Goal: Task Accomplishment & Management: Manage account settings

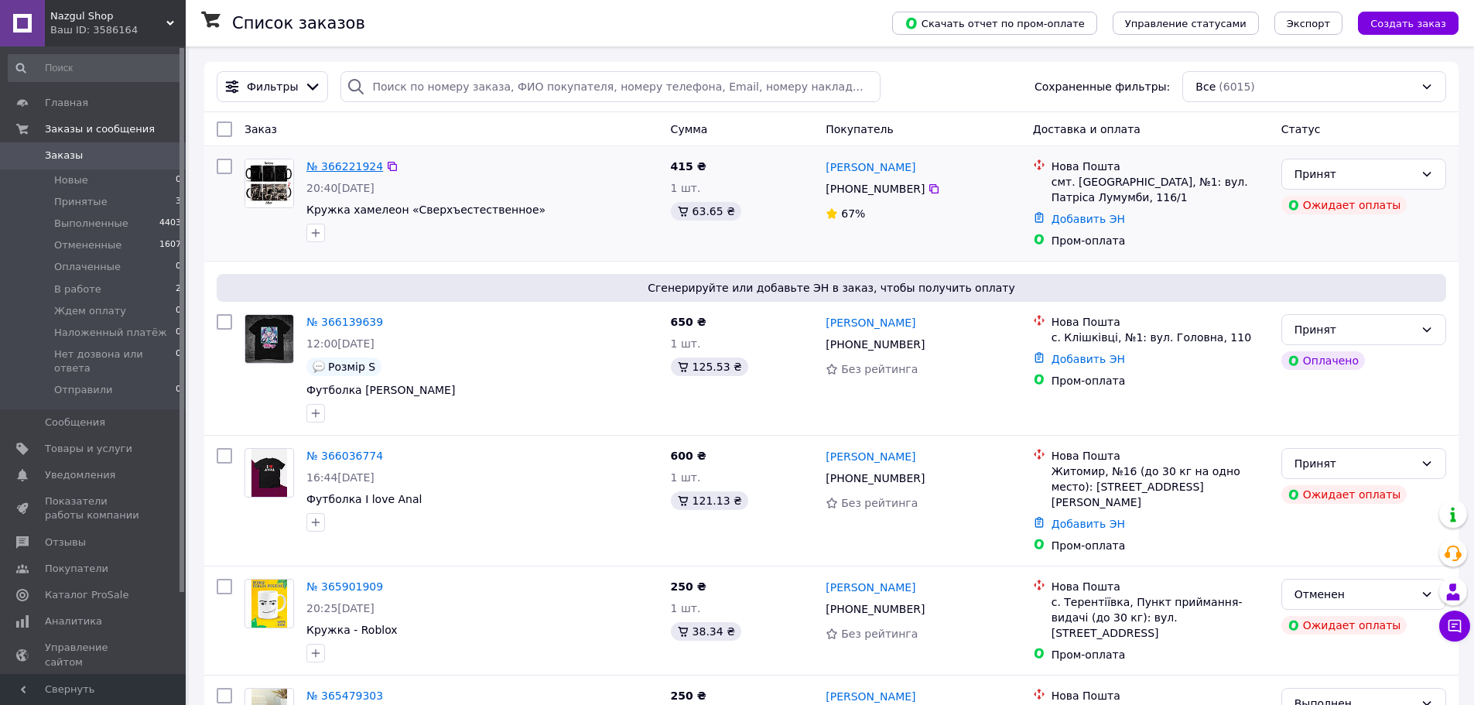
click at [361, 169] on link "№ 366221924" at bounding box center [344, 166] width 77 height 12
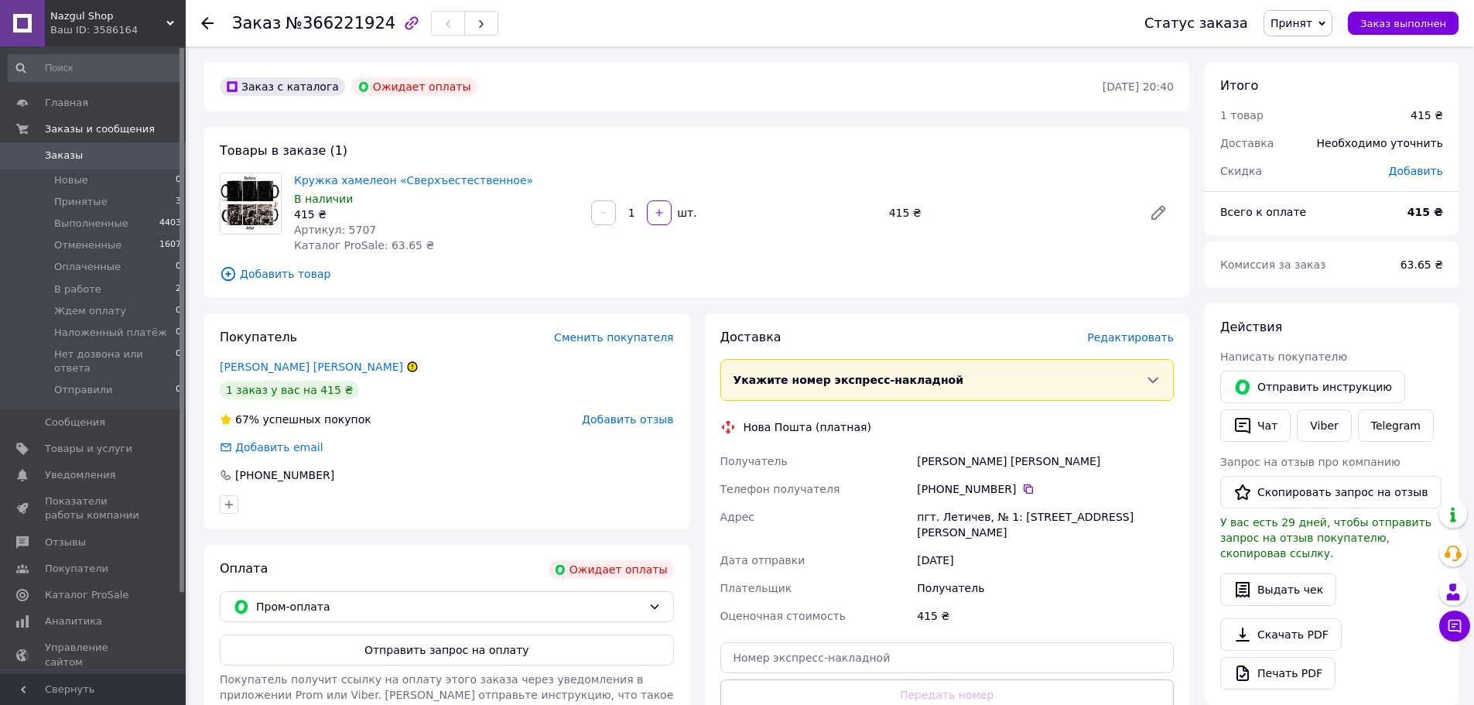
click at [433, 649] on button "Отправить запрос на оплату" at bounding box center [447, 650] width 454 height 31
click at [96, 146] on link "Заказы 0" at bounding box center [95, 155] width 190 height 26
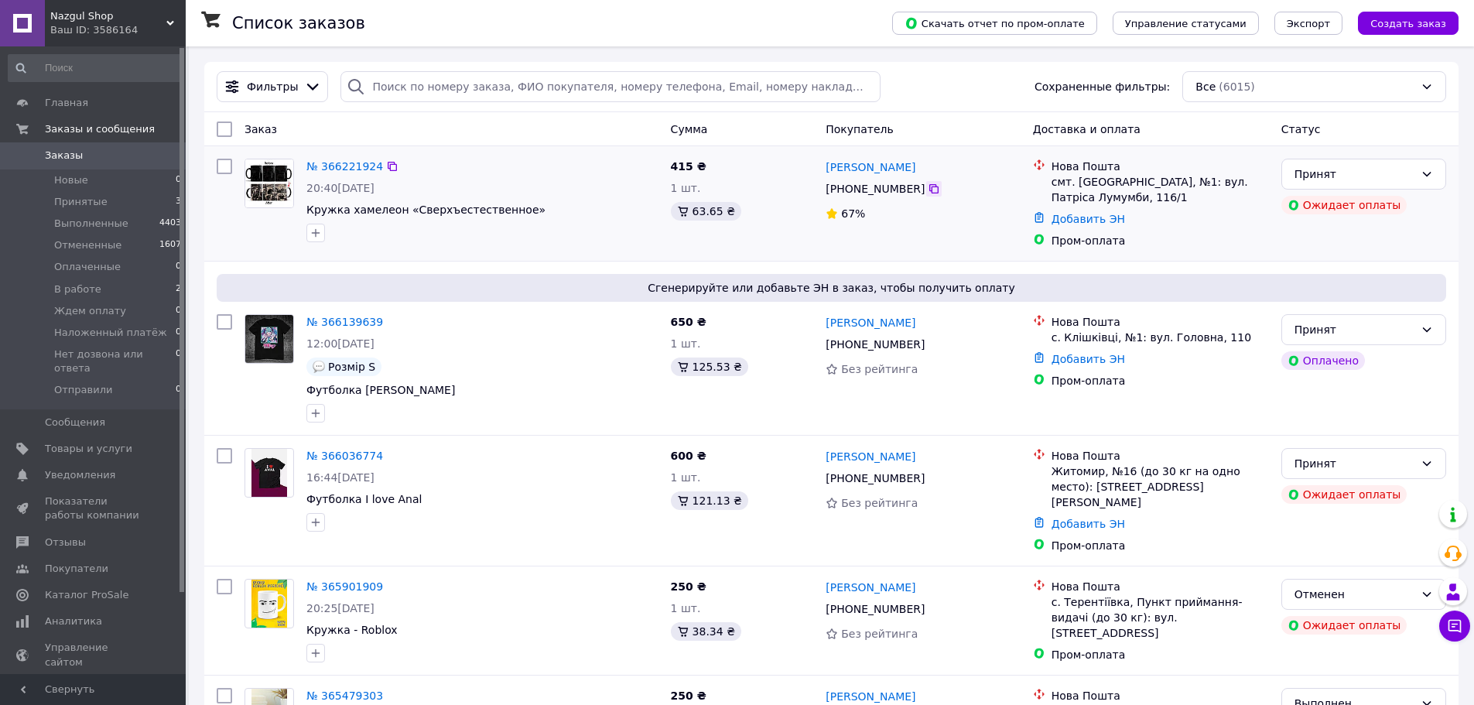
click at [928, 190] on icon at bounding box center [934, 189] width 12 height 12
click at [266, 268] on div "Сгенерируйте или добавьте ЭН в заказ, чтобы получить оплату № 366139639 12:00, …" at bounding box center [831, 348] width 1255 height 173
drag, startPoint x: 538, startPoint y: 207, endPoint x: 348, endPoint y: 205, distance: 189.6
click at [348, 205] on span "Кружка хамелеон «Сверхъестественное»" at bounding box center [482, 209] width 352 height 15
copy span "хамелеон «Сверхъестественное»"
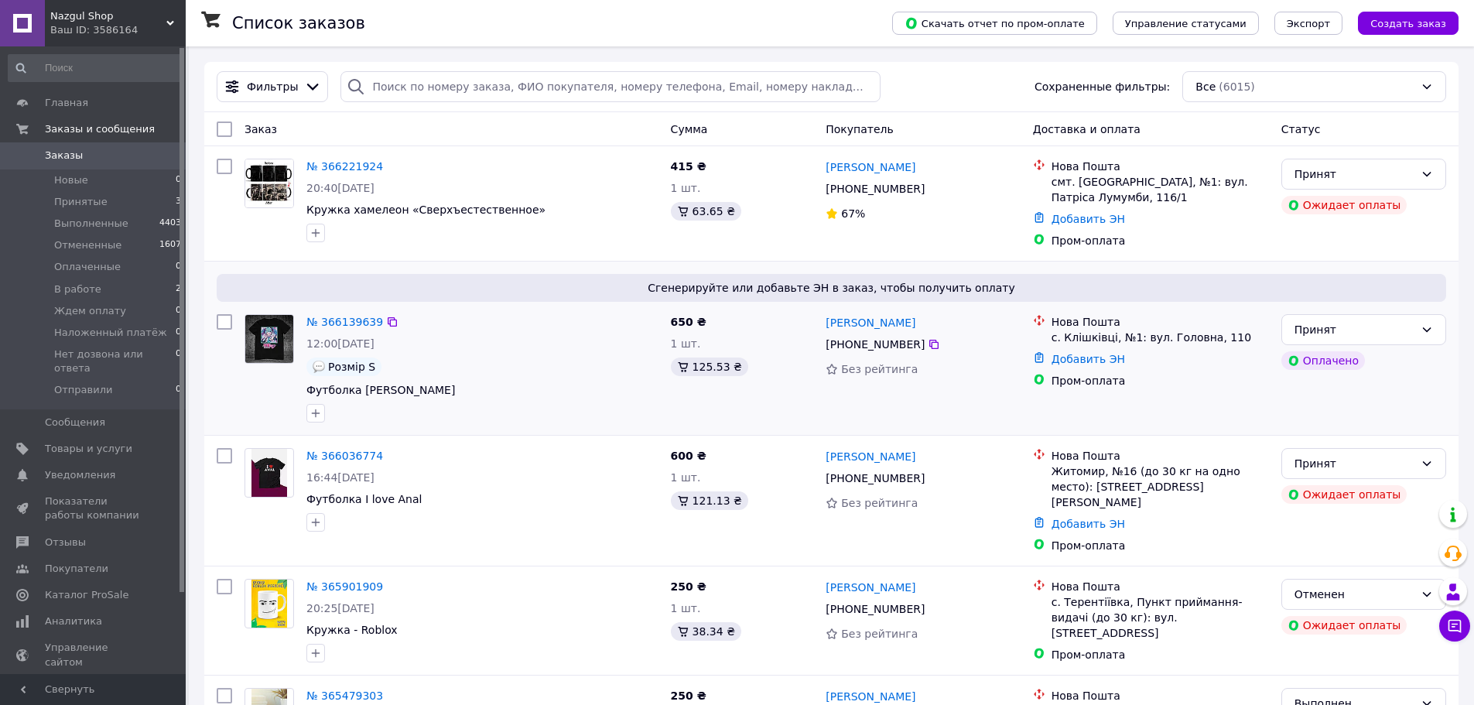
click at [252, 271] on div "Сгенерируйте или добавьте ЭН в заказ, чтобы получить оплату № 366139639 12:00, …" at bounding box center [831, 348] width 1255 height 173
click at [282, 279] on div "Сгенерируйте или добавьте ЭН в заказ, чтобы получить оплату" at bounding box center [832, 288] width 1230 height 28
click at [930, 344] on icon at bounding box center [934, 344] width 9 height 9
drag, startPoint x: 286, startPoint y: 245, endPoint x: 449, endPoint y: 288, distance: 168.8
click at [286, 246] on div at bounding box center [269, 200] width 62 height 96
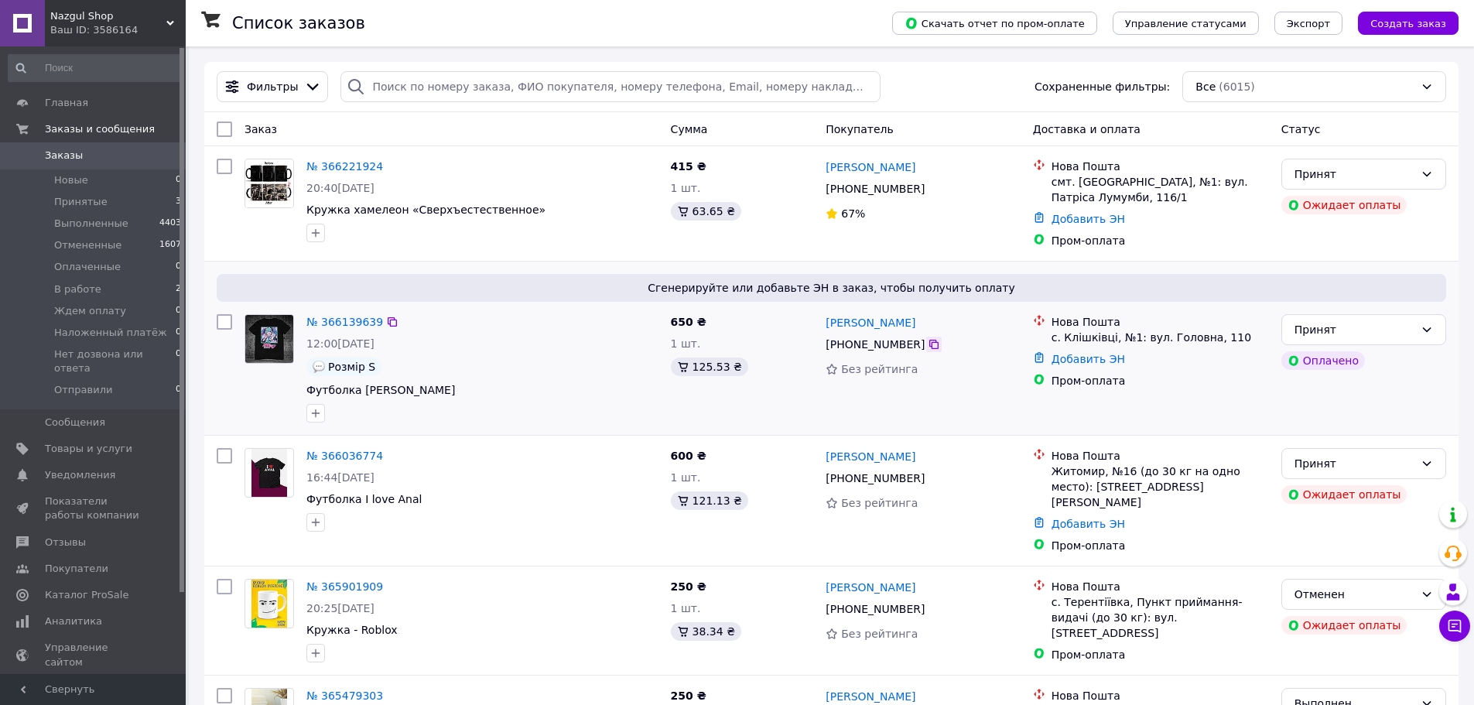
click at [930, 343] on icon at bounding box center [934, 344] width 9 height 9
click at [306, 396] on span "Футболка Мику Хацунэ" at bounding box center [380, 390] width 149 height 12
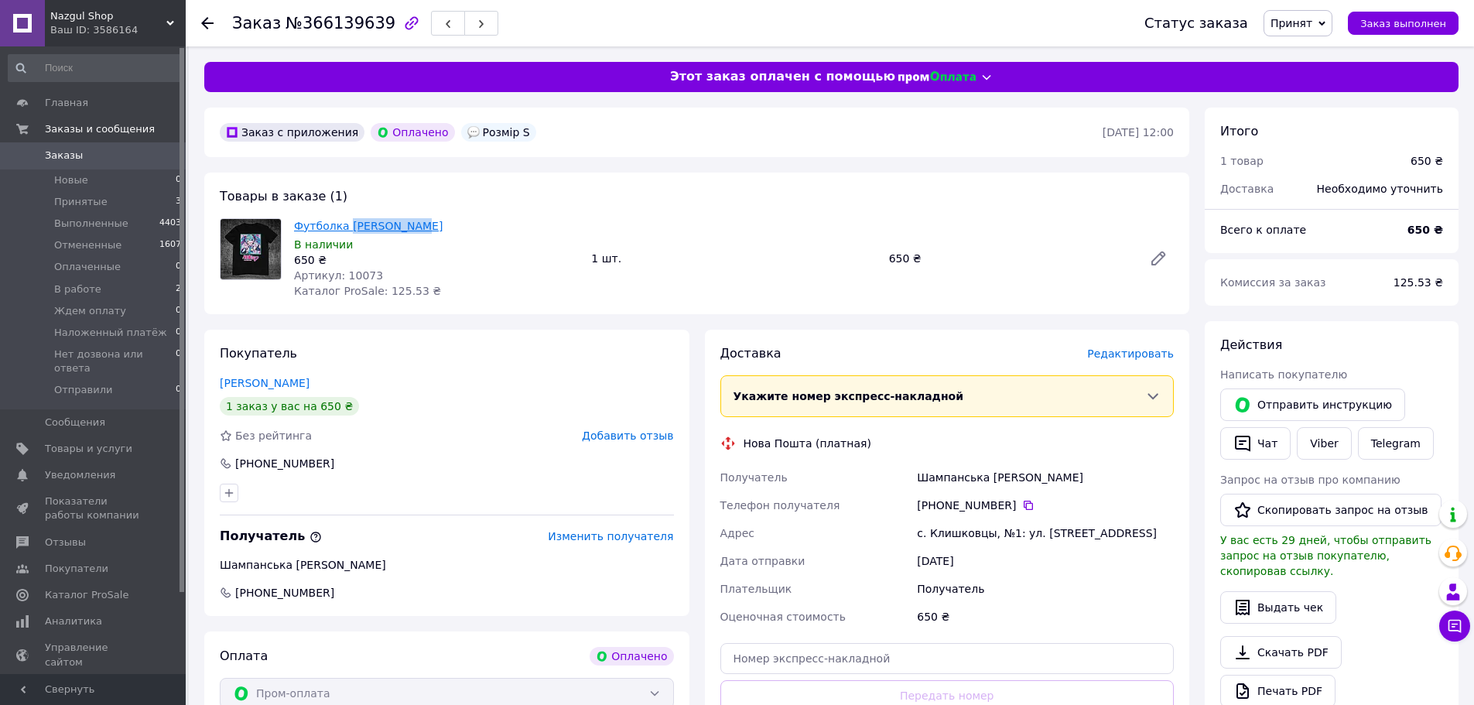
drag, startPoint x: 413, startPoint y: 226, endPoint x: 347, endPoint y: 226, distance: 66.6
click at [347, 226] on span "Футболка [PERSON_NAME]" at bounding box center [436, 225] width 285 height 15
copy link "Мику Хацунэ"
click at [152, 202] on li "Принятые 3" at bounding box center [95, 202] width 190 height 22
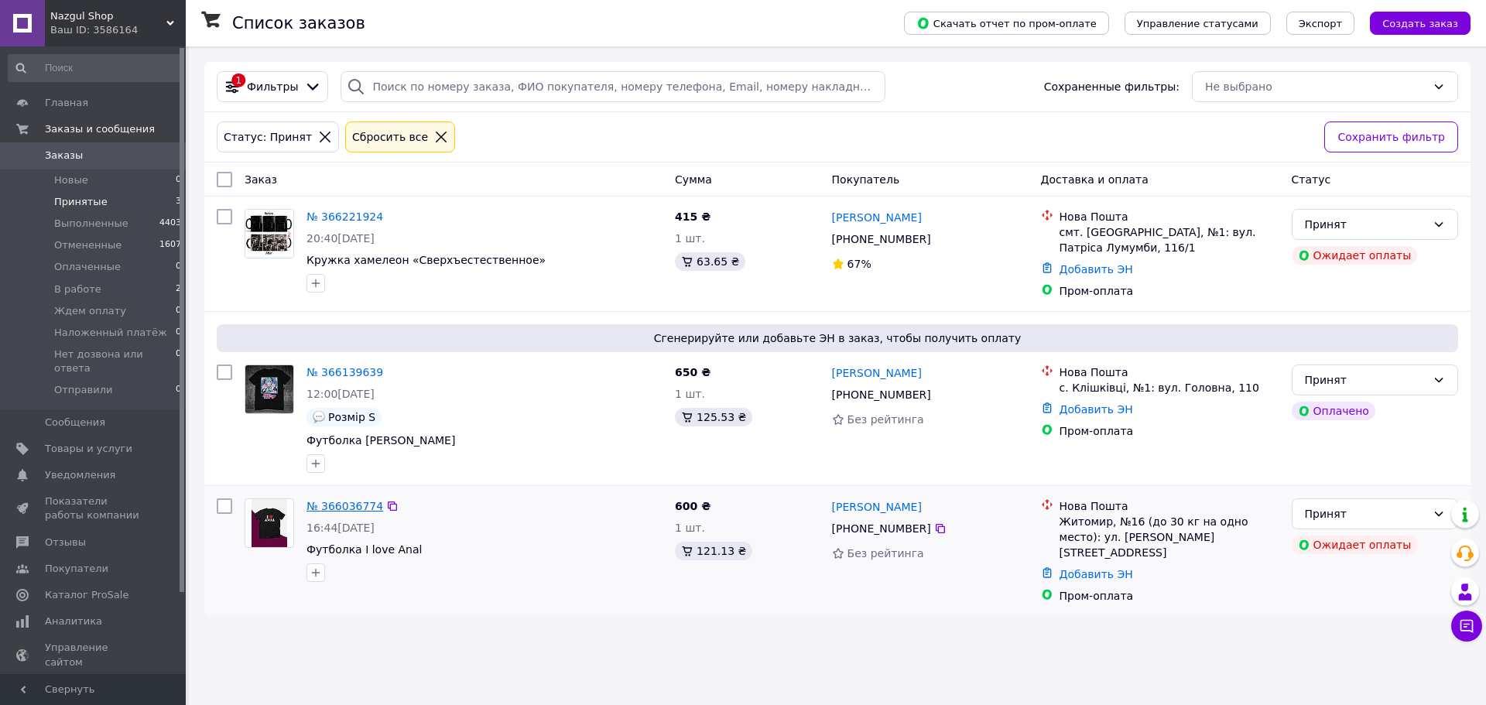
click at [343, 506] on link "№ 366036774" at bounding box center [344, 506] width 77 height 12
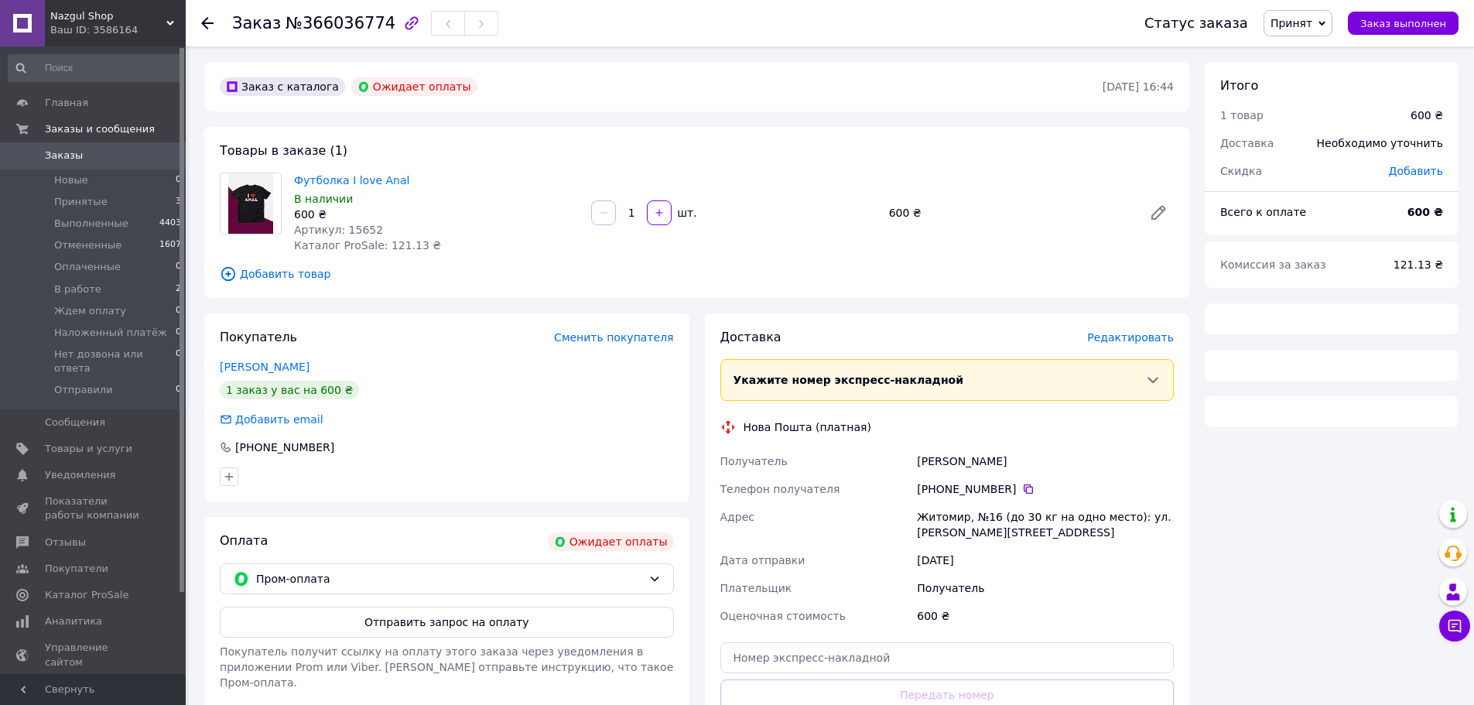
click at [1326, 26] on span "Принят" at bounding box center [1298, 23] width 69 height 26
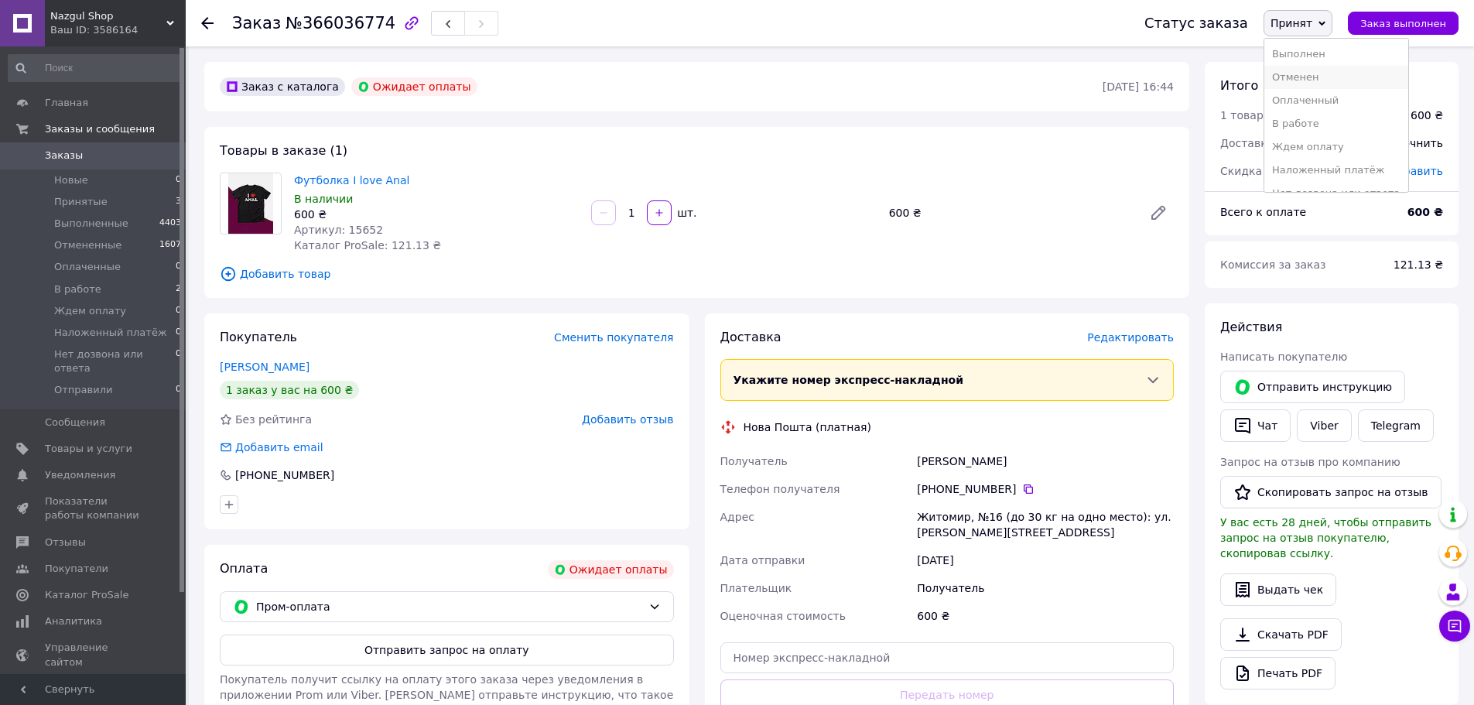
click at [1330, 85] on li "Отменен" at bounding box center [1337, 77] width 144 height 23
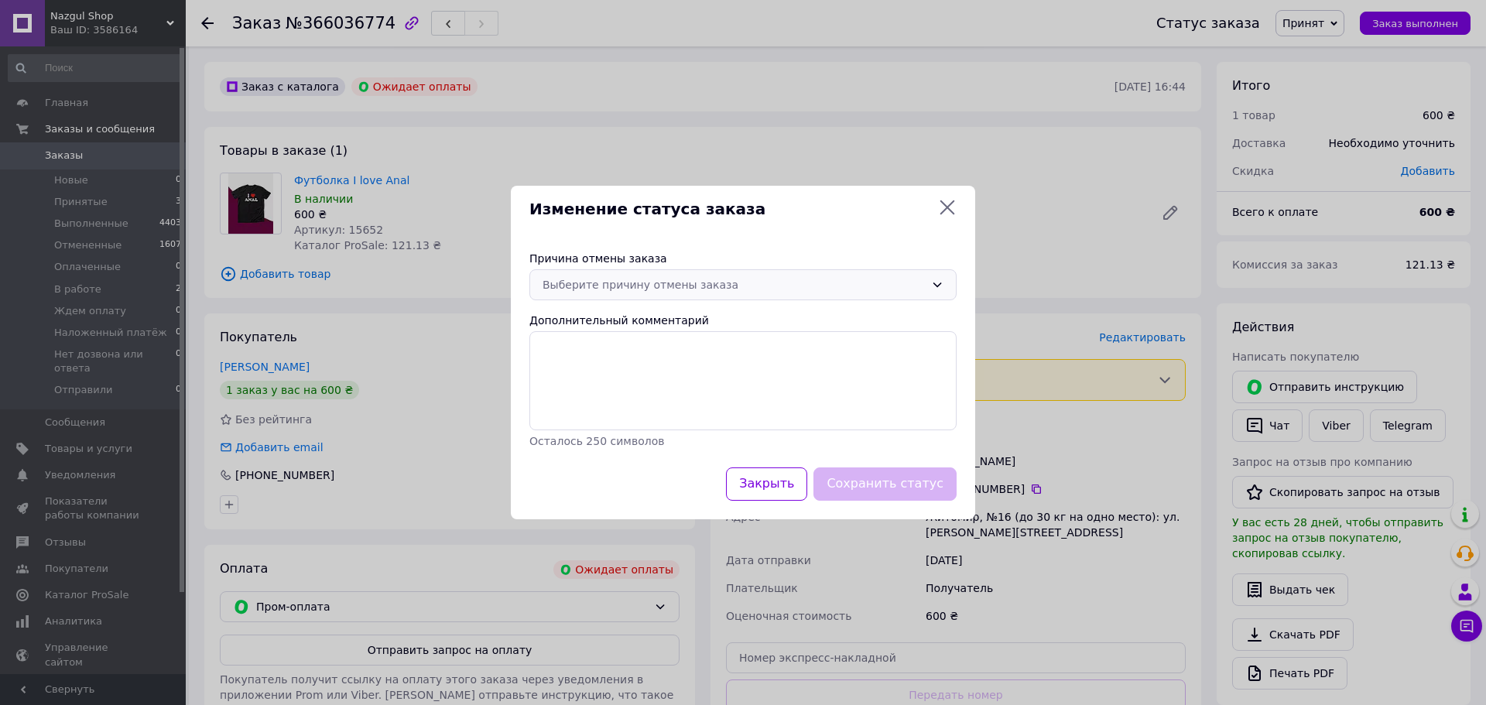
click at [625, 286] on div "Выберите причину отмены заказа" at bounding box center [734, 284] width 382 height 17
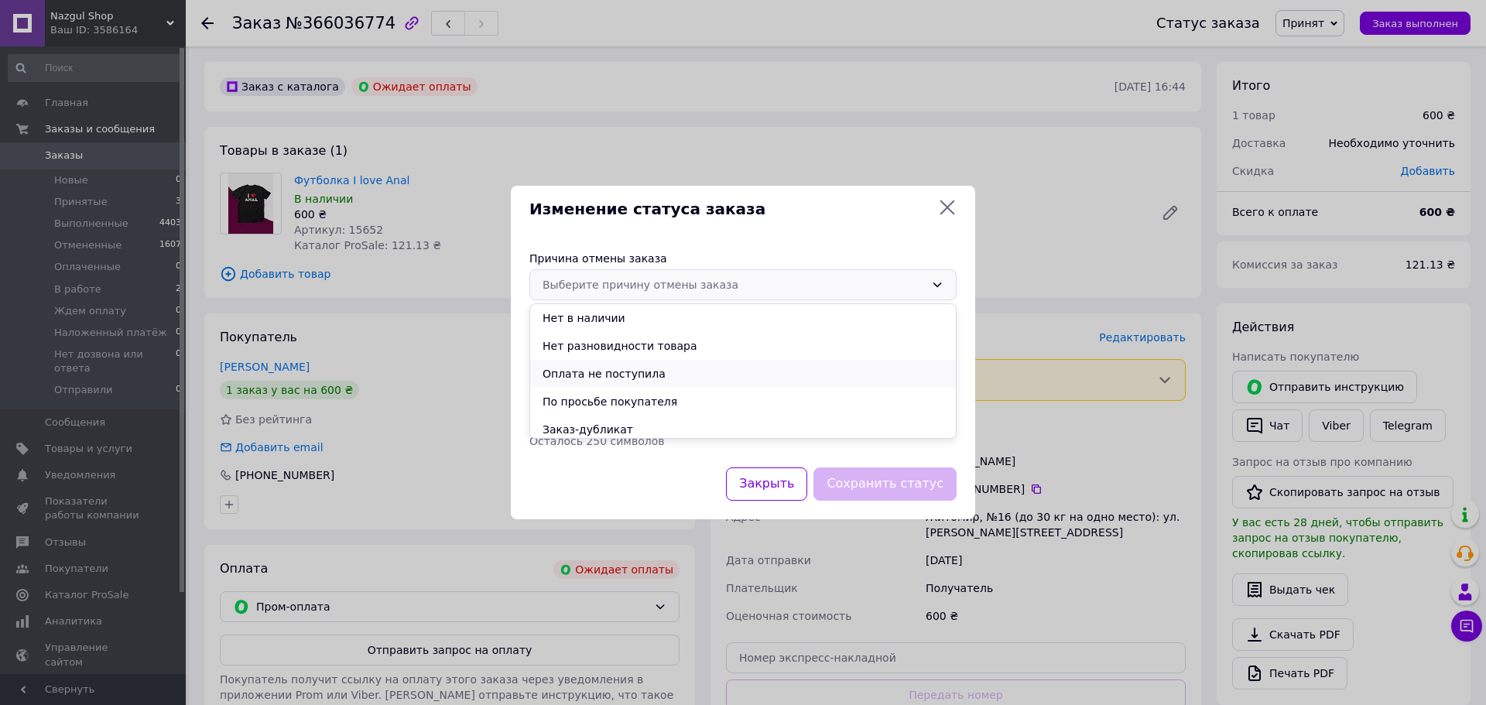
click at [604, 375] on li "Оплата не поступила" at bounding box center [743, 374] width 426 height 28
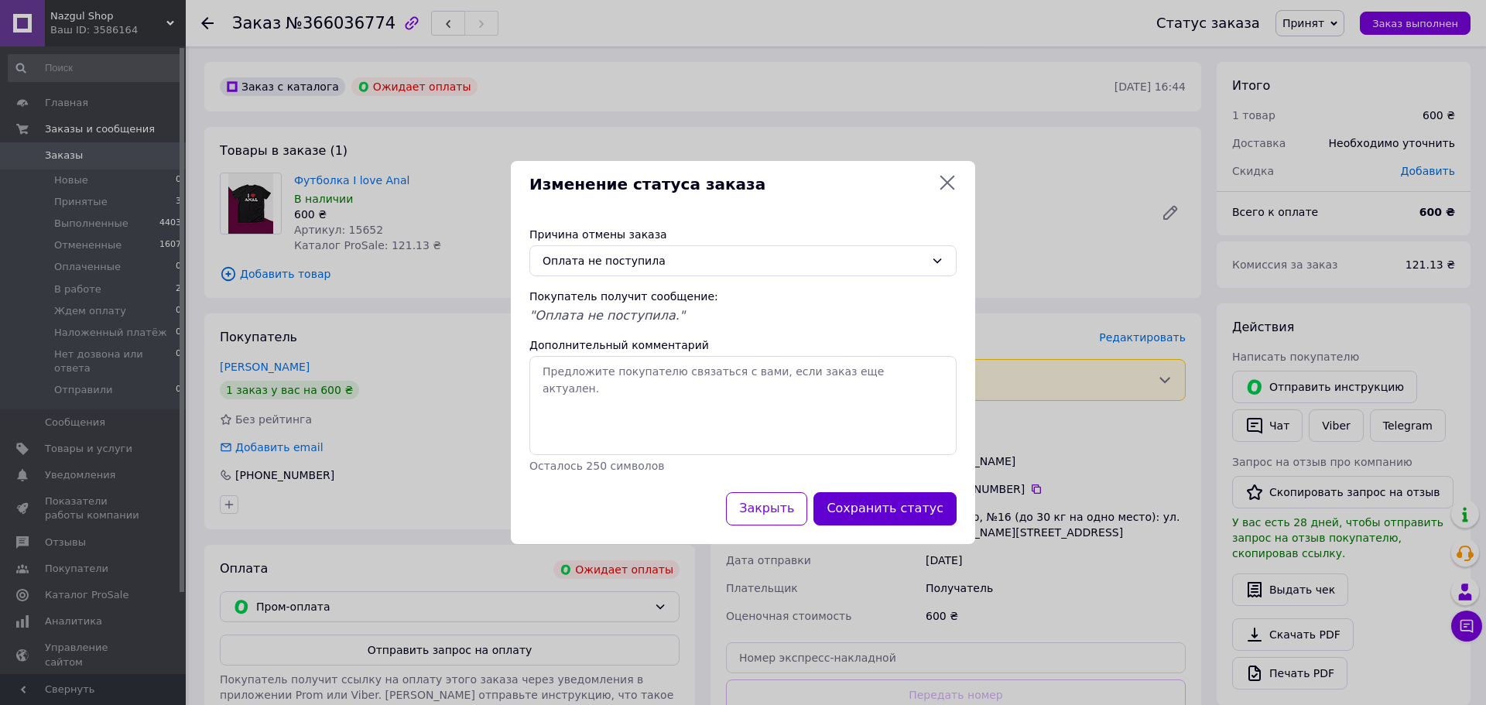
click at [915, 509] on button "Сохранить статус" at bounding box center [884, 508] width 143 height 33
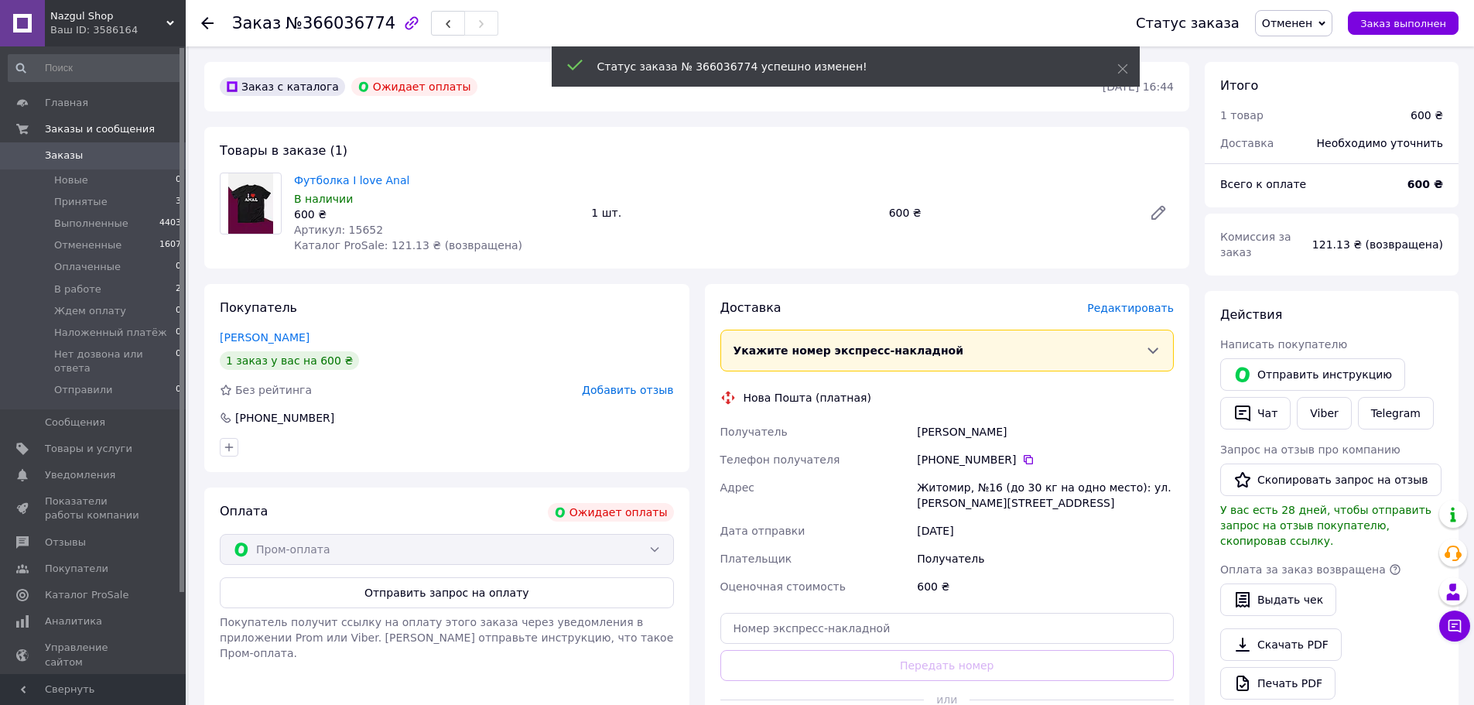
click at [645, 391] on span "Добавить отзыв" at bounding box center [627, 390] width 91 height 12
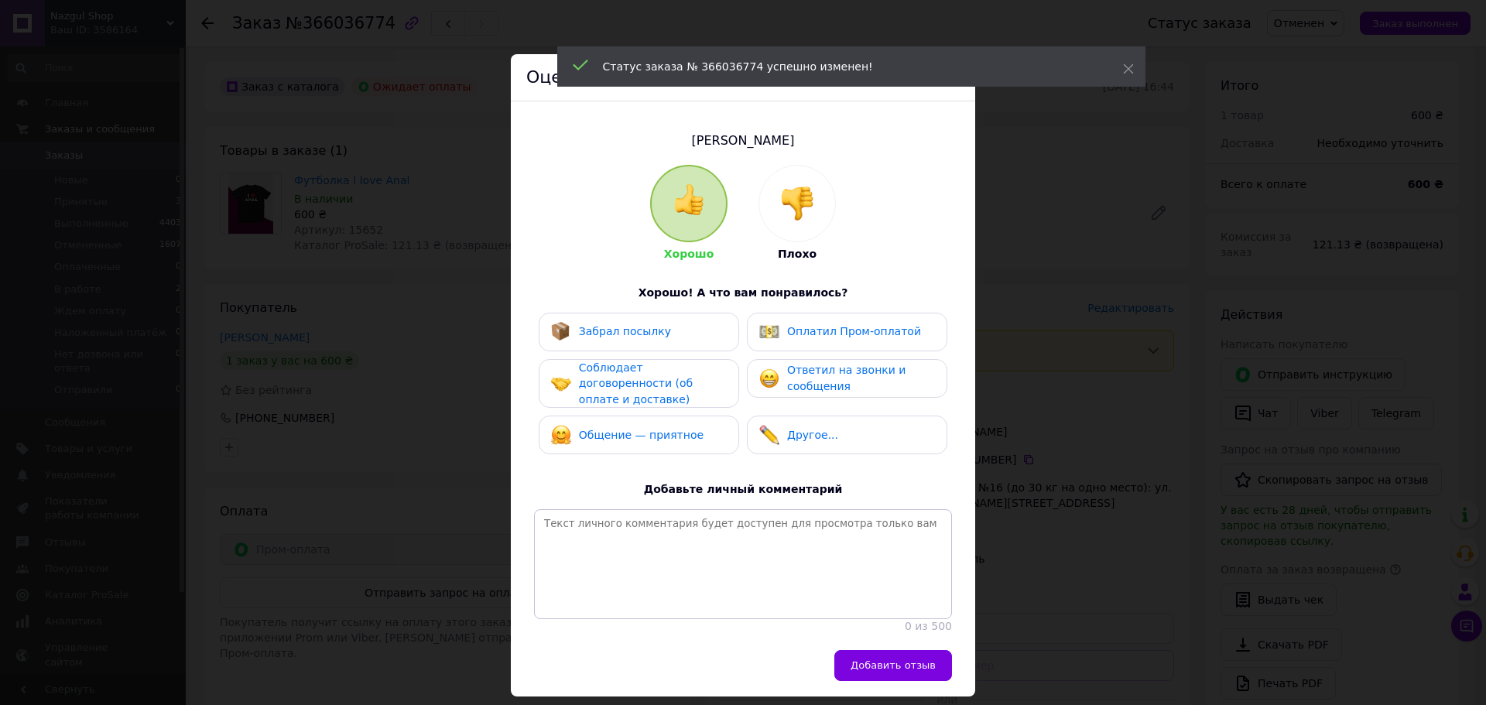
click at [798, 217] on img at bounding box center [797, 204] width 34 height 34
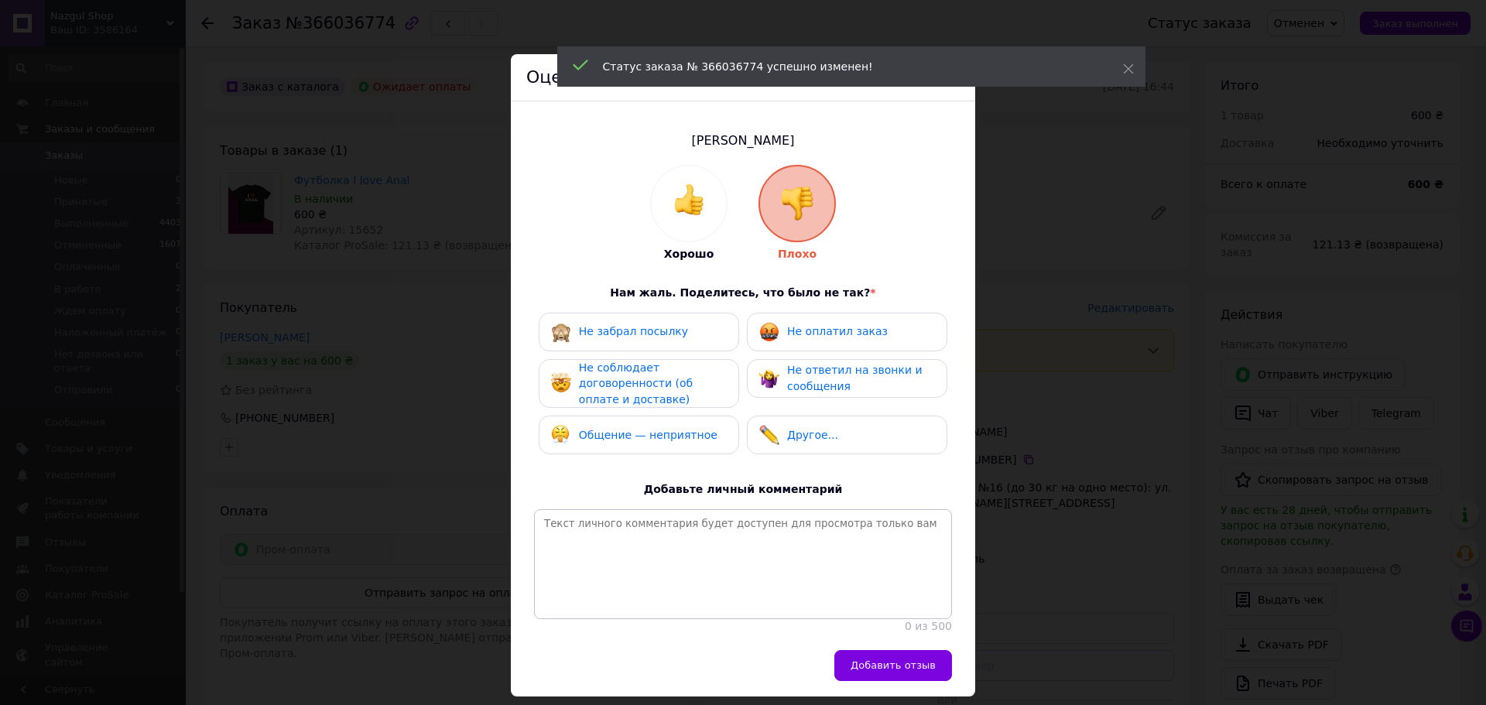
click at [821, 336] on span "Не оплатил заказ" at bounding box center [837, 331] width 101 height 12
click at [693, 381] on span "Не соблюдает договоренности (об оплате и доставке)" at bounding box center [636, 383] width 114 height 44
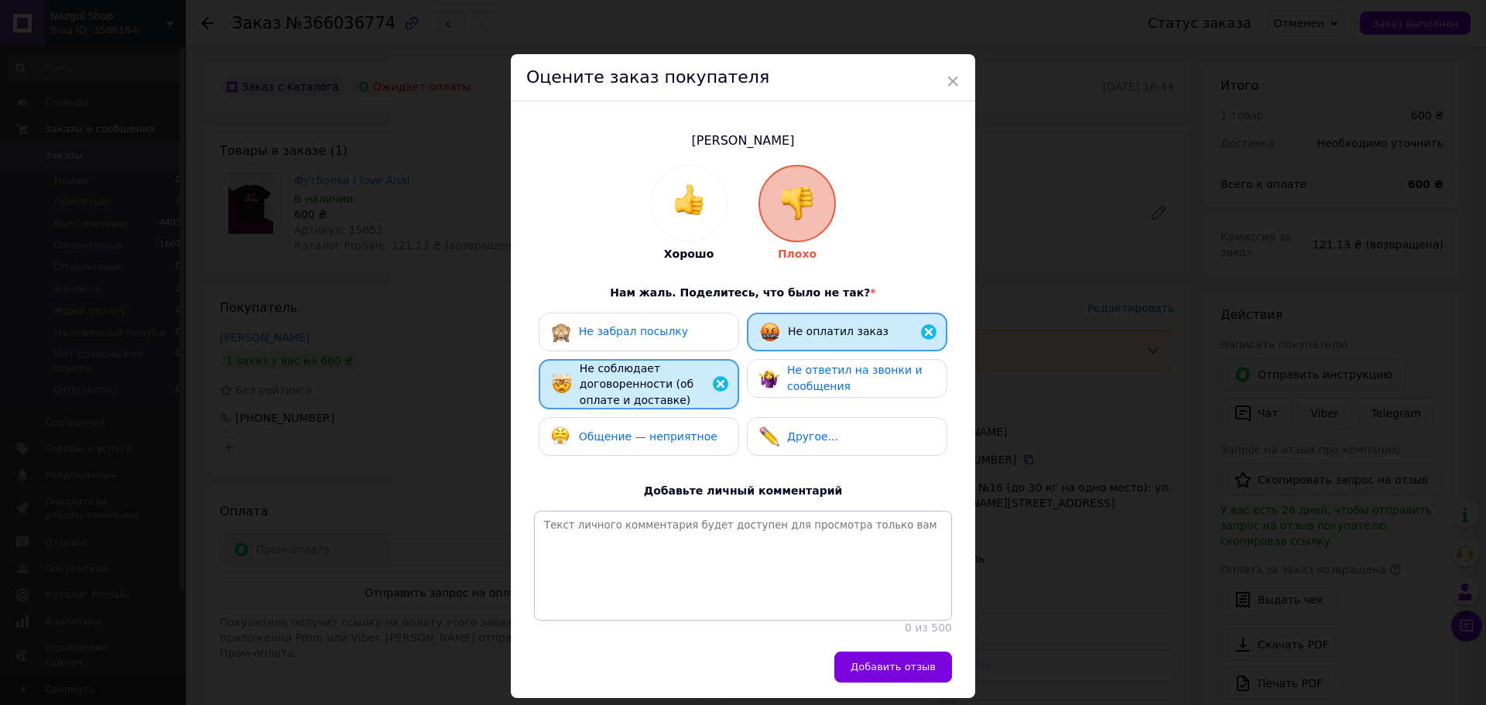
click at [809, 380] on span "Не ответил на звонки и сообщения" at bounding box center [854, 378] width 135 height 29
click at [877, 669] on button "Добавить отзыв" at bounding box center [893, 667] width 118 height 31
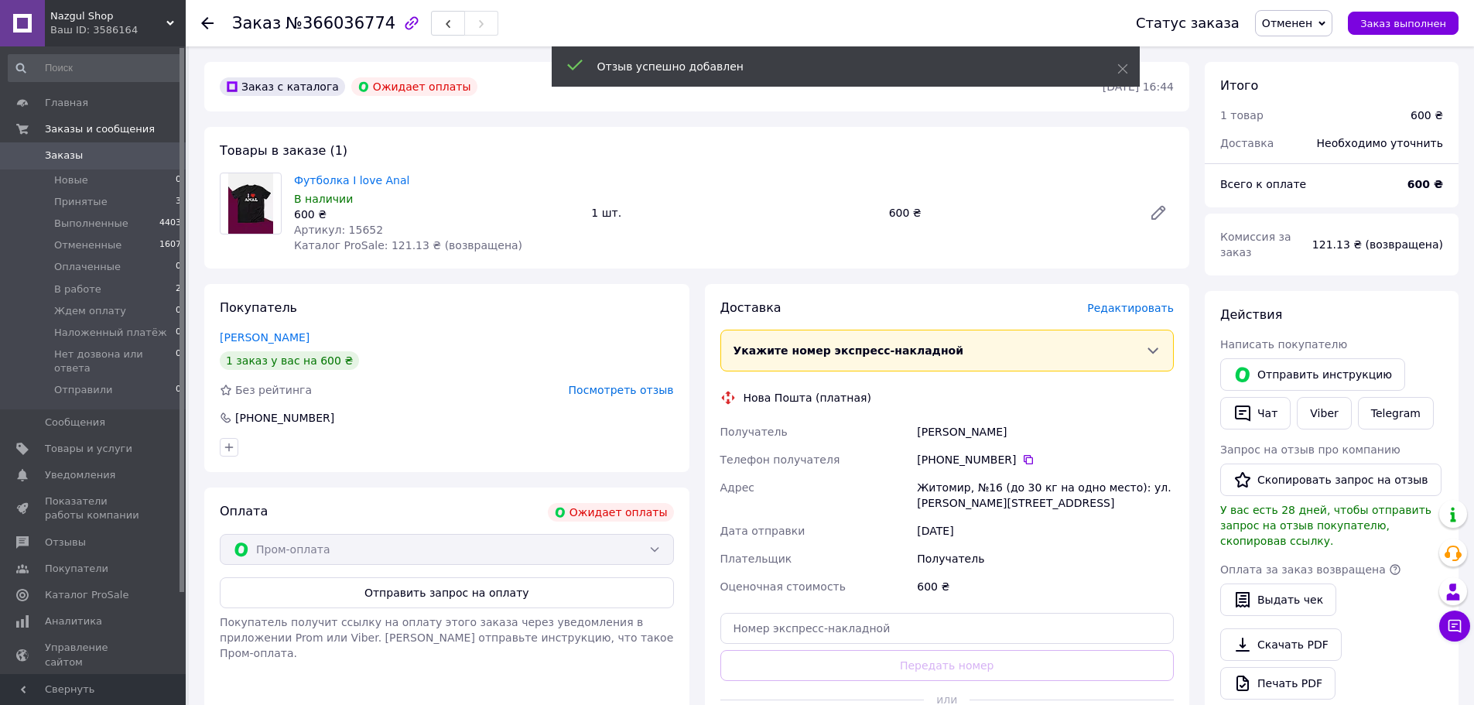
click at [158, 167] on link "Заказы 0" at bounding box center [95, 155] width 190 height 26
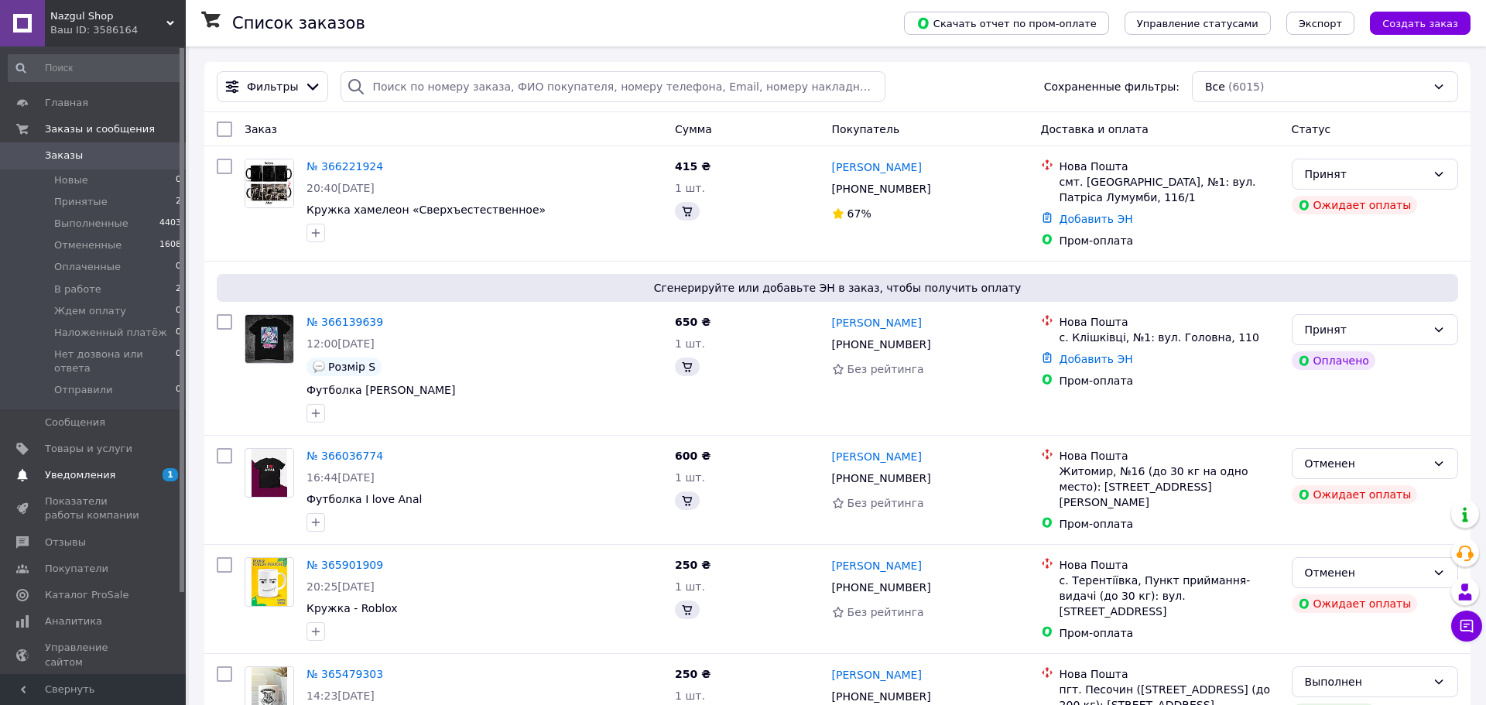
click at [91, 468] on span "Уведомления" at bounding box center [80, 475] width 70 height 14
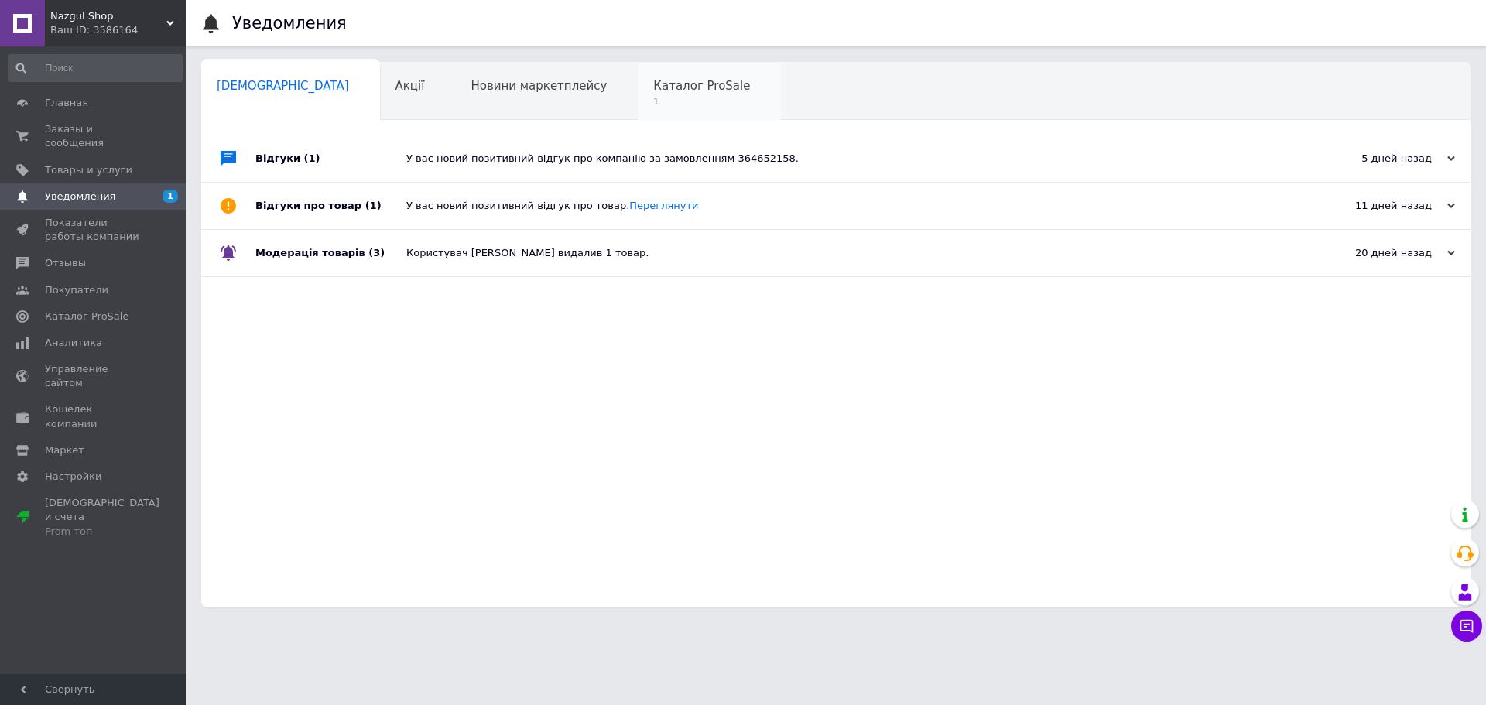
click at [638, 94] on div "Каталог ProSale 1" at bounding box center [709, 92] width 143 height 59
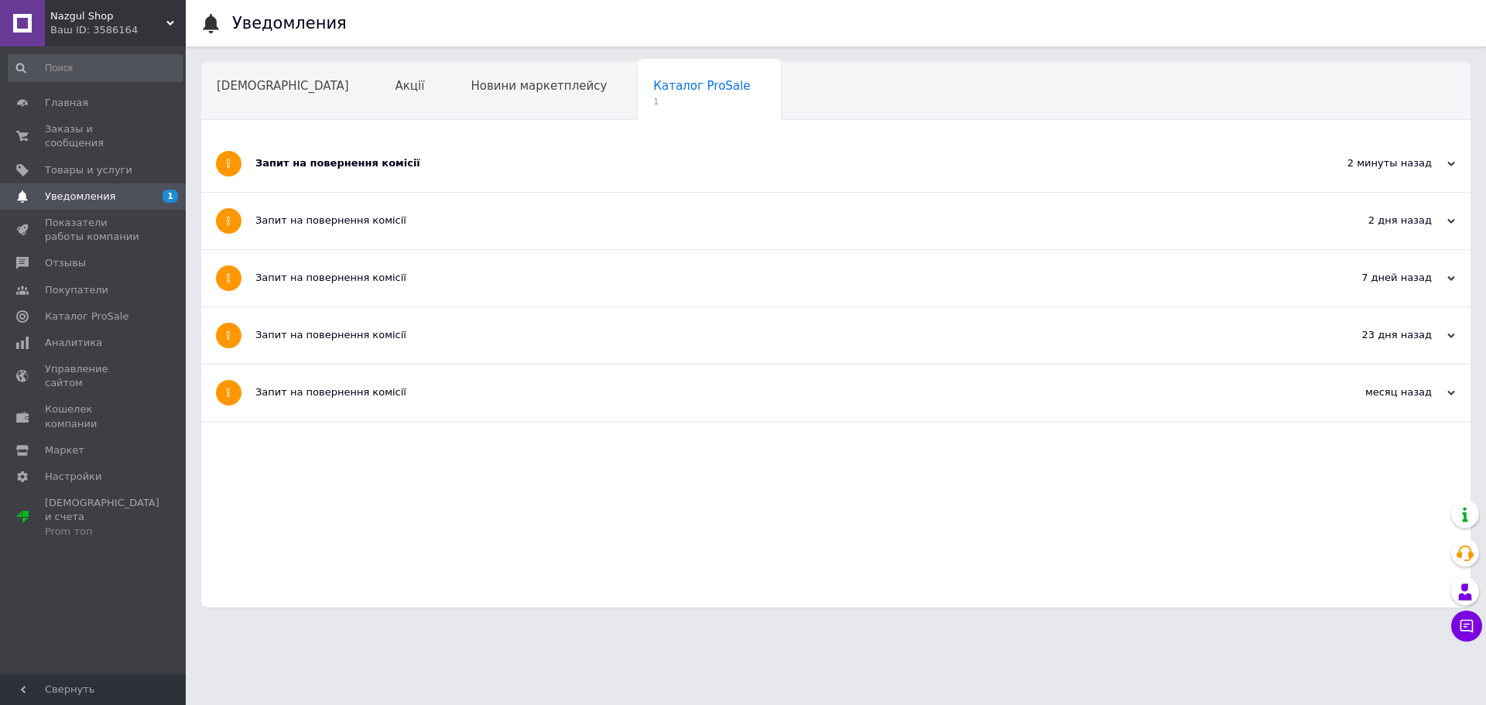
click at [391, 147] on div "Запит на повернення комісії" at bounding box center [777, 163] width 1045 height 57
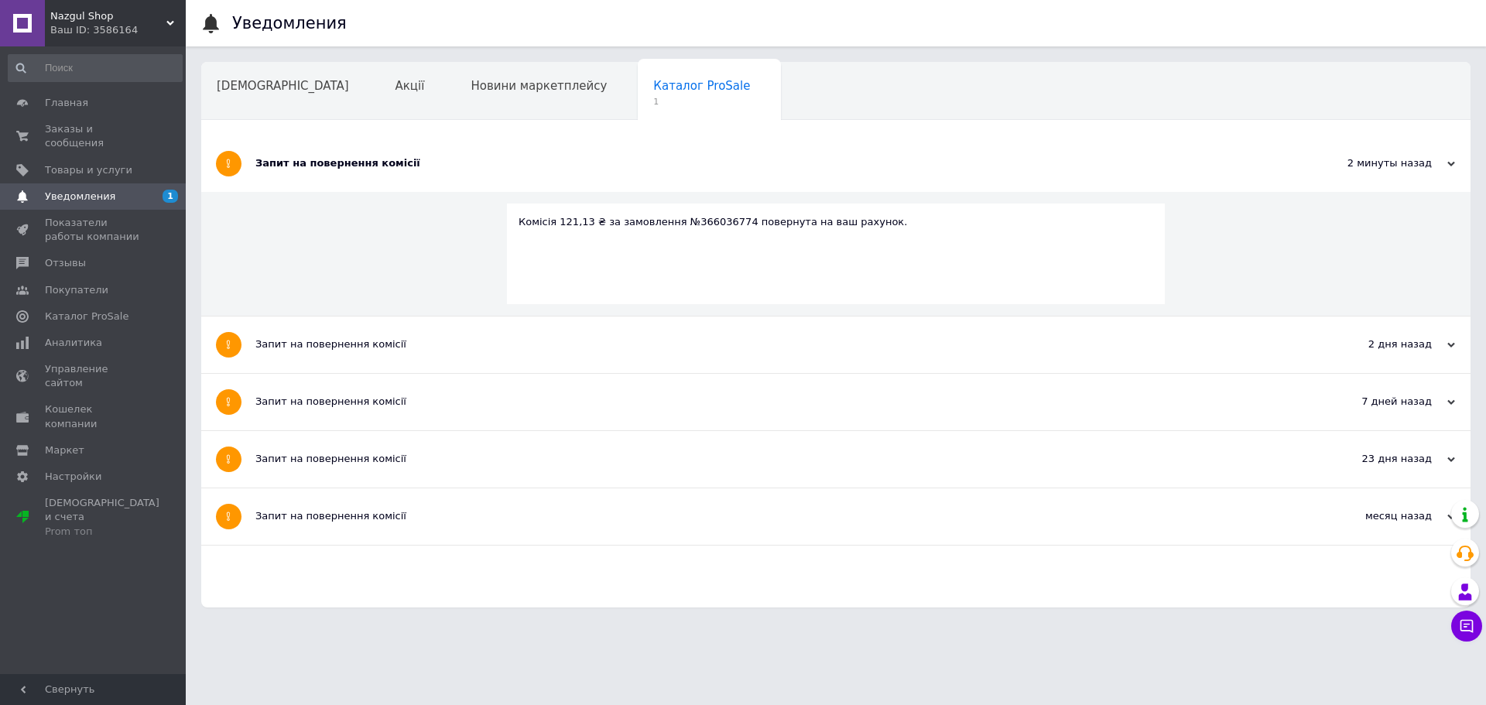
click at [370, 154] on div "Запит на повернення комісії" at bounding box center [777, 163] width 1045 height 57
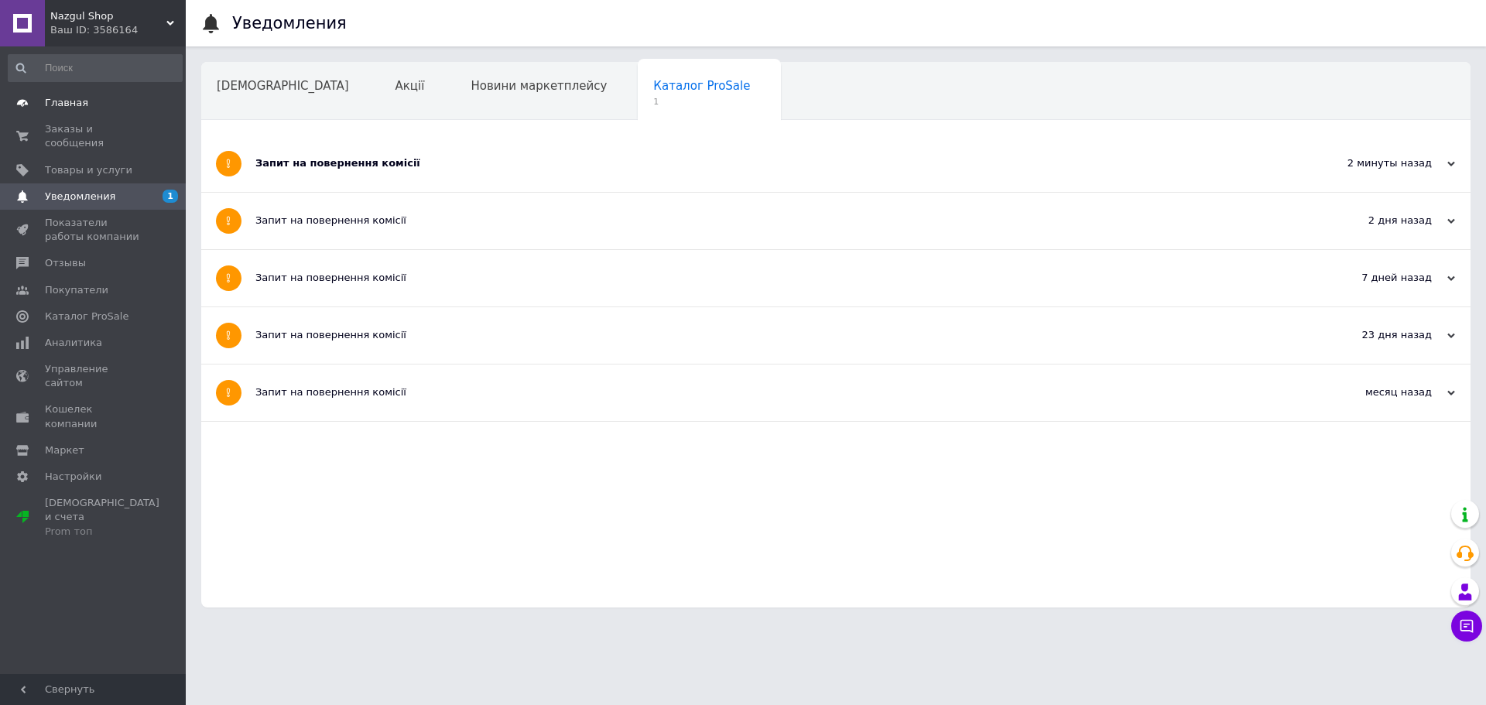
click at [146, 112] on link "Главная" at bounding box center [95, 103] width 190 height 26
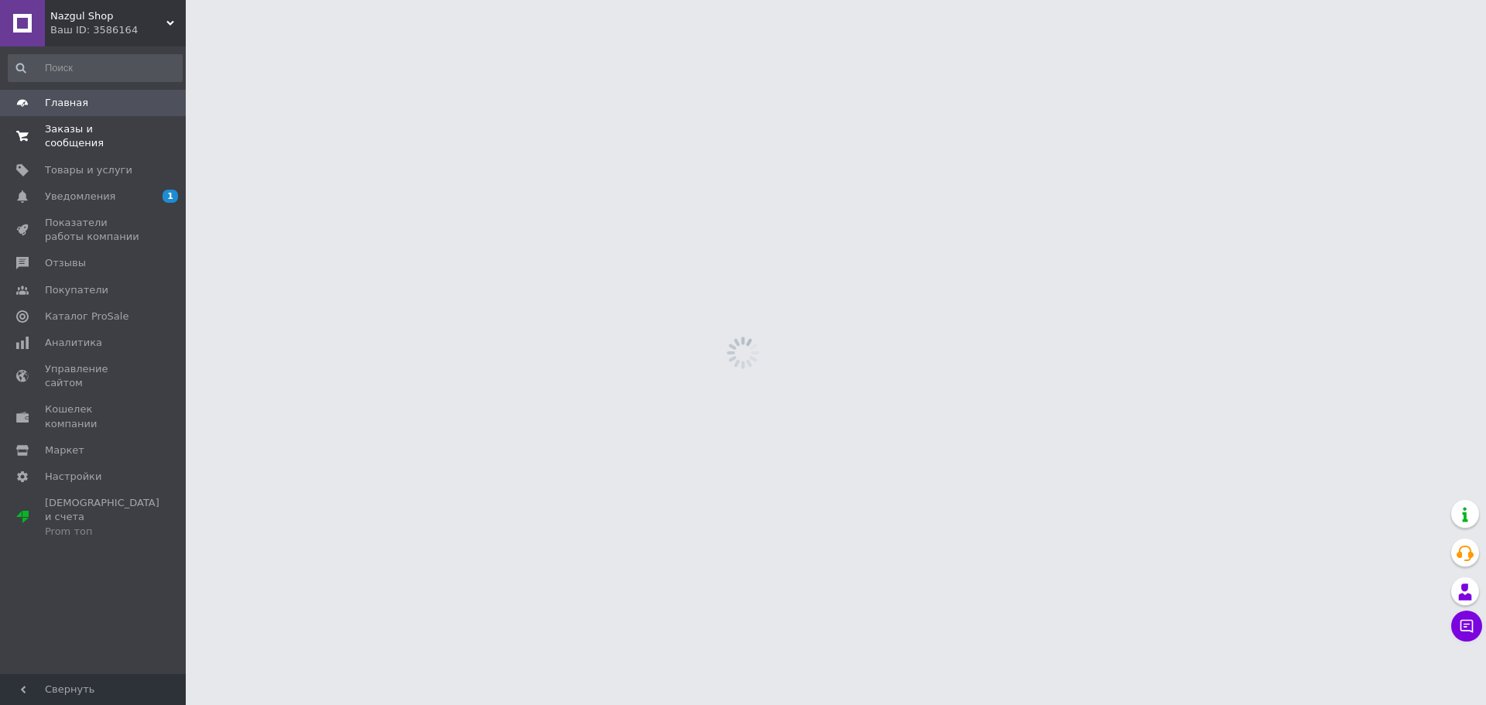
click at [139, 119] on link "Заказы и сообщения 0 0" at bounding box center [95, 136] width 190 height 40
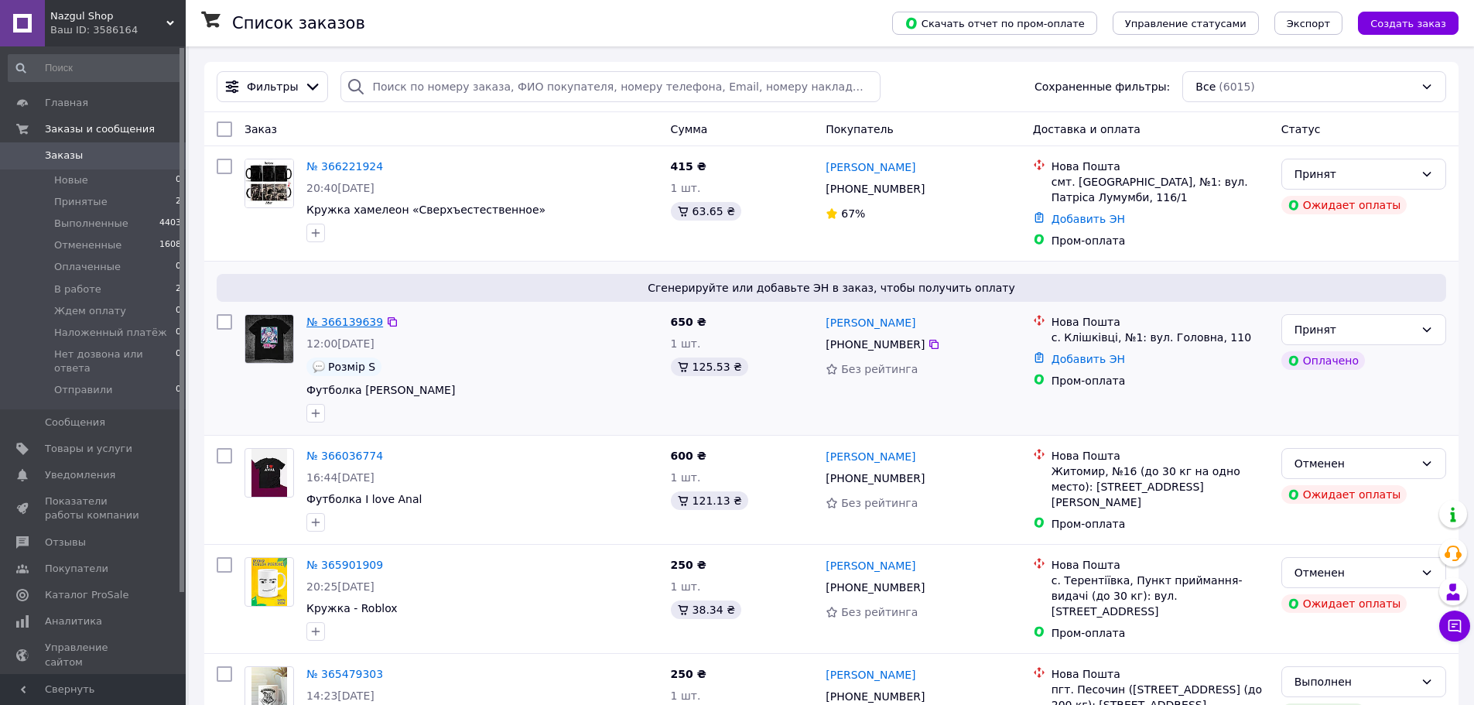
click at [357, 324] on link "№ 366139639" at bounding box center [344, 322] width 77 height 12
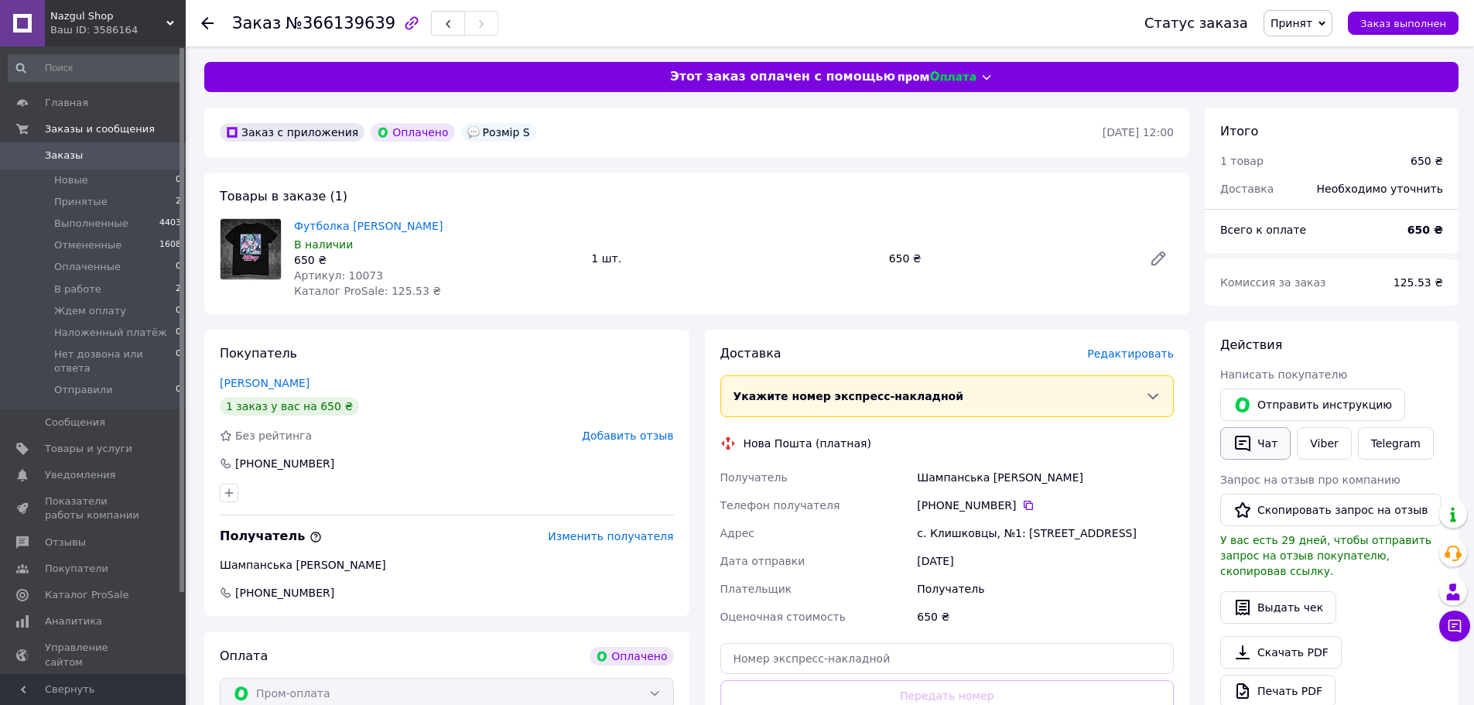
click at [1241, 440] on icon "button" at bounding box center [1242, 444] width 15 height 16
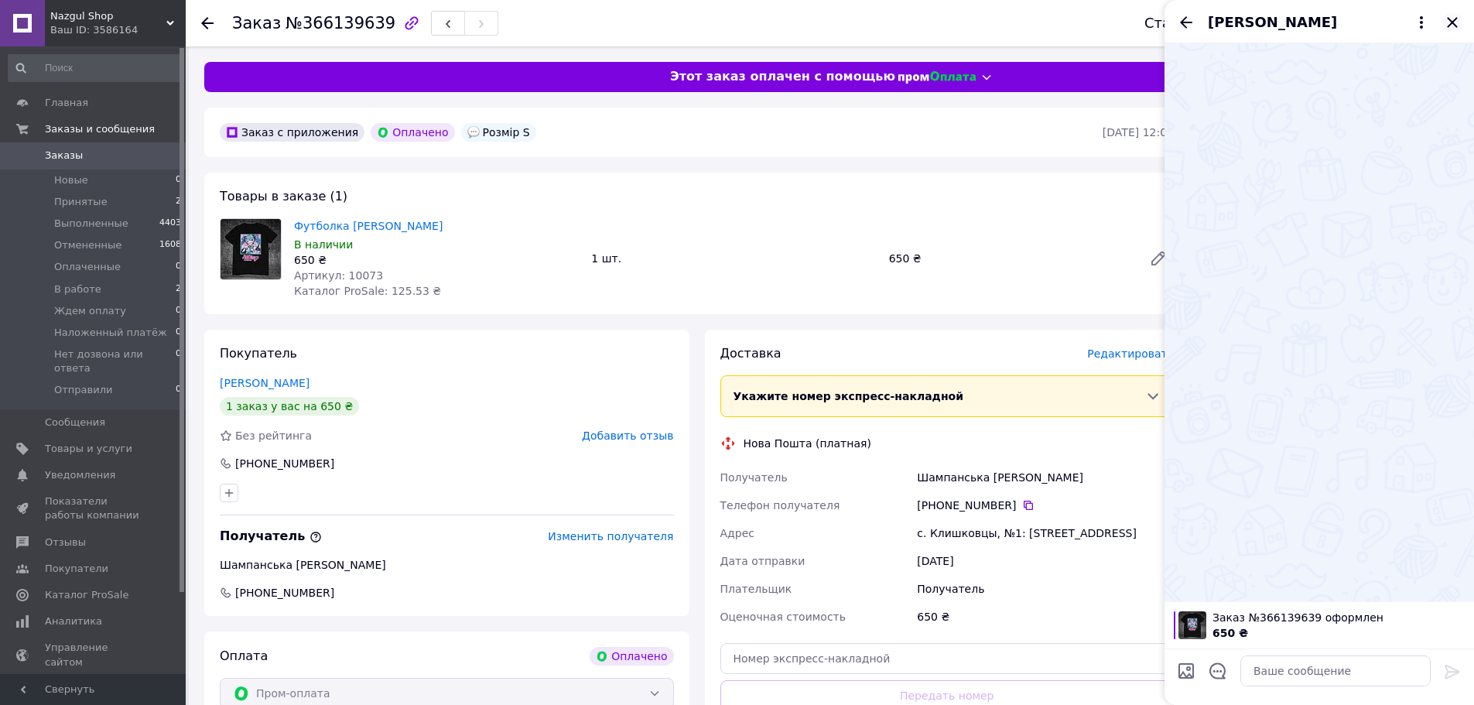
click at [1447, 25] on icon "Закрыть" at bounding box center [1452, 22] width 19 height 19
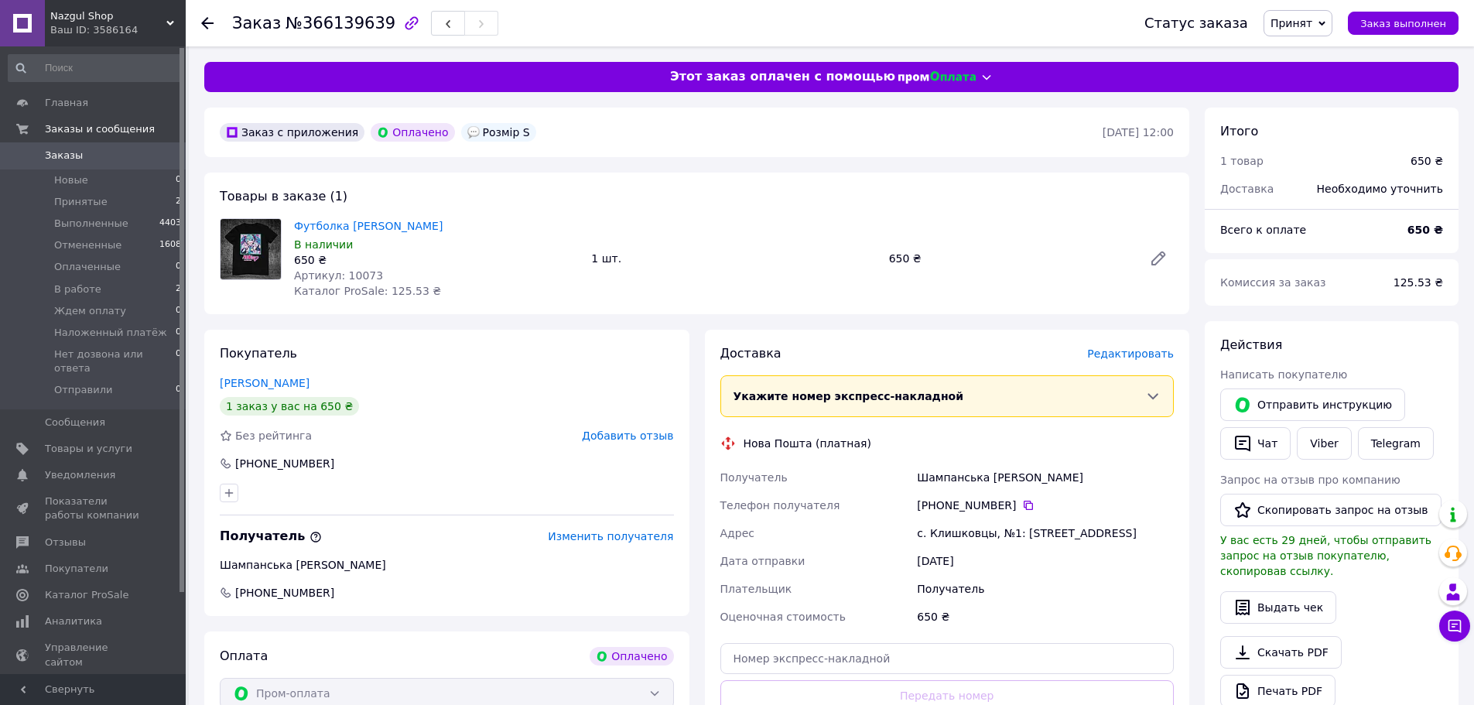
drag, startPoint x: 303, startPoint y: 153, endPoint x: 310, endPoint y: 156, distance: 8.3
click at [303, 153] on div "Заказ с приложения Оплачено Розмір S 11.10.2025 • 12:00" at bounding box center [696, 133] width 985 height 50
click at [1145, 359] on span "Редактировать" at bounding box center [1130, 354] width 87 height 12
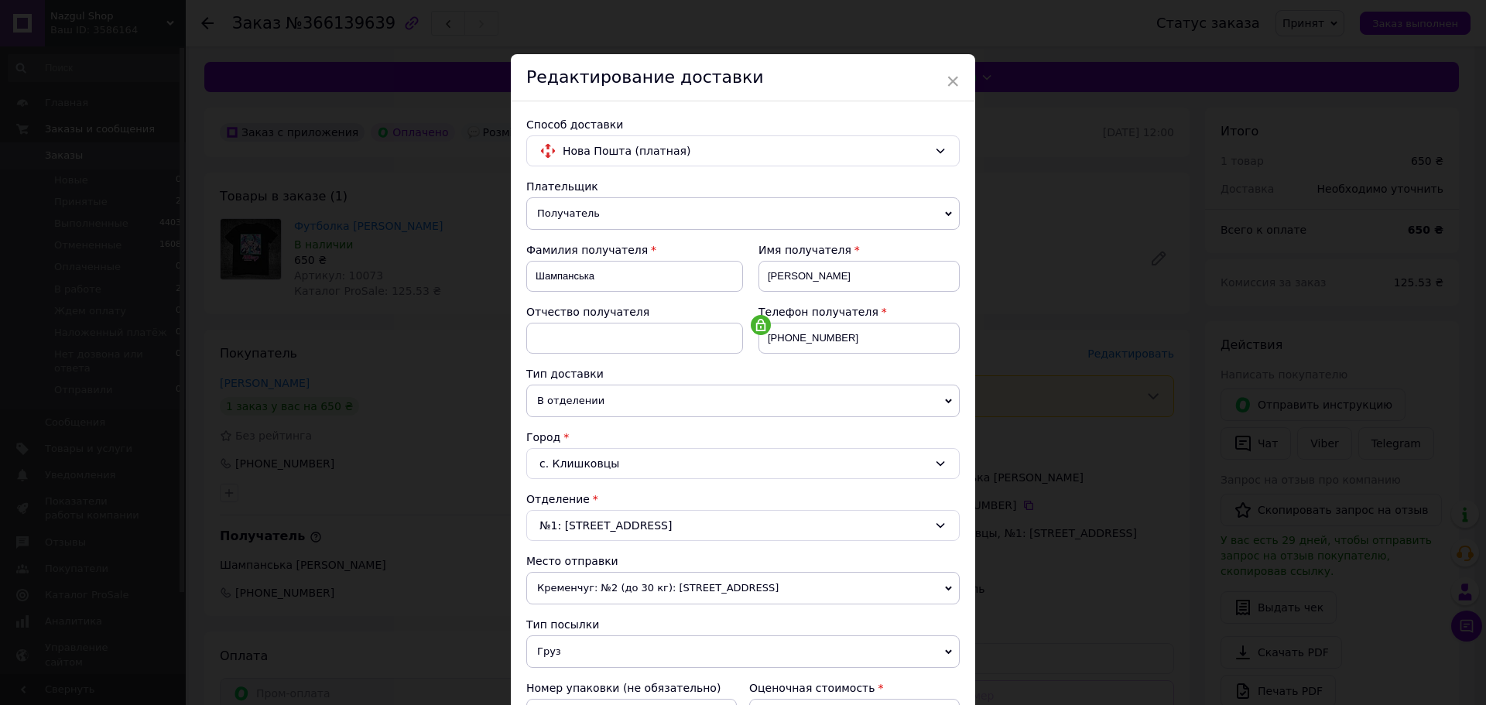
click at [639, 579] on span "Кременчуг: №2 (до 30 кг): [STREET_ADDRESS]" at bounding box center [742, 588] width 433 height 33
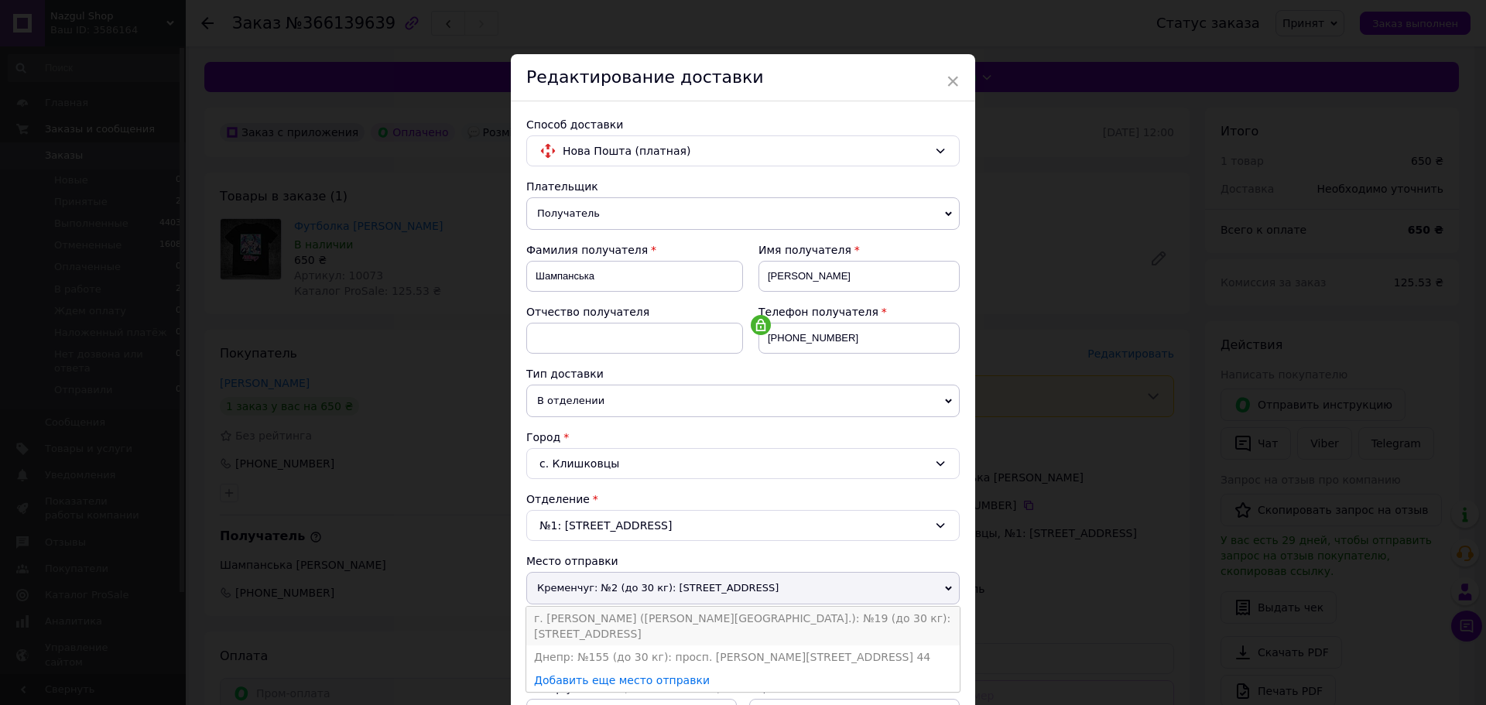
click at [624, 622] on li "г. [PERSON_NAME] ([PERSON_NAME][GEOGRAPHIC_DATA].): №19 (до 30 кг): [STREET_ADD…" at bounding box center [742, 626] width 433 height 39
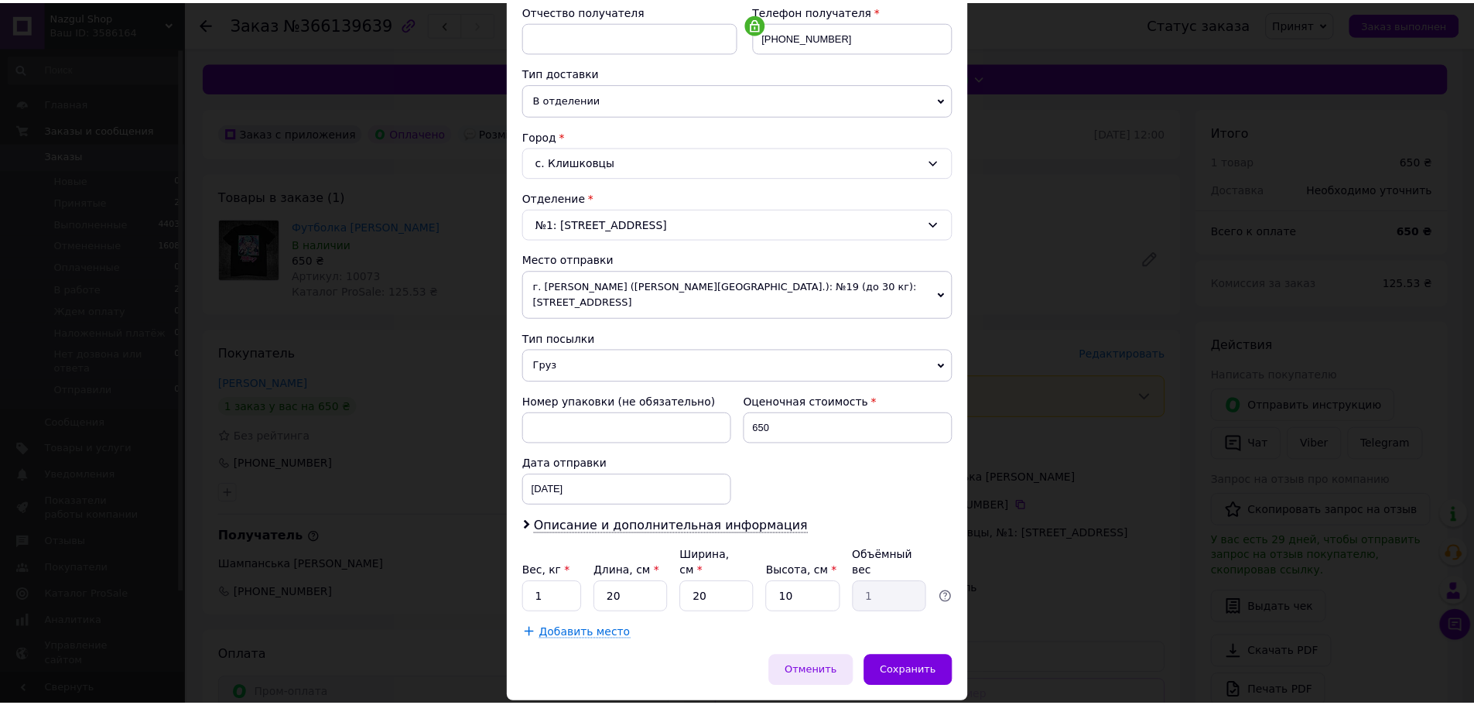
scroll to position [323, 0]
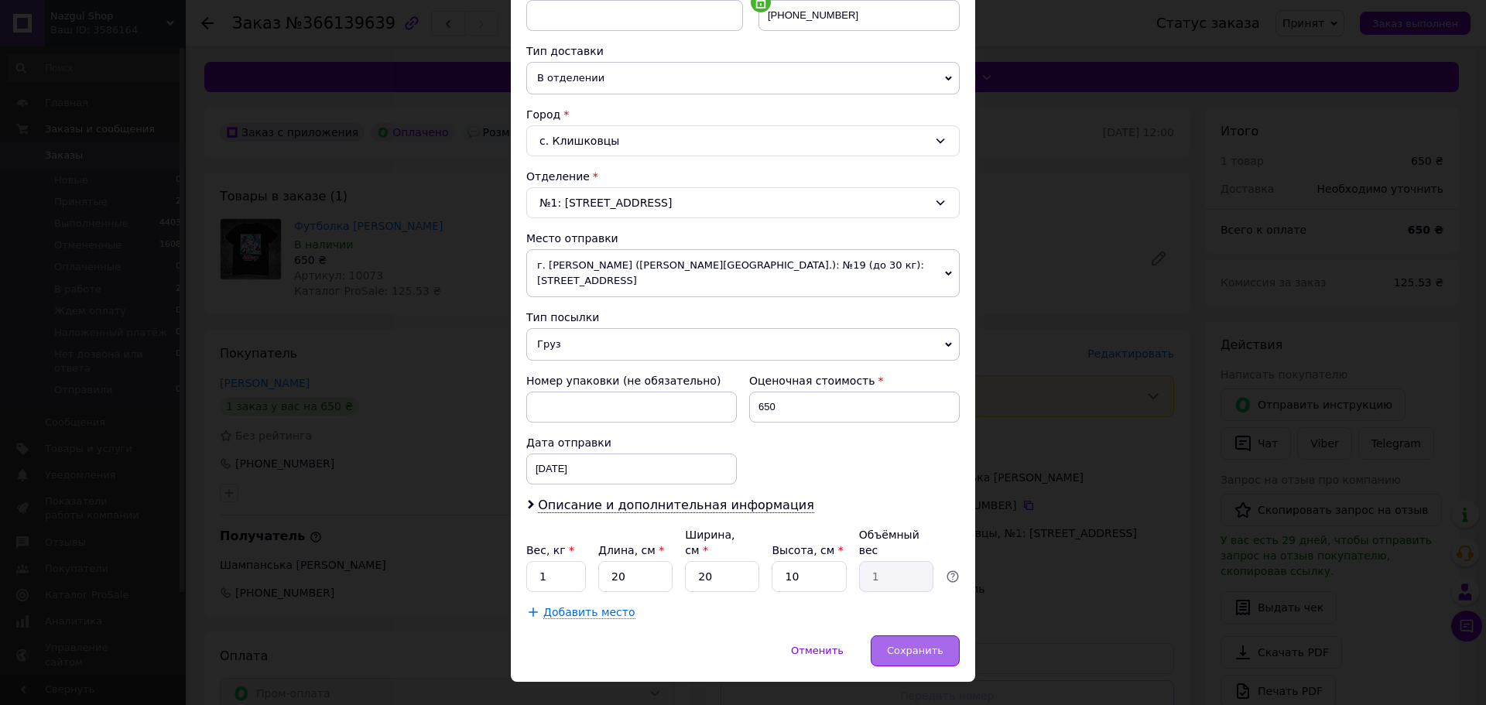
click at [913, 645] on span "Сохранить" at bounding box center [915, 651] width 57 height 12
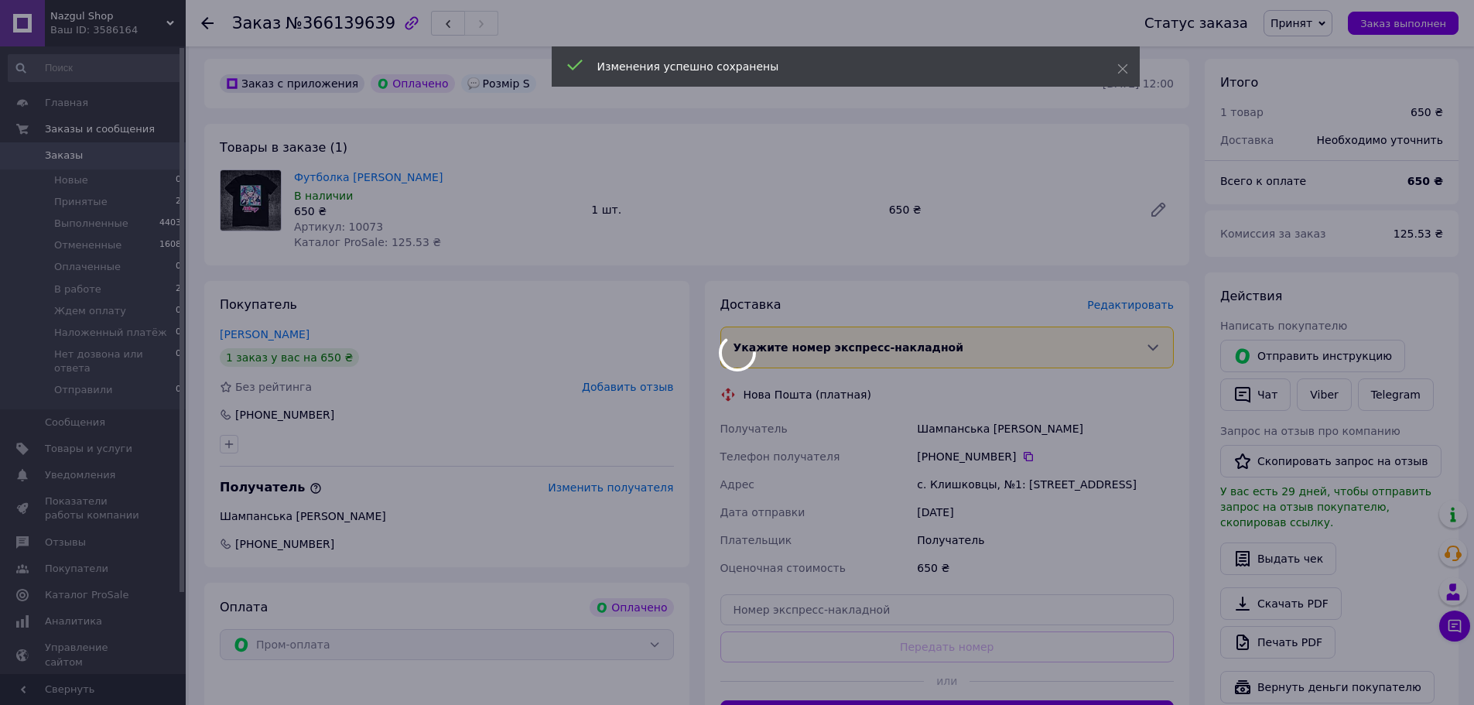
scroll to position [155, 0]
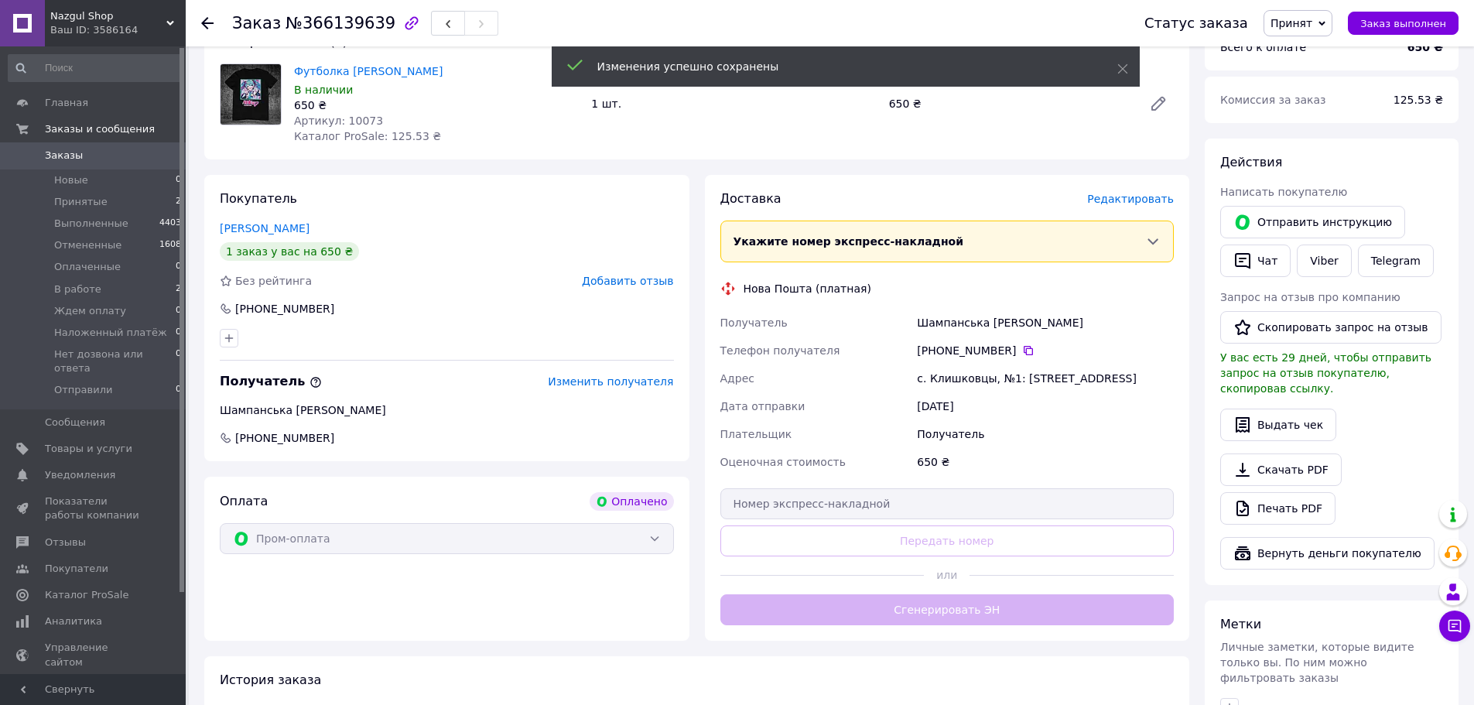
click at [909, 604] on div "Доставка Редактировать Укажите номер экспресс-накладной Обязательно введите ном…" at bounding box center [948, 407] width 454 height 435
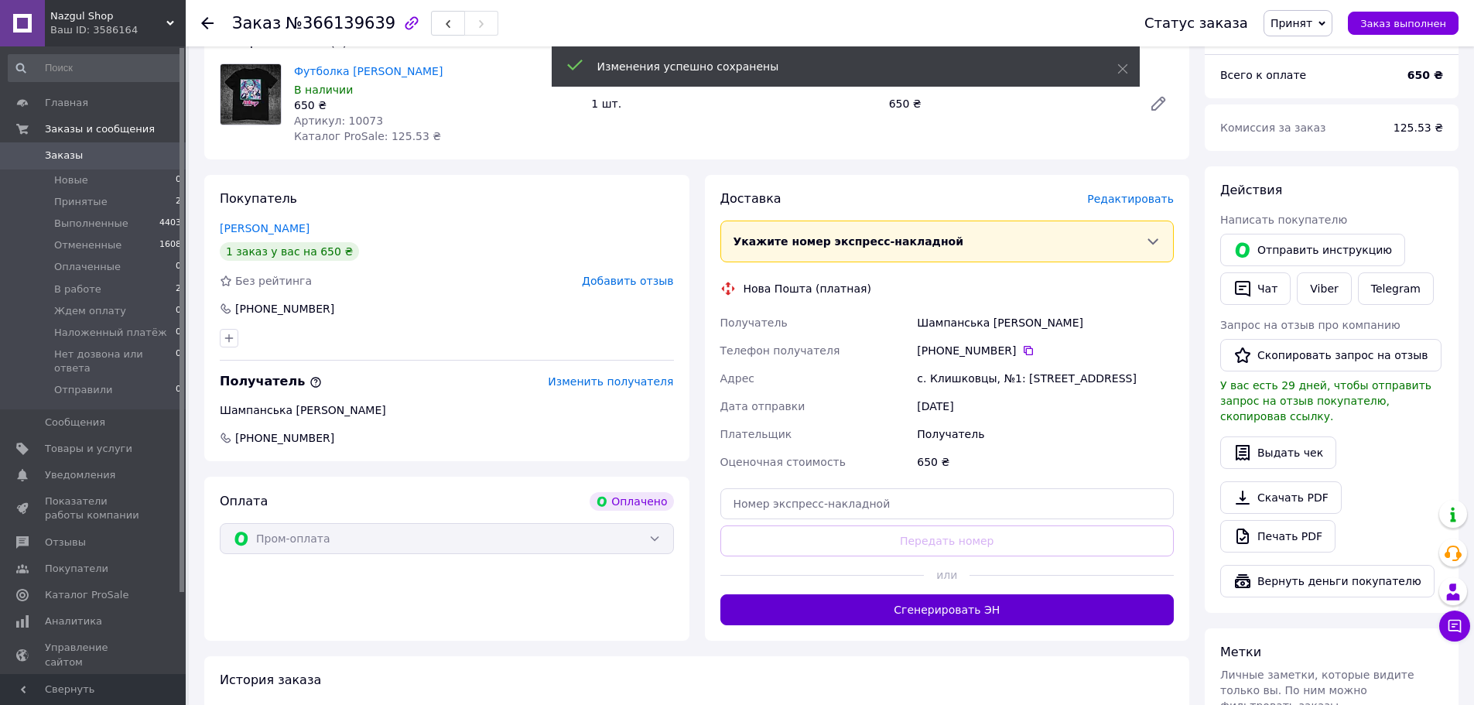
click at [919, 604] on button "Сгенерировать ЭН" at bounding box center [948, 609] width 454 height 31
click at [1294, 17] on span "Принят" at bounding box center [1292, 23] width 42 height 12
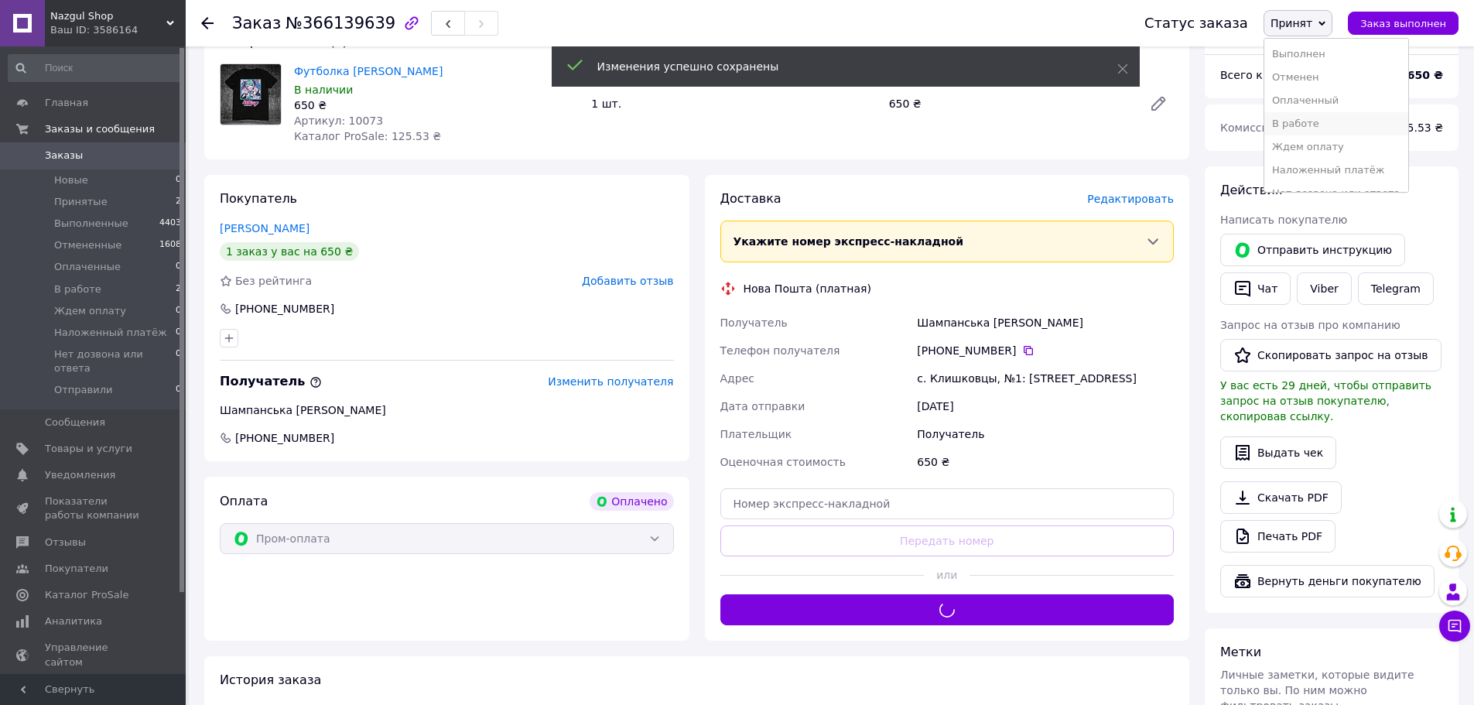
click at [1320, 121] on li "В работе" at bounding box center [1337, 123] width 144 height 23
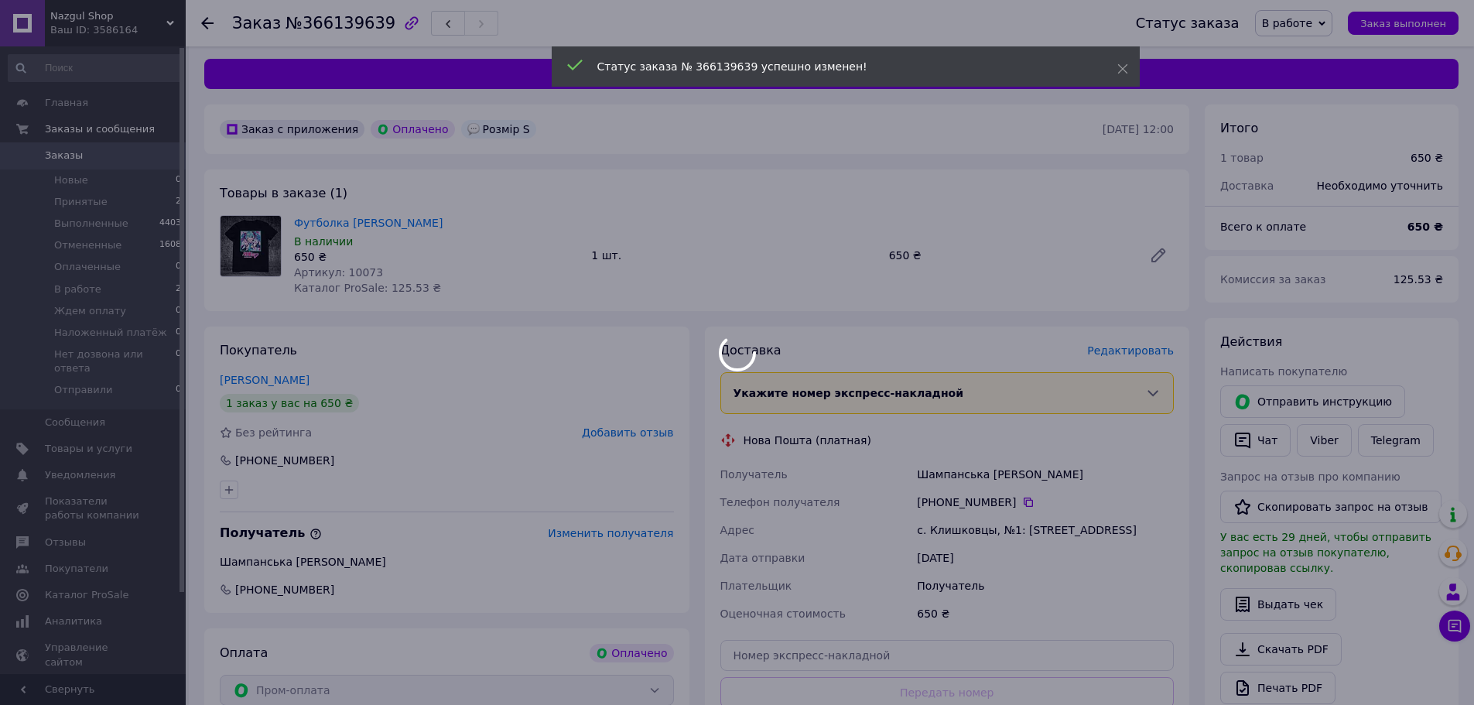
scroll to position [0, 0]
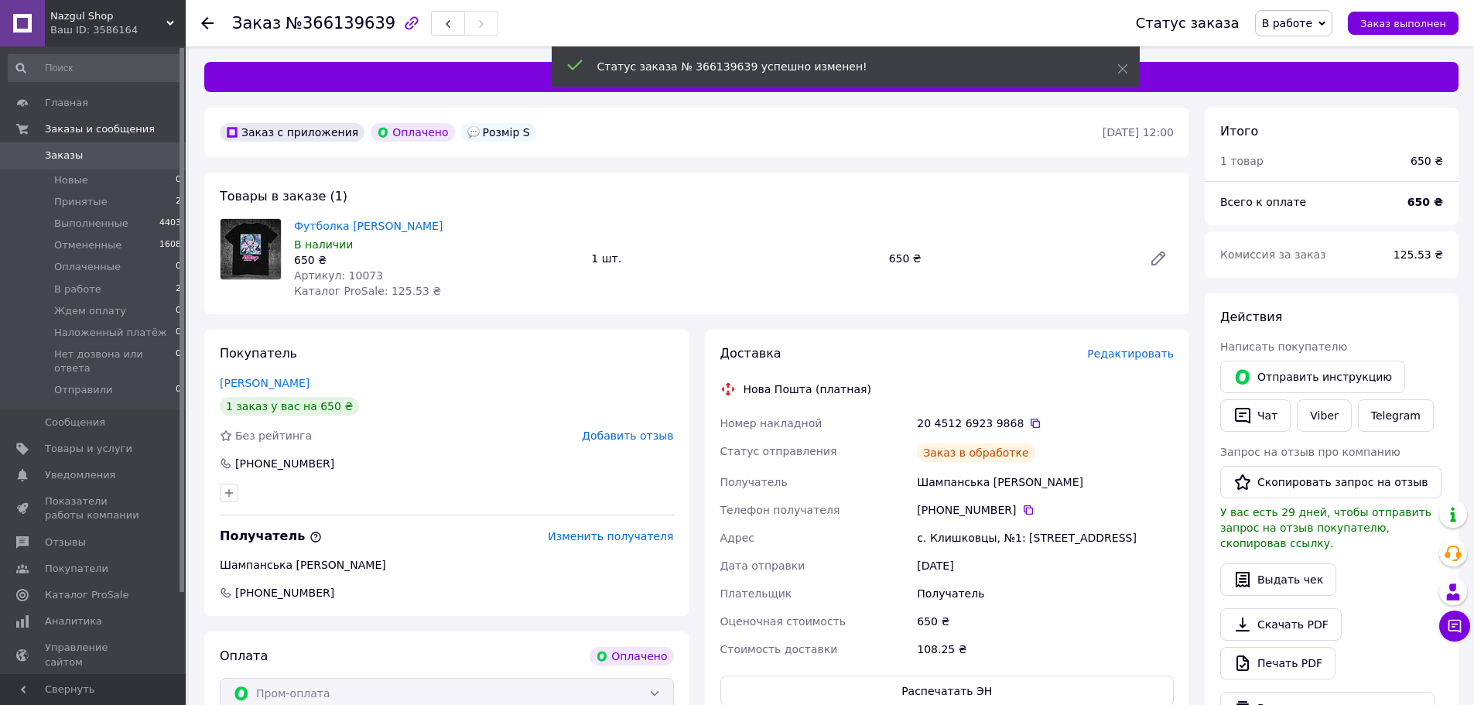
click at [360, 275] on span "Артикул: 10073" at bounding box center [338, 275] width 89 height 12
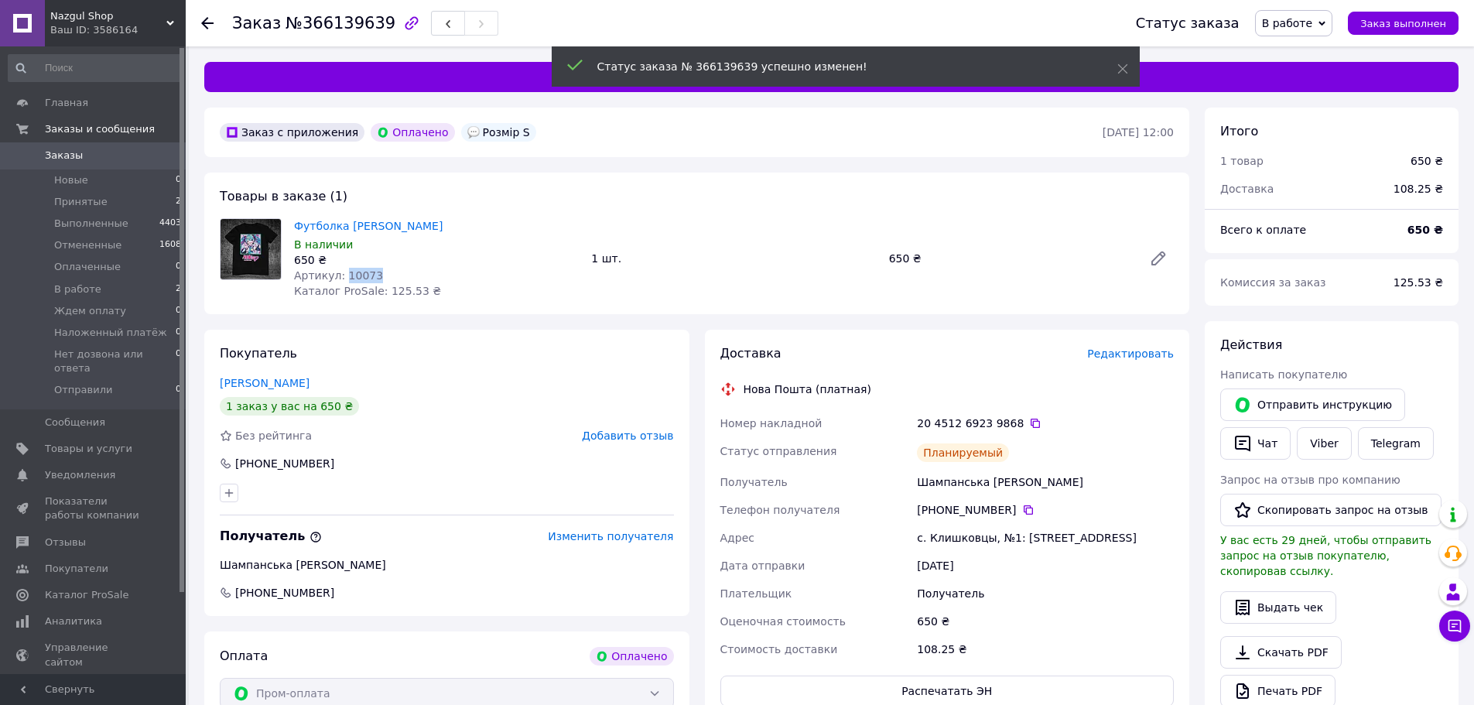
copy span "10073"
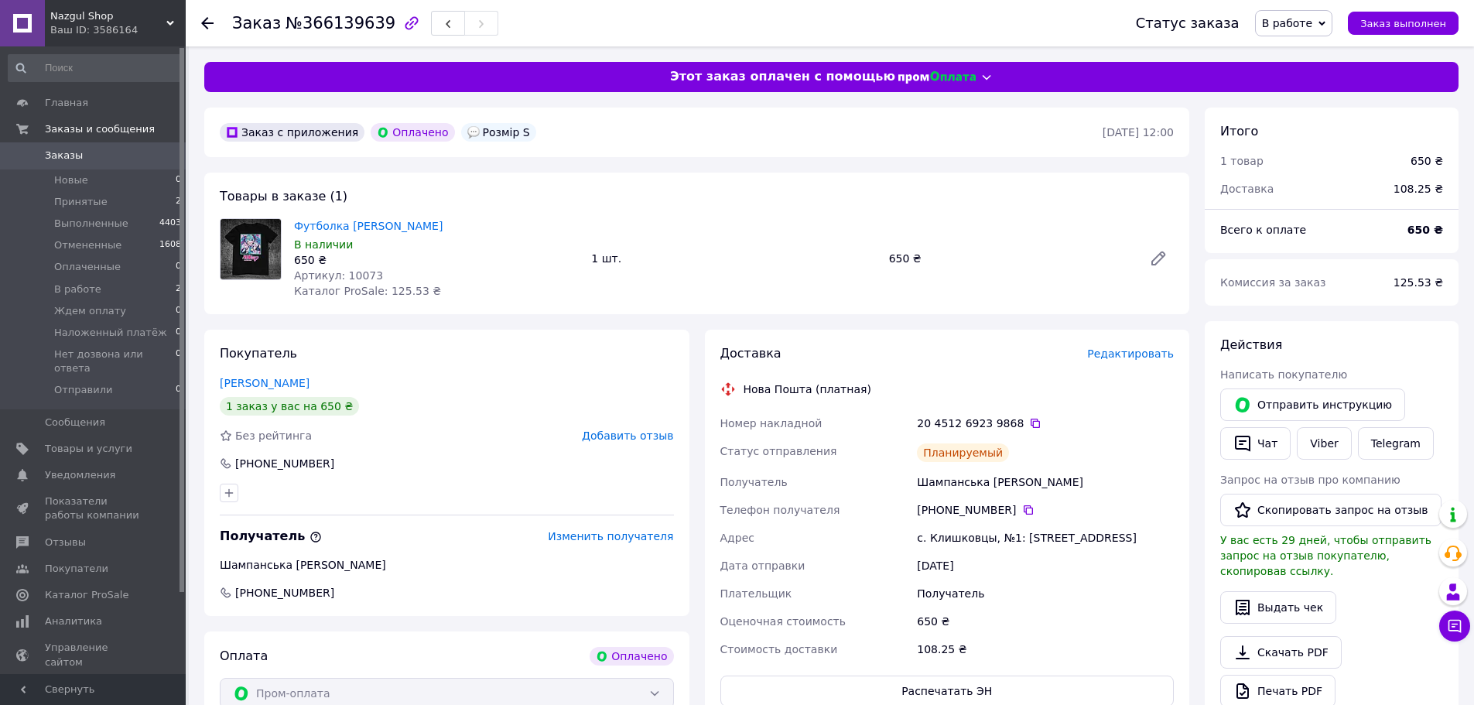
click at [313, 20] on span "№366139639" at bounding box center [341, 23] width 110 height 19
copy h1 "Заказ №366139639"
drag, startPoint x: 121, startPoint y: 149, endPoint x: 131, endPoint y: 149, distance: 10.1
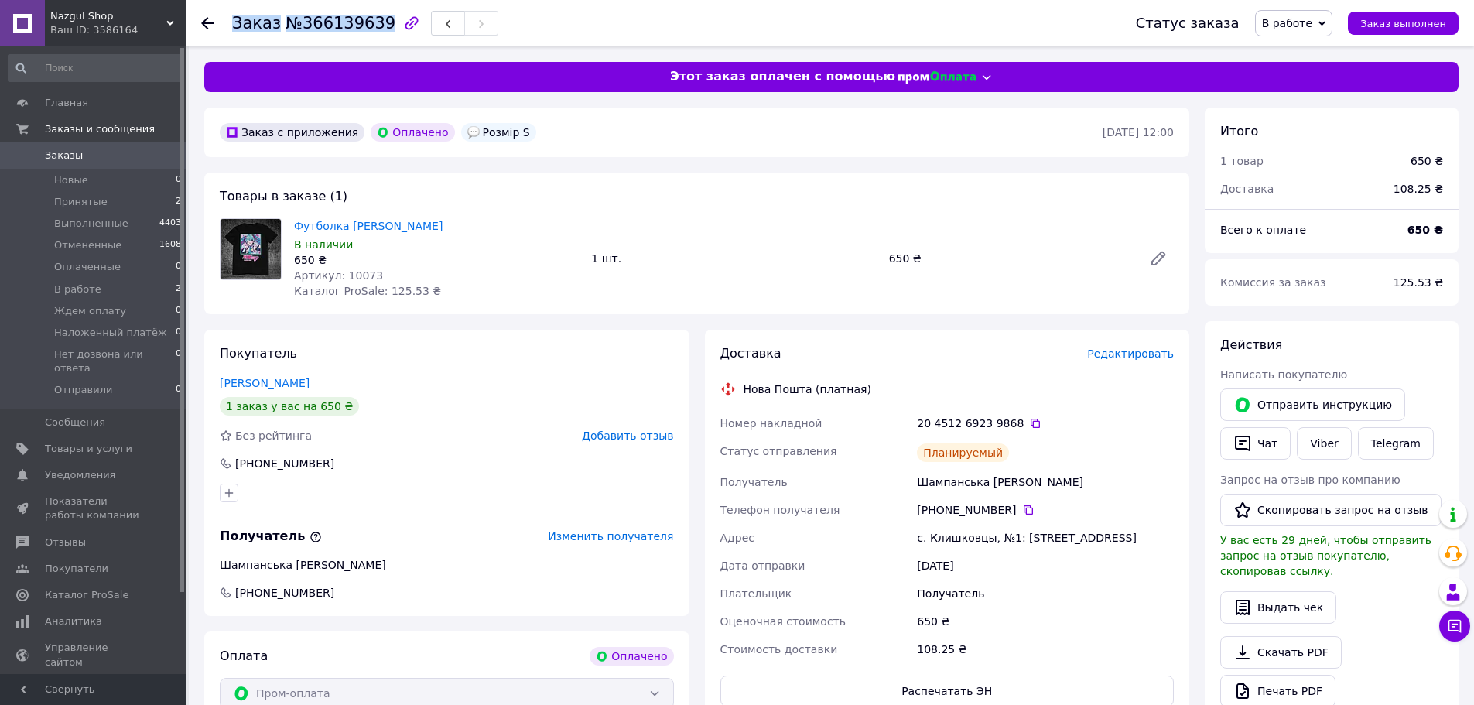
click at [121, 149] on span "Заказы" at bounding box center [94, 156] width 98 height 14
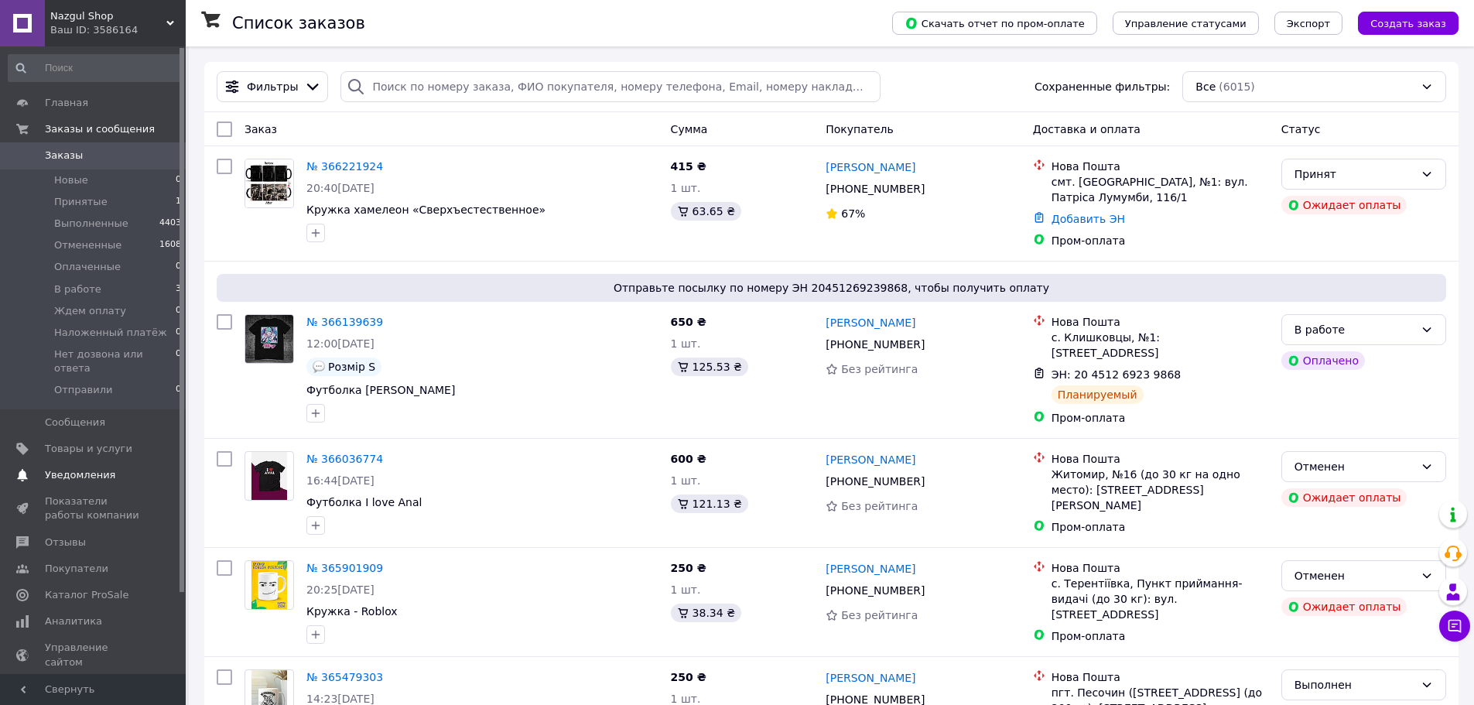
drag, startPoint x: 104, startPoint y: 443, endPoint x: 122, endPoint y: 444, distance: 17.8
click at [104, 443] on link "Товары и услуги" at bounding box center [95, 449] width 190 height 26
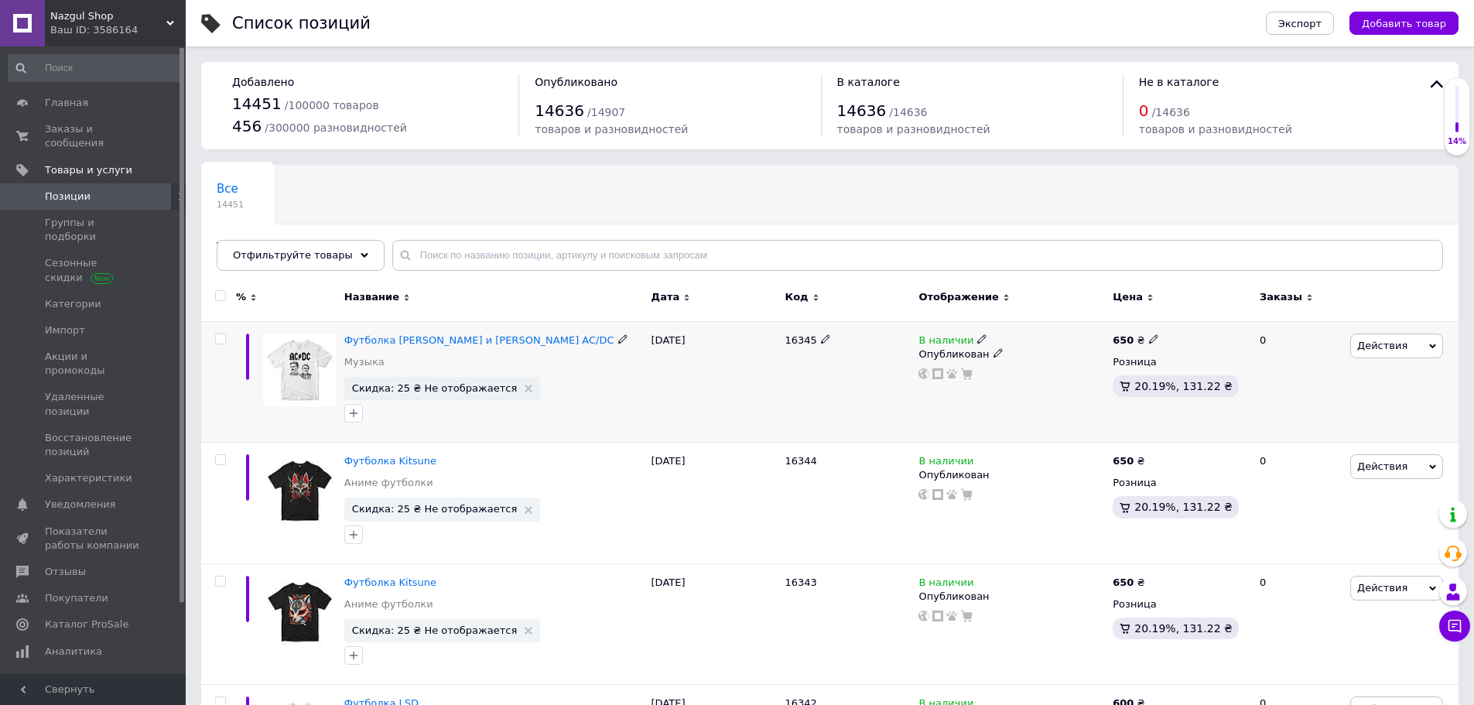
click at [1368, 351] on span "Действия" at bounding box center [1383, 346] width 50 height 12
click at [1296, 437] on li "Скидка" at bounding box center [1333, 441] width 220 height 22
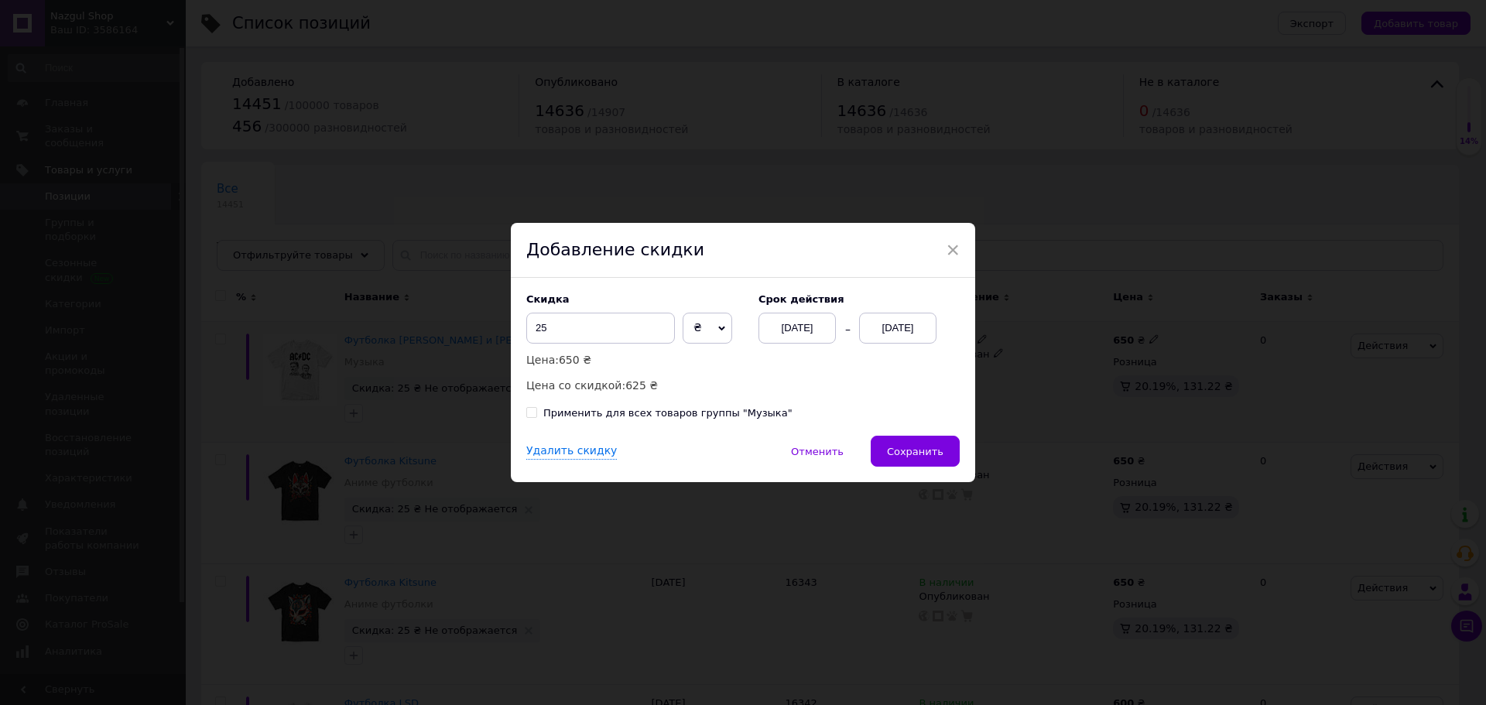
click at [752, 413] on div "Применить для всех товаров группы "Музыка"" at bounding box center [667, 413] width 249 height 14
click at [536, 413] on input "Применить для всех товаров группы "Музыка"" at bounding box center [531, 412] width 10 height 10
checkbox input "true"
click at [921, 440] on button "Сохранить" at bounding box center [915, 451] width 89 height 31
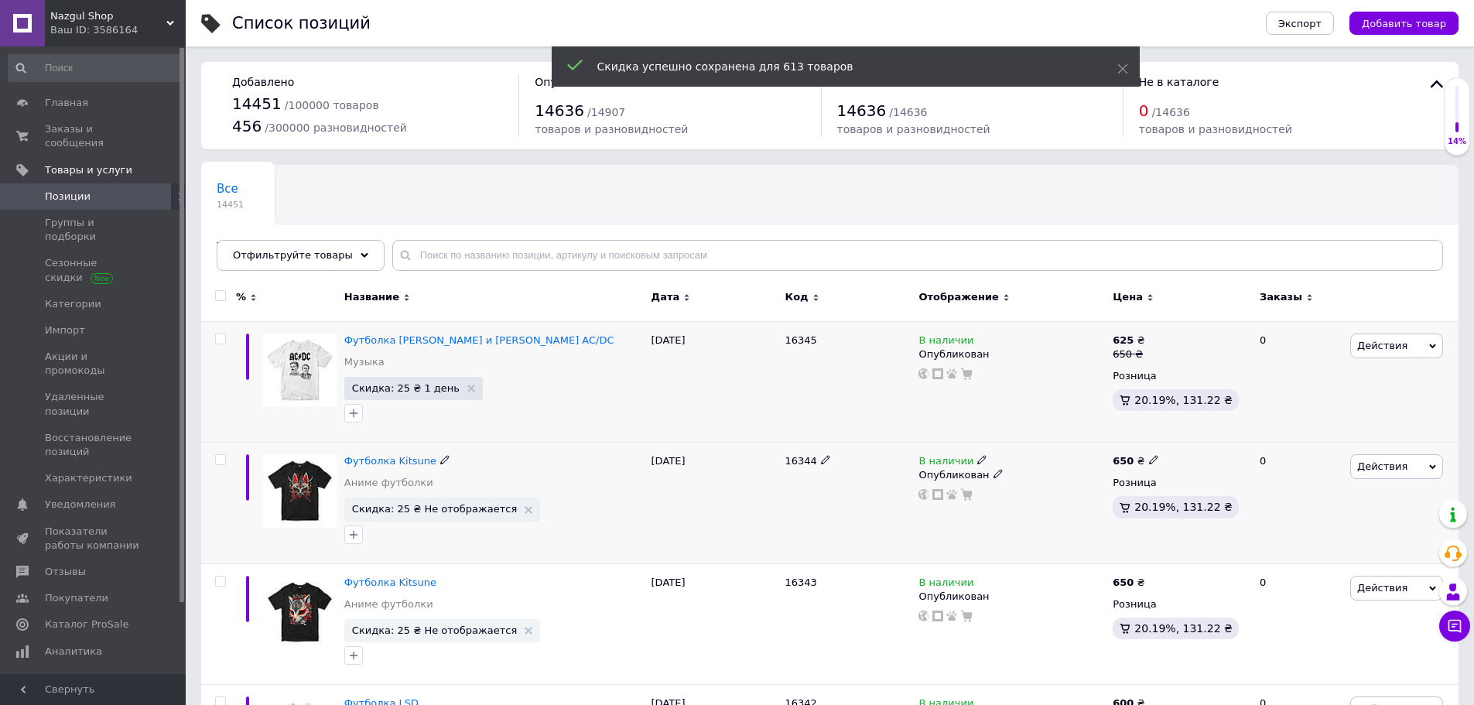
click at [1383, 468] on span "Действия" at bounding box center [1383, 467] width 50 height 12
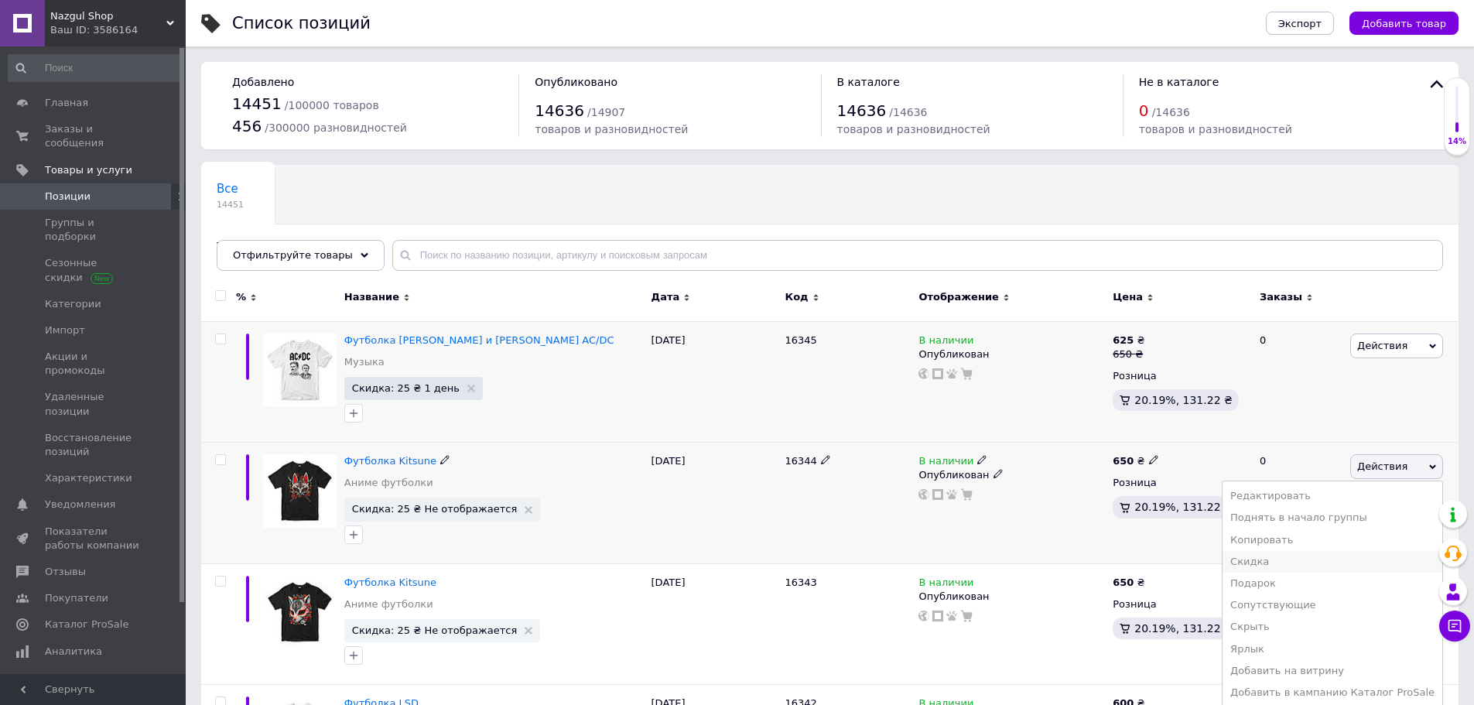
click at [1285, 558] on li "Скидка" at bounding box center [1333, 562] width 220 height 22
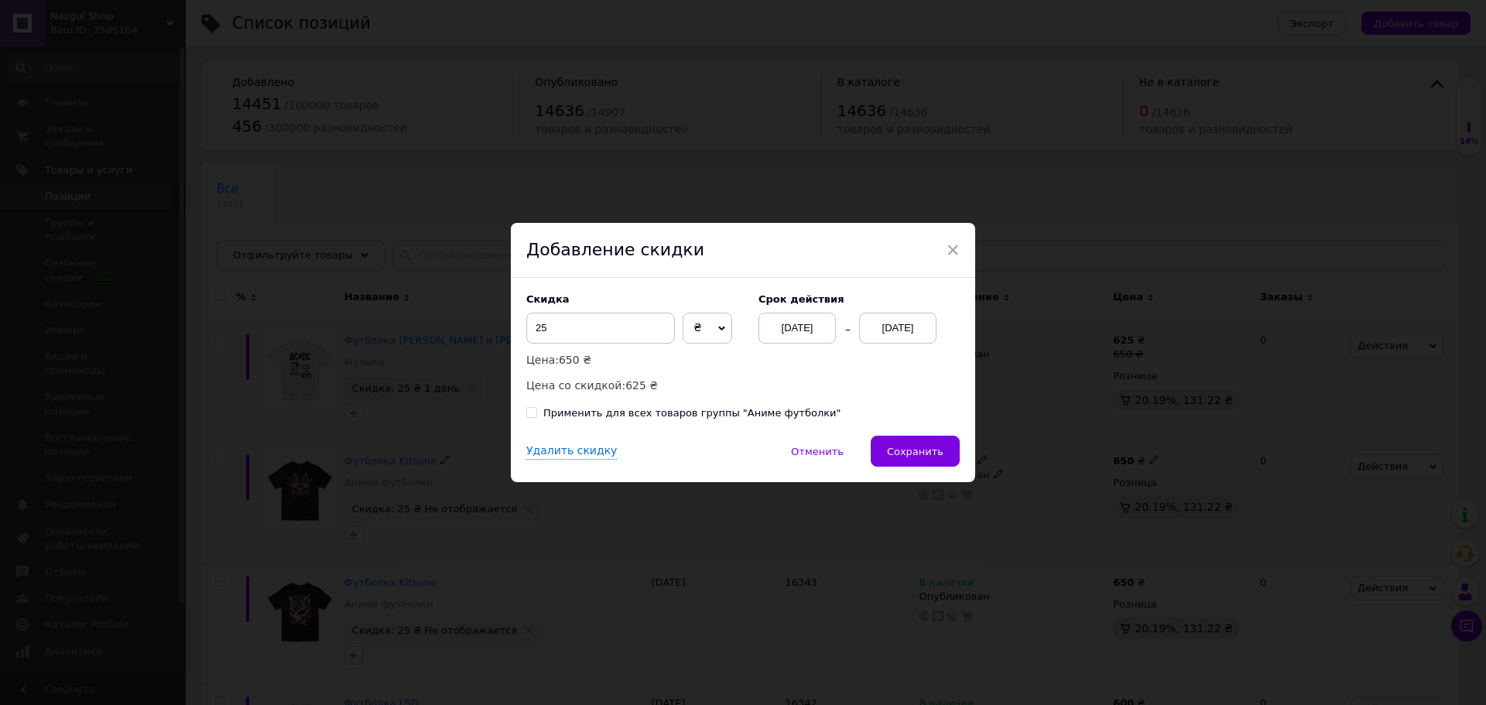
click at [740, 411] on div "Применить для всех товаров группы "Аниме футболки"" at bounding box center [692, 413] width 298 height 14
click at [536, 411] on input "Применить для всех товаров группы "Аниме футболки"" at bounding box center [531, 412] width 10 height 10
checkbox input "true"
click at [925, 454] on span "Сохранить" at bounding box center [915, 452] width 57 height 12
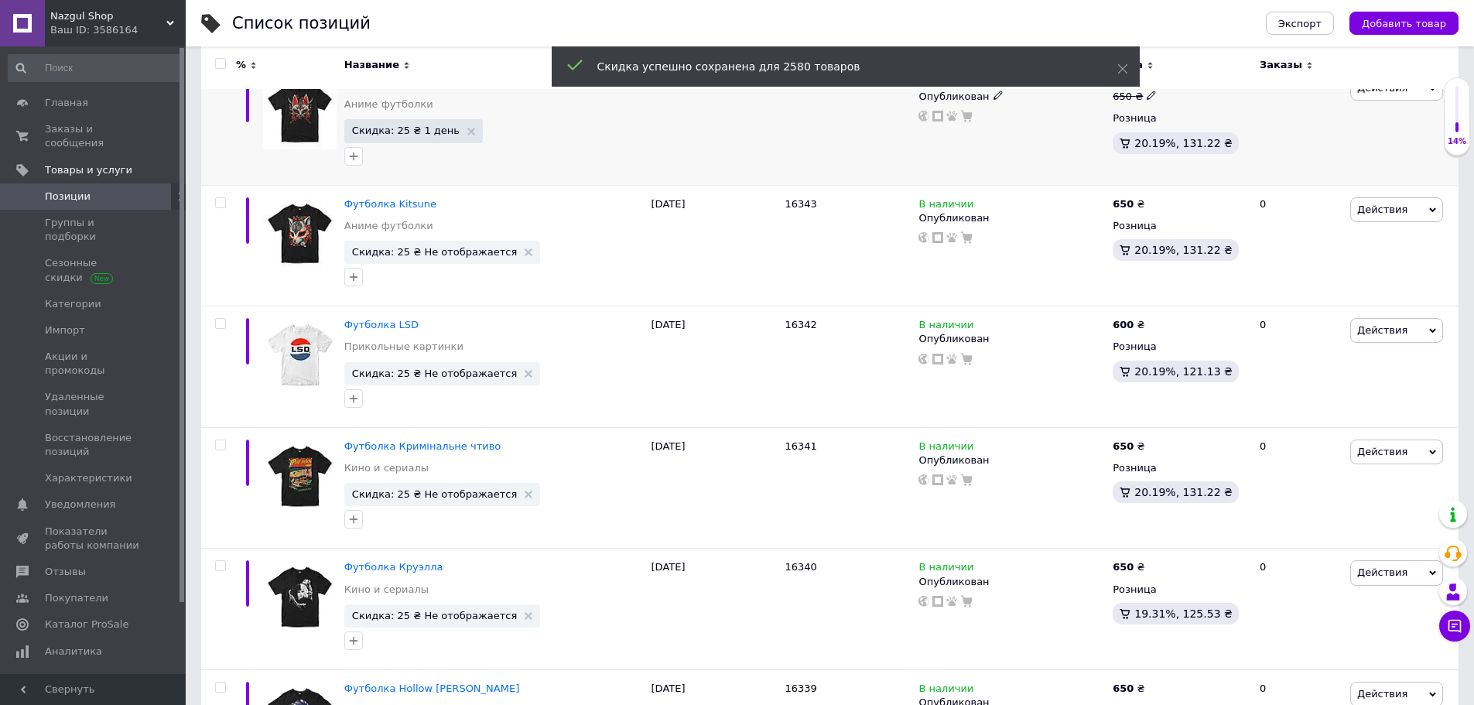
scroll to position [542, 0]
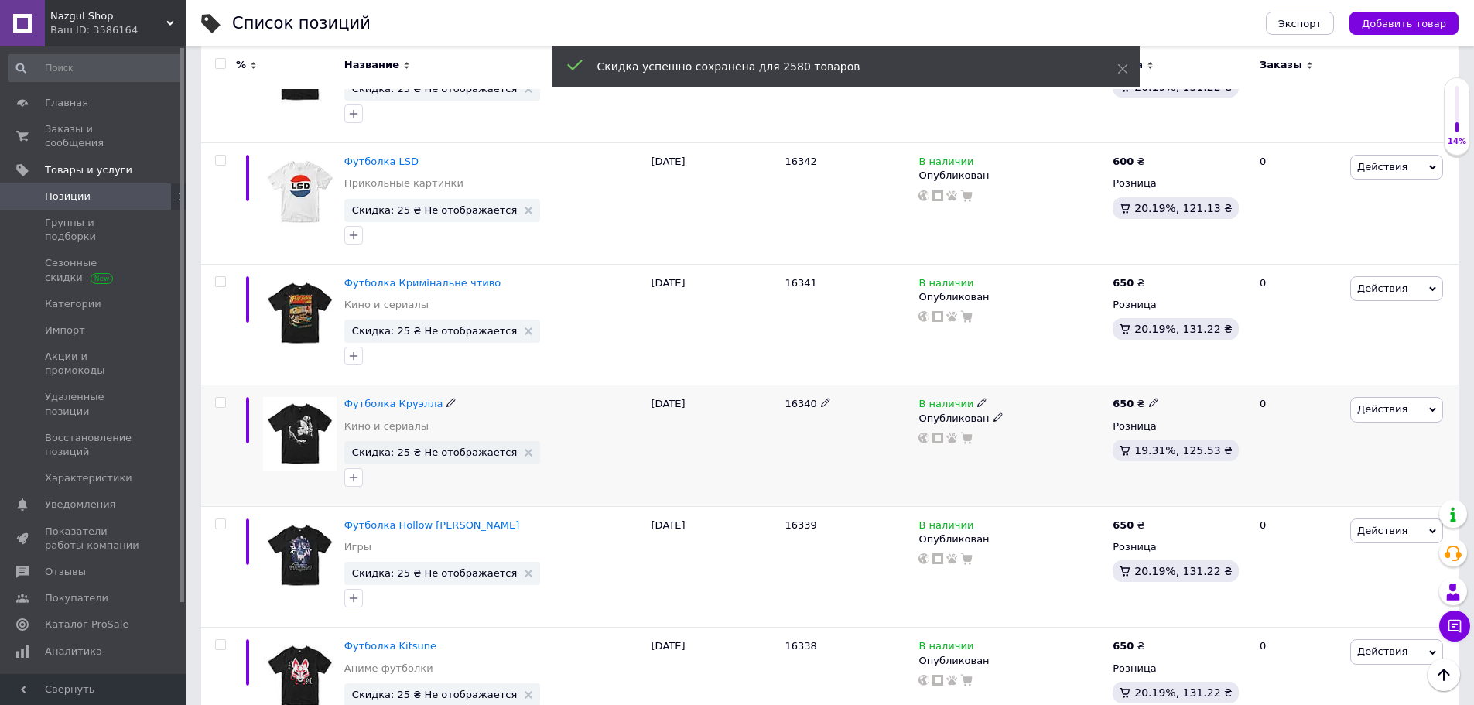
click at [1424, 396] on div "Действия Редактировать Поднять в начало группы Копировать Скидка Подарок Сопутс…" at bounding box center [1403, 446] width 112 height 122
click at [1415, 409] on span "Действия" at bounding box center [1397, 409] width 93 height 25
click at [1285, 497] on li "Скидка" at bounding box center [1333, 505] width 220 height 22
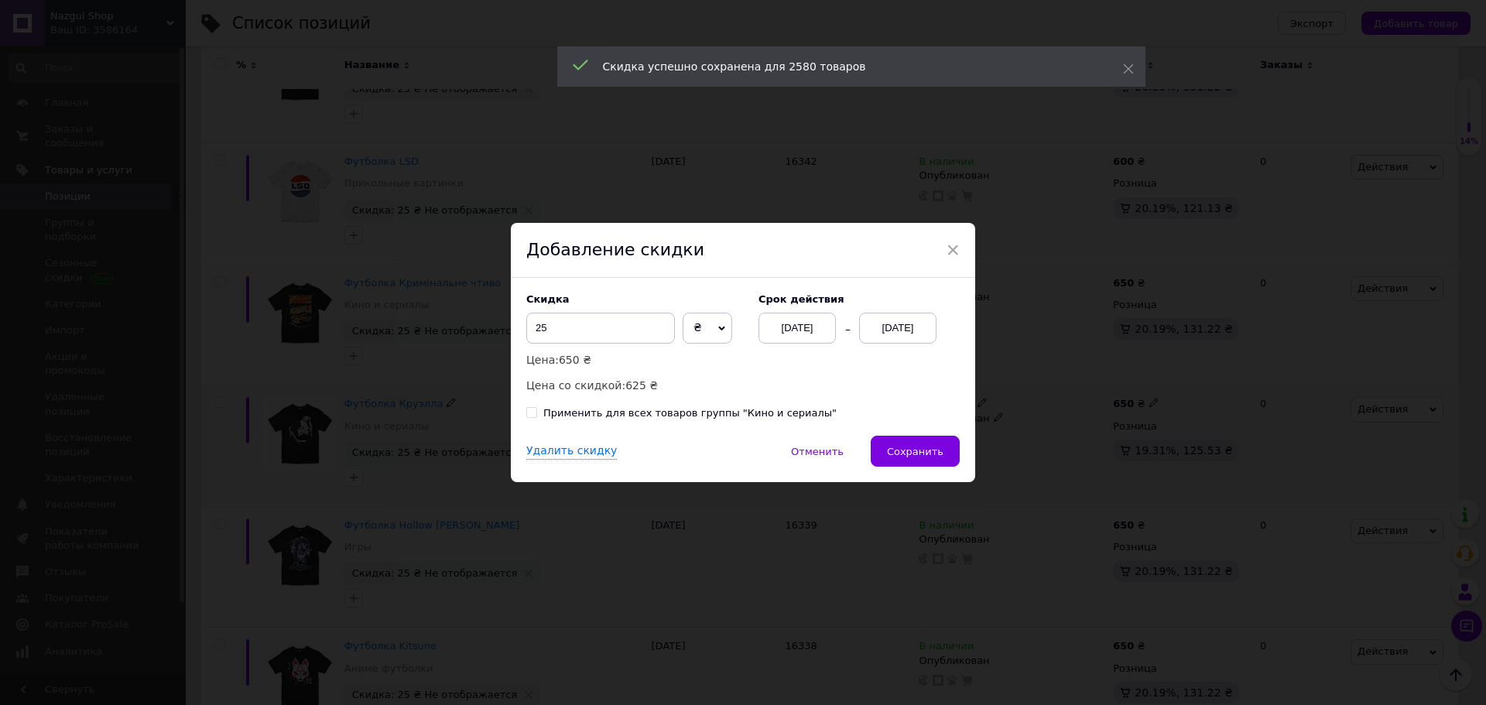
click at [770, 410] on div "Применить для всех товаров группы "Кино и сериалы"" at bounding box center [689, 413] width 293 height 14
click at [536, 410] on input "Применить для всех товаров группы "Кино и сериалы"" at bounding box center [531, 412] width 10 height 10
checkbox input "true"
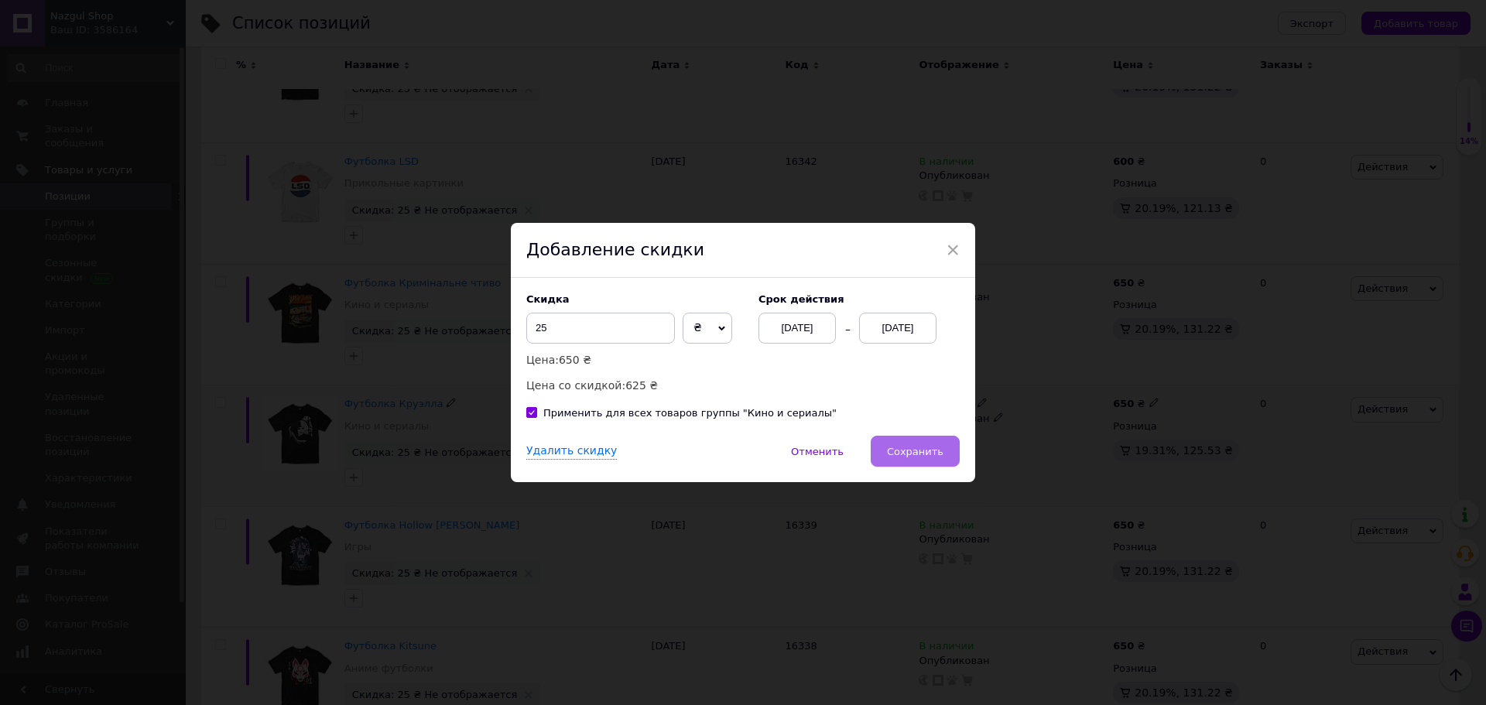
click at [934, 444] on button "Сохранить" at bounding box center [915, 451] width 89 height 31
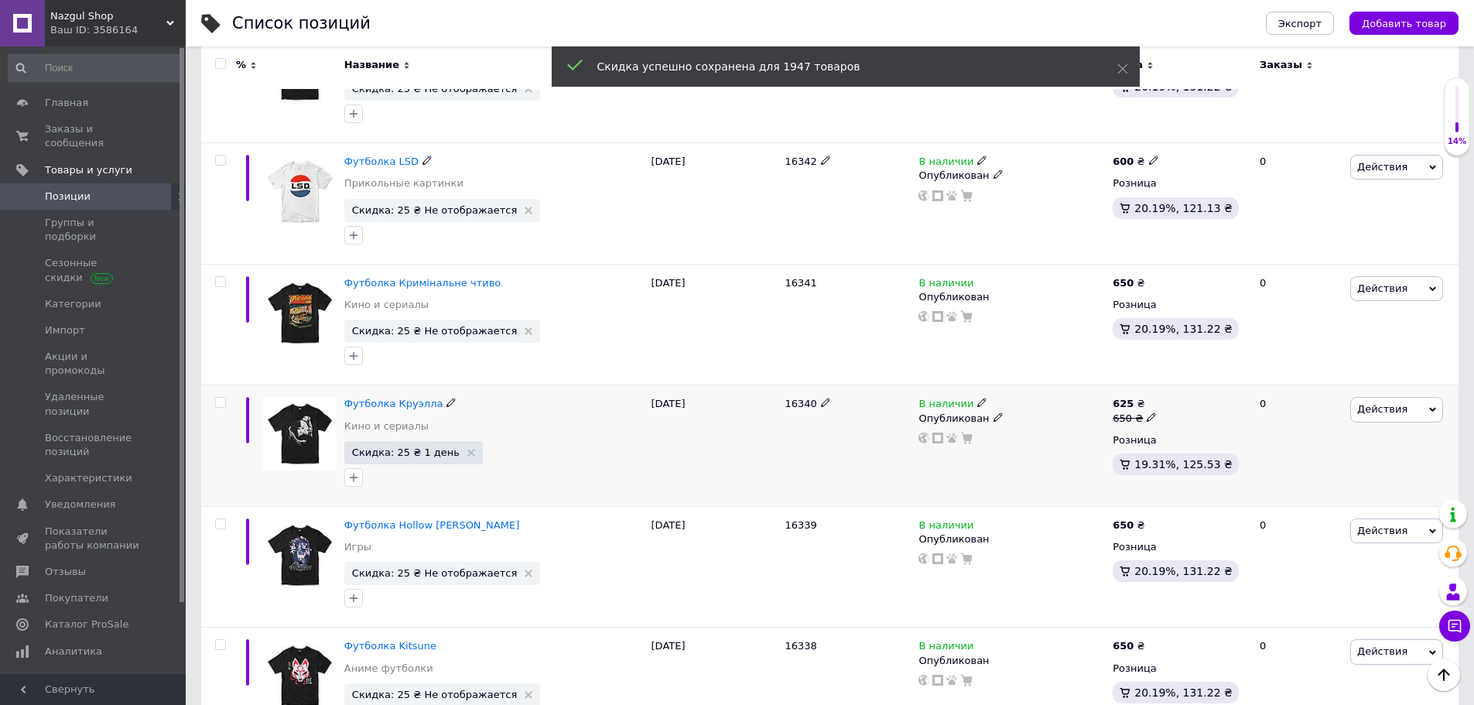
click at [1400, 174] on span "Действия" at bounding box center [1397, 167] width 93 height 25
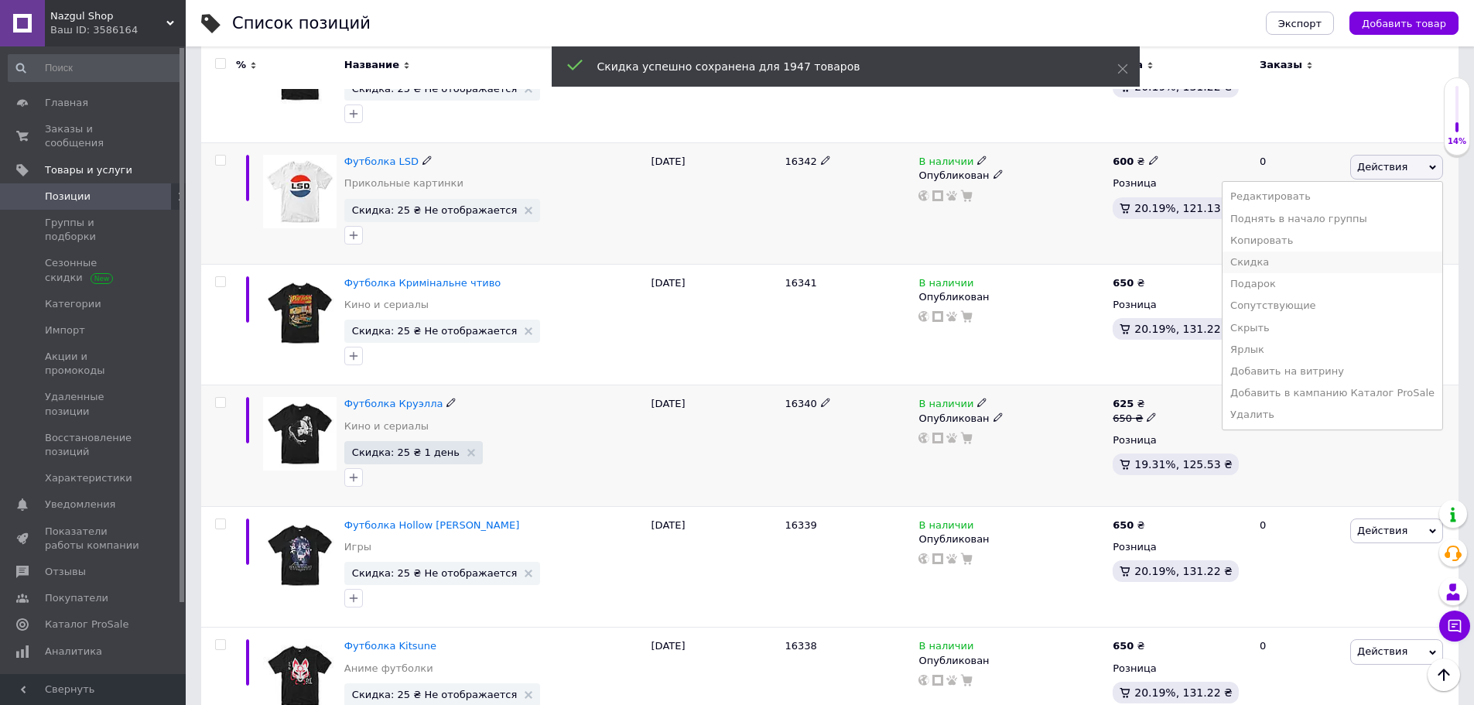
click at [1268, 262] on li "Скидка" at bounding box center [1333, 263] width 220 height 22
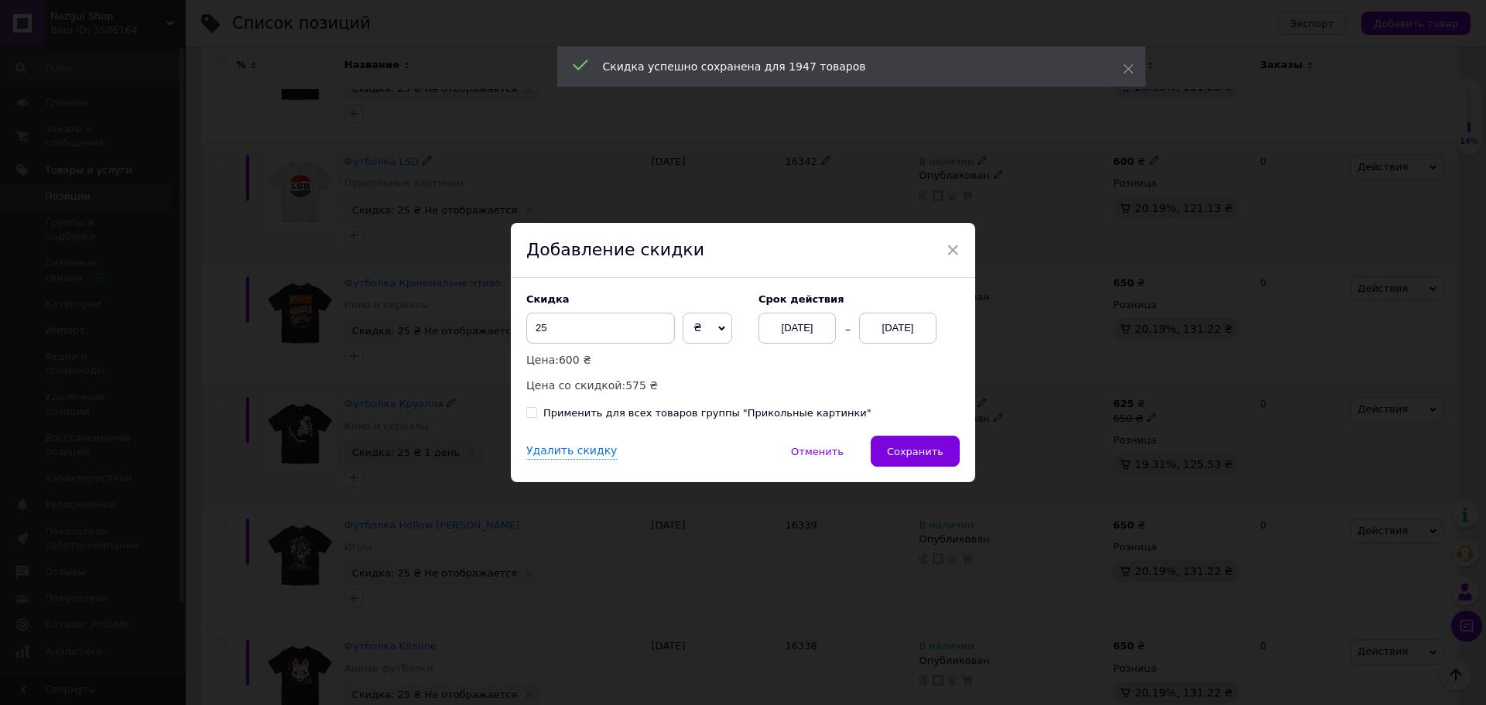
click at [752, 423] on div "Скидка 25 ₴ % Цена: 600 ₴ Цена со скидкой: 575 ₴ Cрок действия 12.10.2025 12.10…" at bounding box center [743, 357] width 464 height 158
click at [765, 412] on div "Применить для всех товаров группы "Прикольные картинки"" at bounding box center [707, 413] width 328 height 14
click at [536, 412] on input "Применить для всех товаров группы "Прикольные картинки"" at bounding box center [531, 412] width 10 height 10
checkbox input "true"
click at [929, 436] on div "Скидка 25 ₴ % Цена: 600 ₴ Цена со скидкой: 575 ₴ Cрок действия 12.10.2025 12.10…" at bounding box center [743, 357] width 464 height 158
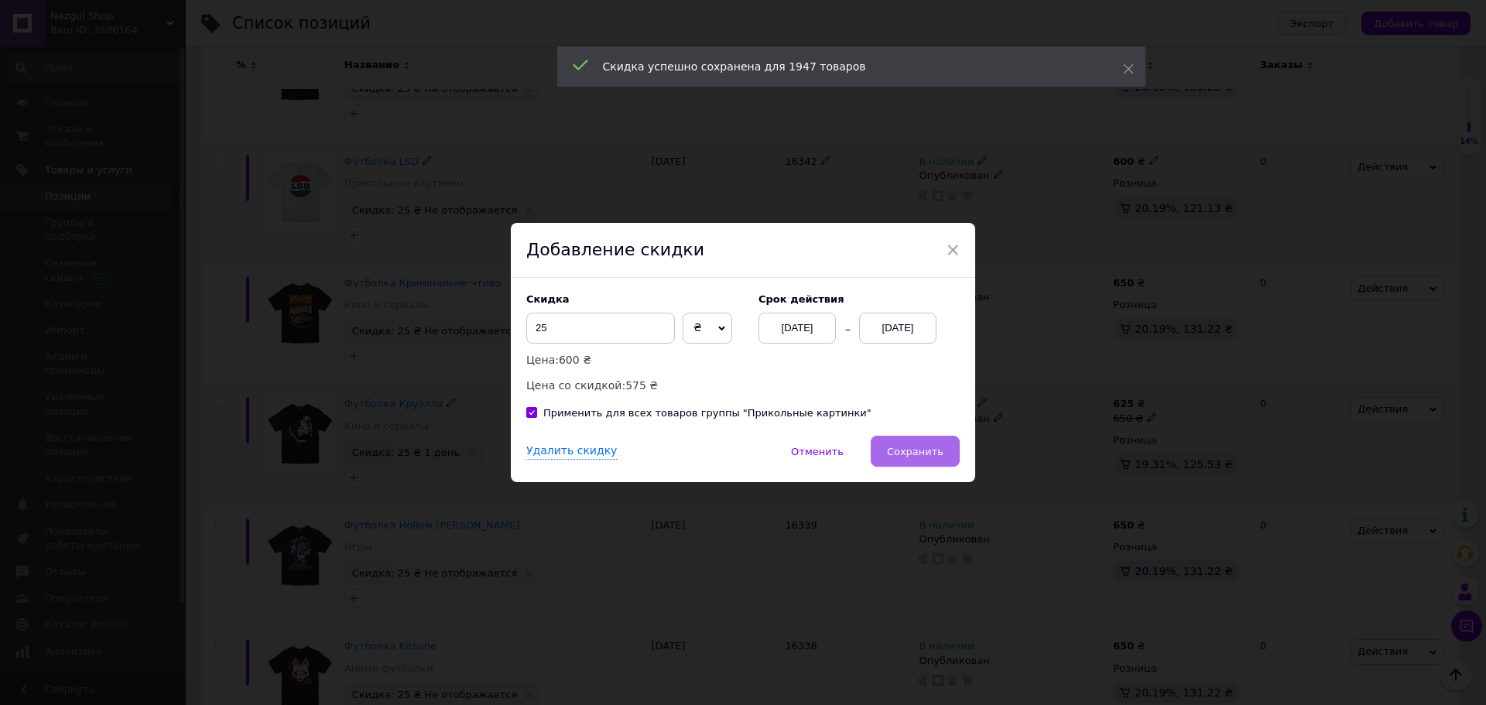
click at [929, 440] on button "Сохранить" at bounding box center [915, 451] width 89 height 31
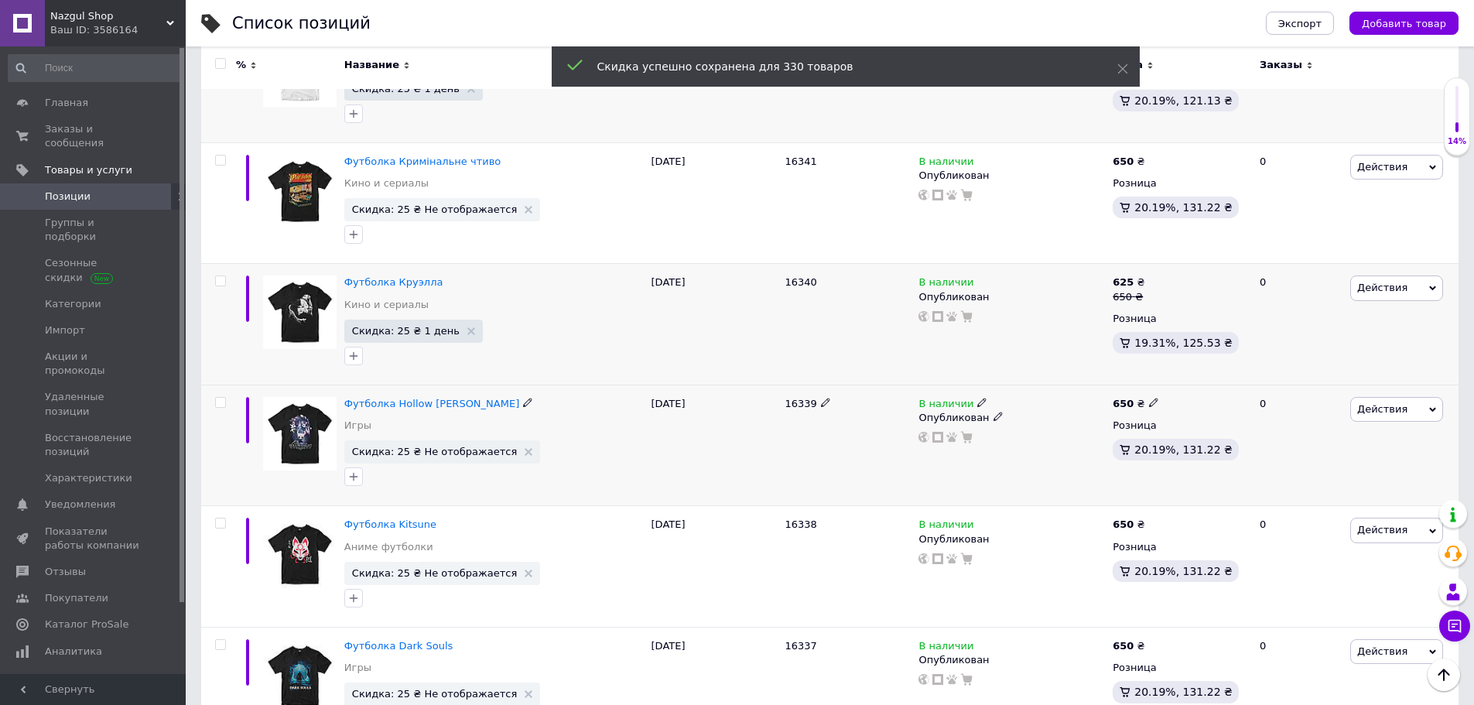
scroll to position [1006, 0]
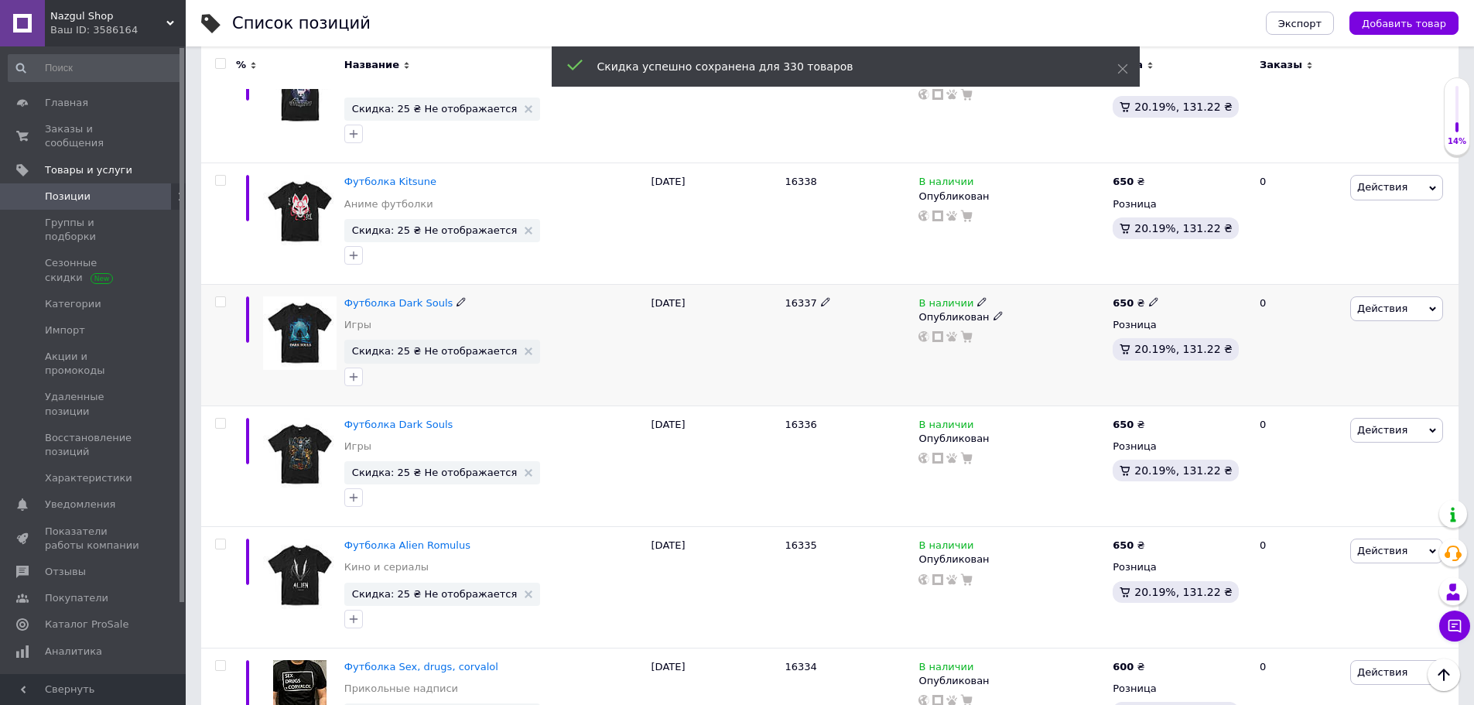
click at [1392, 311] on span "Действия" at bounding box center [1383, 309] width 50 height 12
click at [1289, 398] on li "Скидка" at bounding box center [1333, 404] width 220 height 22
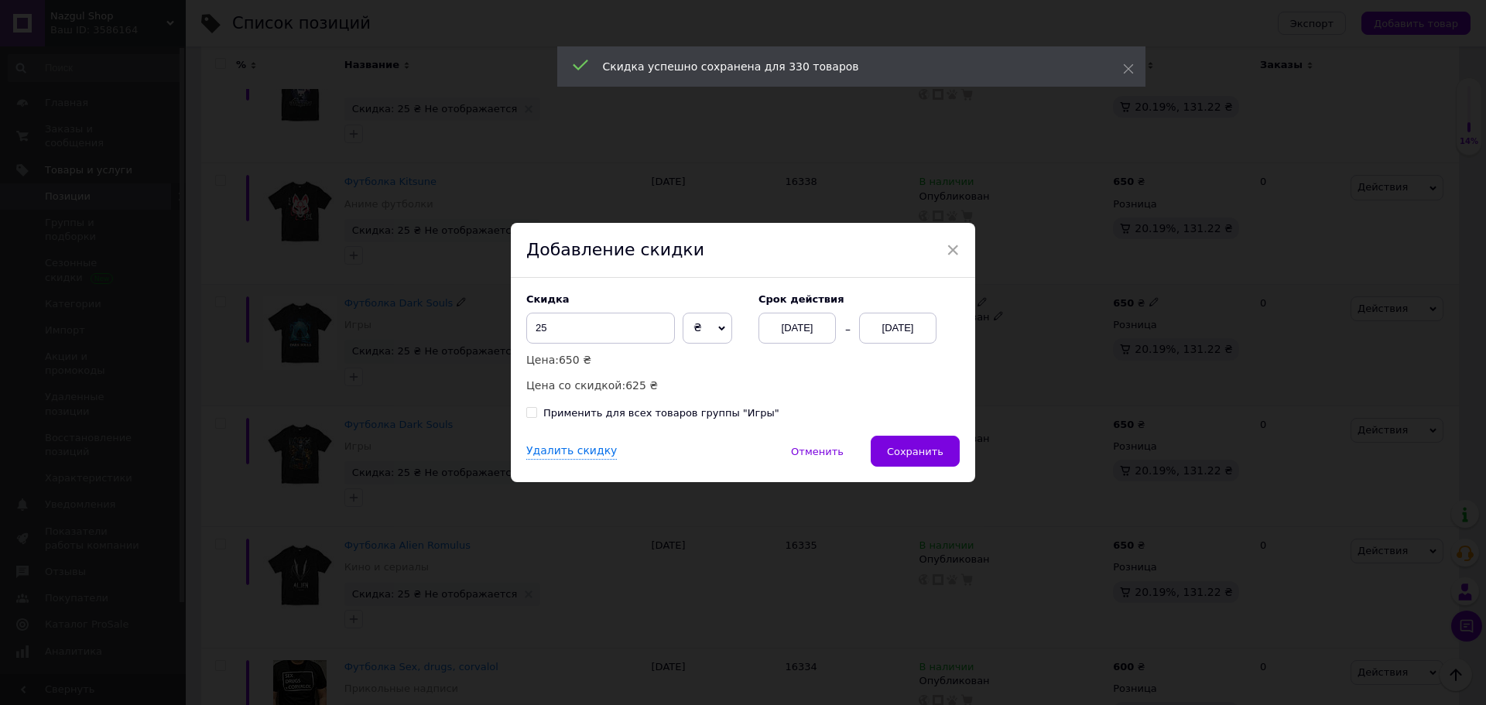
click at [741, 415] on div "Применить для всех товаров группы "Игры"" at bounding box center [661, 413] width 236 height 14
click at [536, 415] on input "Применить для всех товаров группы "Игры"" at bounding box center [531, 412] width 10 height 10
checkbox input "true"
click at [894, 435] on div "Скидка 25 ₴ % Цена: 650 ₴ Цена со скидкой: 625 ₴ Cрок действия 12.10.2025 12.10…" at bounding box center [743, 357] width 464 height 158
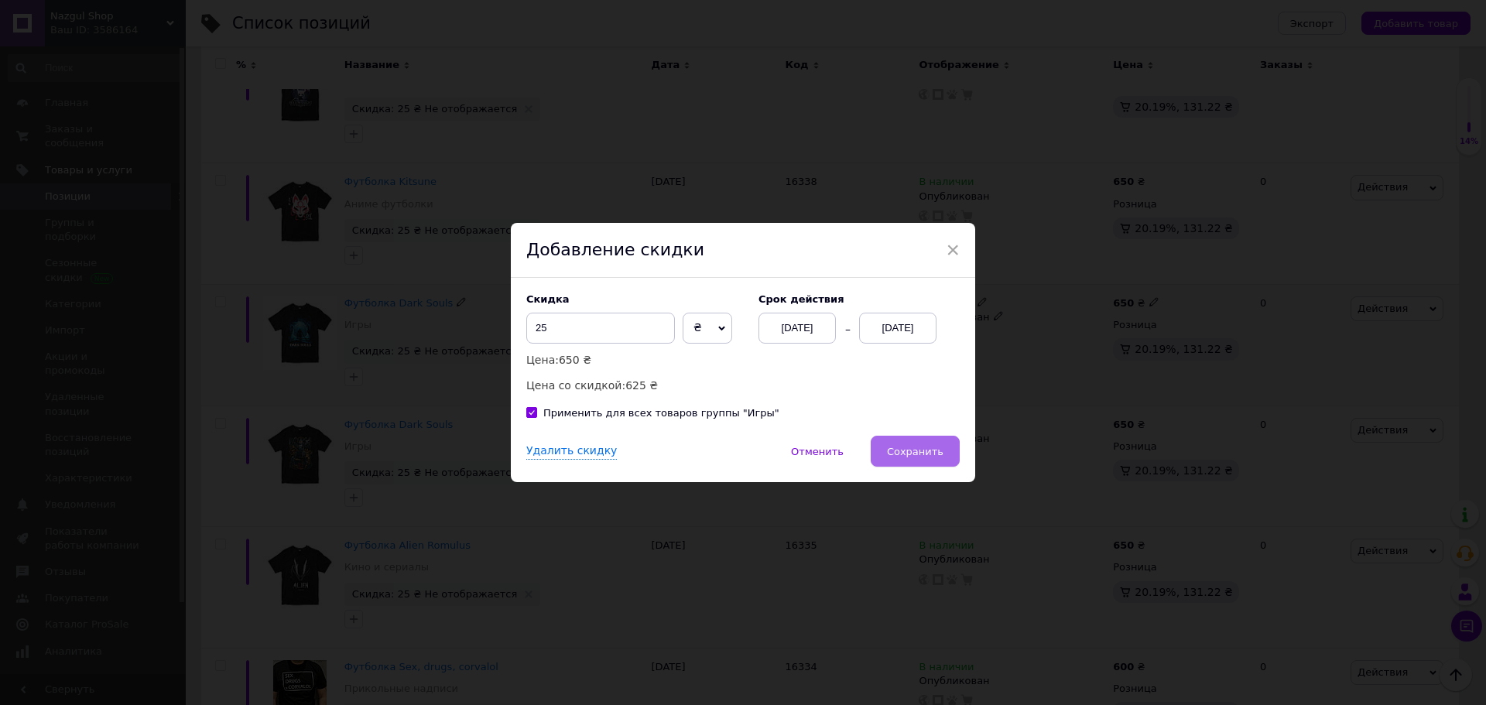
click at [899, 440] on button "Сохранить" at bounding box center [915, 451] width 89 height 31
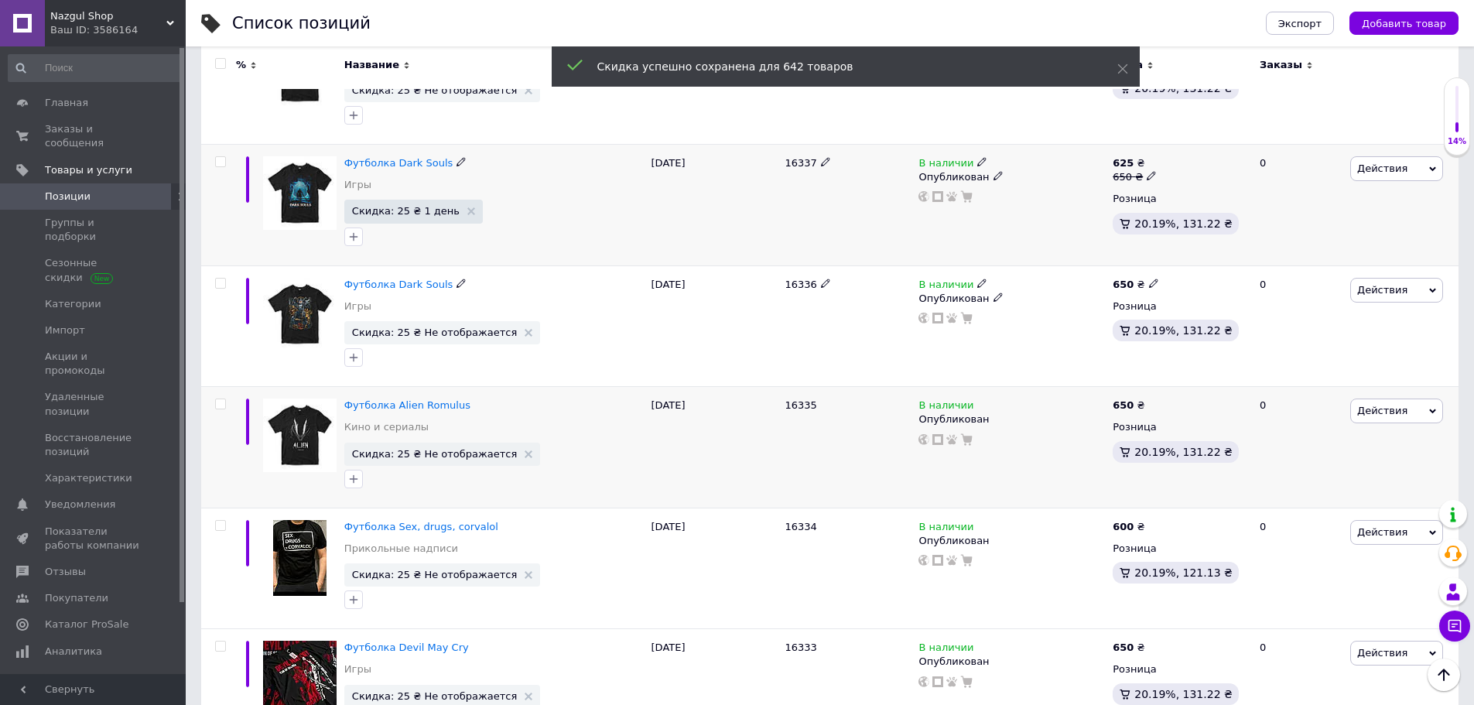
scroll to position [1161, 0]
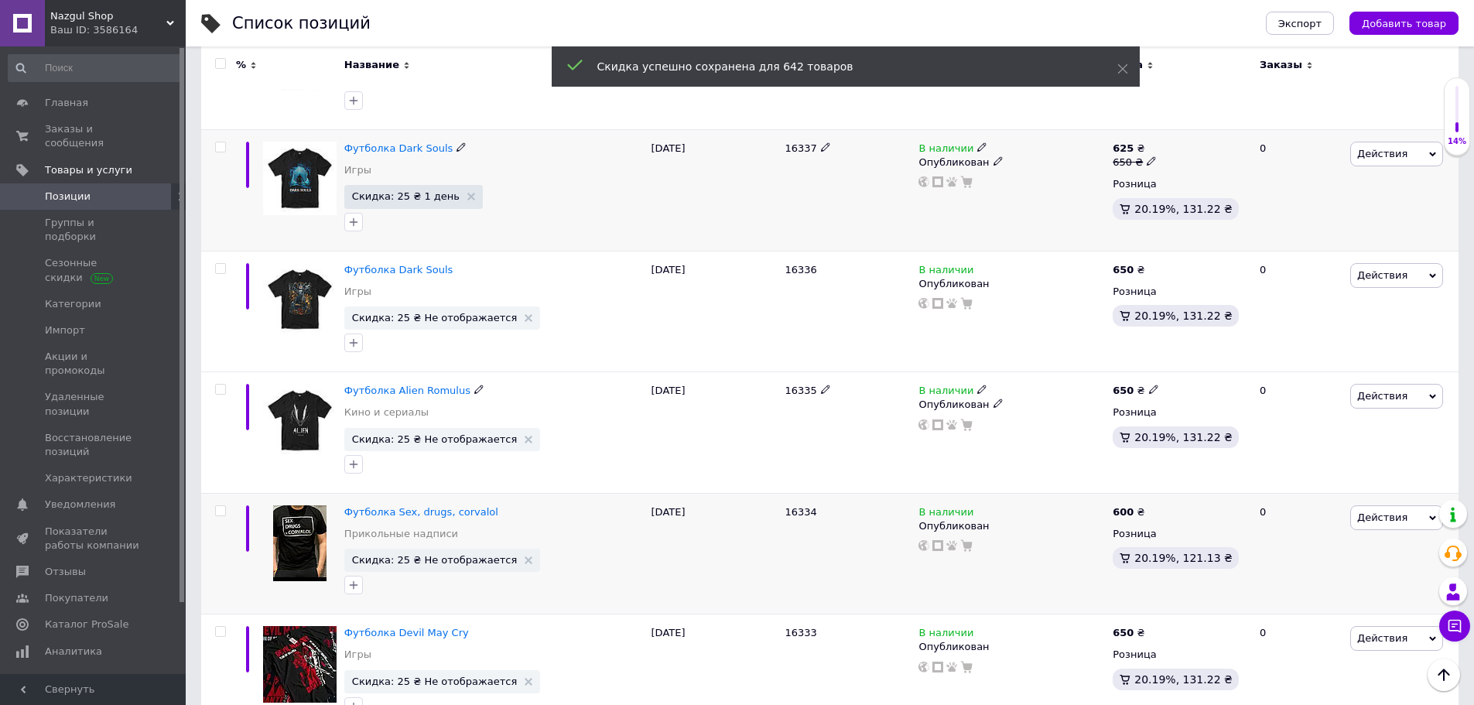
click at [1385, 515] on span "Действия" at bounding box center [1383, 518] width 50 height 12
click at [1290, 610] on li "Скидка" at bounding box center [1333, 612] width 220 height 22
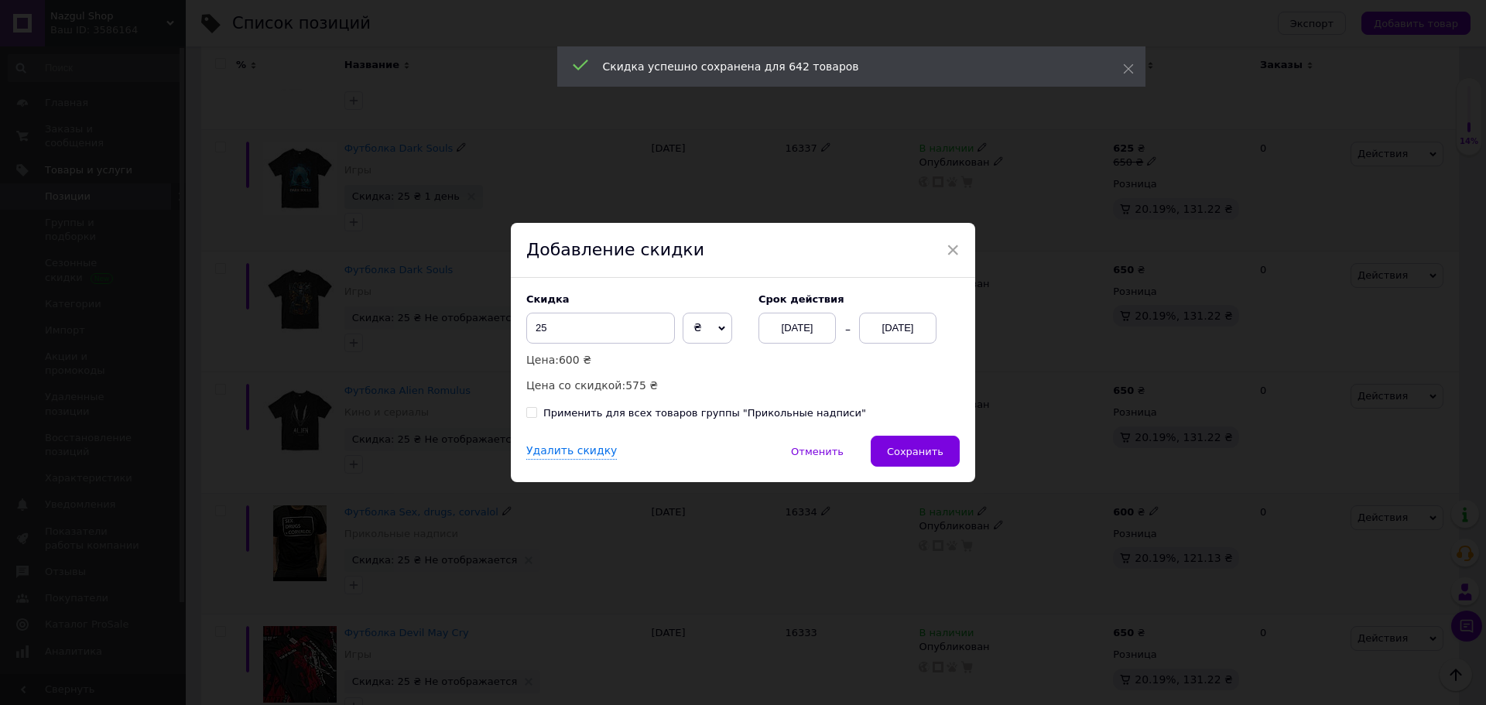
click at [755, 416] on div "Применить для всех товаров группы "Прикольные надписи"" at bounding box center [704, 413] width 323 height 14
click at [536, 416] on input "Применить для всех товаров группы "Прикольные надписи"" at bounding box center [531, 412] width 10 height 10
checkbox input "true"
click at [919, 447] on span "Сохранить" at bounding box center [915, 452] width 57 height 12
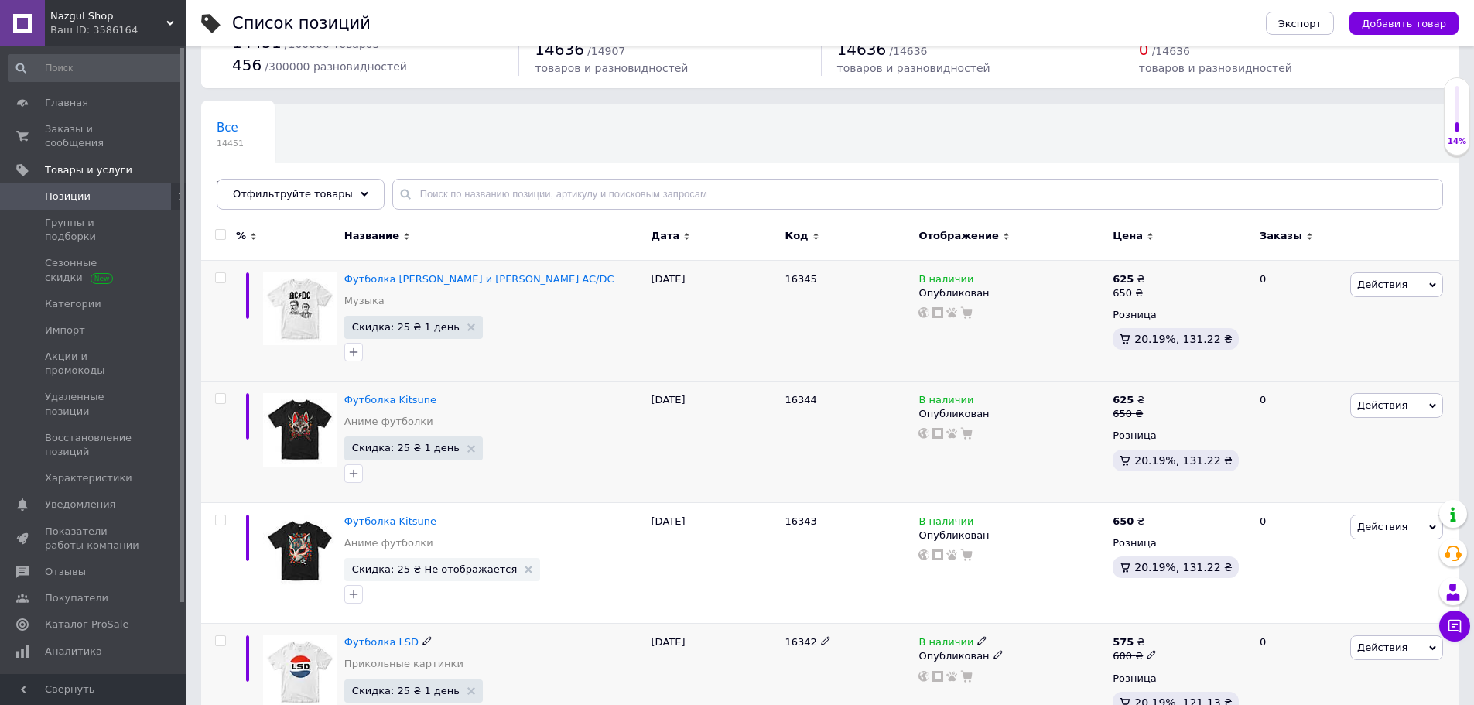
scroll to position [90, 0]
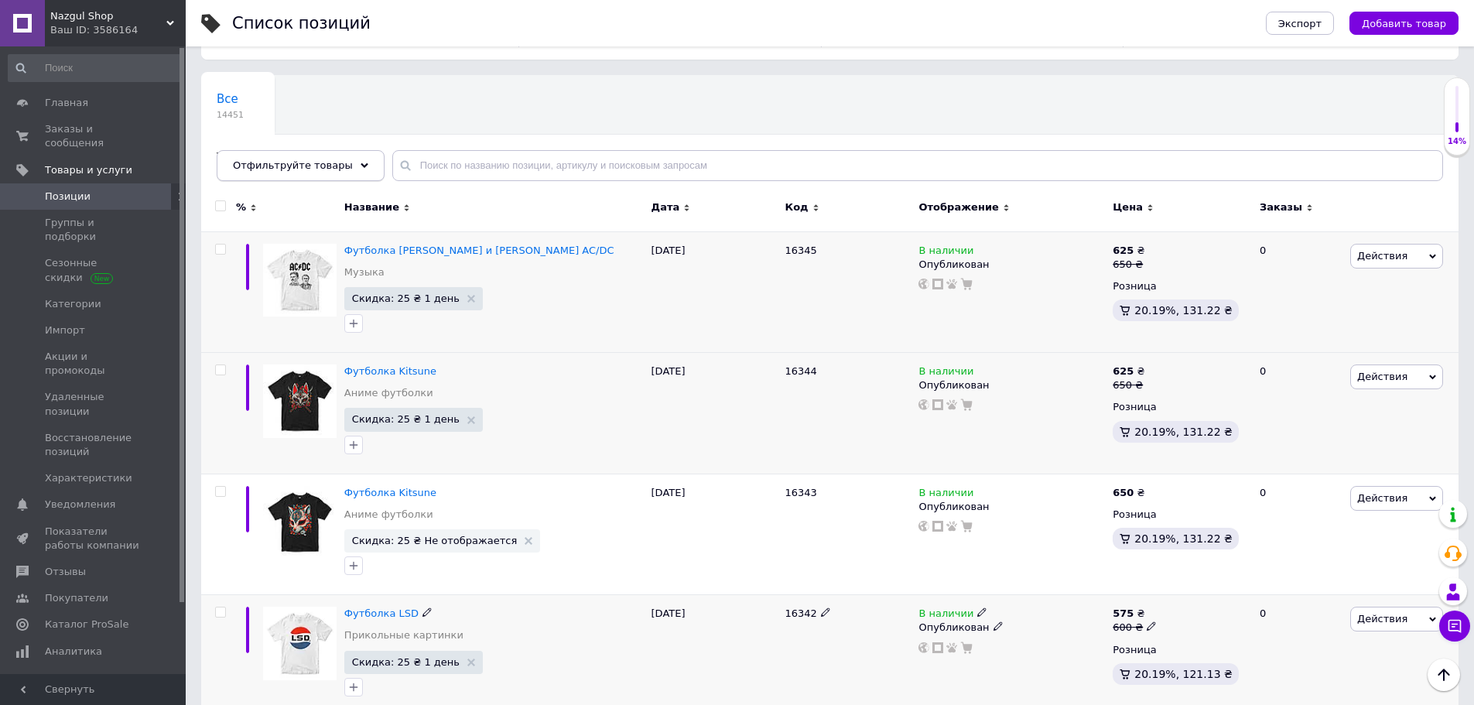
click at [330, 167] on span "Отфильтруйте товары" at bounding box center [293, 165] width 120 height 12
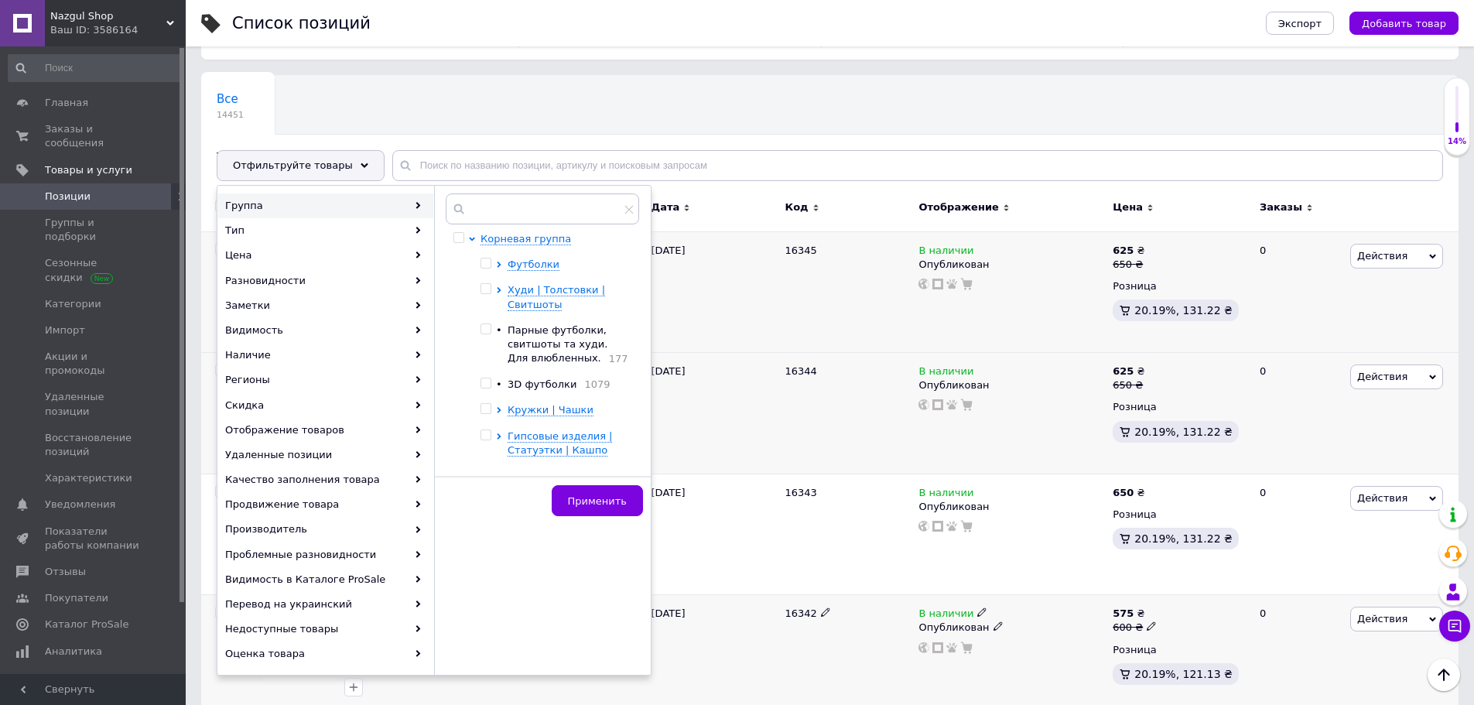
click at [532, 334] on span "Парные футболки, свитшоты та худи. Для влюбленных." at bounding box center [558, 343] width 100 height 39
checkbox input "true"
click at [522, 380] on span "3D футболки" at bounding box center [542, 384] width 69 height 12
checkbox input "true"
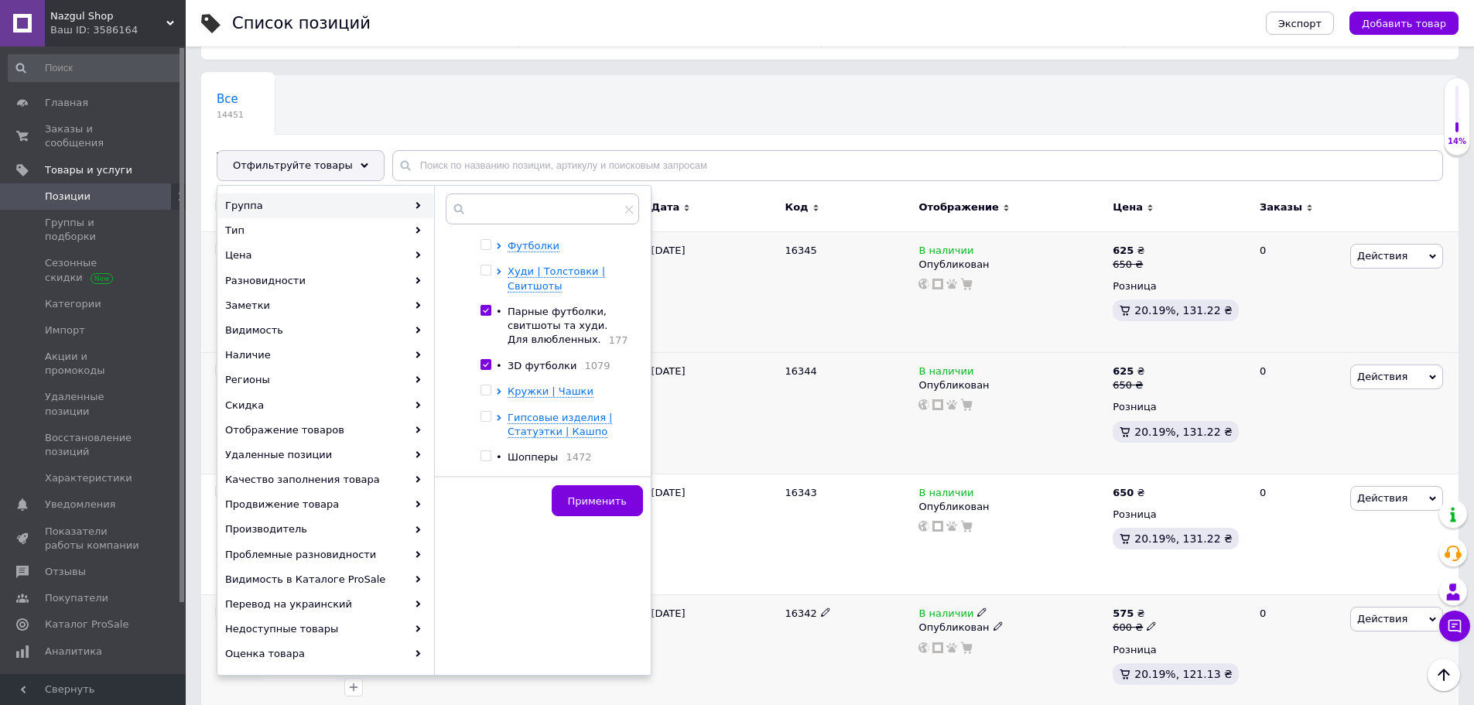
click at [515, 454] on span "Шопперы" at bounding box center [533, 457] width 50 height 12
checkbox input "true"
click at [585, 488] on button "Применить" at bounding box center [597, 500] width 91 height 31
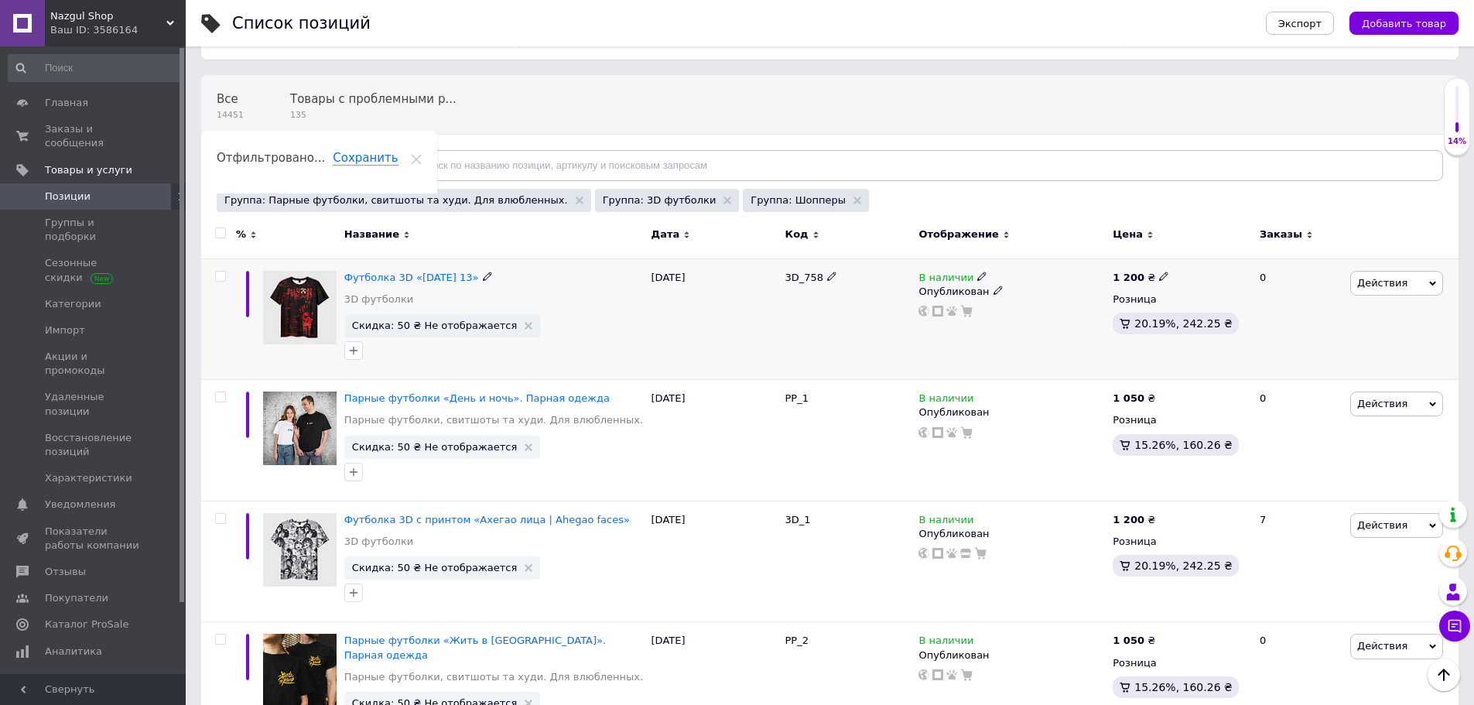
click at [1385, 288] on span "Действия" at bounding box center [1383, 283] width 50 height 12
click at [1283, 375] on li "Скидка" at bounding box center [1333, 378] width 220 height 22
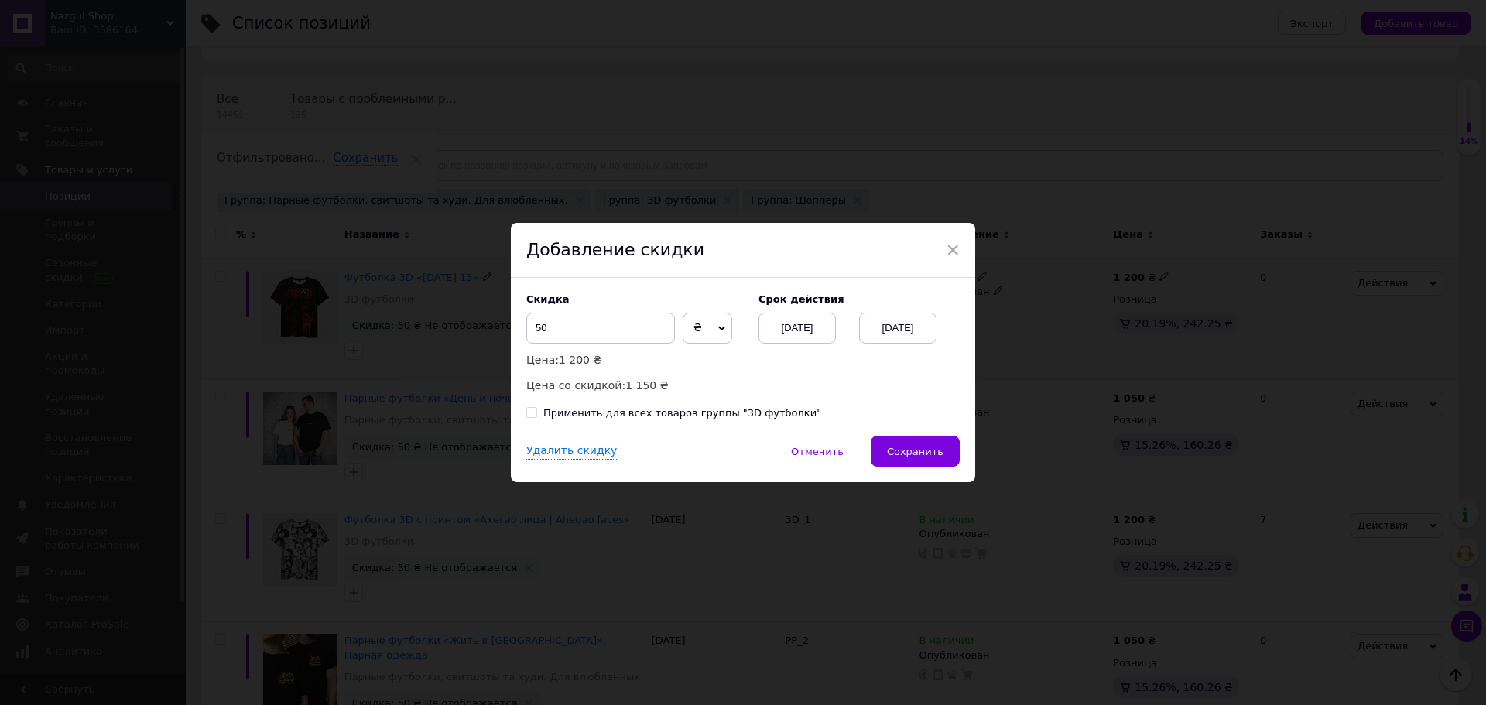
click at [761, 409] on div "Применить для всех товаров группы "3D футболки"" at bounding box center [682, 413] width 278 height 14
click at [536, 409] on input "Применить для всех товаров группы "3D футболки"" at bounding box center [531, 412] width 10 height 10
checkbox input "true"
click at [906, 451] on span "Сохранить" at bounding box center [915, 452] width 57 height 12
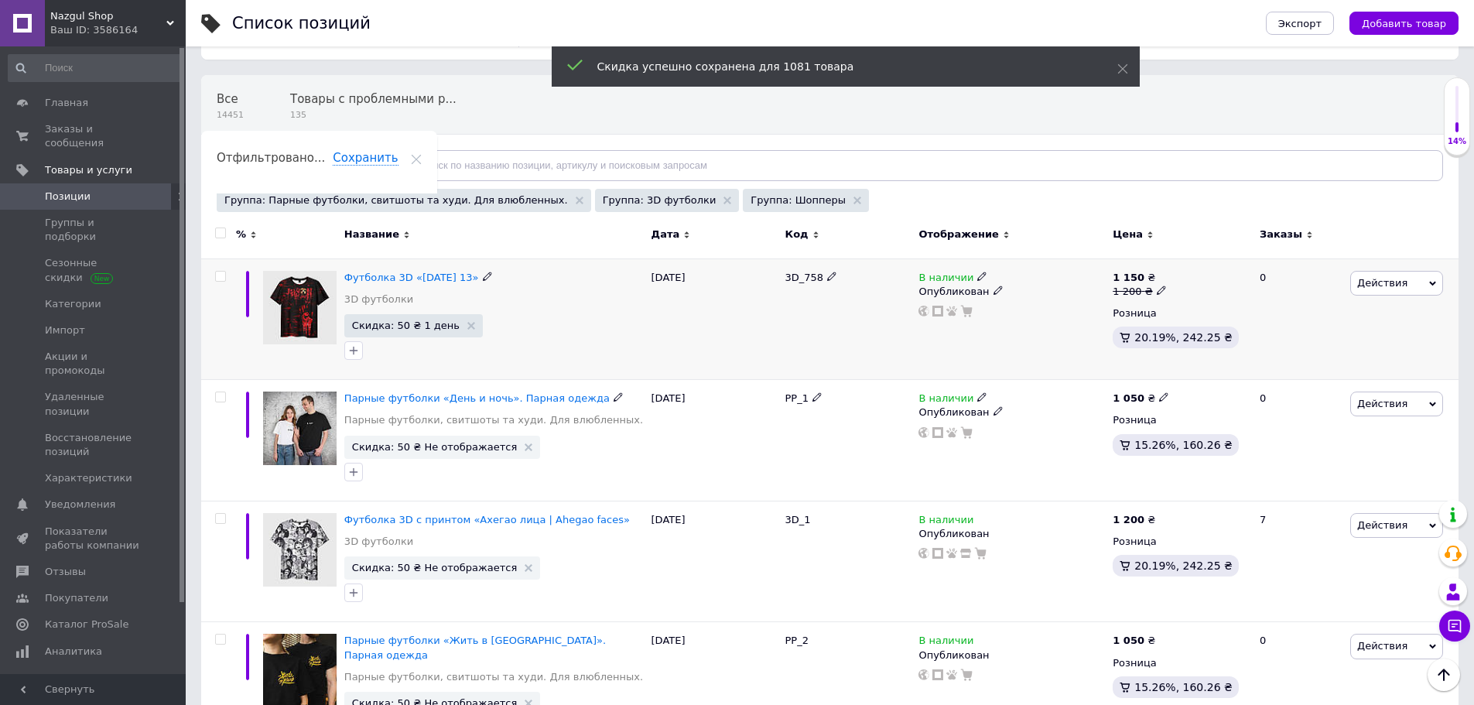
click at [1397, 406] on span "Действия" at bounding box center [1383, 404] width 50 height 12
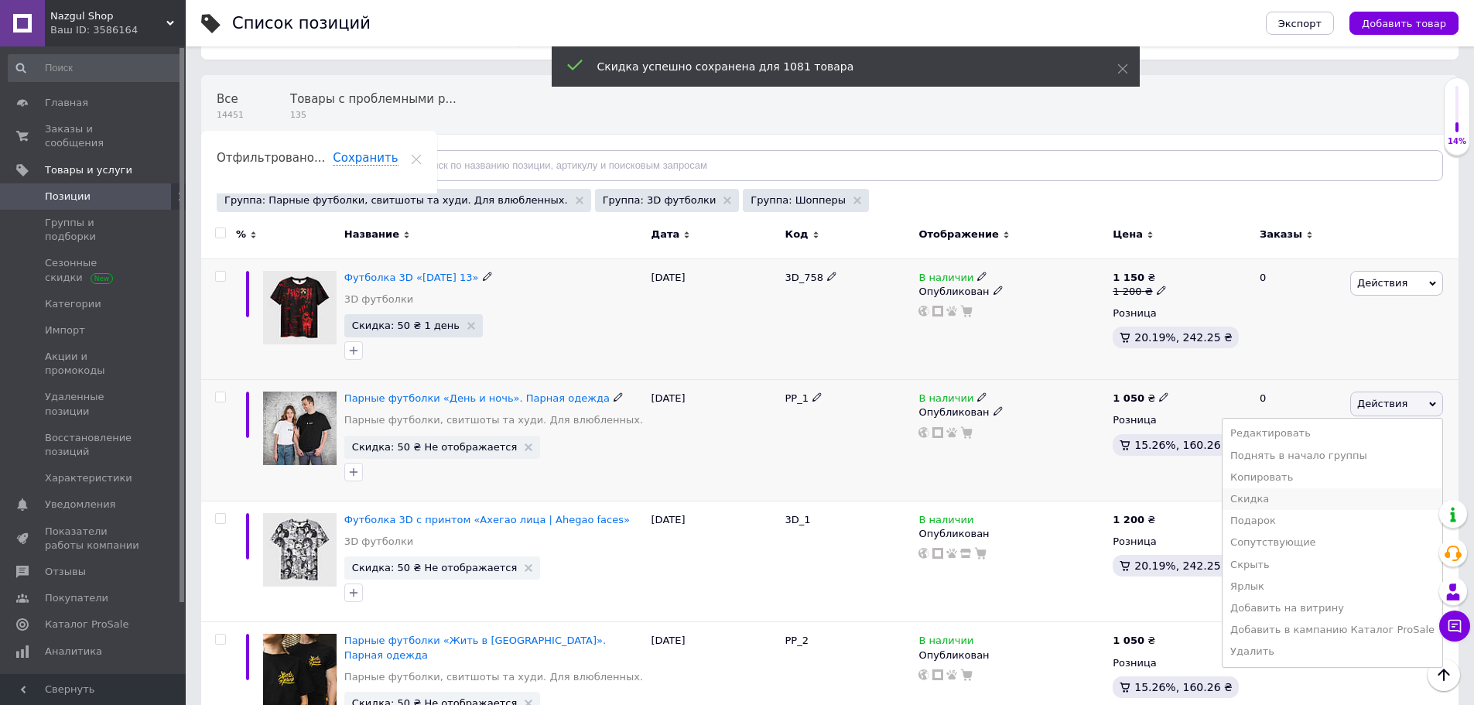
click at [1283, 499] on li "Скидка" at bounding box center [1333, 499] width 220 height 22
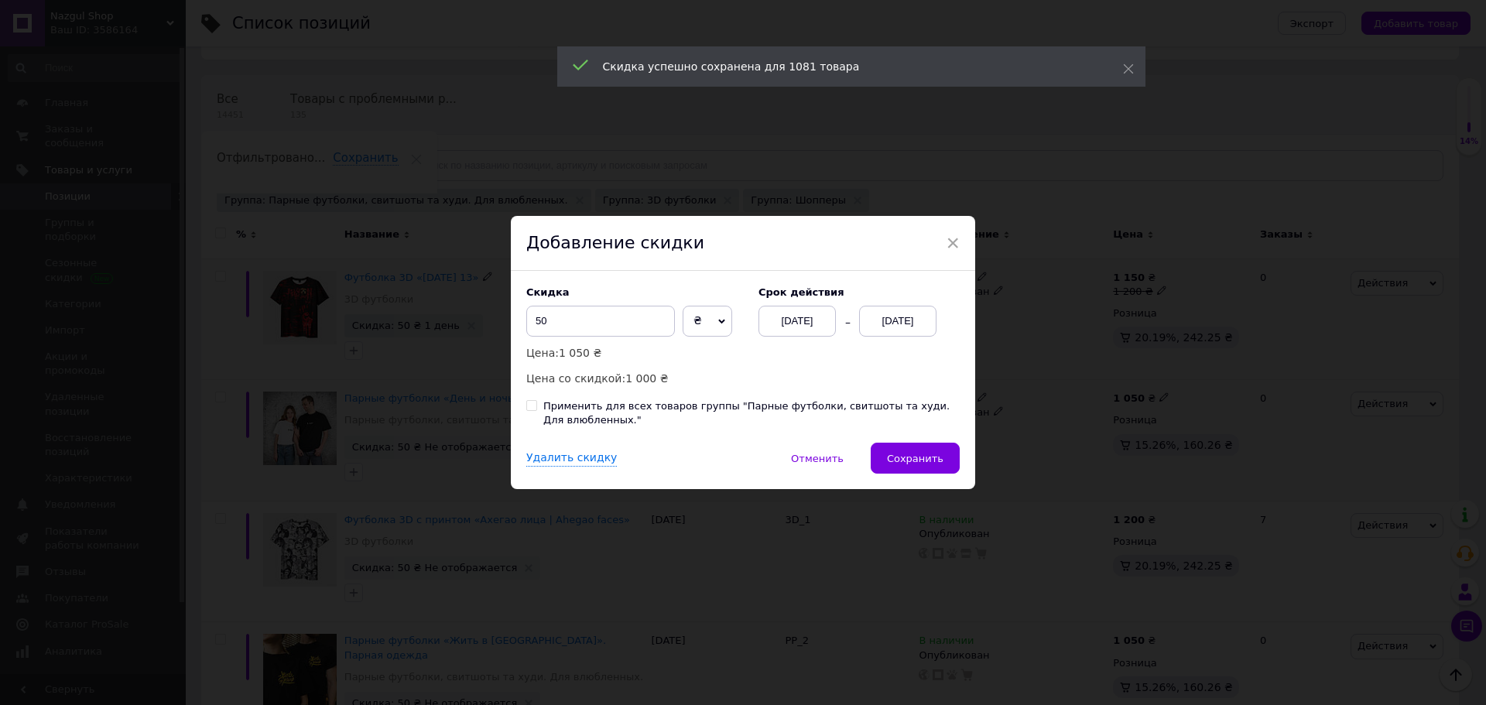
click at [804, 411] on div "Применить для всех товаров группы "Парные футболки, свитшоты та худи. Для влюбл…" at bounding box center [751, 413] width 416 height 28
click at [536, 410] on input "Применить для всех товаров группы "Парные футболки, свитшоты та худи. Для влюбл…" at bounding box center [531, 405] width 10 height 10
checkbox input "true"
click at [906, 447] on button "Сохранить" at bounding box center [915, 458] width 89 height 31
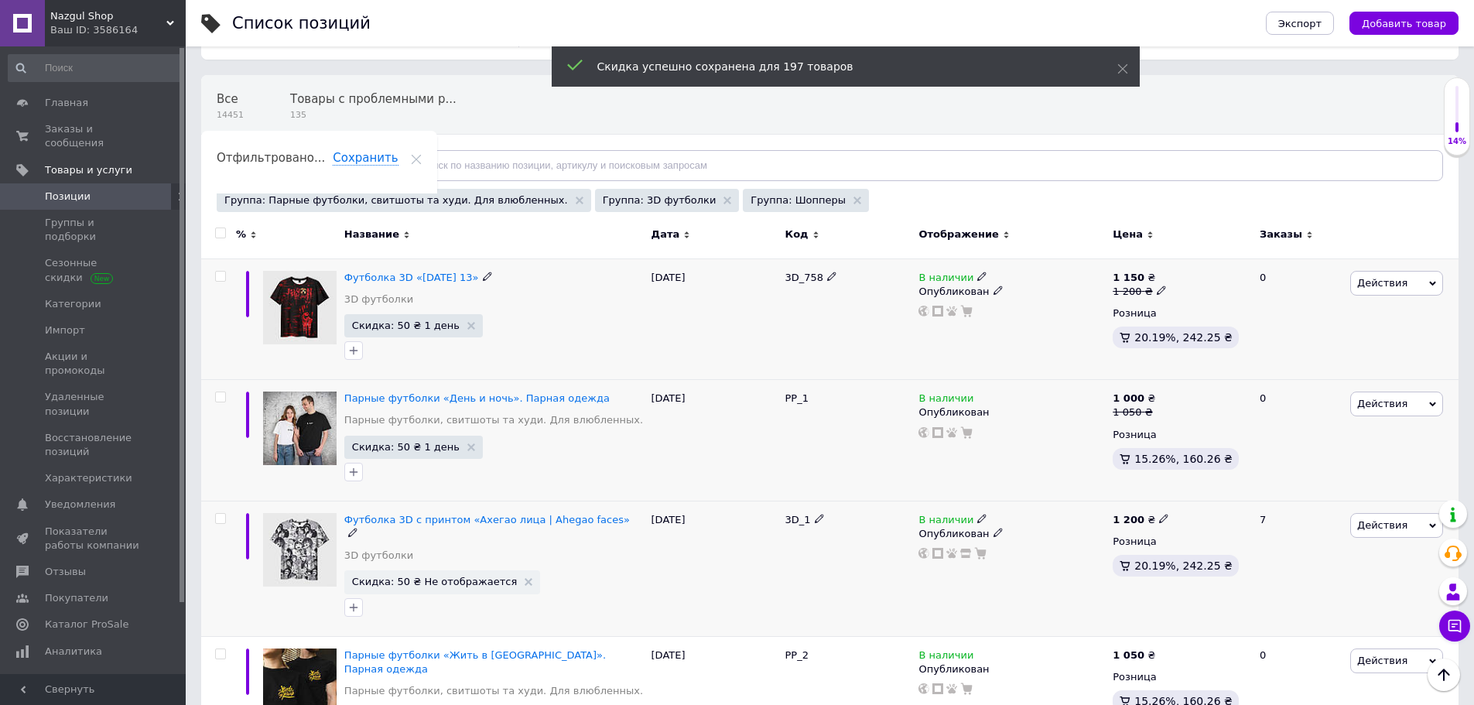
click at [1399, 521] on span "Действия" at bounding box center [1383, 525] width 50 height 12
click at [1276, 619] on li "Скидка" at bounding box center [1333, 621] width 220 height 22
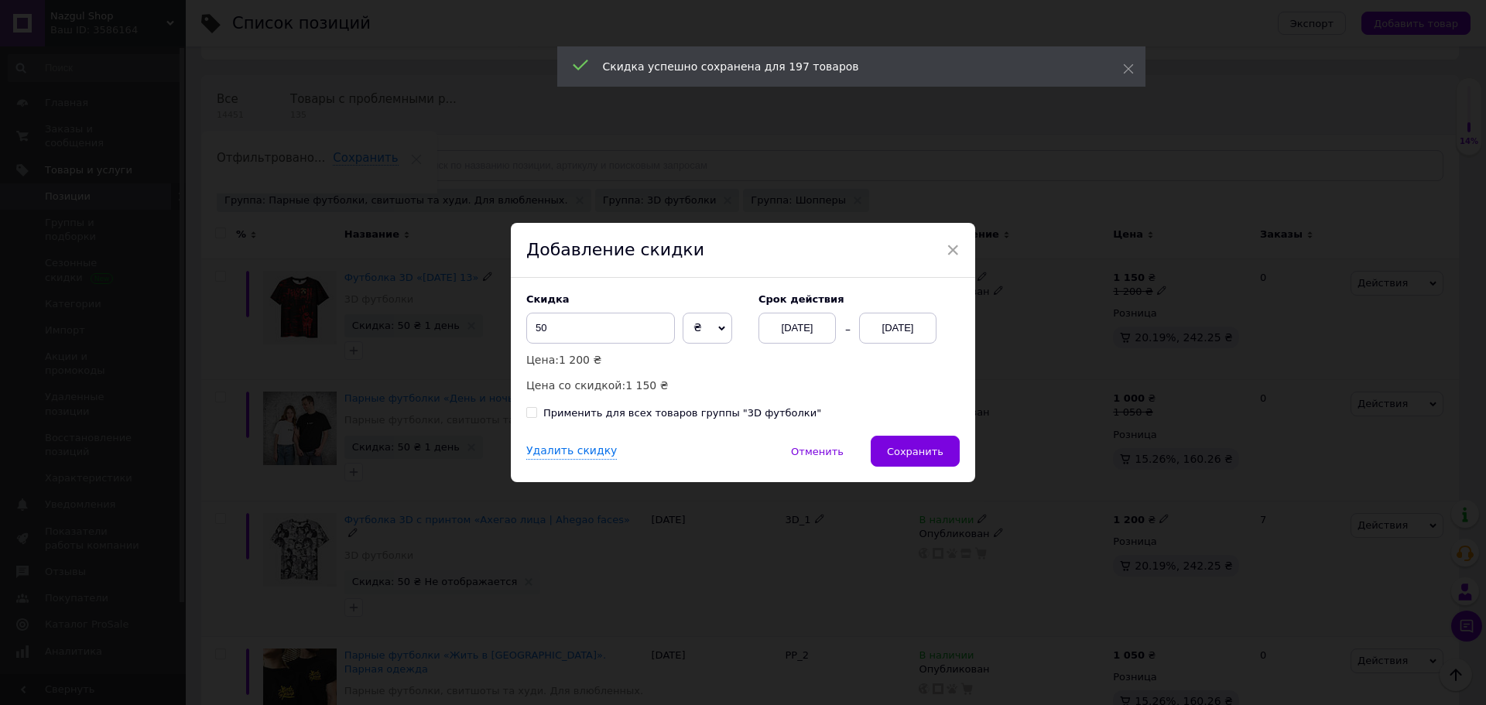
click at [756, 415] on div "Применить для всех товаров группы "3D футболки"" at bounding box center [682, 413] width 278 height 14
click at [536, 415] on input "Применить для всех товаров группы "3D футболки"" at bounding box center [531, 412] width 10 height 10
checkbox input "true"
click at [924, 450] on span "Сохранить" at bounding box center [915, 452] width 57 height 12
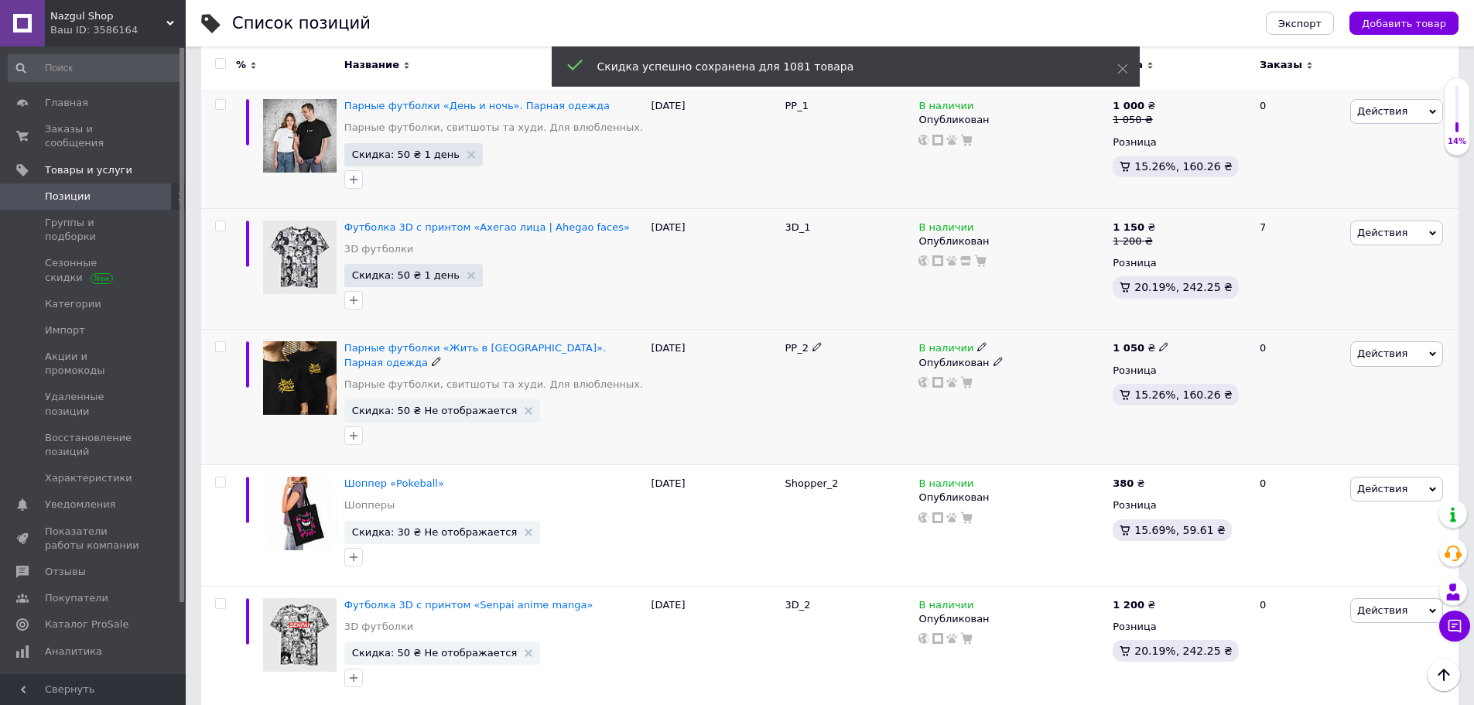
scroll to position [399, 0]
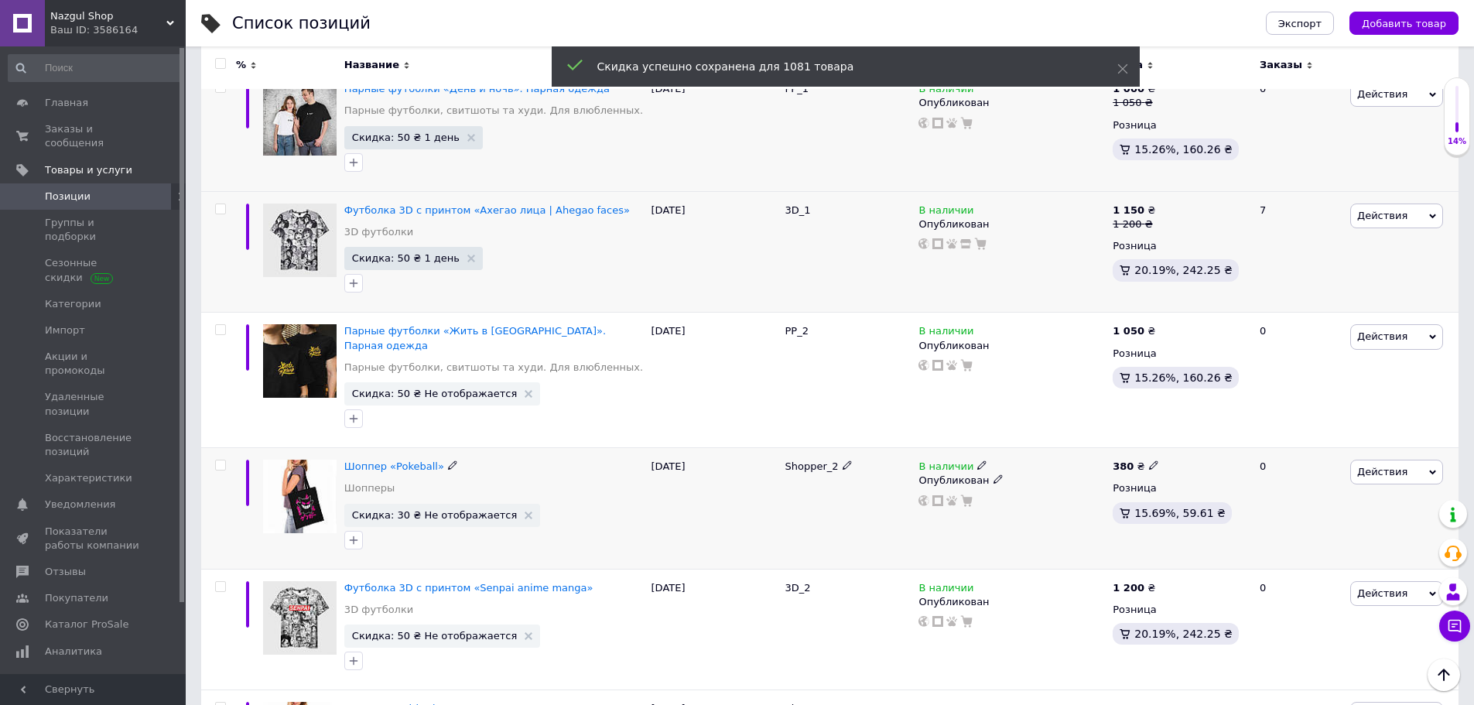
drag, startPoint x: 1366, startPoint y: 450, endPoint x: 1363, endPoint y: 464, distance: 14.3
click at [1366, 460] on span "Действия" at bounding box center [1397, 472] width 93 height 25
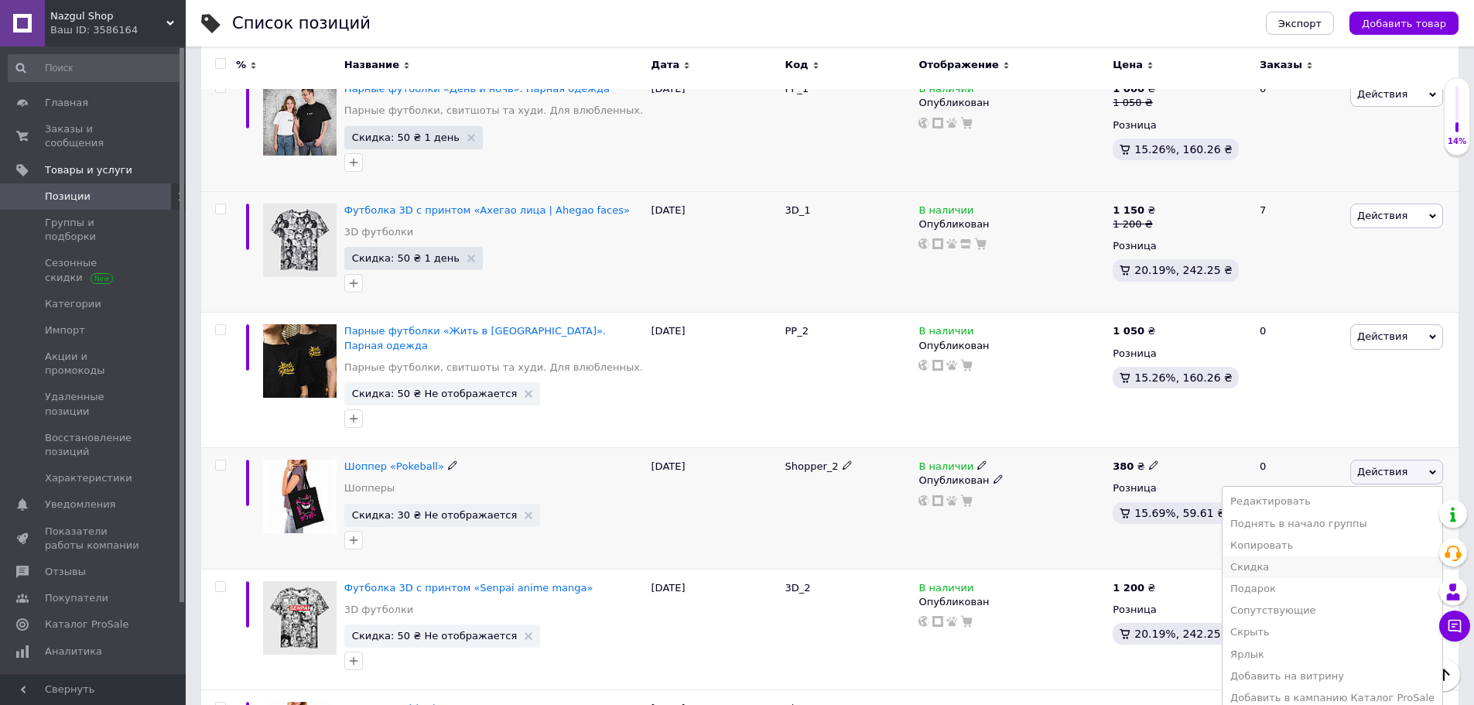
click at [1293, 556] on li "Скидка" at bounding box center [1333, 567] width 220 height 22
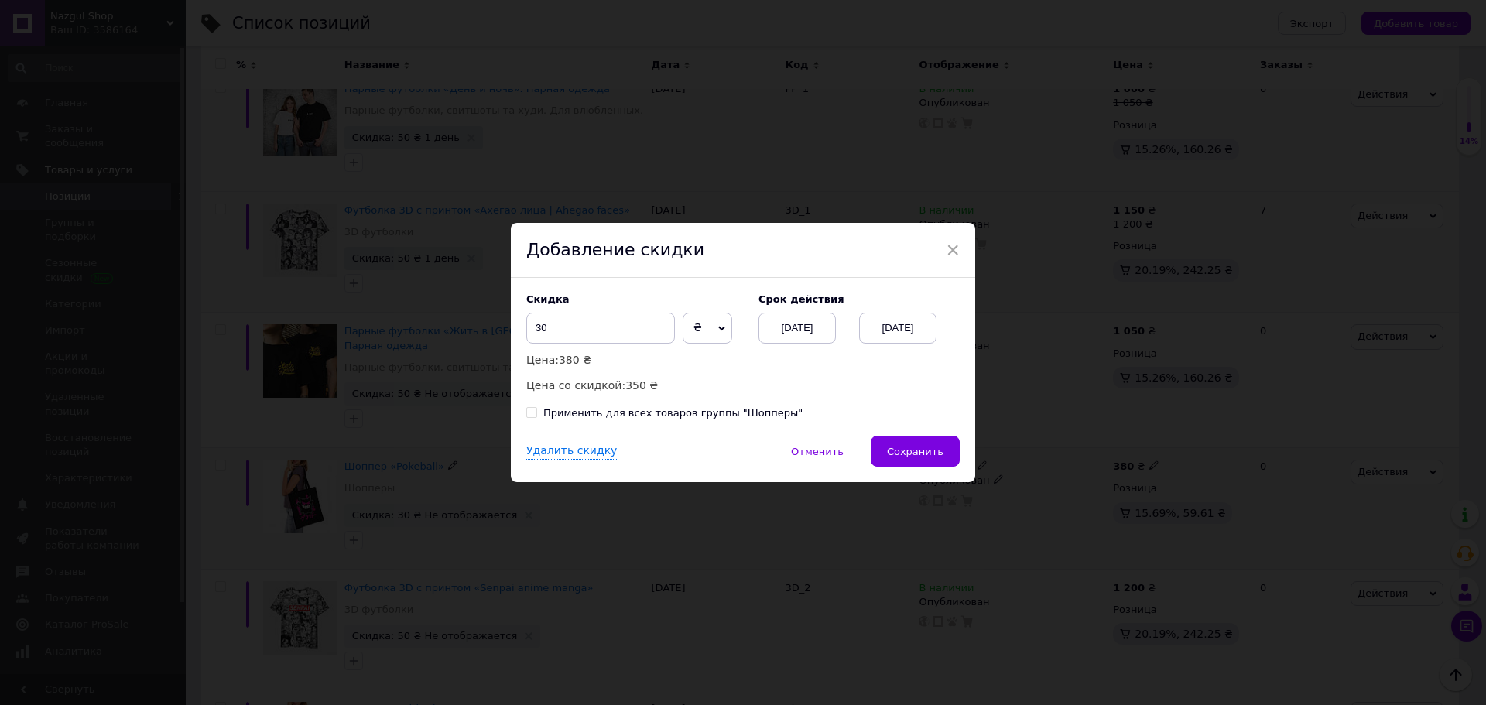
click at [712, 405] on div "Скидка 30 ₴ % Цена: 380 ₴ Цена со скидкой: 350 ₴ Cрок действия 12.10.2025 12.10…" at bounding box center [743, 357] width 464 height 158
click at [721, 411] on div "Применить для всех товаров группы "Шопперы"" at bounding box center [672, 413] width 259 height 14
click at [536, 411] on input "Применить для всех товаров группы "Шопперы"" at bounding box center [531, 412] width 10 height 10
checkbox input "true"
click at [897, 436] on div "Скидка 30 ₴ % Цена: 380 ₴ Цена со скидкой: 350 ₴ Cрок действия 12.10.2025 12.10…" at bounding box center [743, 357] width 464 height 158
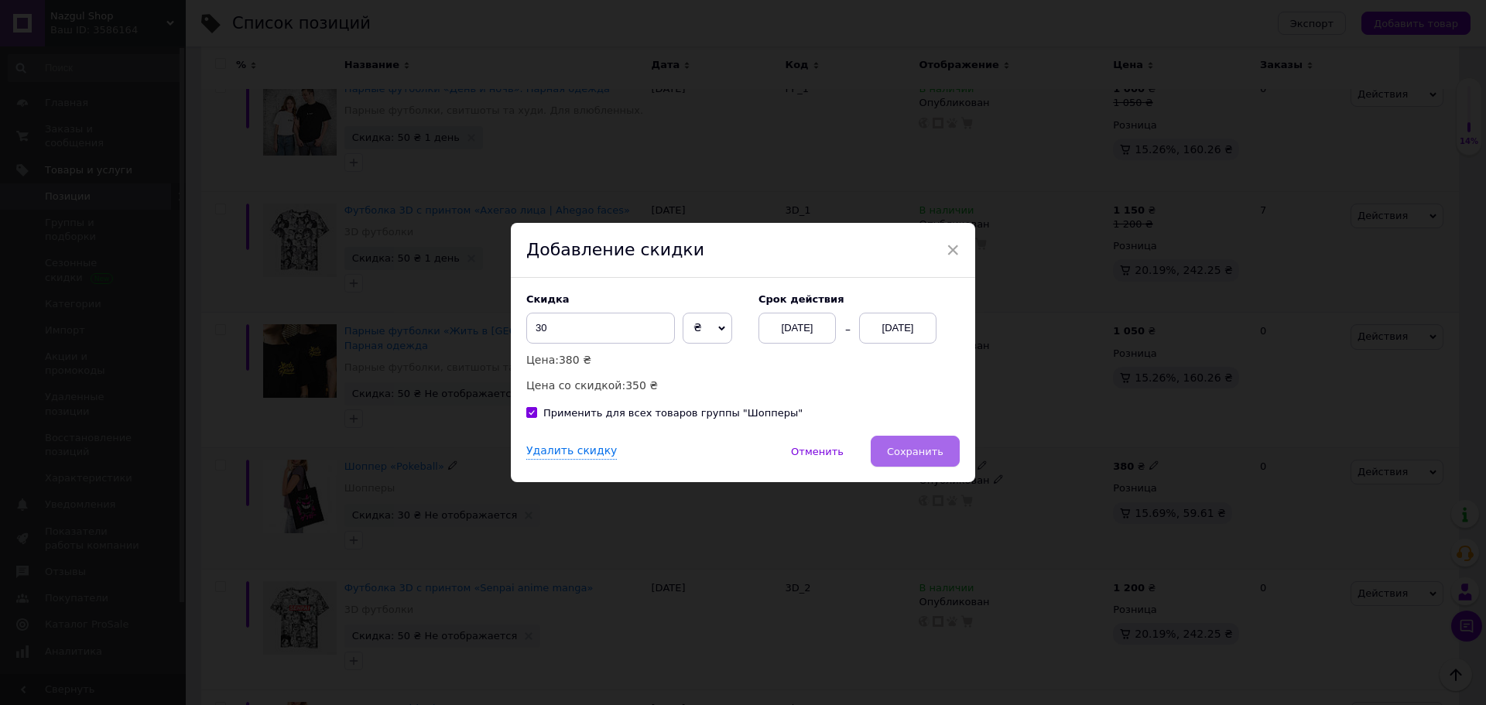
click at [904, 440] on button "Сохранить" at bounding box center [915, 451] width 89 height 31
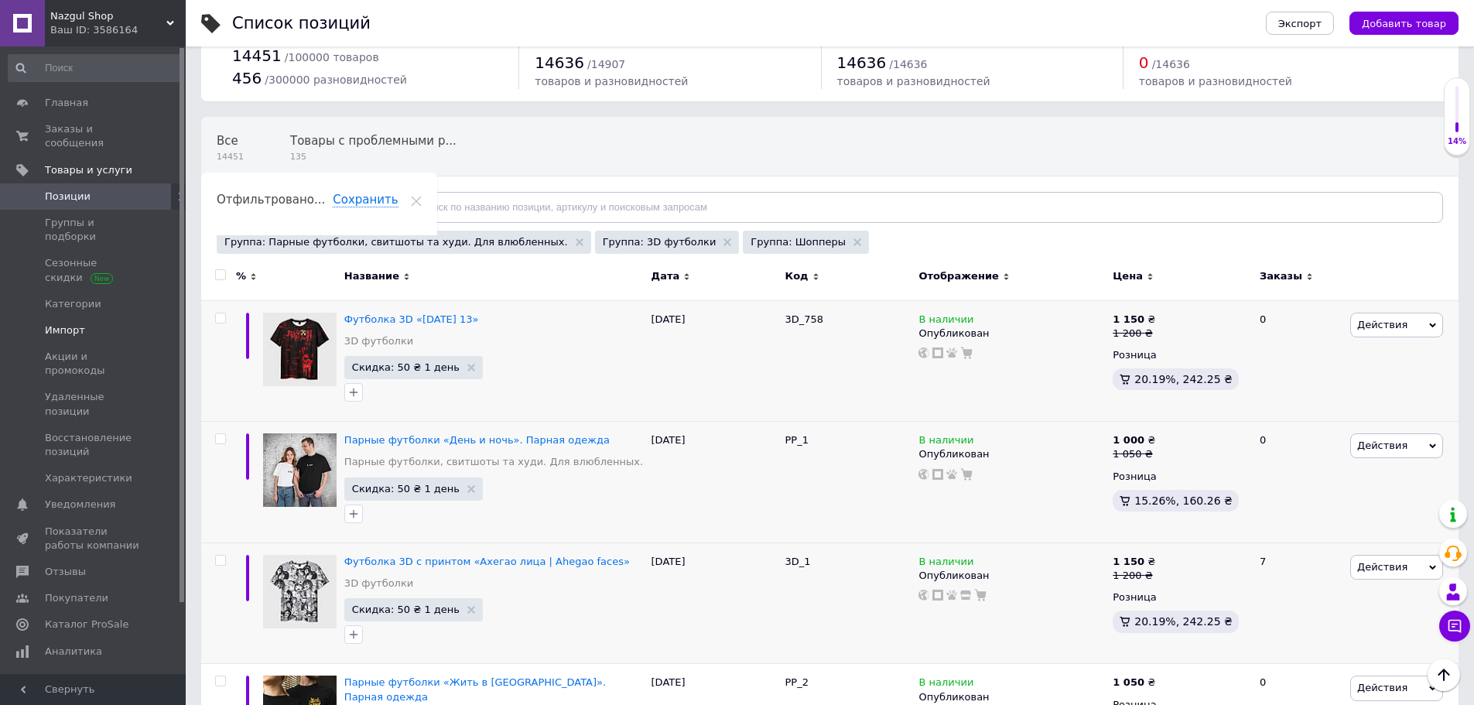
scroll to position [0, 0]
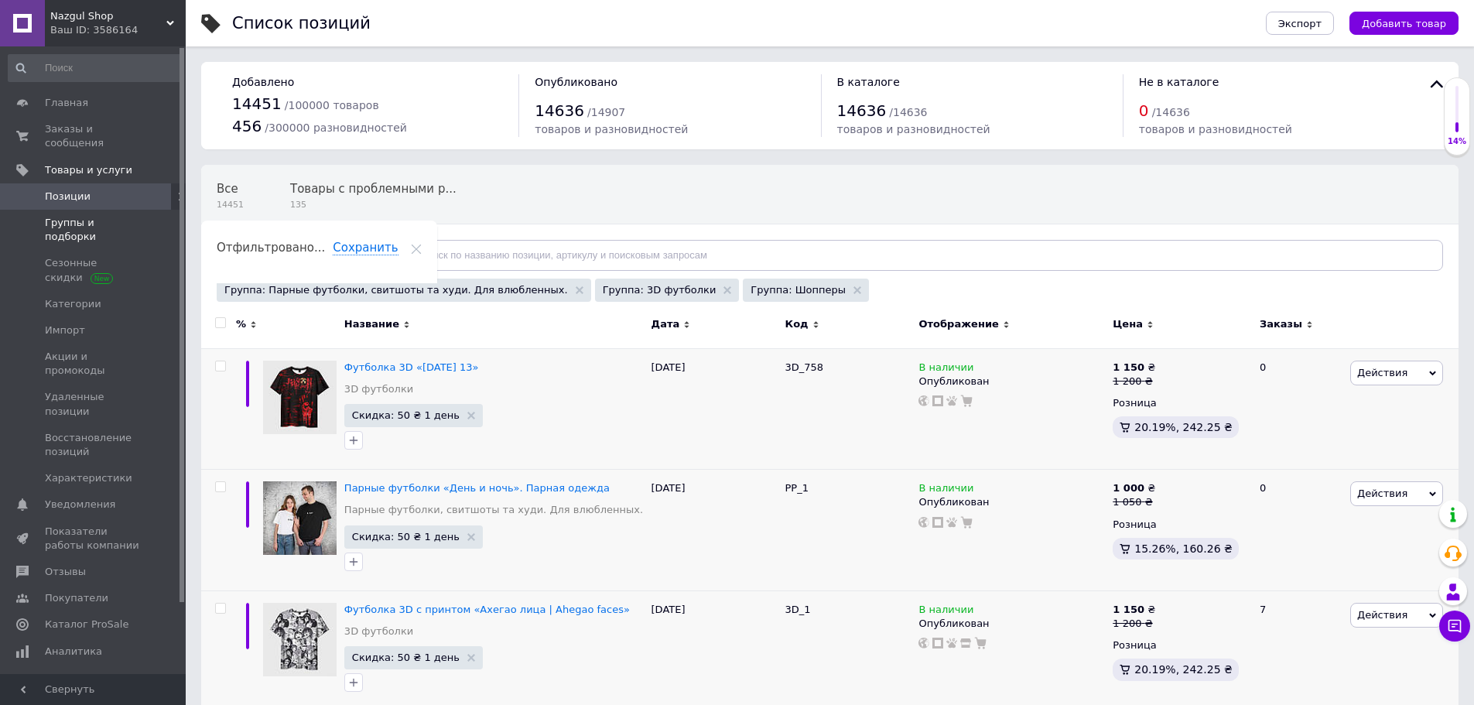
click at [115, 221] on link "Группы и подборки" at bounding box center [95, 230] width 190 height 40
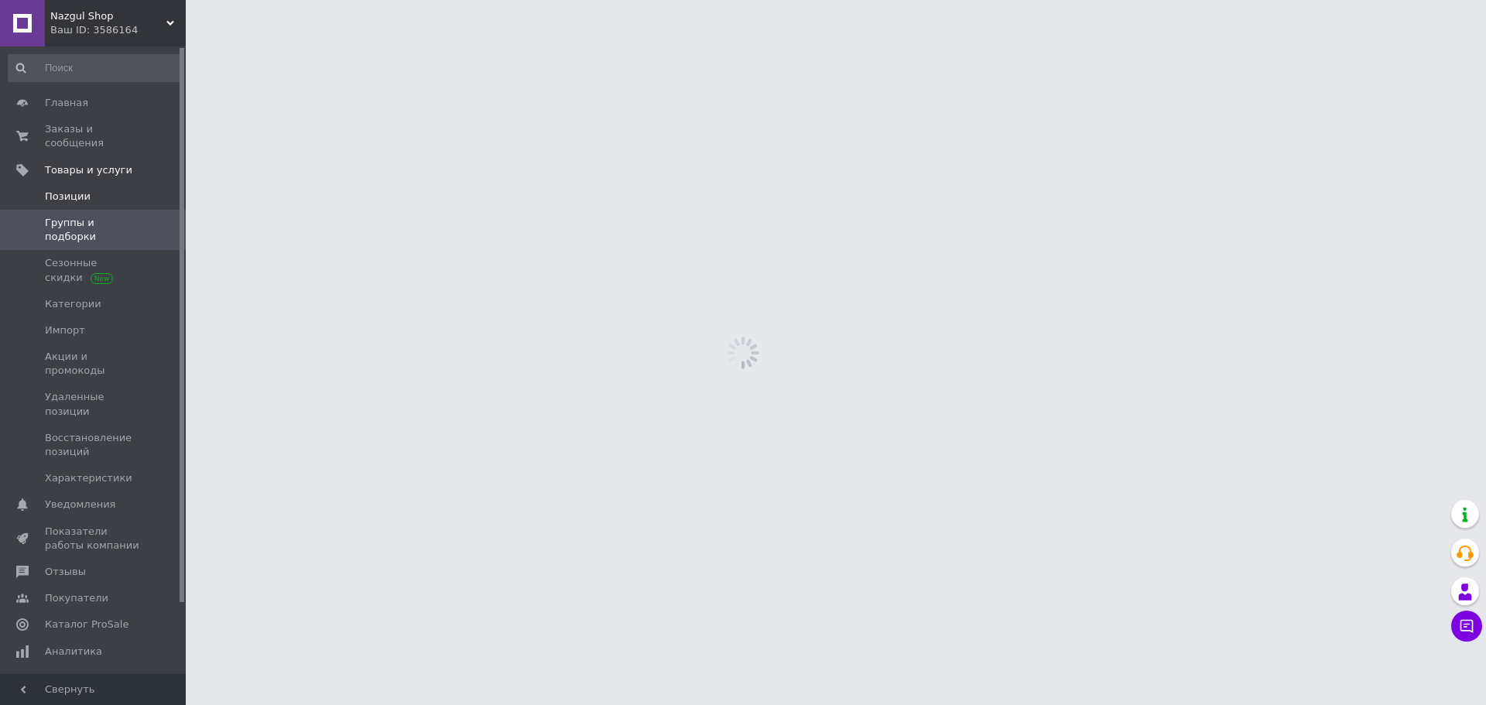
click at [128, 190] on span "Позиции" at bounding box center [94, 197] width 98 height 14
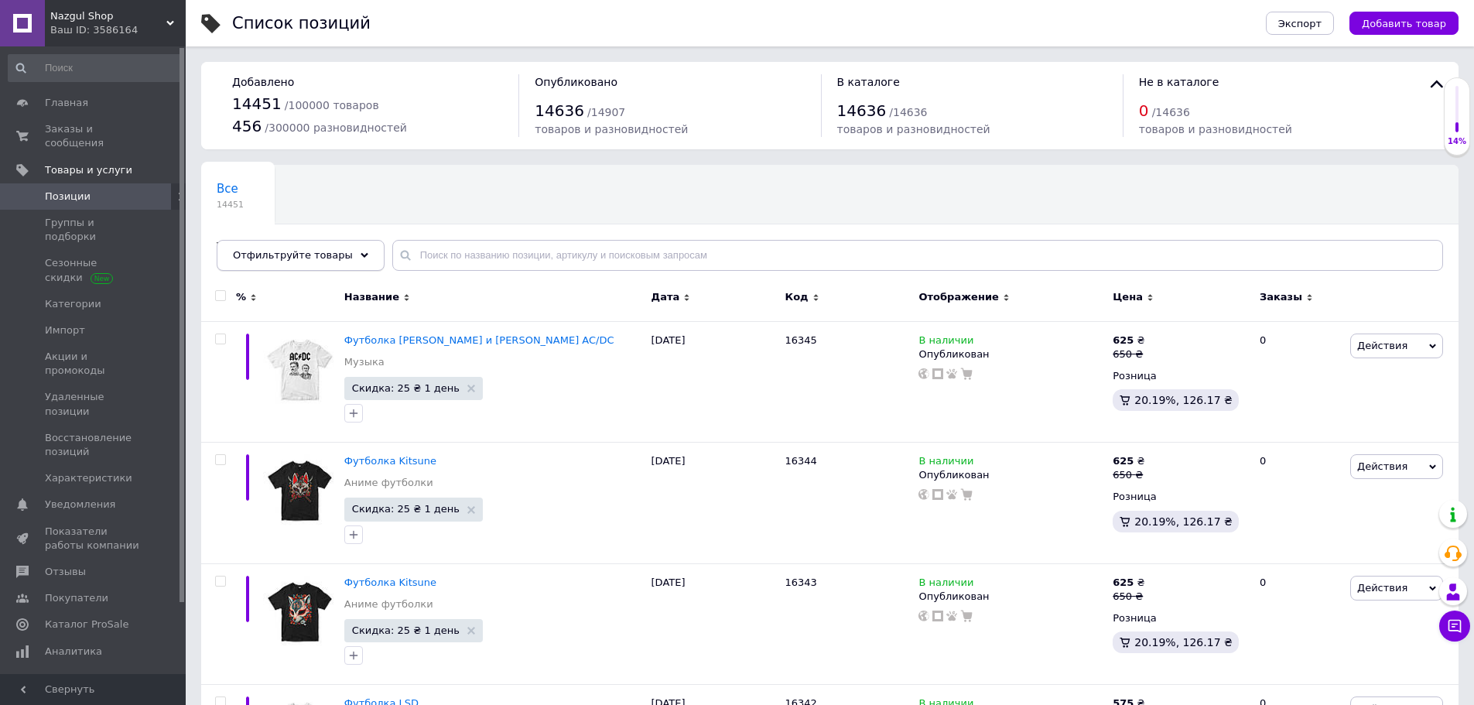
click at [351, 265] on div "Отфильтруйте товары" at bounding box center [301, 255] width 168 height 31
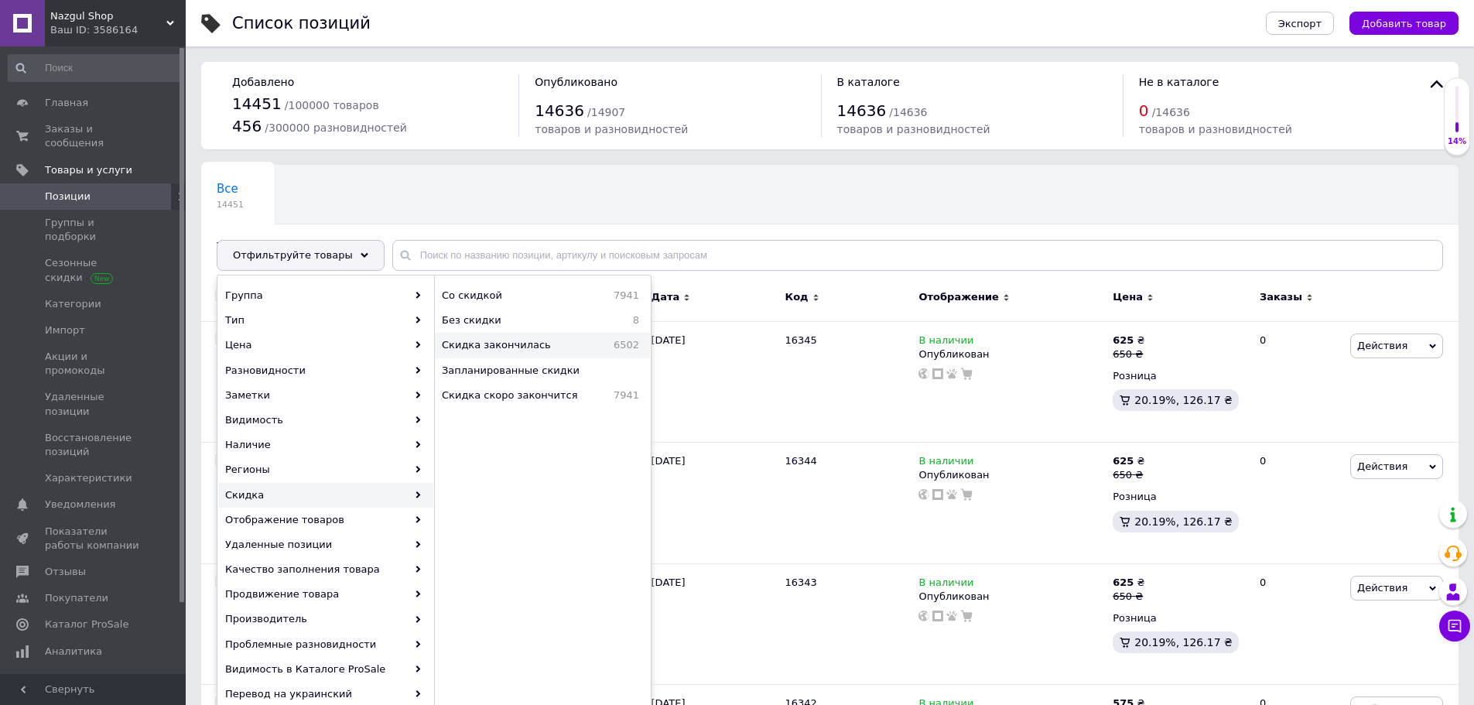
click at [528, 348] on span "Скидка закончилась" at bounding box center [517, 345] width 151 height 14
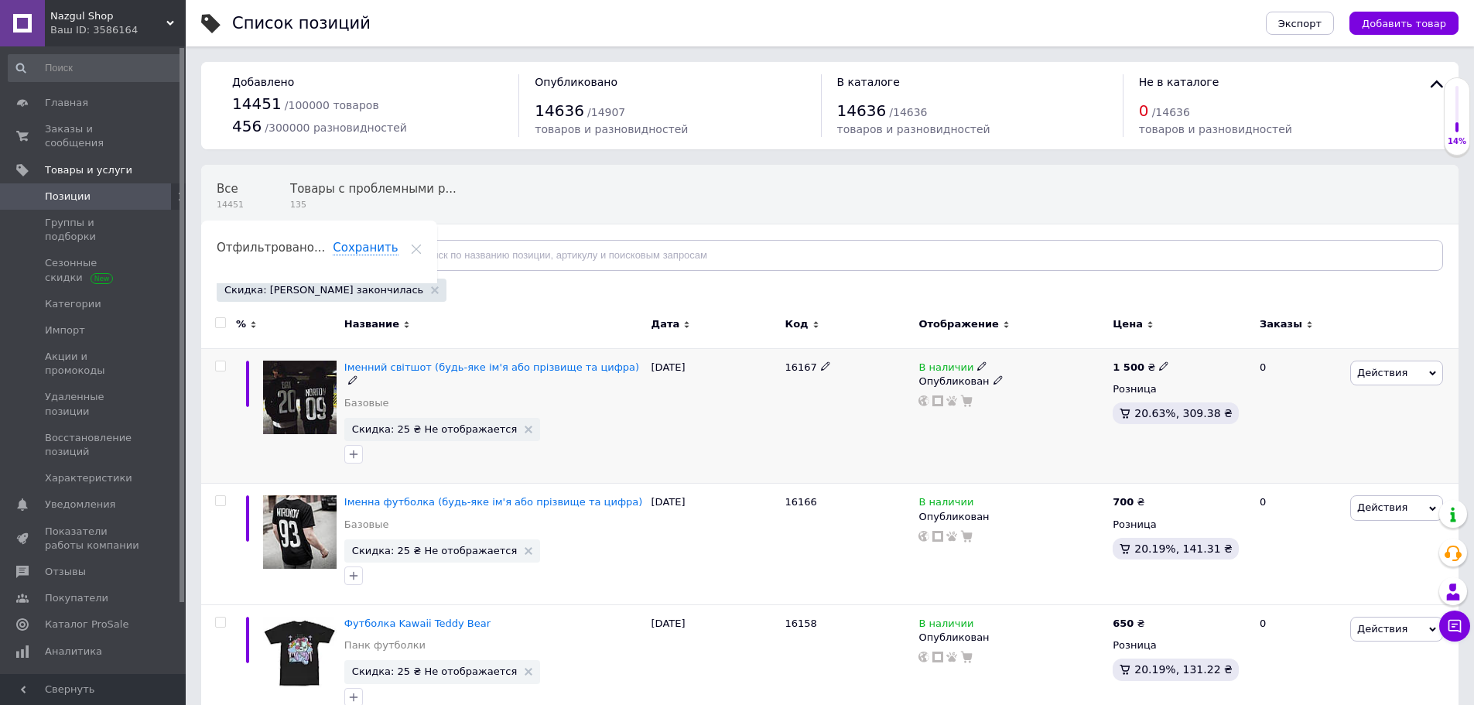
click at [1426, 373] on span "Действия" at bounding box center [1397, 373] width 93 height 25
click at [1265, 461] on li "Скидка" at bounding box center [1333, 468] width 220 height 22
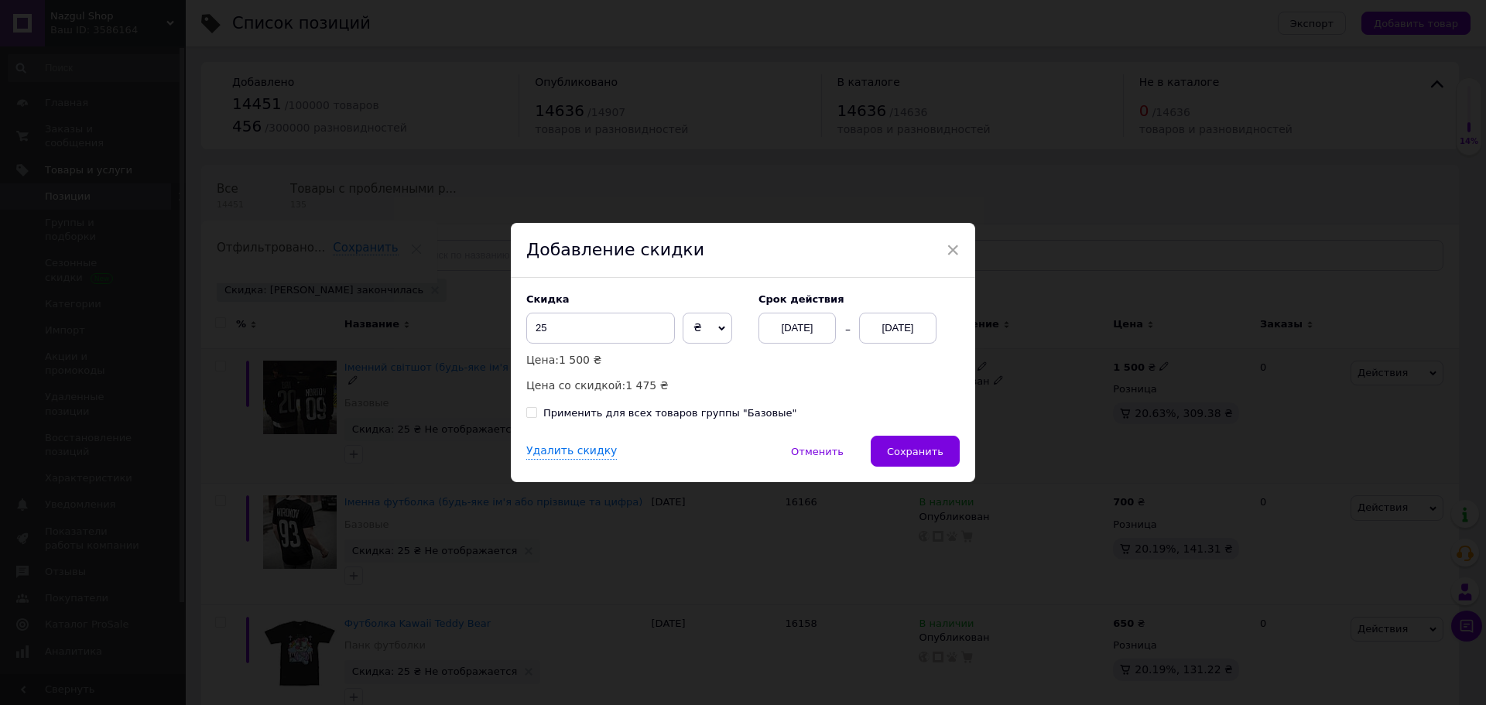
drag, startPoint x: 714, startPoint y: 416, endPoint x: 875, endPoint y: 435, distance: 162.1
click at [716, 416] on div "Применить для всех товаров группы "Базовые"" at bounding box center [669, 413] width 253 height 14
click at [536, 416] on input "Применить для всех товаров группы "Базовые"" at bounding box center [531, 412] width 10 height 10
checkbox input "true"
click at [902, 443] on button "Сохранить" at bounding box center [915, 451] width 89 height 31
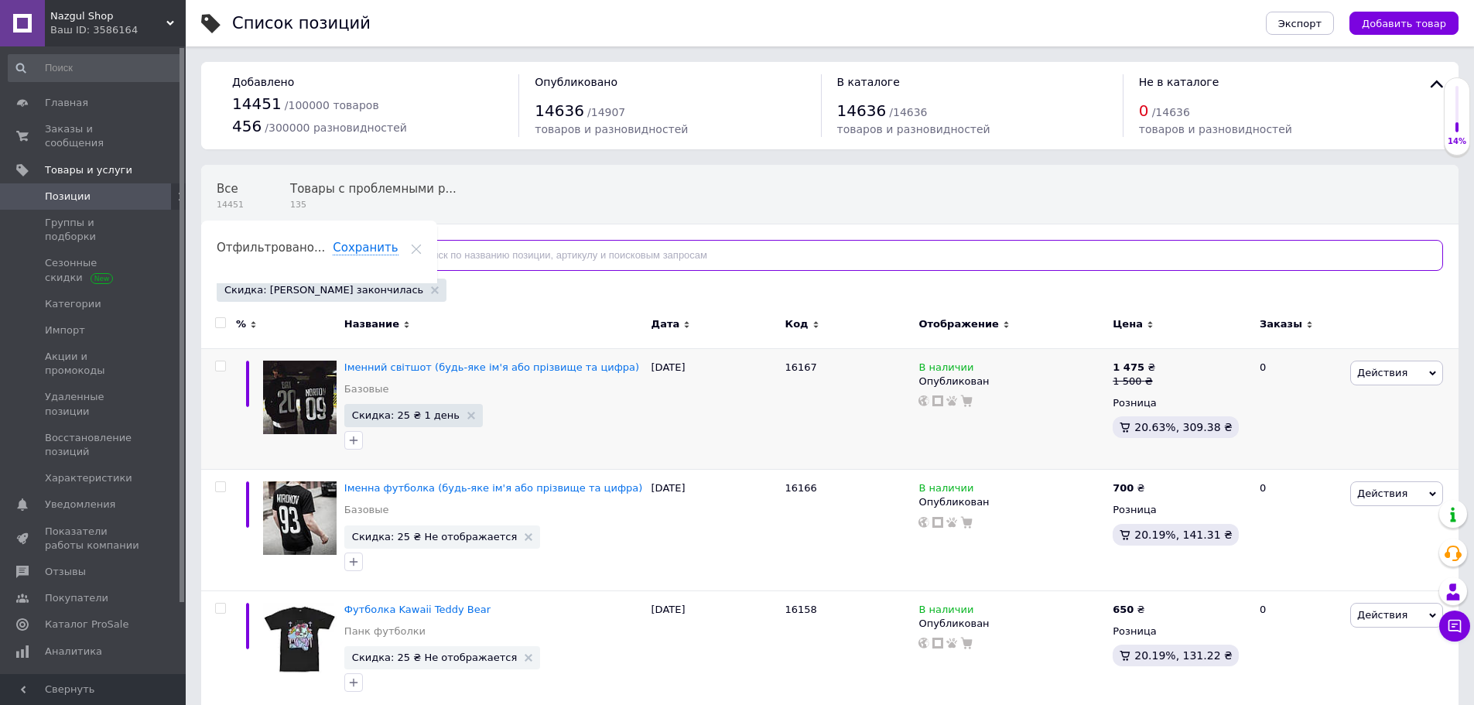
click at [445, 263] on input "text" at bounding box center [917, 255] width 1051 height 31
paste input "15652"
type input "15652"
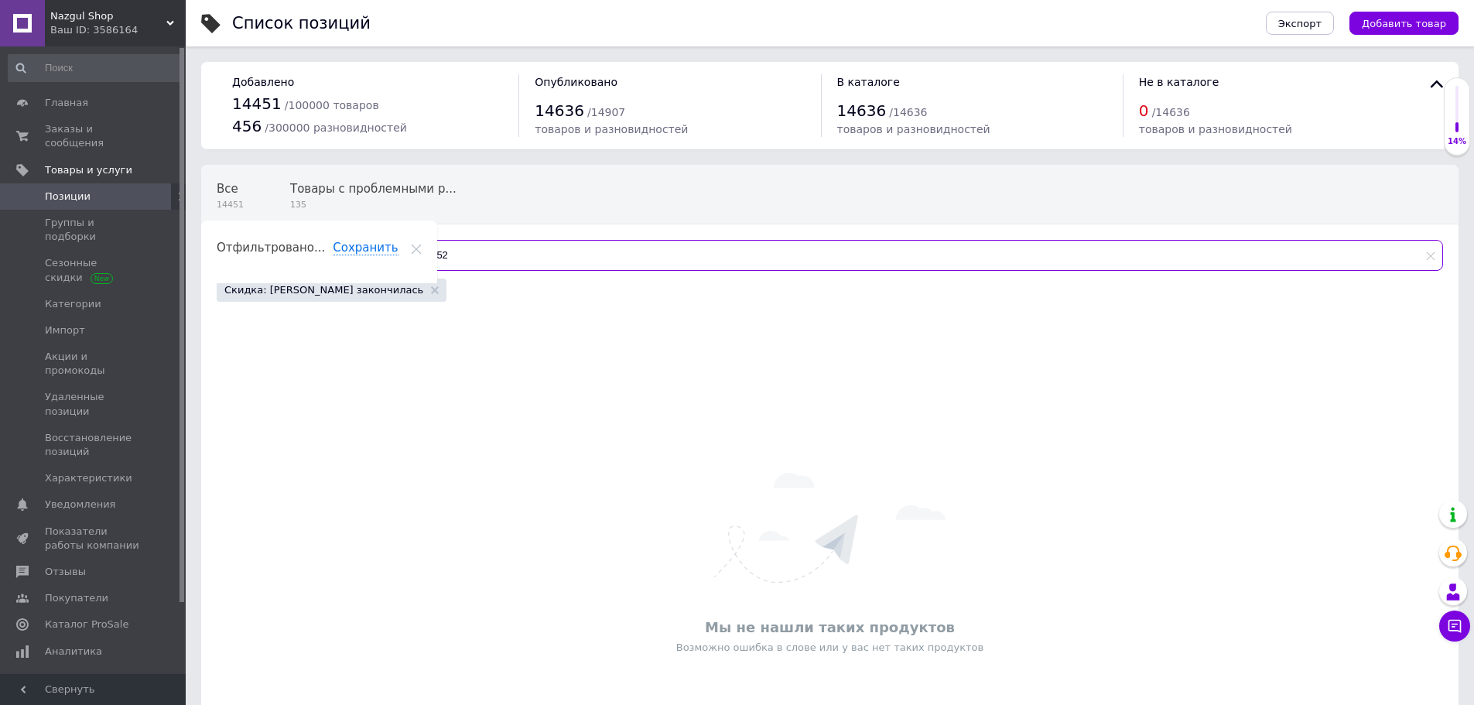
click at [450, 262] on input "15652" at bounding box center [917, 255] width 1051 height 31
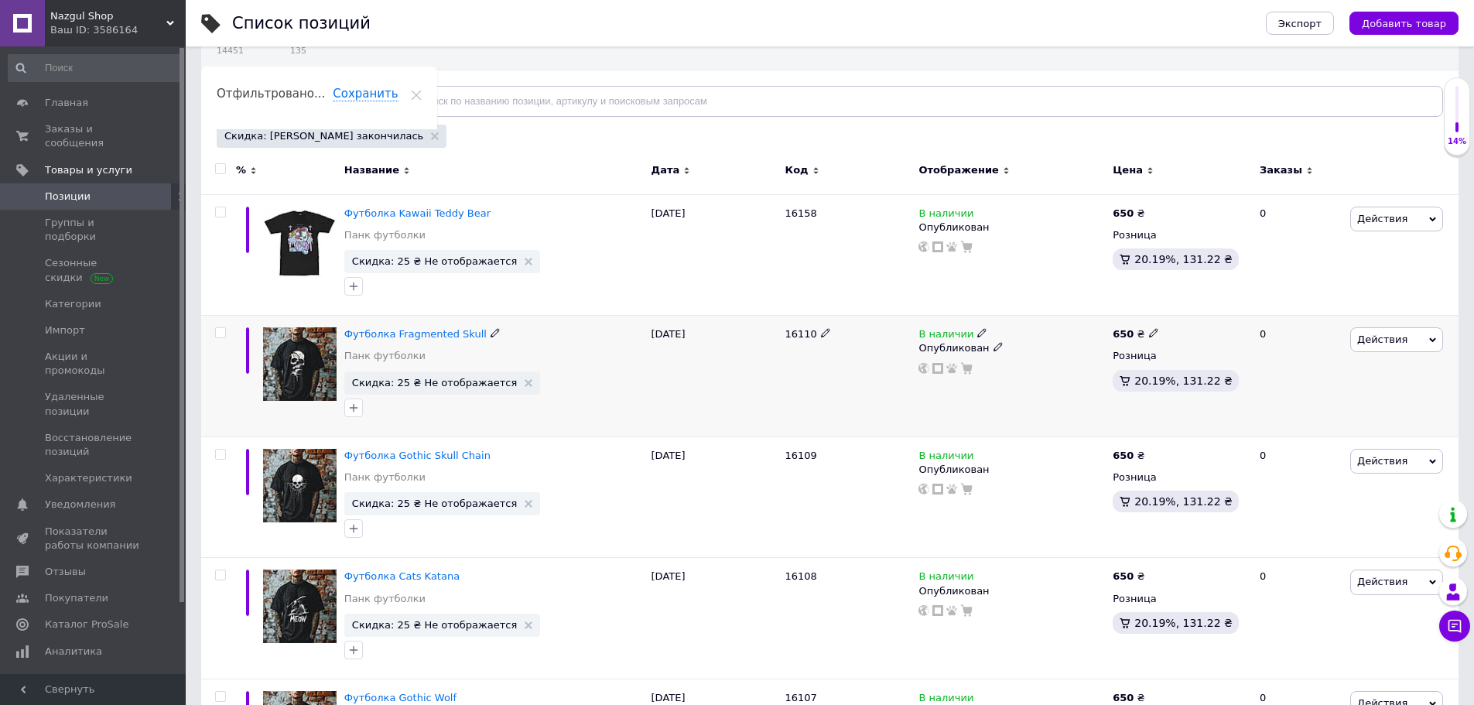
scroll to position [155, 0]
click at [1398, 344] on span "Действия" at bounding box center [1383, 339] width 50 height 12
drag, startPoint x: 1248, startPoint y: 438, endPoint x: 1262, endPoint y: 433, distance: 14.2
click at [1249, 437] on div "650 ₴ Розница 20.19%, 131.22 ₴" at bounding box center [1180, 497] width 142 height 122
click at [1379, 344] on span "Действия" at bounding box center [1383, 339] width 50 height 12
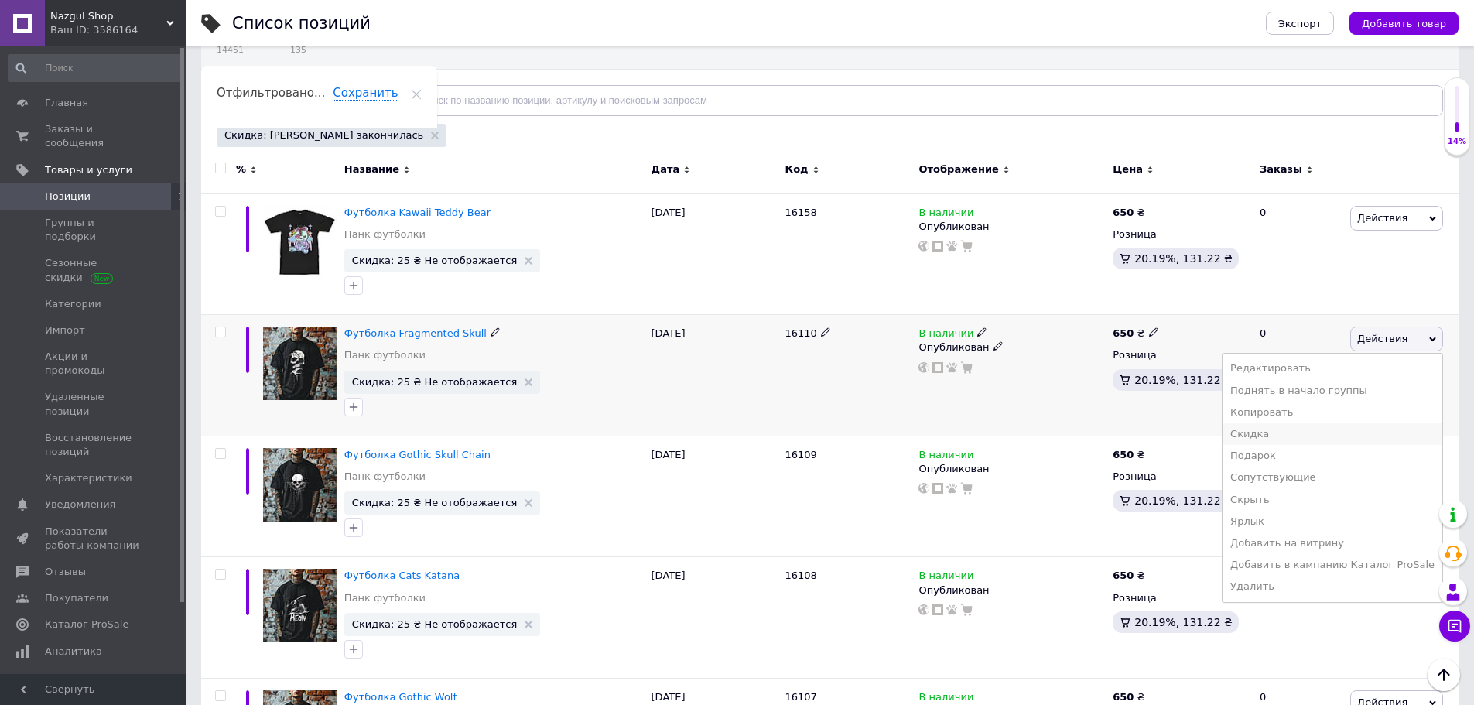
click at [1290, 432] on li "Скидка" at bounding box center [1333, 434] width 220 height 22
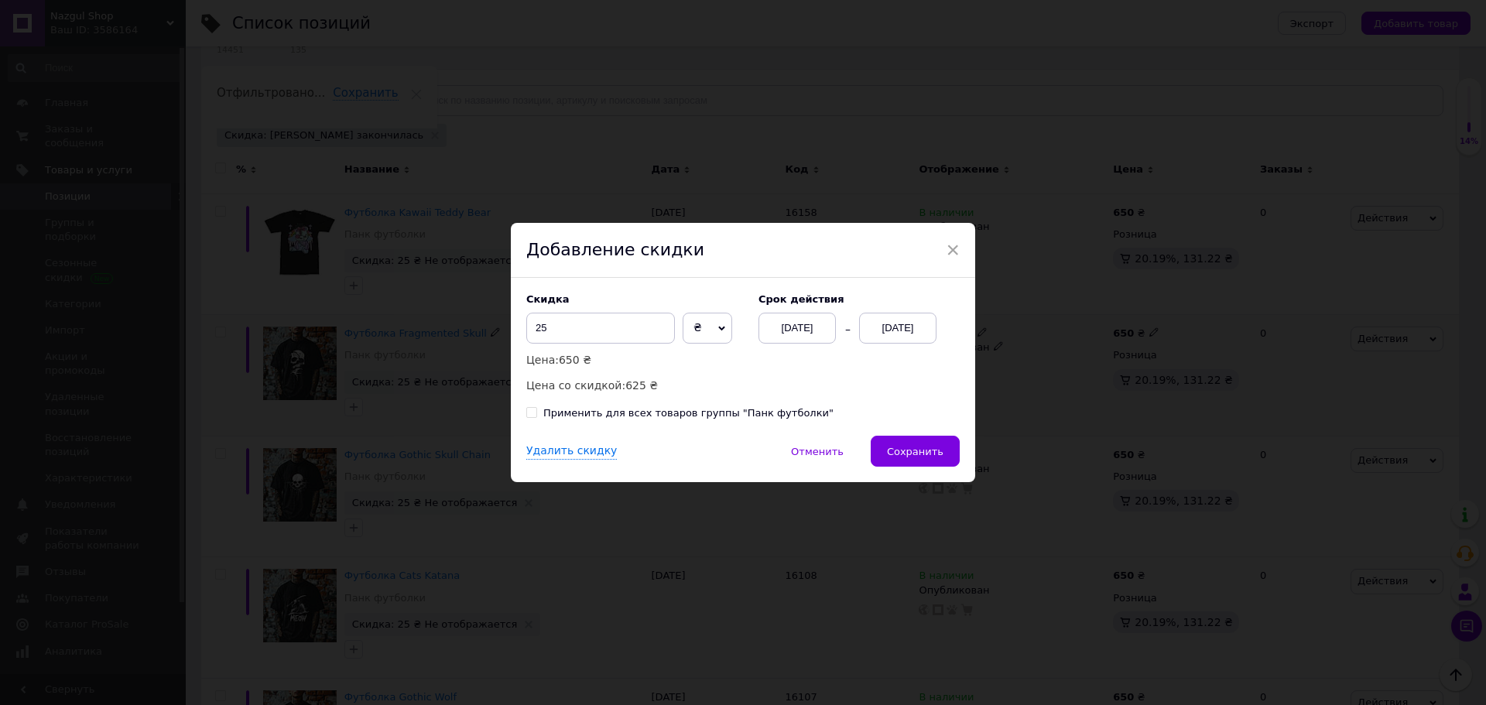
click at [770, 409] on div "Применить для всех товаров группы "Панк футболки"" at bounding box center [688, 413] width 290 height 14
click at [536, 409] on input "Применить для всех товаров группы "Панк футболки"" at bounding box center [531, 412] width 10 height 10
checkbox input "true"
click at [916, 442] on button "Сохранить" at bounding box center [915, 451] width 89 height 31
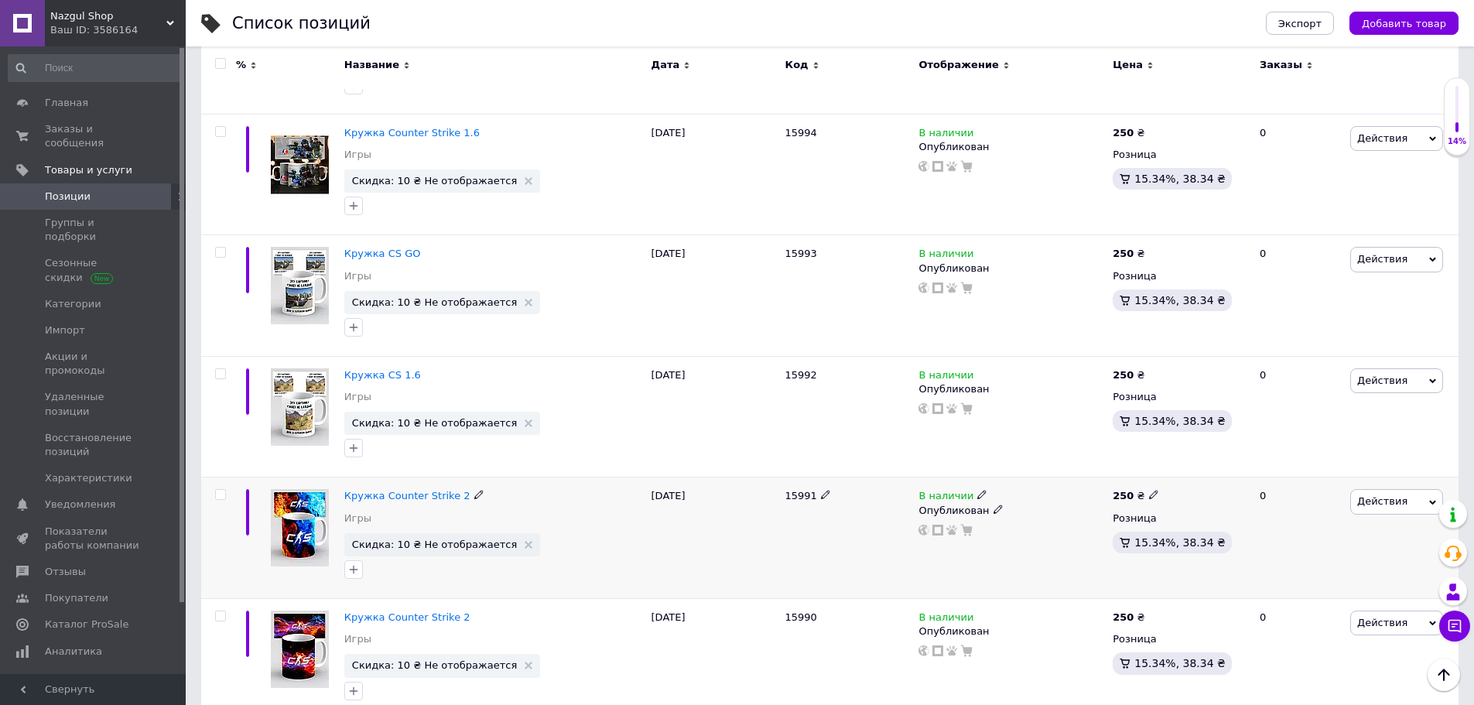
scroll to position [1393, 0]
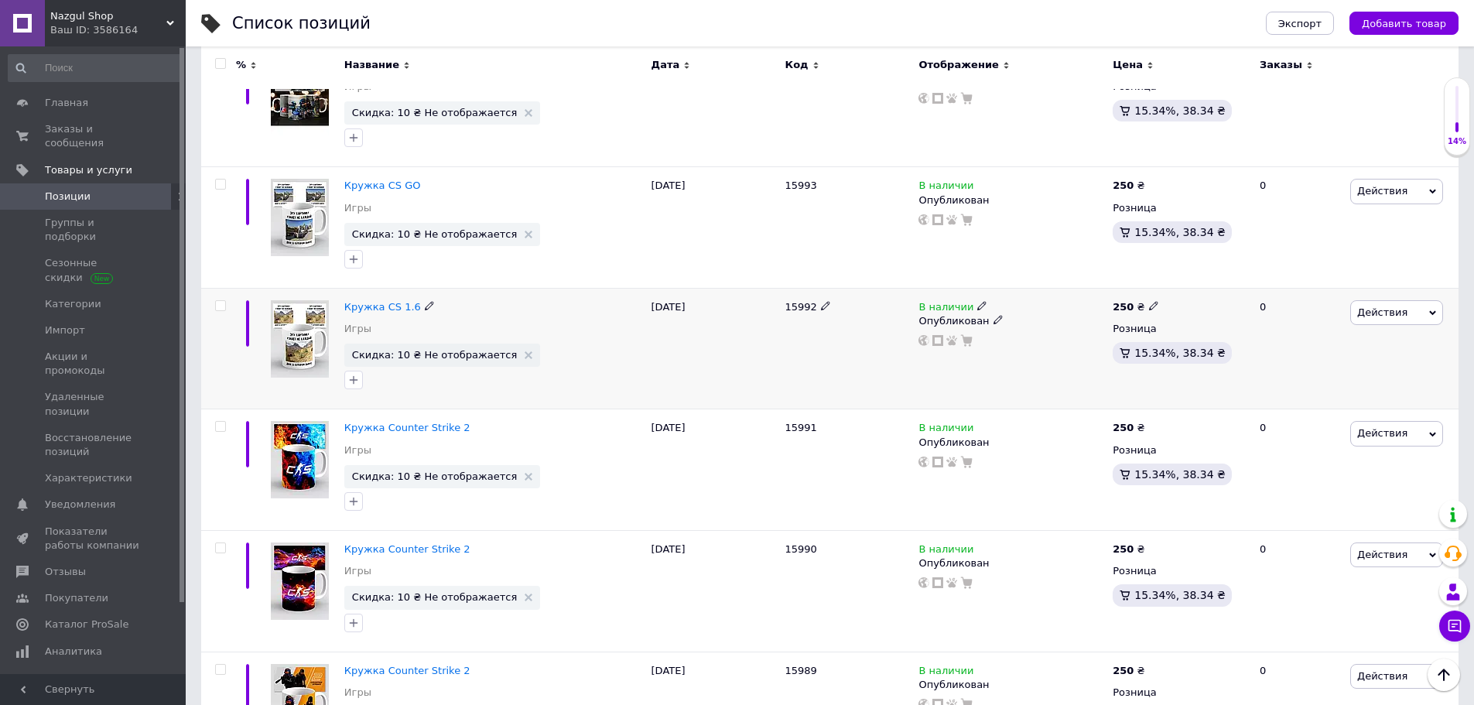
click at [1371, 324] on span "Действия" at bounding box center [1397, 312] width 93 height 25
click at [1276, 406] on li "Скидка" at bounding box center [1333, 408] width 220 height 22
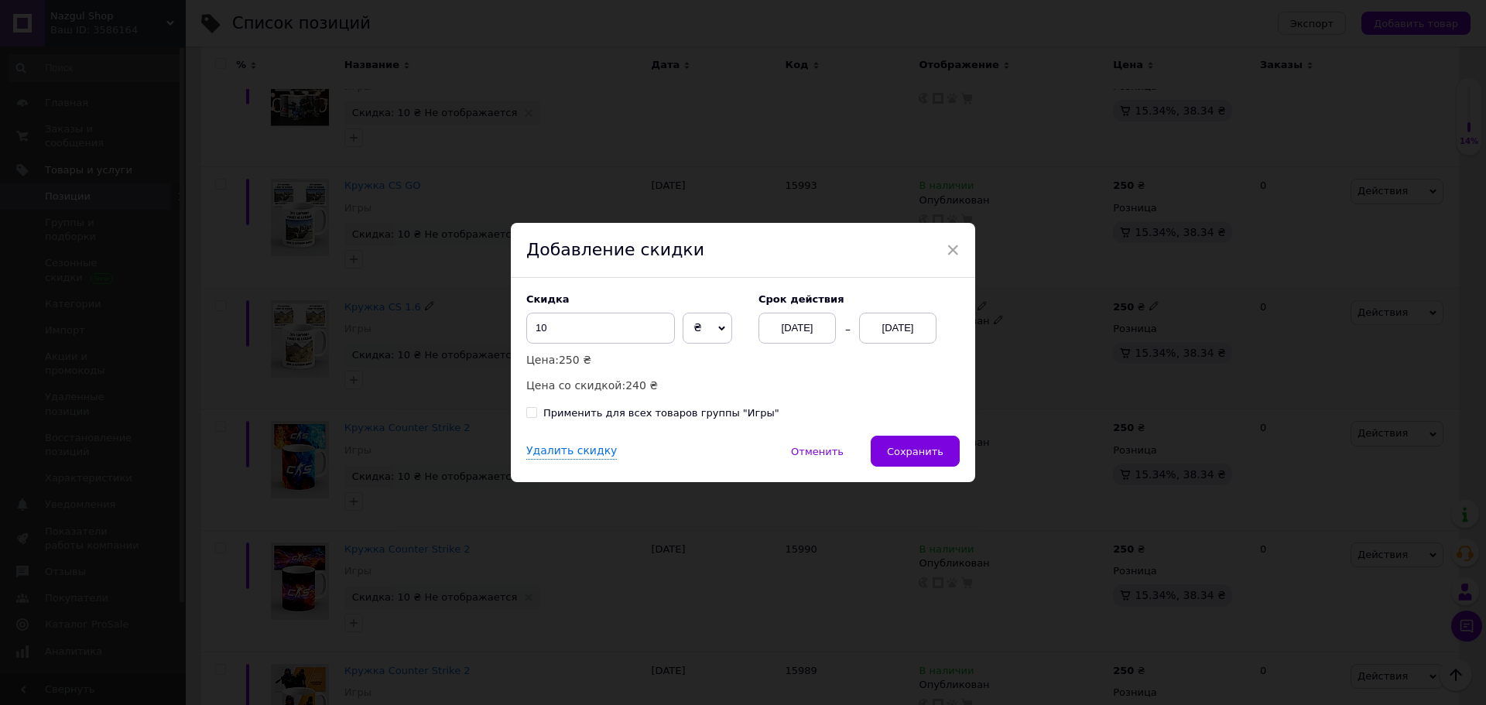
click at [736, 416] on div "Применить для всех товаров группы "Игры"" at bounding box center [661, 413] width 236 height 14
click at [536, 416] on input "Применить для всех товаров группы "Игры"" at bounding box center [531, 412] width 10 height 10
checkbox input "true"
click at [892, 450] on span "Сохранить" at bounding box center [915, 452] width 57 height 12
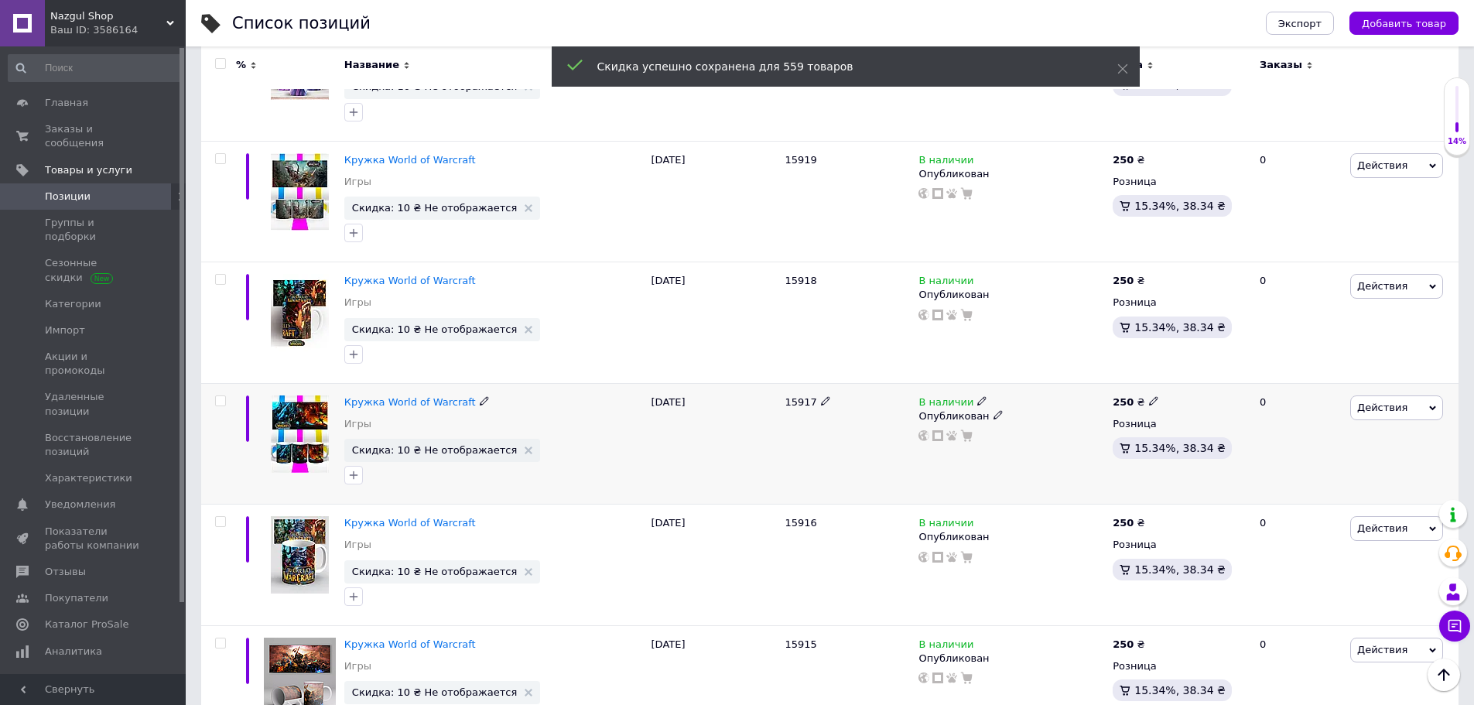
scroll to position [2167, 0]
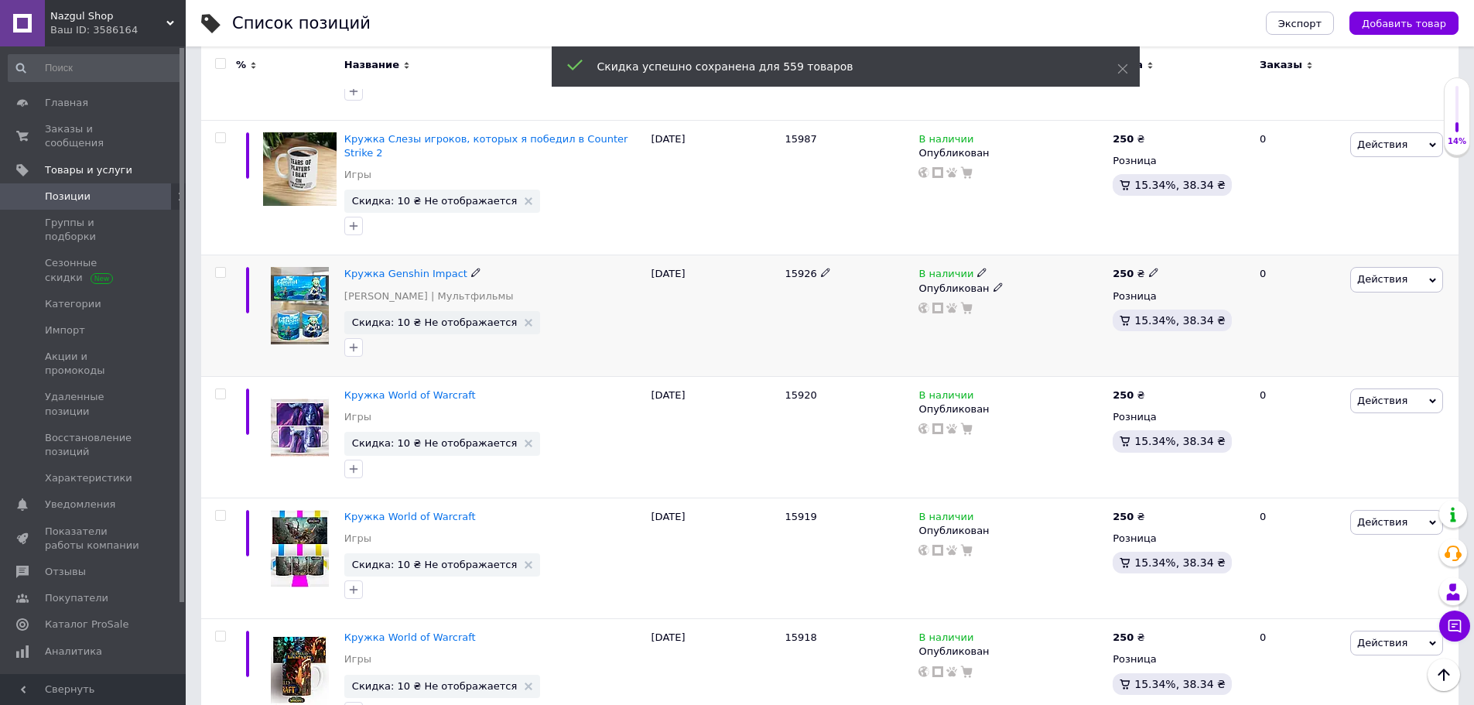
click at [1395, 267] on span "Действия" at bounding box center [1397, 279] width 93 height 25
click at [1272, 364] on li "Скидка" at bounding box center [1333, 375] width 220 height 22
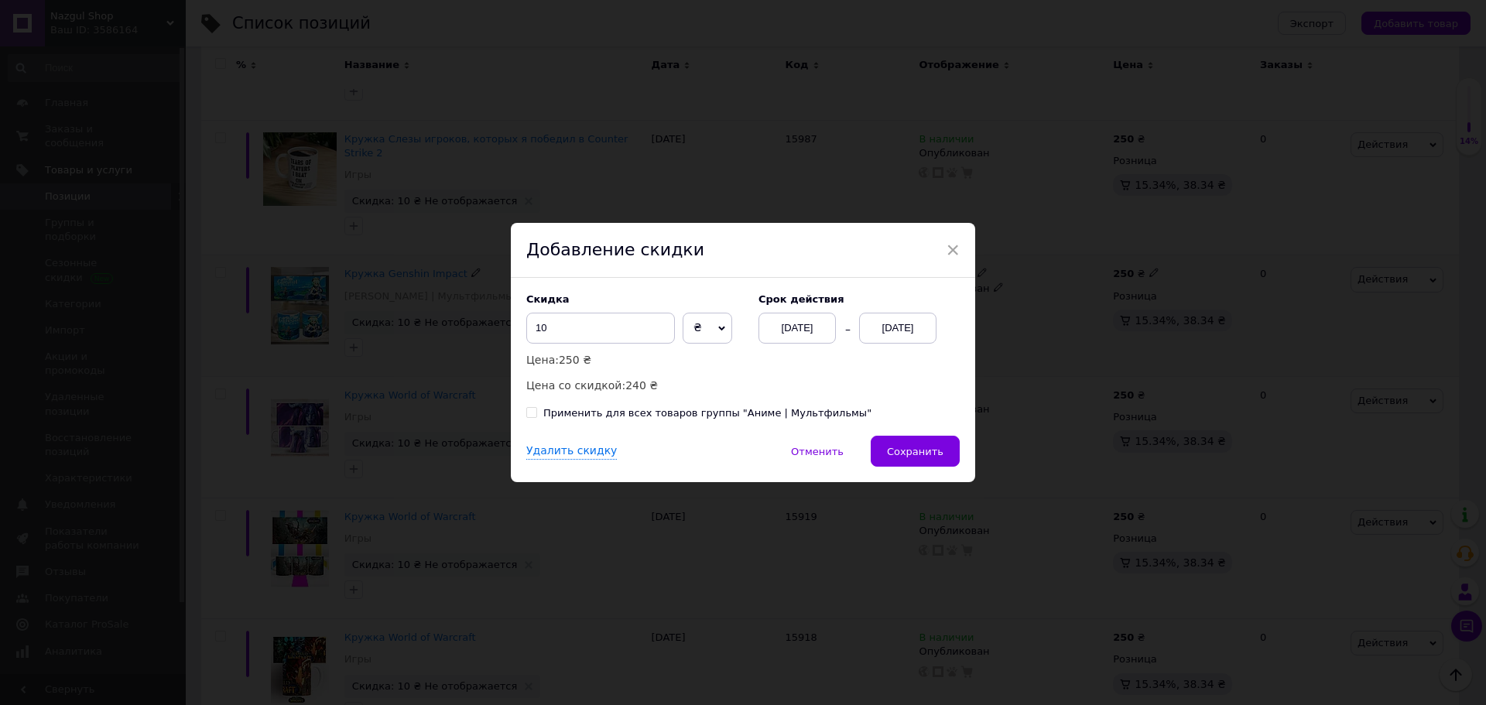
click at [769, 410] on div "Применить для всех товаров группы "Аниме | Мультфильмы"" at bounding box center [707, 413] width 328 height 14
click at [536, 410] on input "Применить для всех товаров группы "Аниме | Мультфильмы"" at bounding box center [531, 412] width 10 height 10
checkbox input "true"
click at [899, 447] on span "Сохранить" at bounding box center [915, 452] width 57 height 12
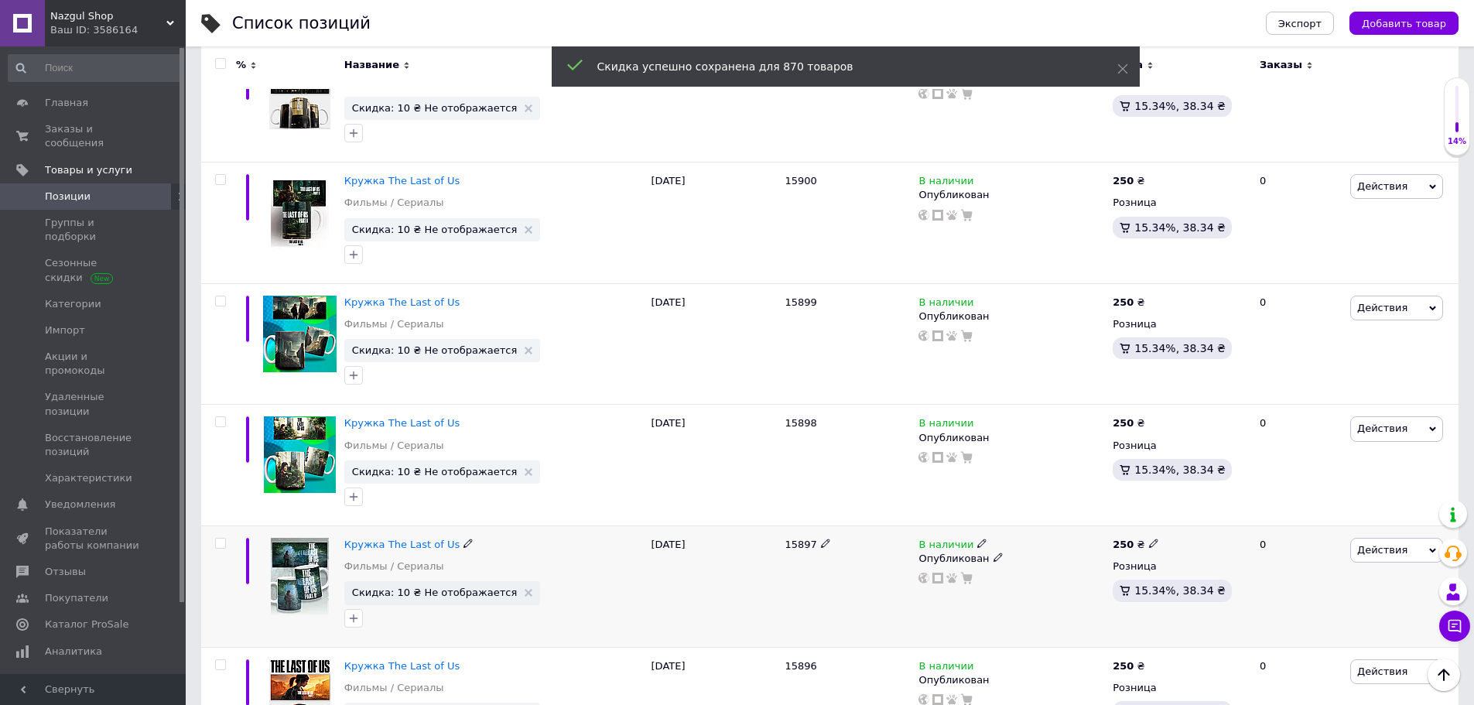
scroll to position [4876, 0]
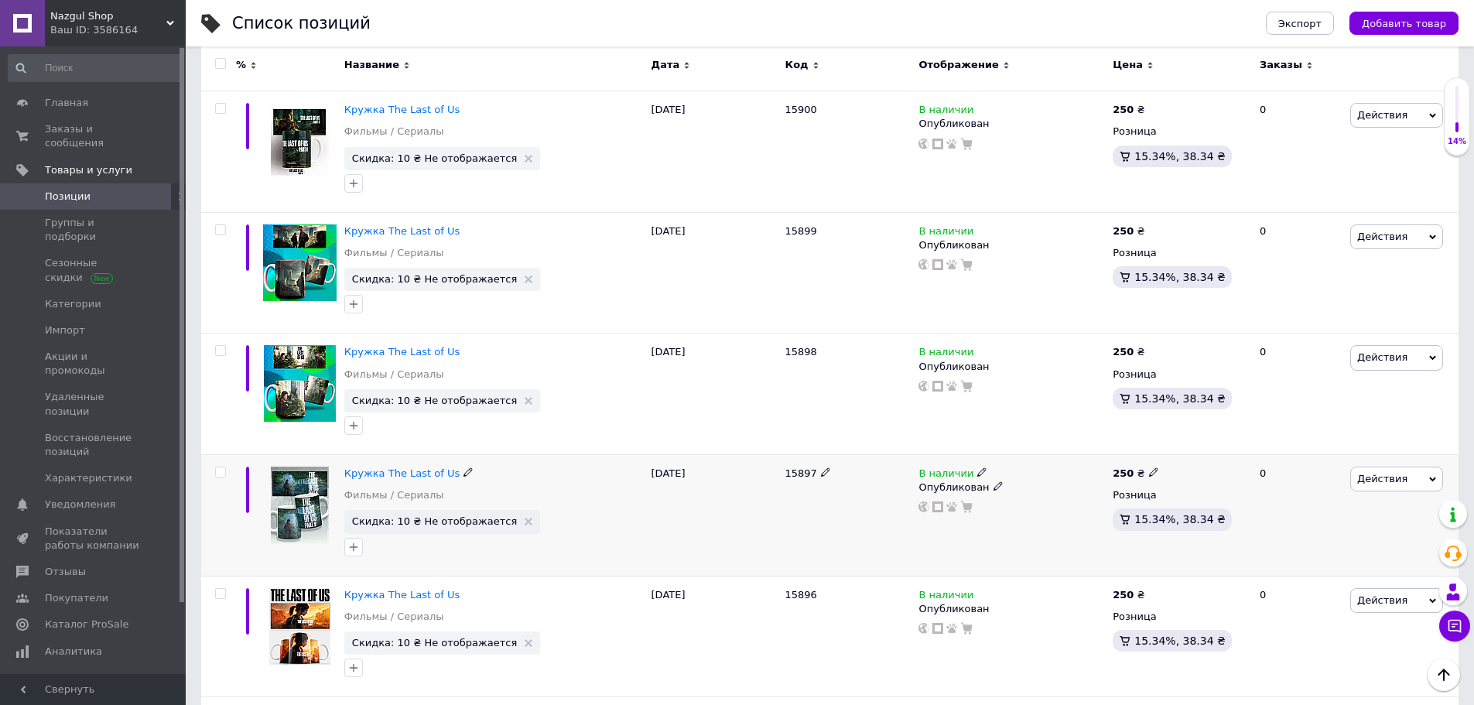
click at [1385, 478] on div "Действия Редактировать Поднять в начало группы Копировать Скидка Подарок Сопутс…" at bounding box center [1403, 515] width 112 height 122
click at [1383, 474] on span "Действия" at bounding box center [1397, 479] width 93 height 25
click at [1268, 563] on li "Скидка" at bounding box center [1333, 574] width 220 height 22
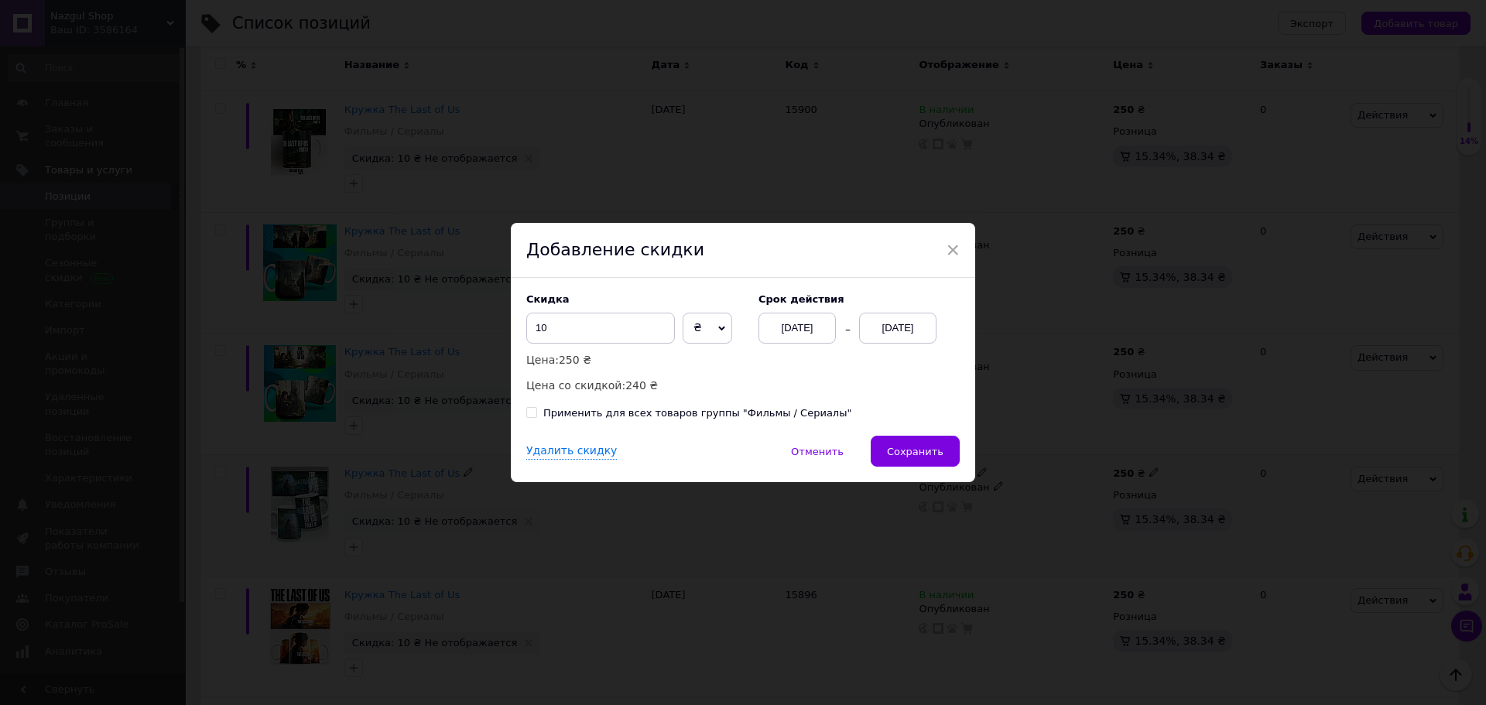
click at [759, 418] on div "Применить для всех товаров группы "Фильмы / Сериалы"" at bounding box center [697, 413] width 308 height 14
click at [536, 417] on input "Применить для всех товаров группы "Фильмы / Сериалы"" at bounding box center [531, 412] width 10 height 10
checkbox input "true"
click at [947, 450] on button "Сохранить" at bounding box center [915, 451] width 89 height 31
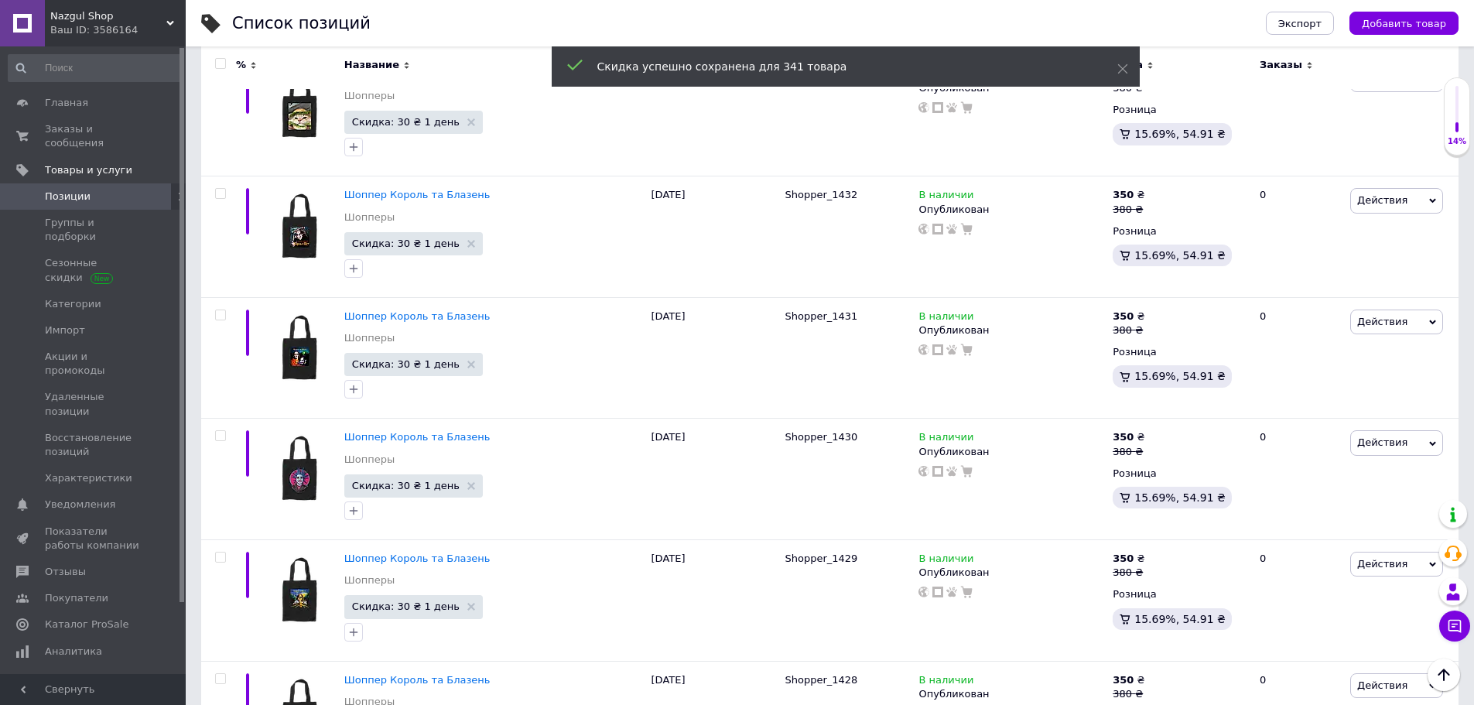
scroll to position [11825, 0]
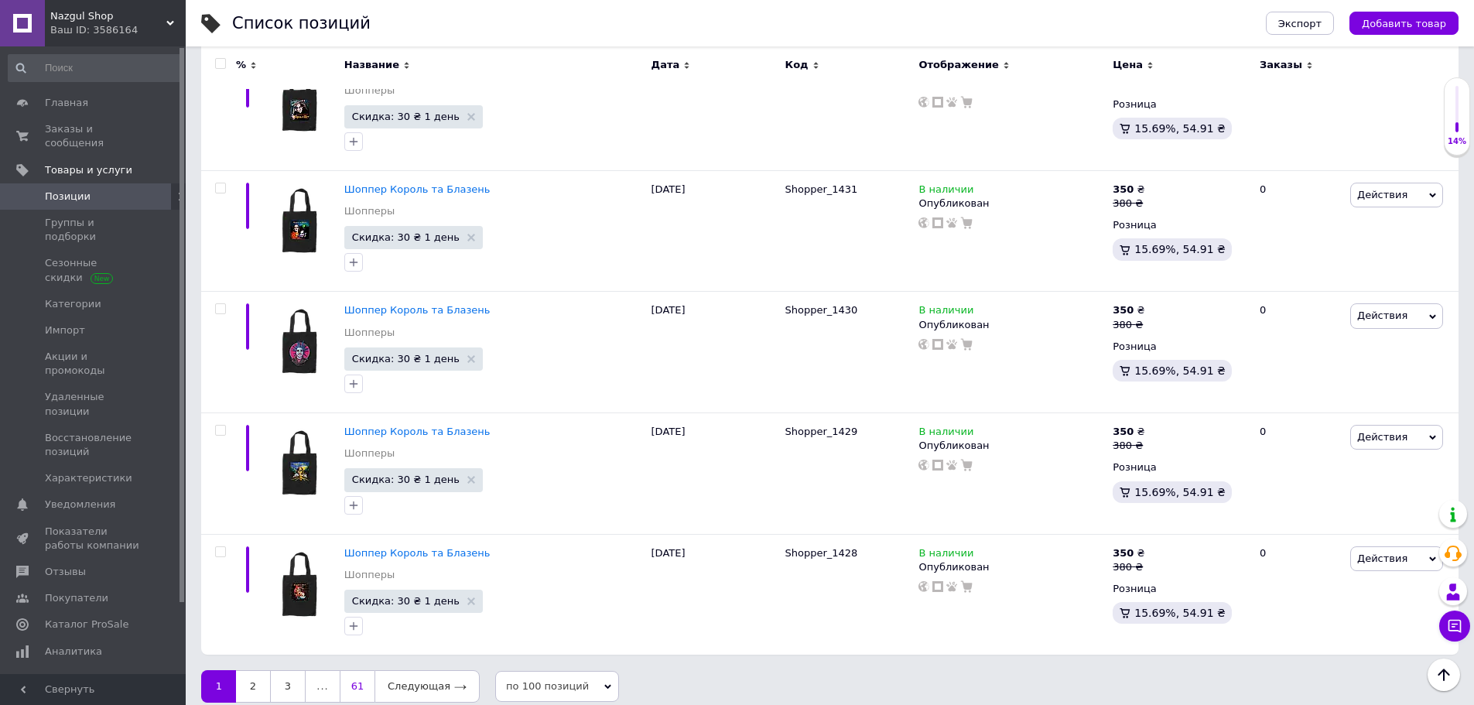
click at [354, 670] on link "61" at bounding box center [357, 686] width 35 height 33
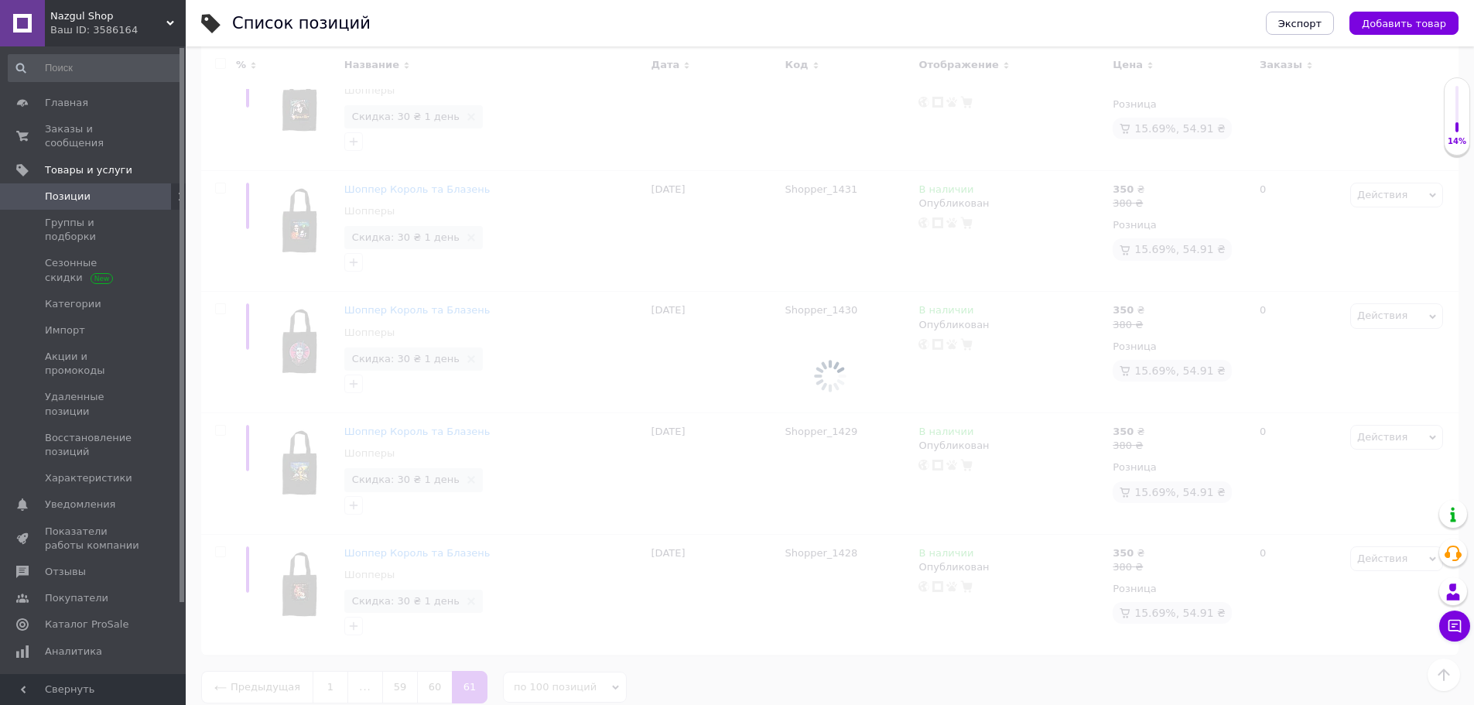
scroll to position [180, 0]
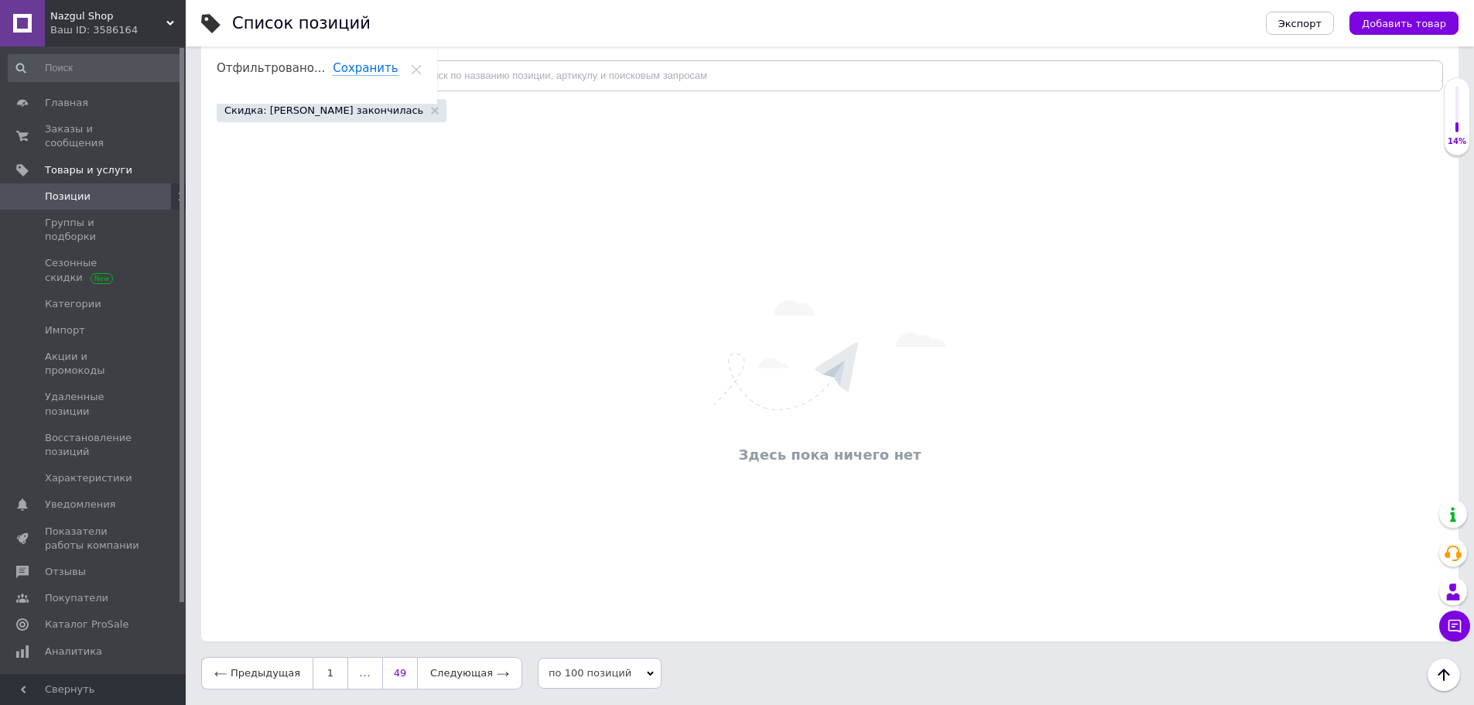
click at [383, 674] on link "49" at bounding box center [399, 673] width 35 height 33
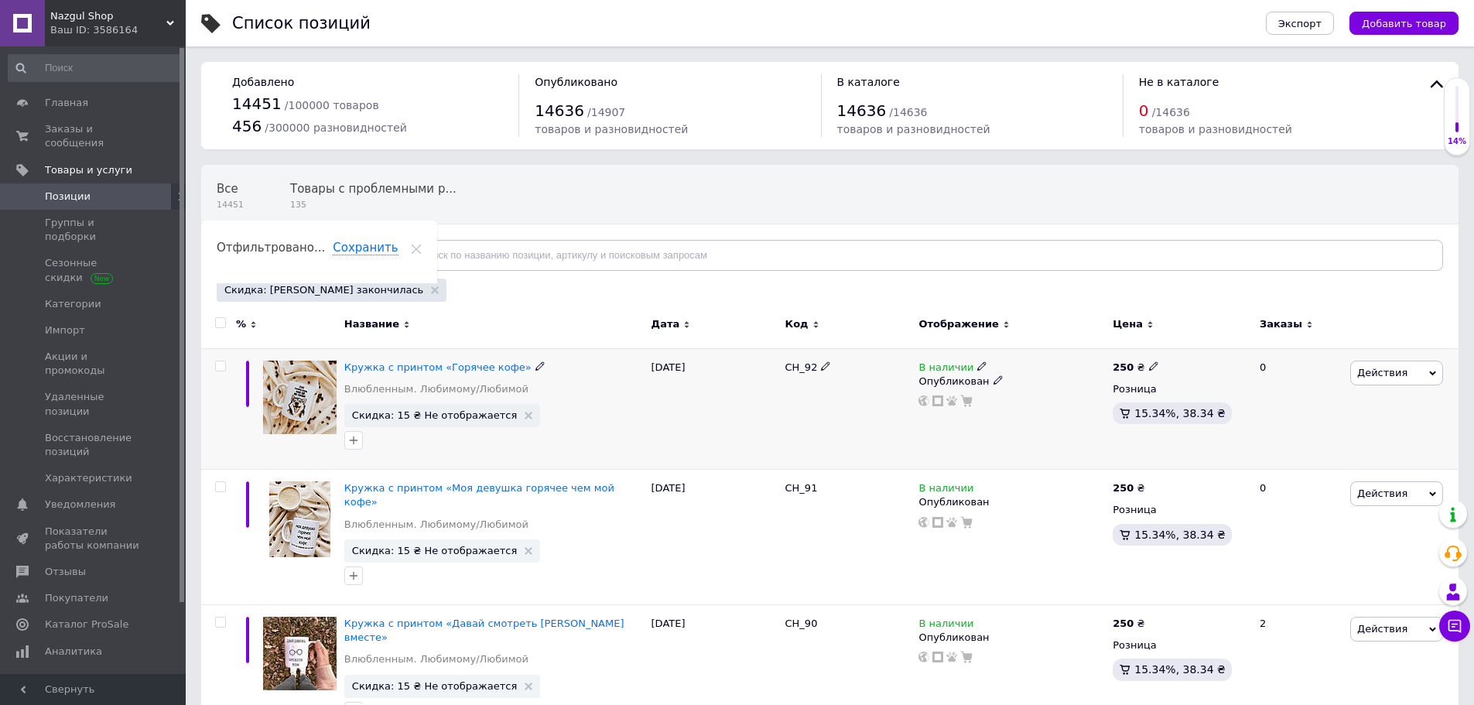
click at [1382, 379] on span "Действия" at bounding box center [1397, 373] width 93 height 25
click at [1277, 461] on li "Скидка" at bounding box center [1333, 468] width 220 height 22
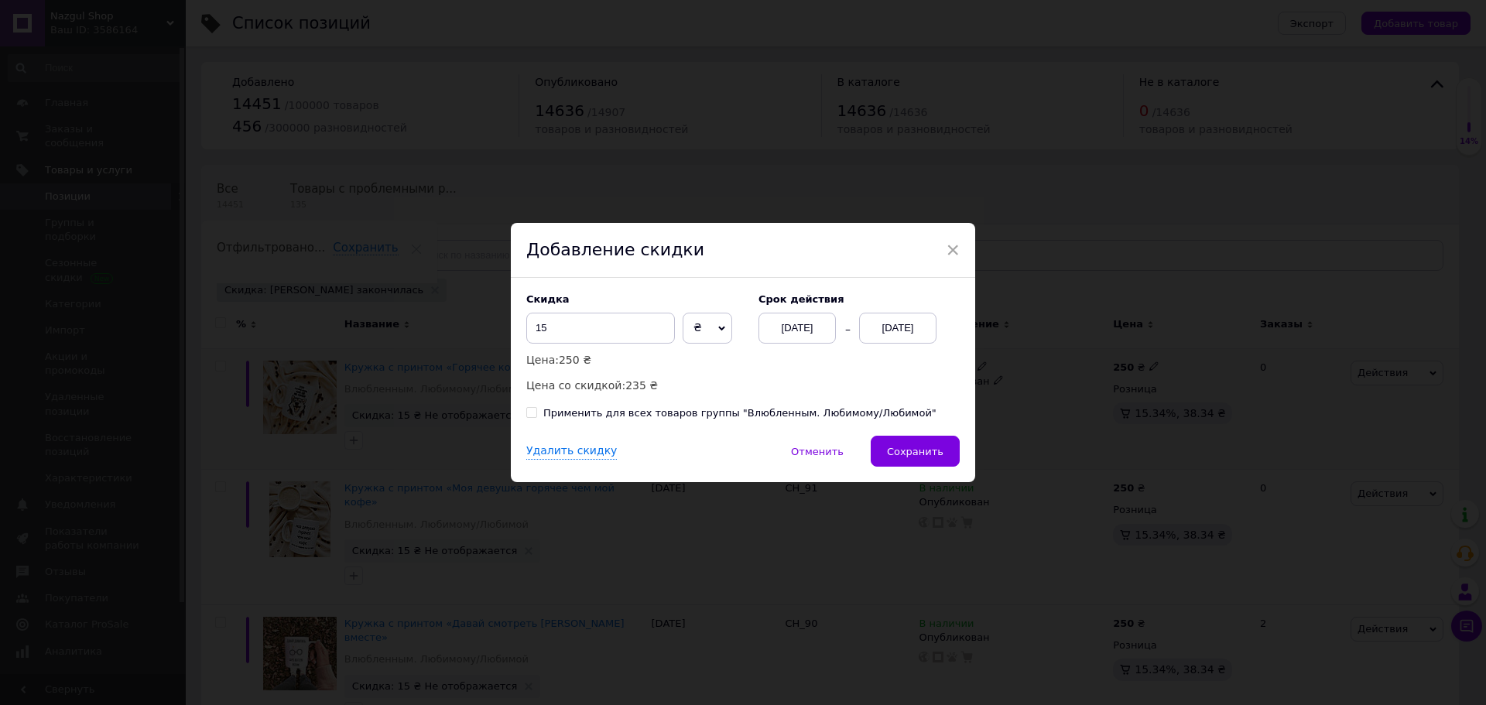
click at [826, 416] on div "Применить для всех товаров группы "Влюбленным. Любимому/Любимой"" at bounding box center [739, 413] width 393 height 14
click at [536, 416] on input "Применить для всех товаров группы "Влюбленным. Любимому/Любимой"" at bounding box center [531, 412] width 10 height 10
checkbox input "true"
click at [913, 450] on span "Сохранить" at bounding box center [915, 452] width 57 height 12
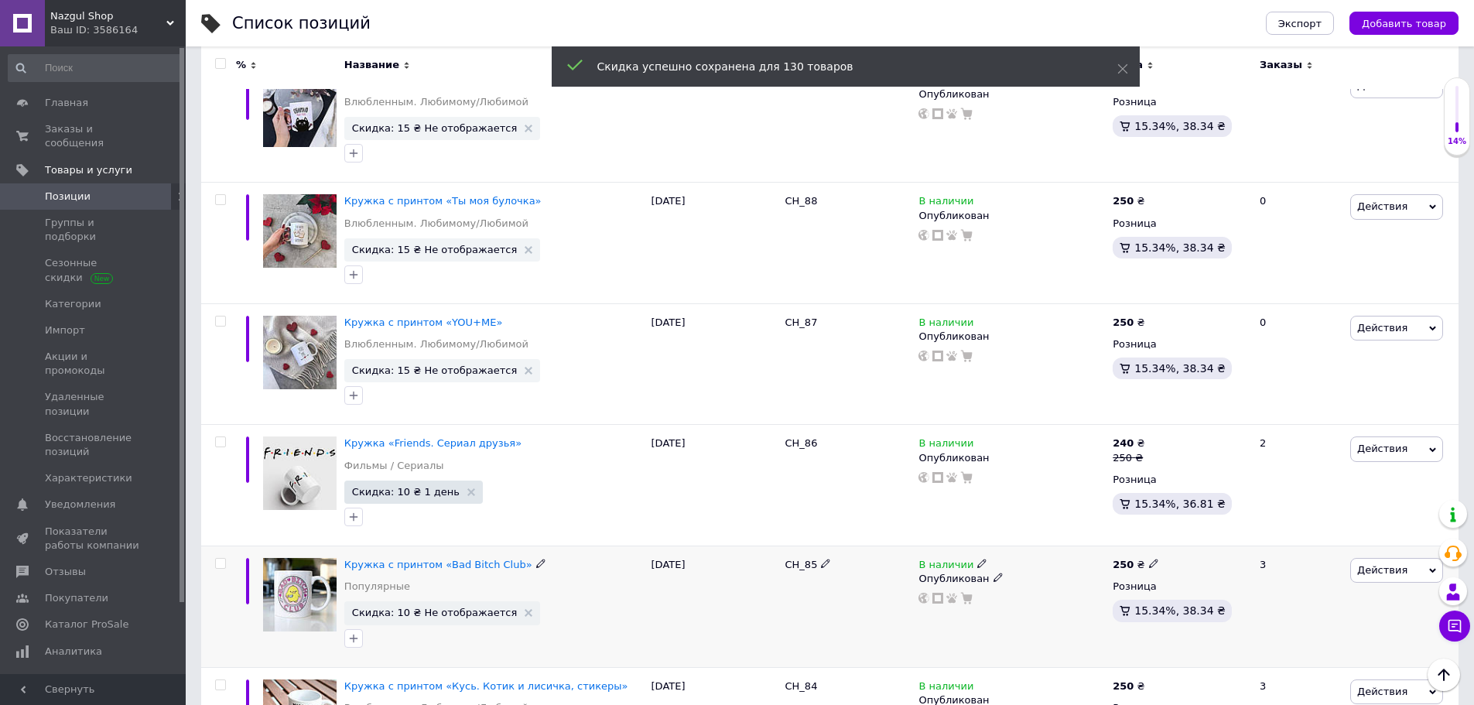
scroll to position [774, 0]
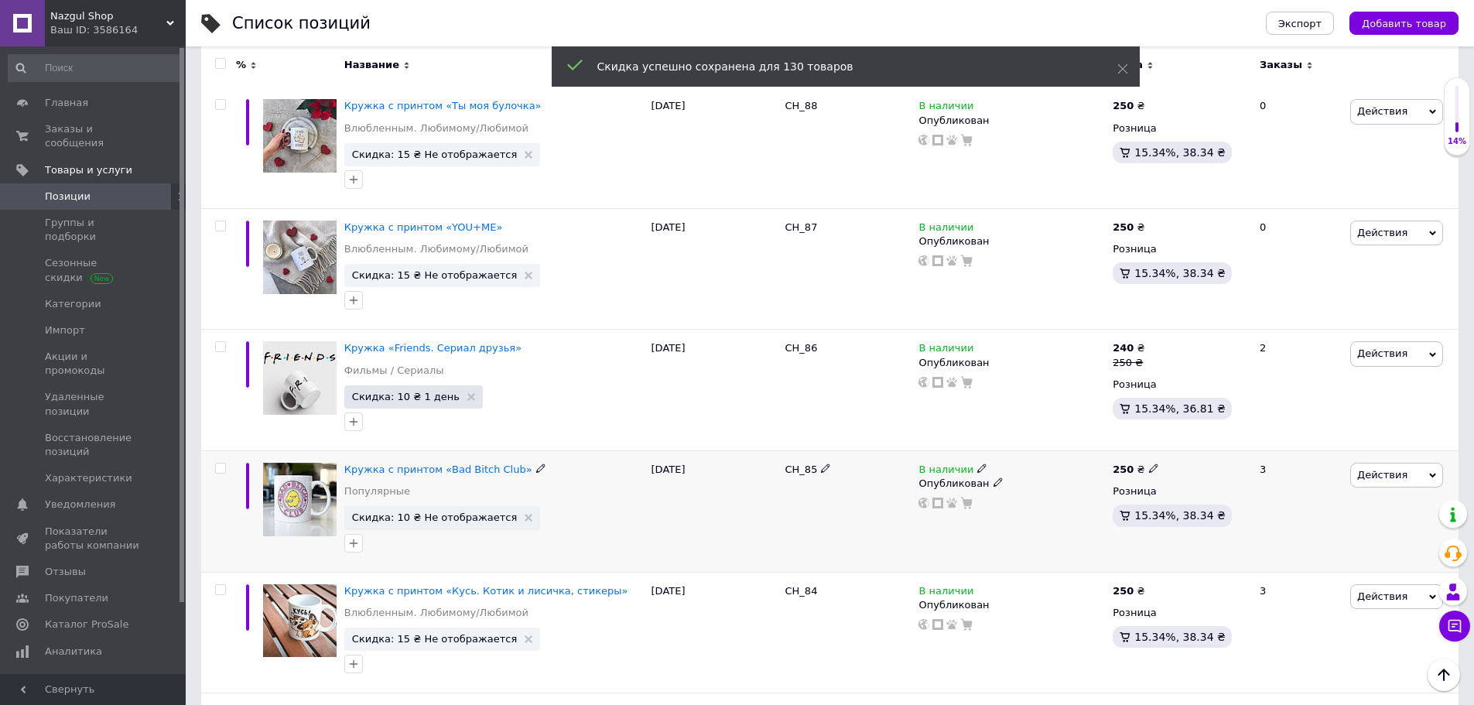
click at [1387, 469] on span "Действия" at bounding box center [1383, 475] width 50 height 12
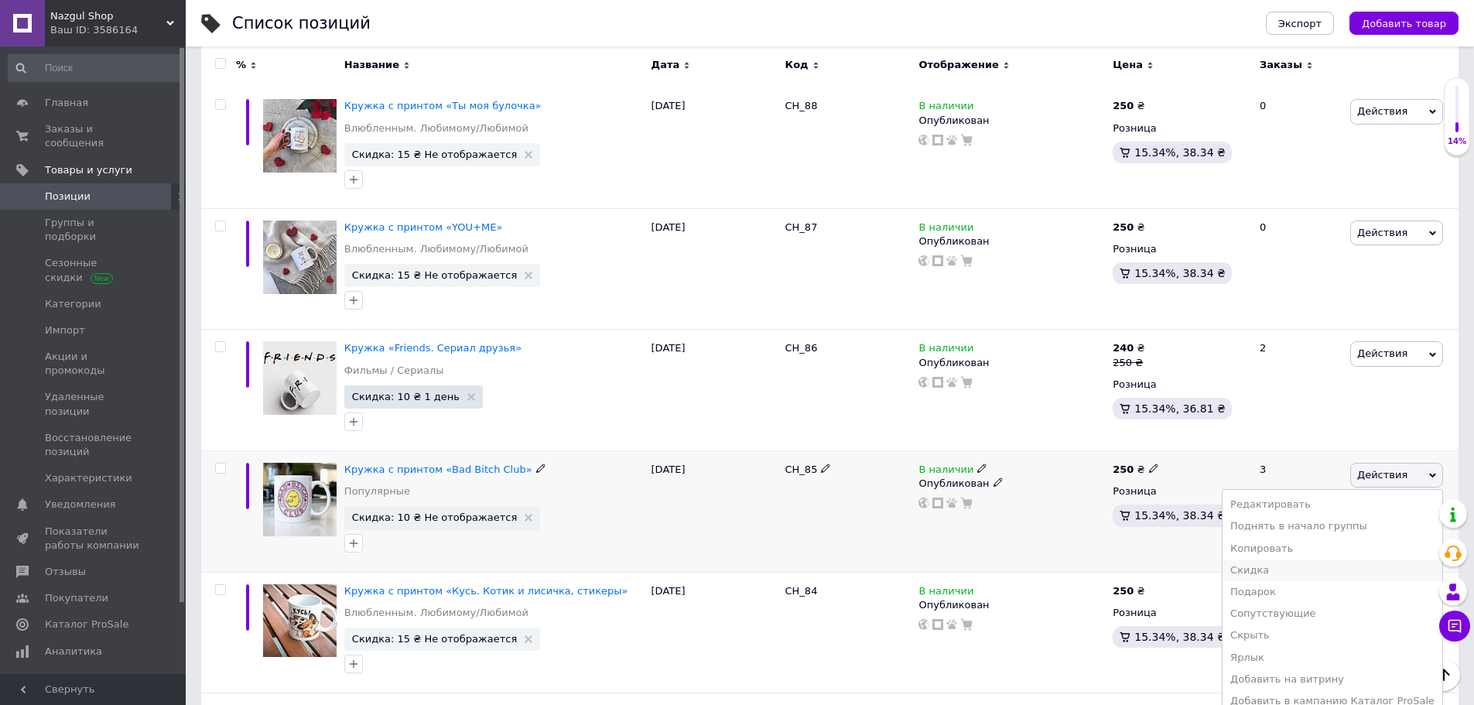
click at [1289, 560] on li "Скидка" at bounding box center [1333, 571] width 220 height 22
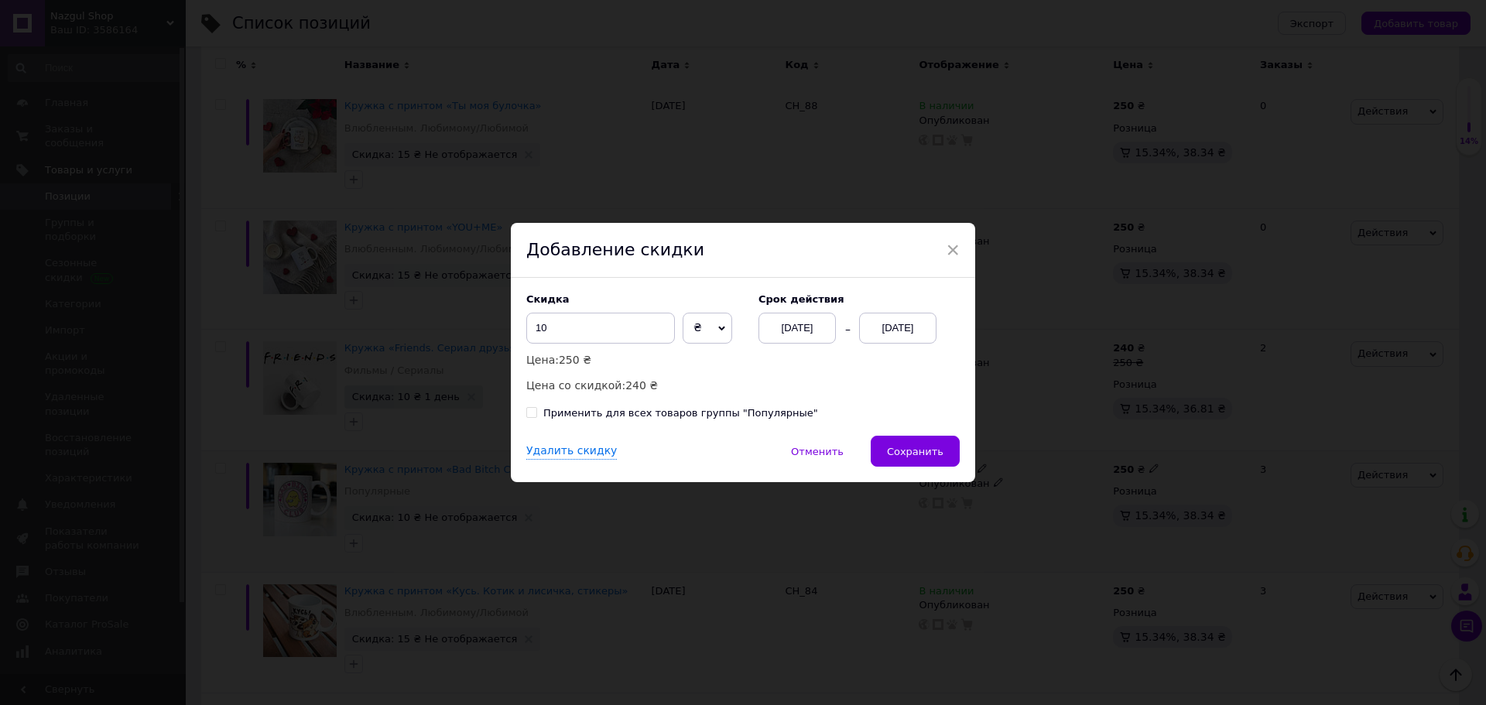
click at [761, 416] on div "Применить для всех товаров группы "Популярные"" at bounding box center [680, 413] width 275 height 14
click at [536, 416] on input "Применить для всех товаров группы "Популярные"" at bounding box center [531, 412] width 10 height 10
checkbox input "true"
click at [920, 453] on span "Сохранить" at bounding box center [915, 452] width 57 height 12
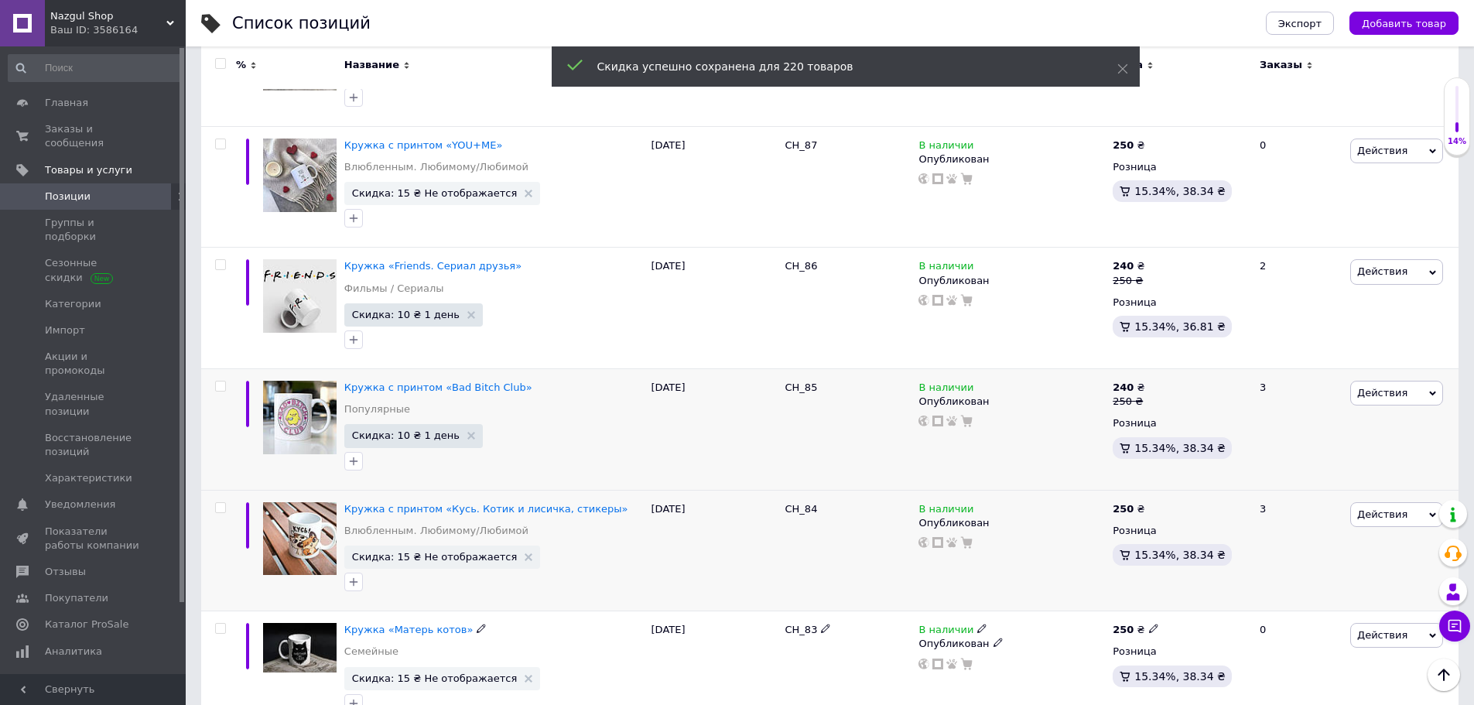
scroll to position [1161, 0]
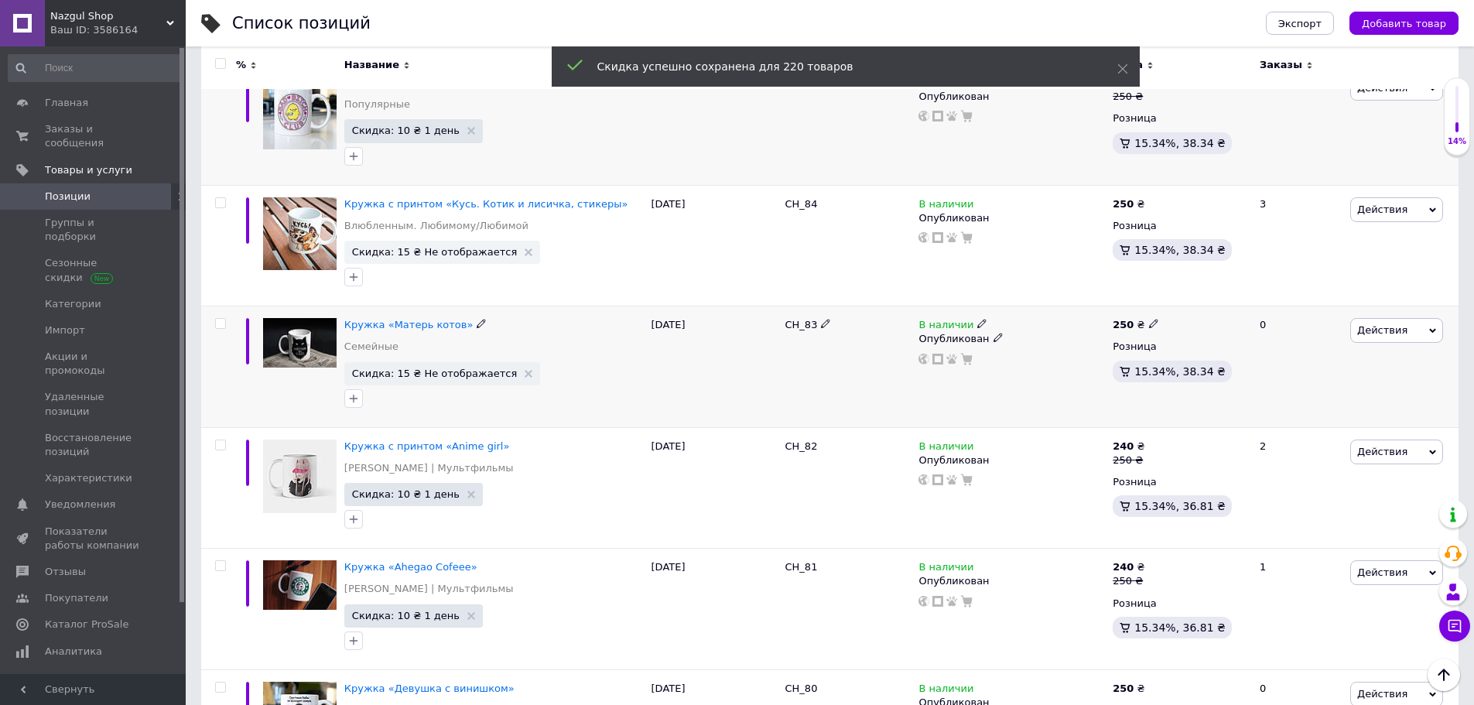
click at [1365, 324] on span "Действия" at bounding box center [1383, 330] width 50 height 12
click at [1281, 415] on li "Скидка" at bounding box center [1333, 426] width 220 height 22
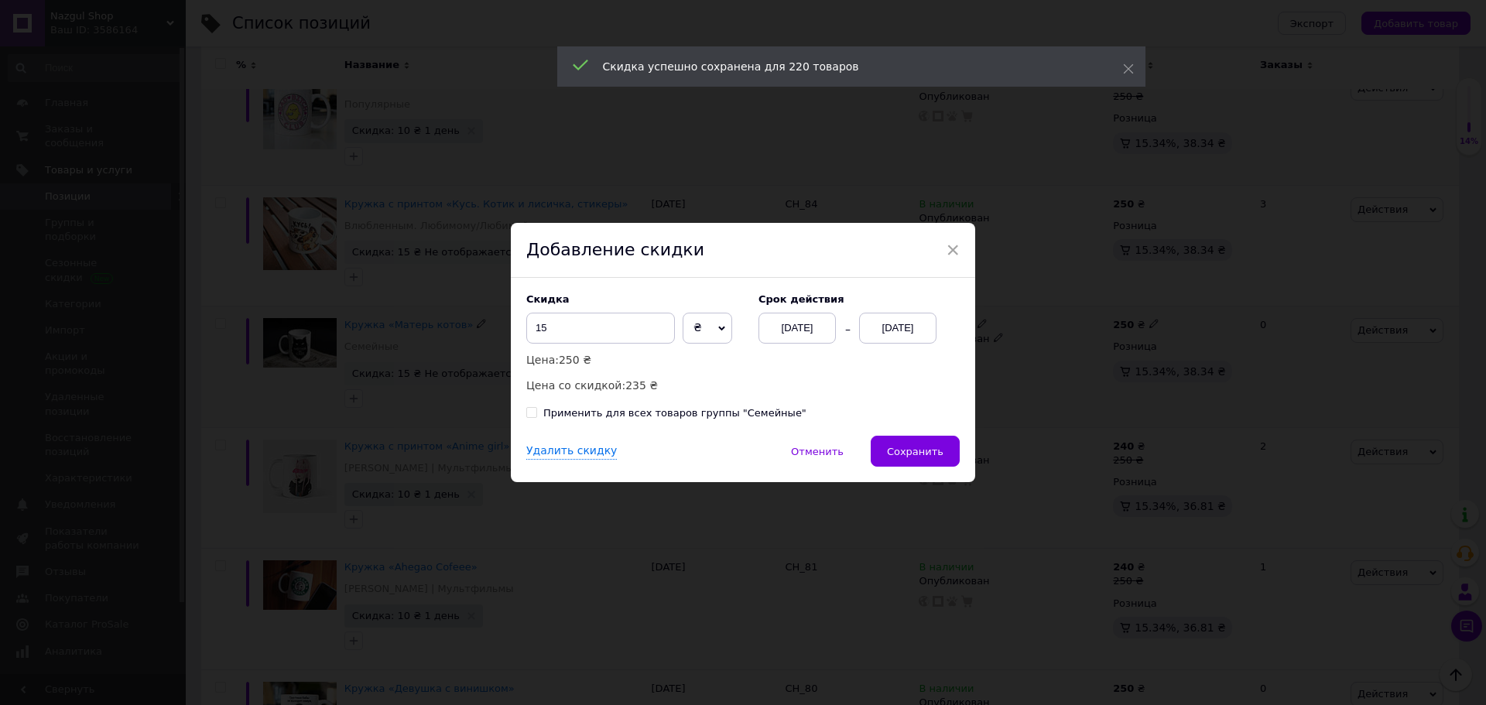
click at [752, 408] on div "Применить для всех товаров группы "Семейные"" at bounding box center [674, 413] width 263 height 14
click at [536, 408] on input "Применить для всех товаров группы "Семейные"" at bounding box center [531, 412] width 10 height 10
checkbox input "true"
click at [895, 447] on span "Сохранить" at bounding box center [915, 452] width 57 height 12
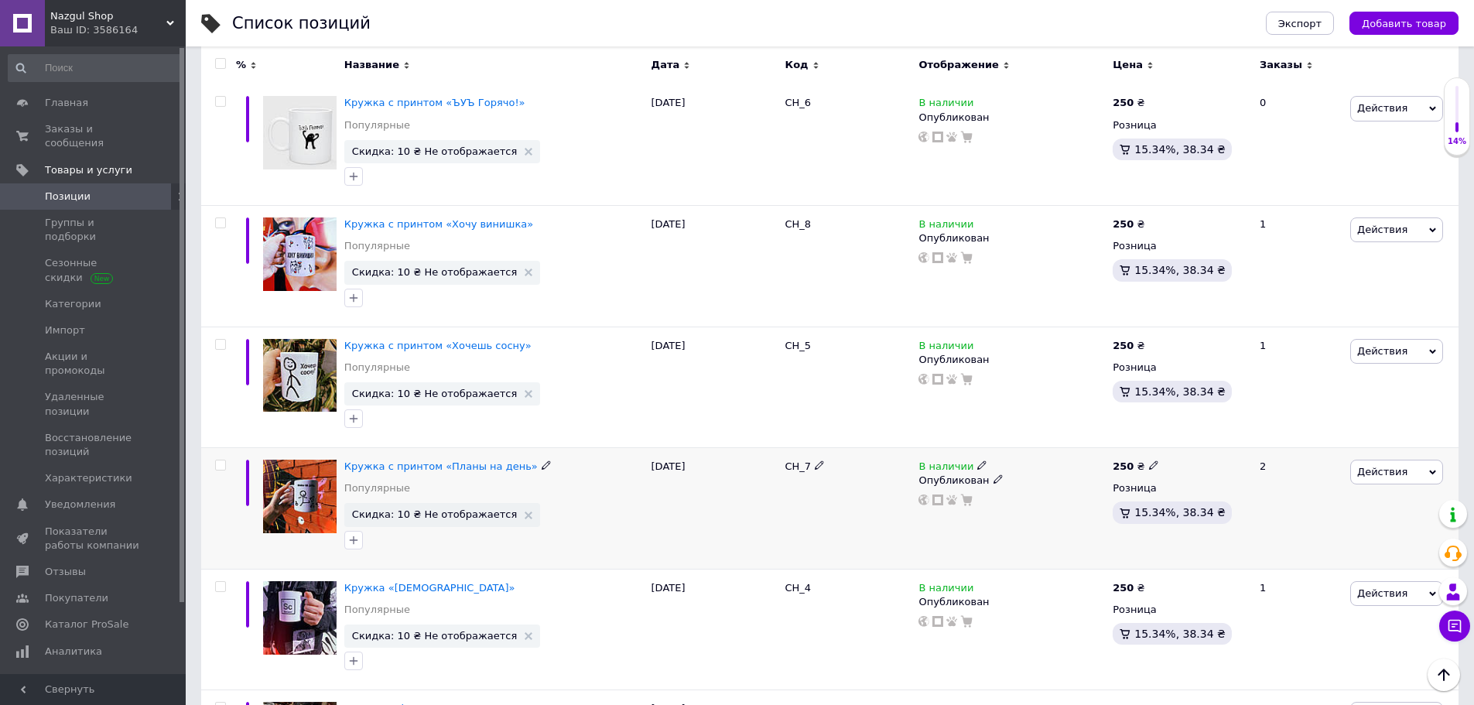
scroll to position [8514, 0]
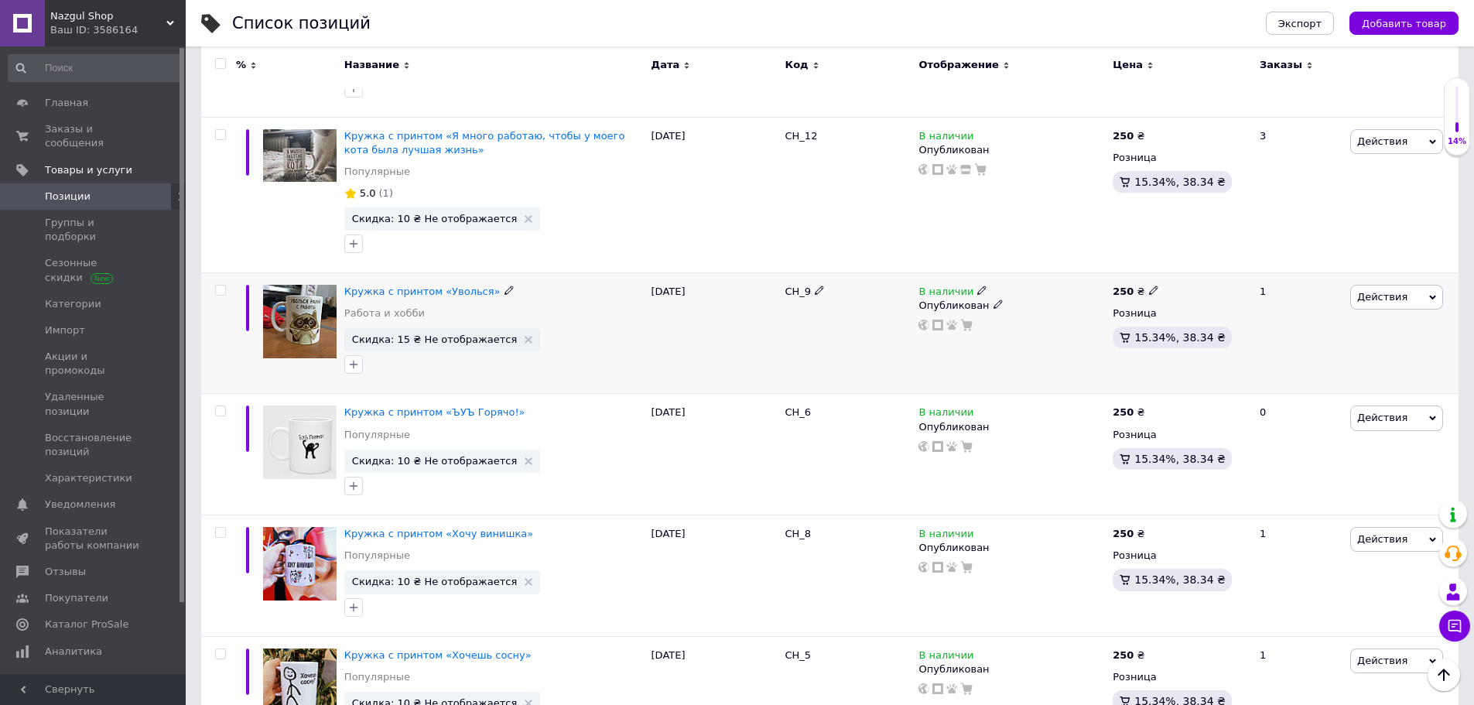
click at [1395, 291] on span "Действия" at bounding box center [1383, 297] width 50 height 12
click at [1302, 382] on li "Скидка" at bounding box center [1333, 393] width 220 height 22
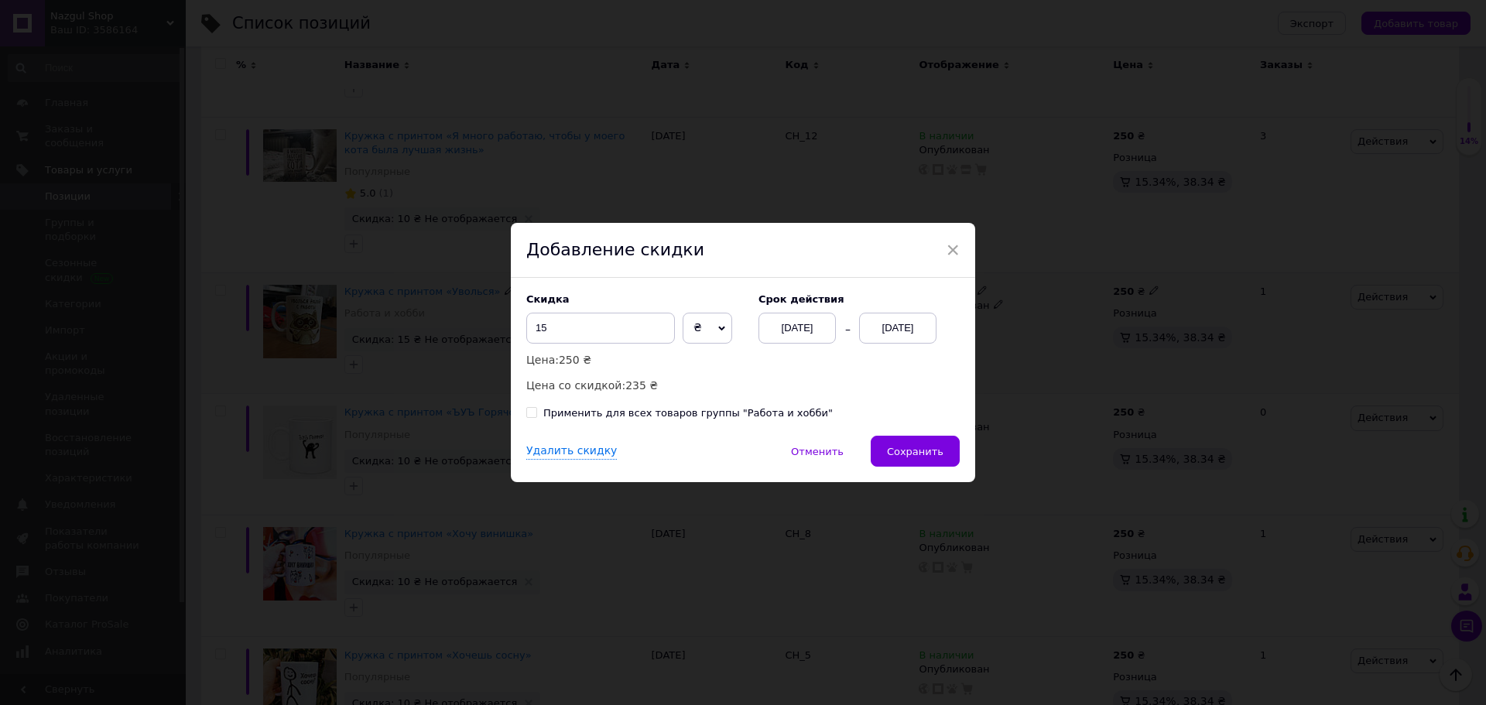
click at [747, 411] on div "Применить для всех товаров группы "Работа и хобби"" at bounding box center [687, 413] width 289 height 14
click at [536, 411] on input "Применить для всех товаров группы "Работа и хобби"" at bounding box center [531, 412] width 10 height 10
checkbox input "true"
click at [947, 450] on button "Сохранить" at bounding box center [915, 451] width 89 height 31
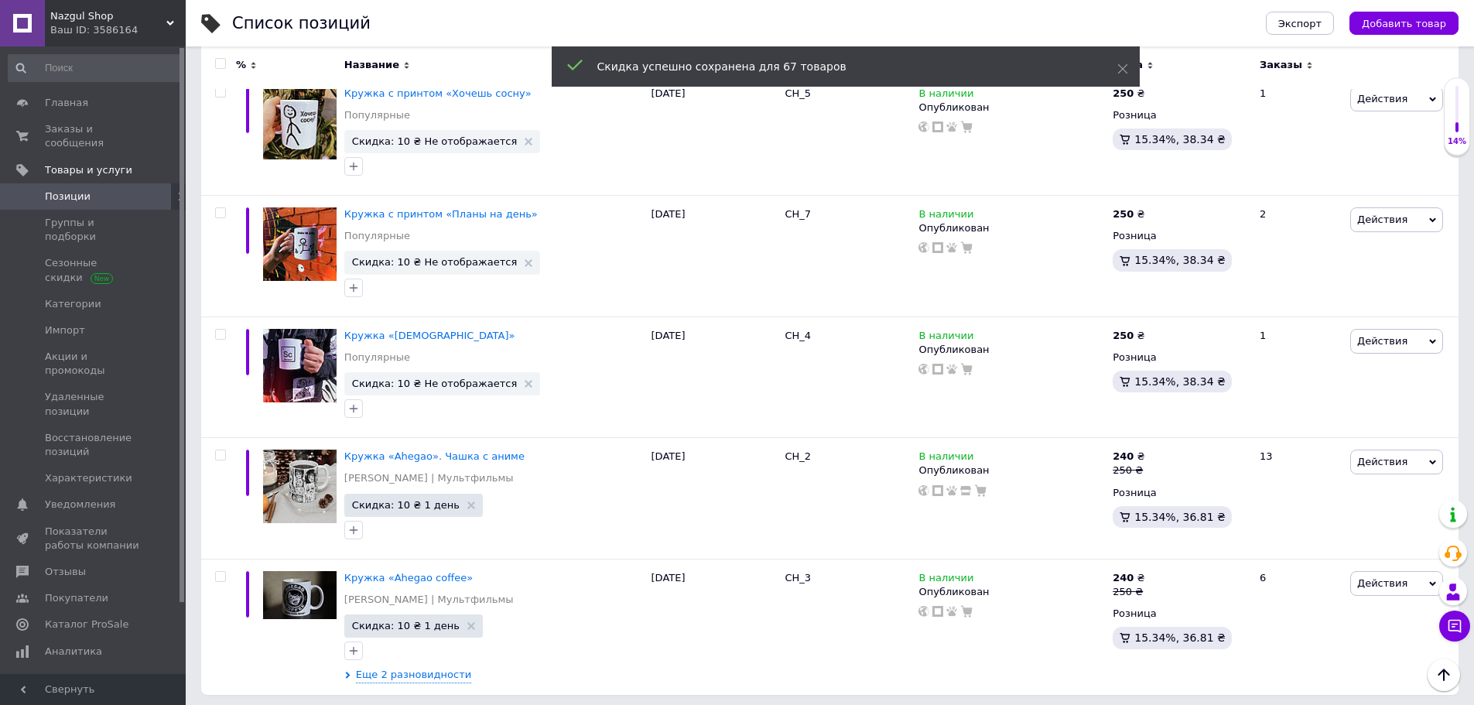
scroll to position [9101, 0]
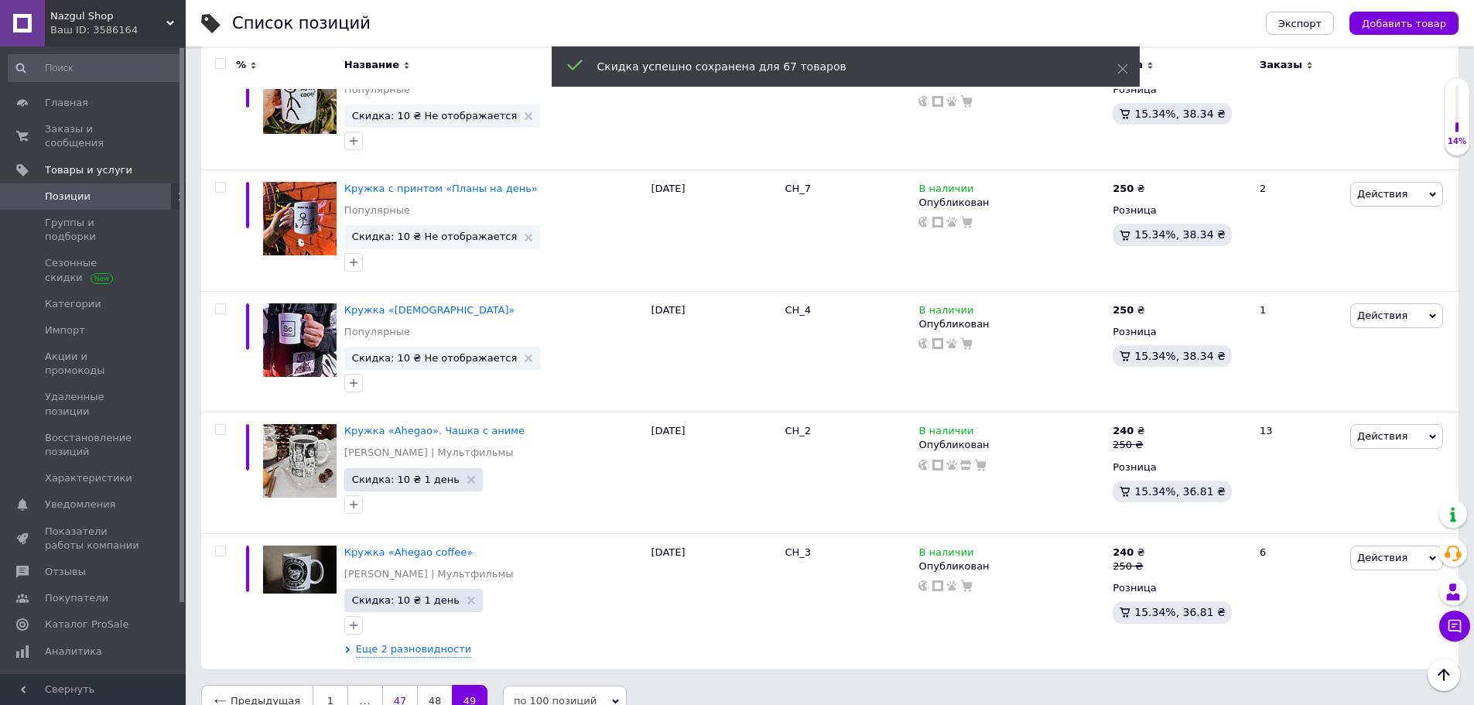
click at [393, 685] on link "47" at bounding box center [399, 701] width 35 height 33
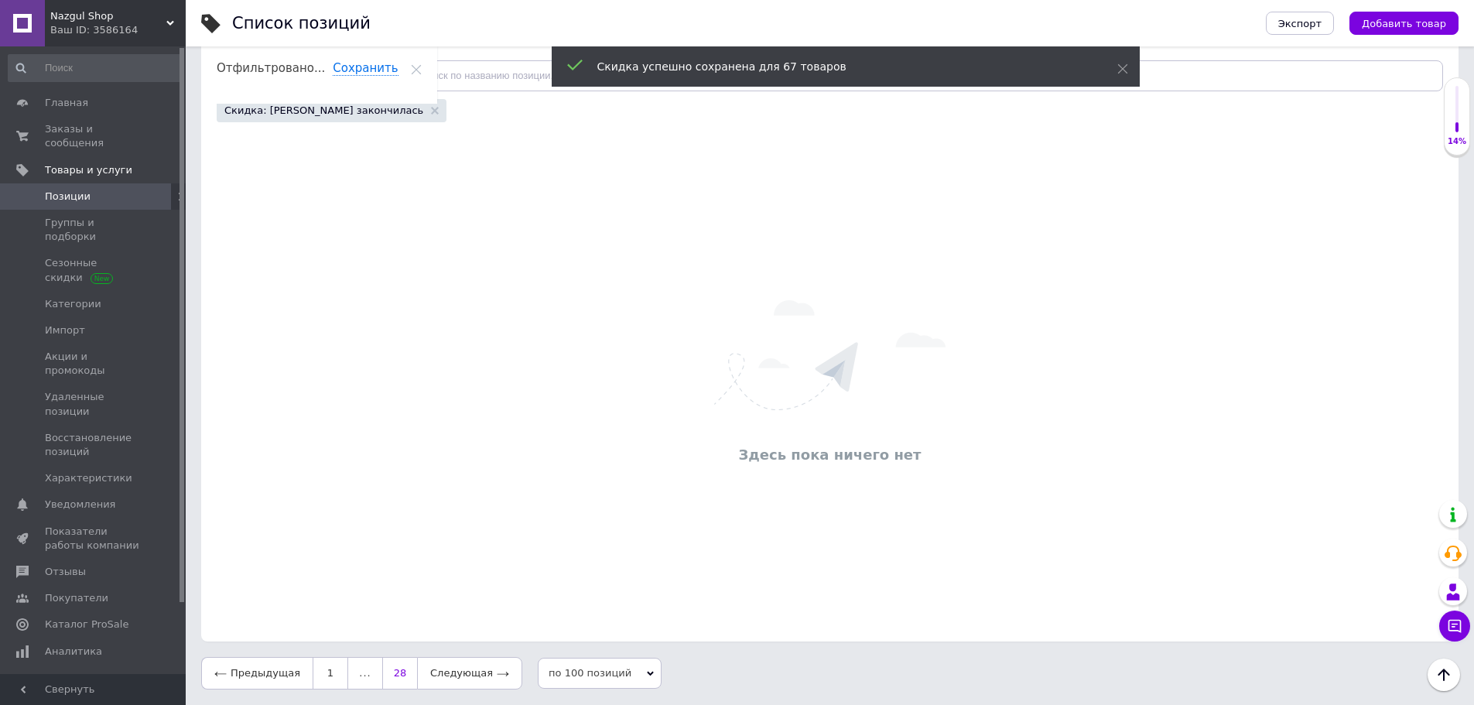
scroll to position [180, 0]
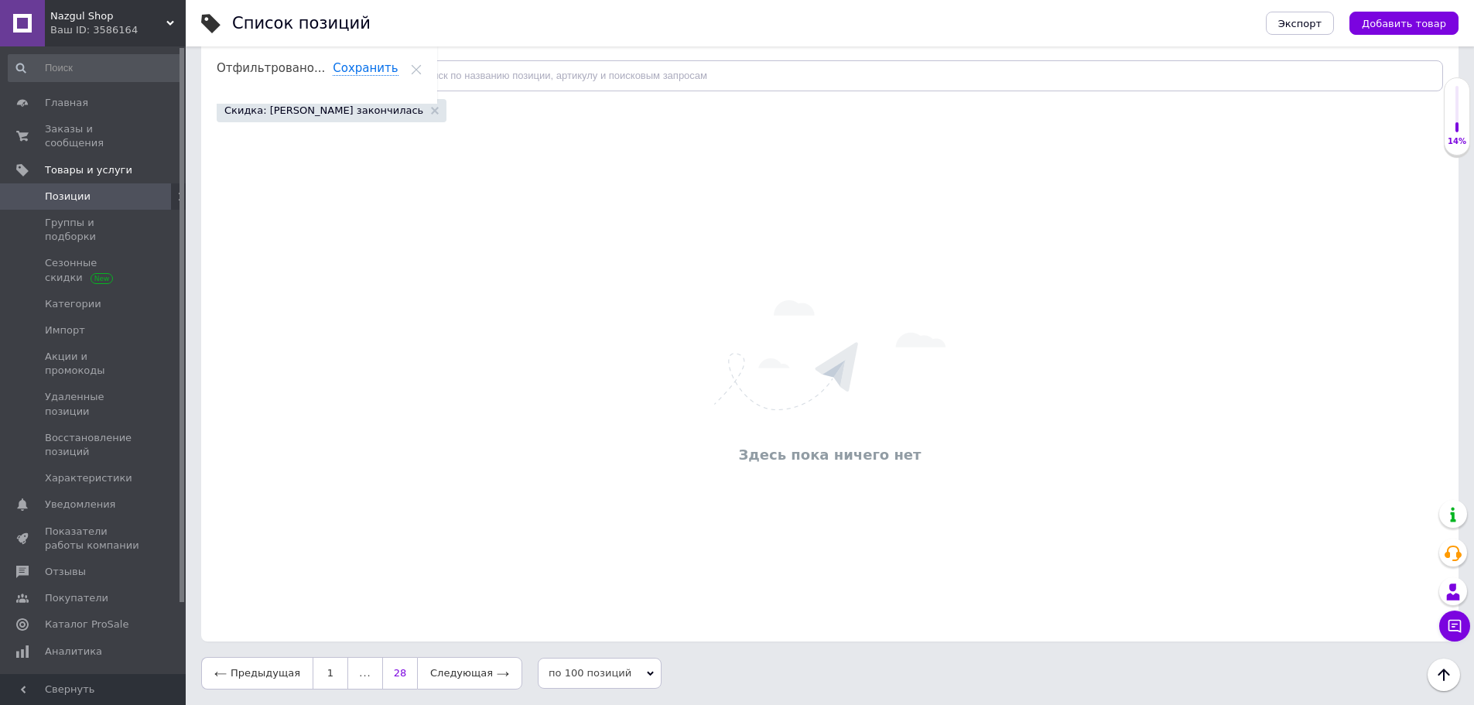
click at [392, 669] on link "28" at bounding box center [399, 673] width 35 height 33
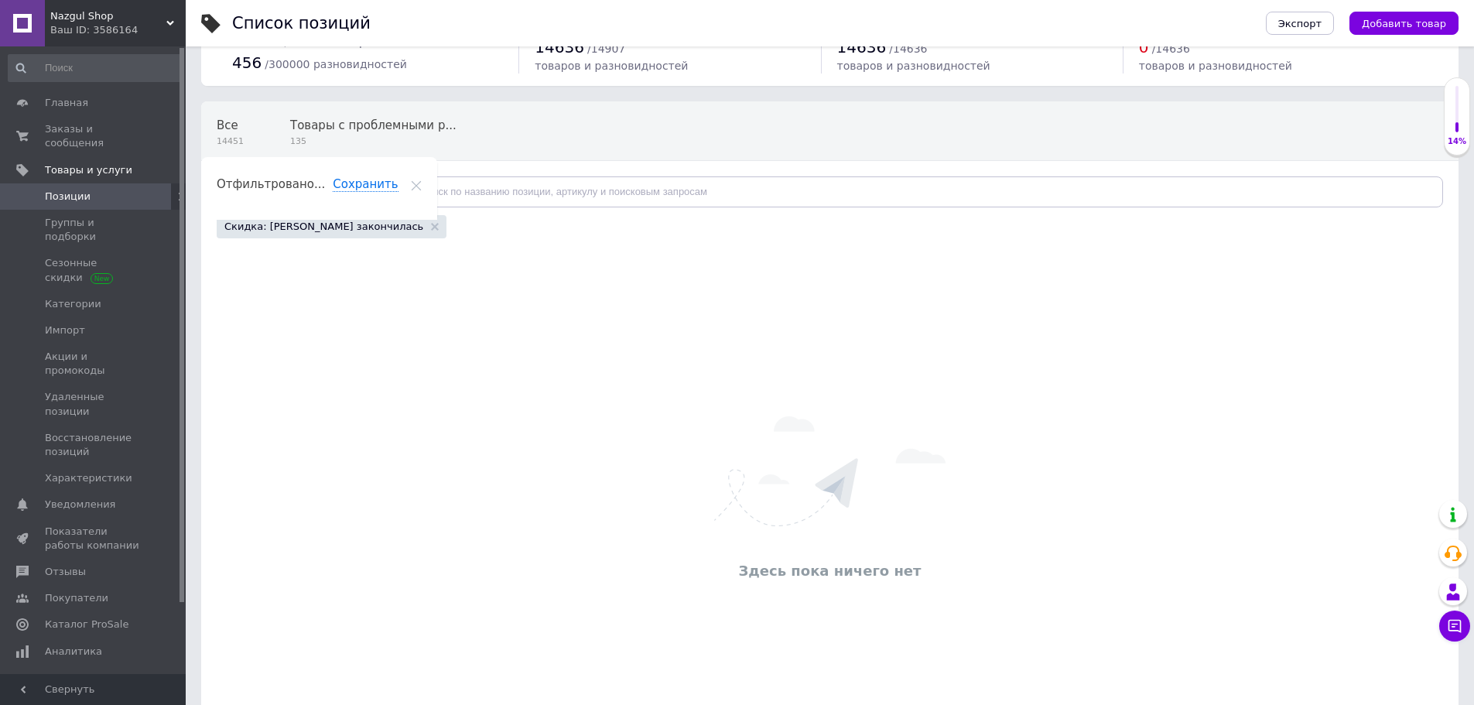
scroll to position [180, 0]
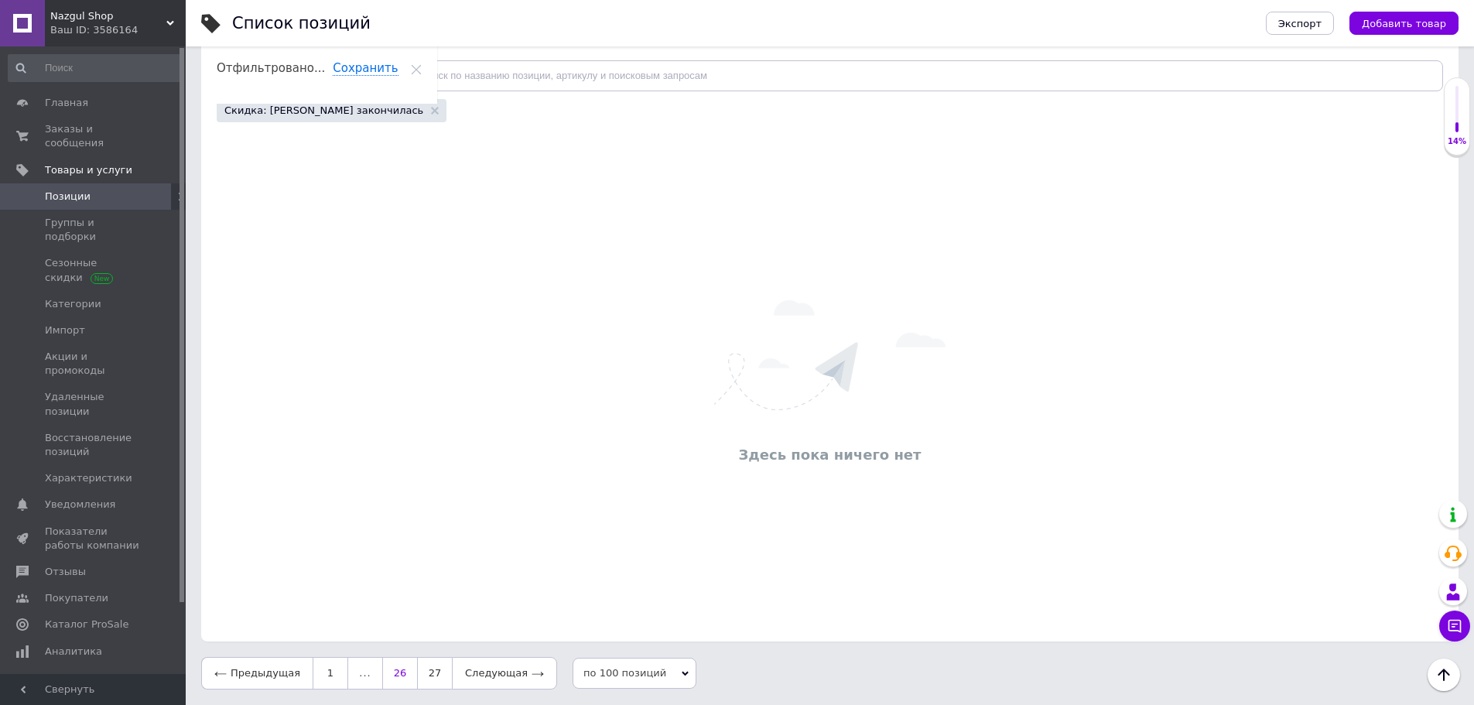
click at [392, 669] on link "26" at bounding box center [399, 673] width 35 height 33
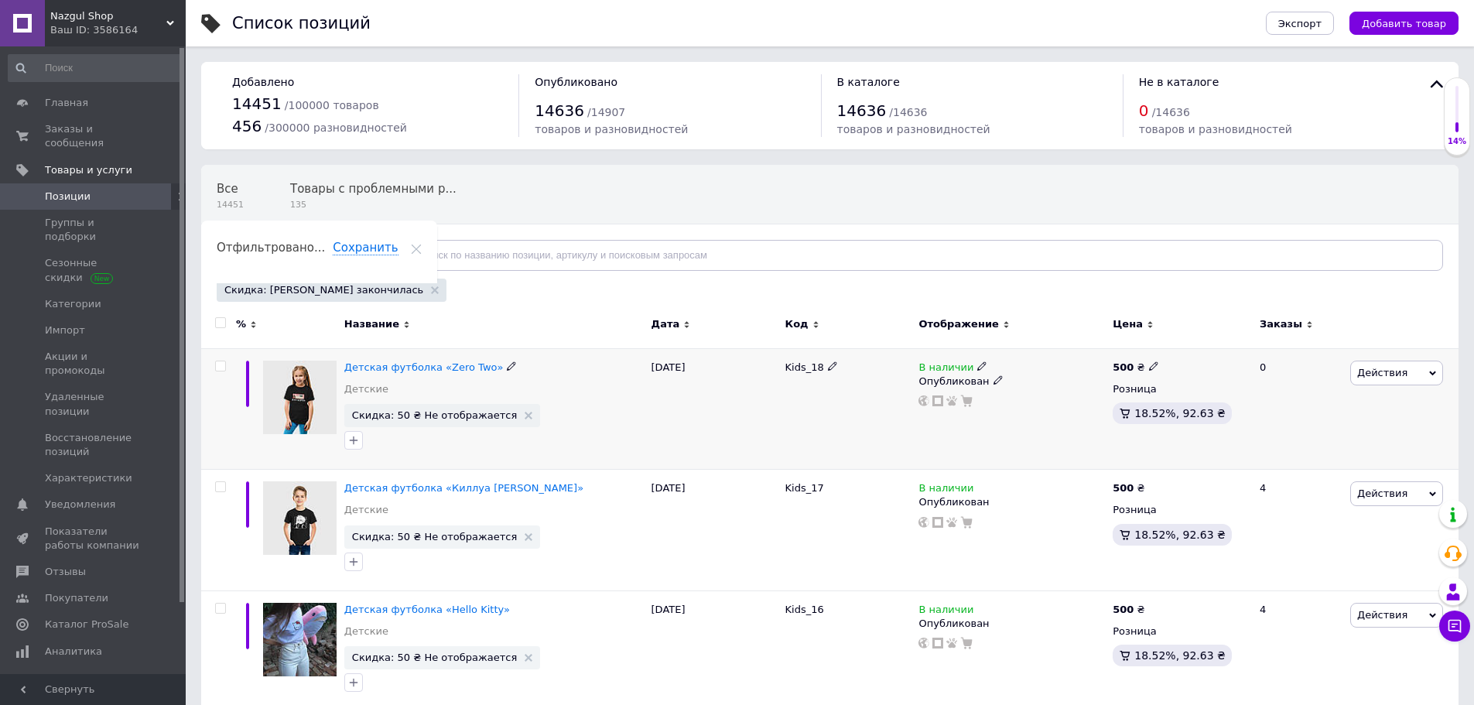
click at [1402, 365] on span "Действия" at bounding box center [1397, 373] width 93 height 25
click at [1276, 467] on li "Скидка" at bounding box center [1333, 468] width 220 height 22
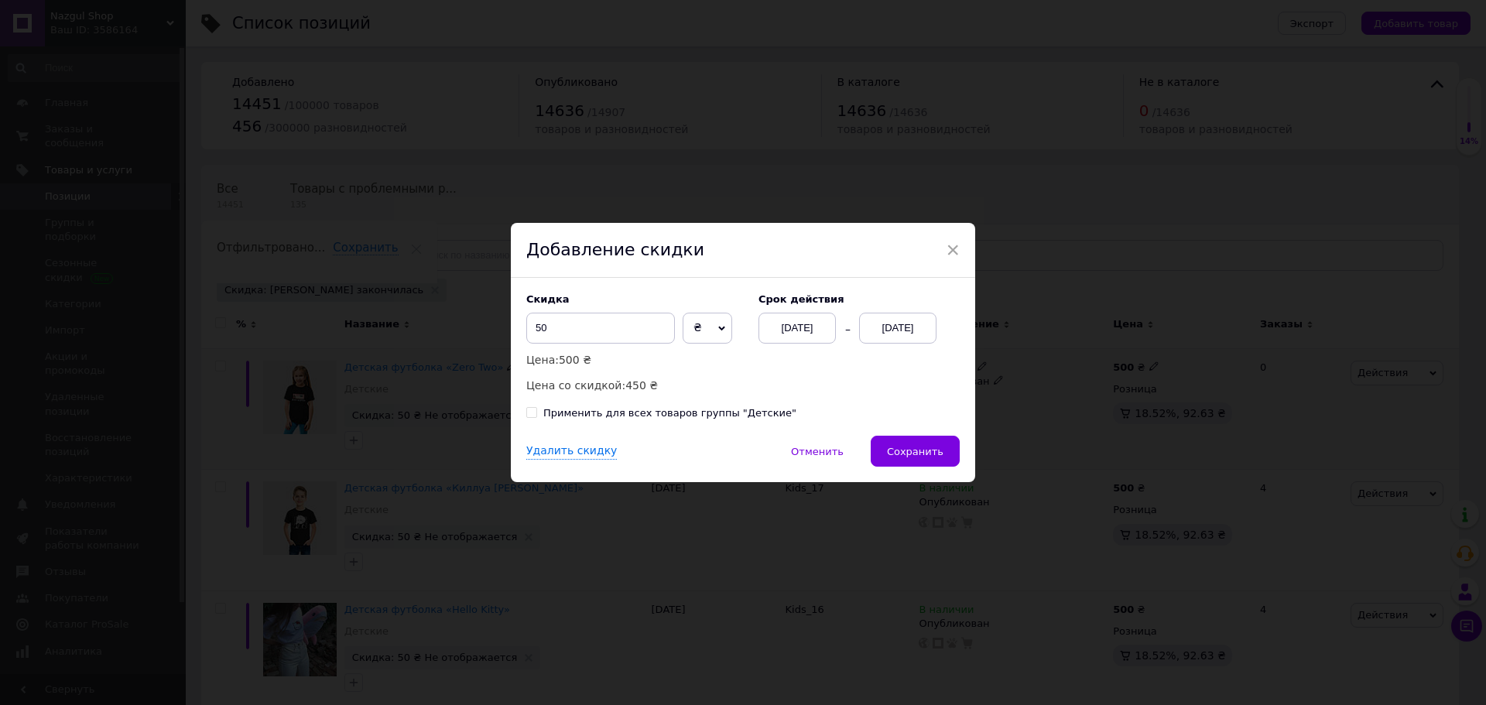
click at [721, 420] on div "Применить для всех товаров группы "Детские"" at bounding box center [669, 413] width 253 height 14
click at [536, 417] on input "Применить для всех товаров группы "Детские"" at bounding box center [531, 412] width 10 height 10
checkbox input "true"
click at [889, 451] on button "Сохранить" at bounding box center [915, 451] width 89 height 31
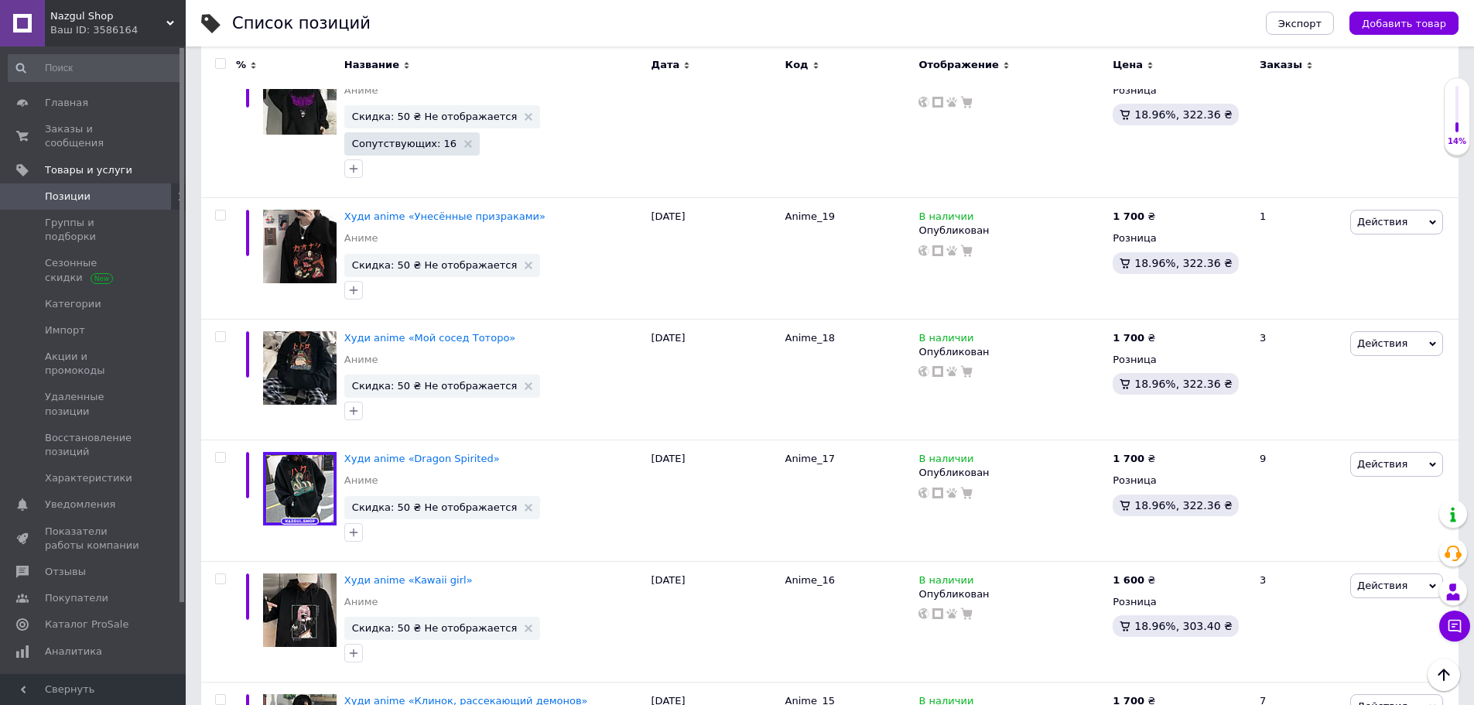
scroll to position [5837, 0]
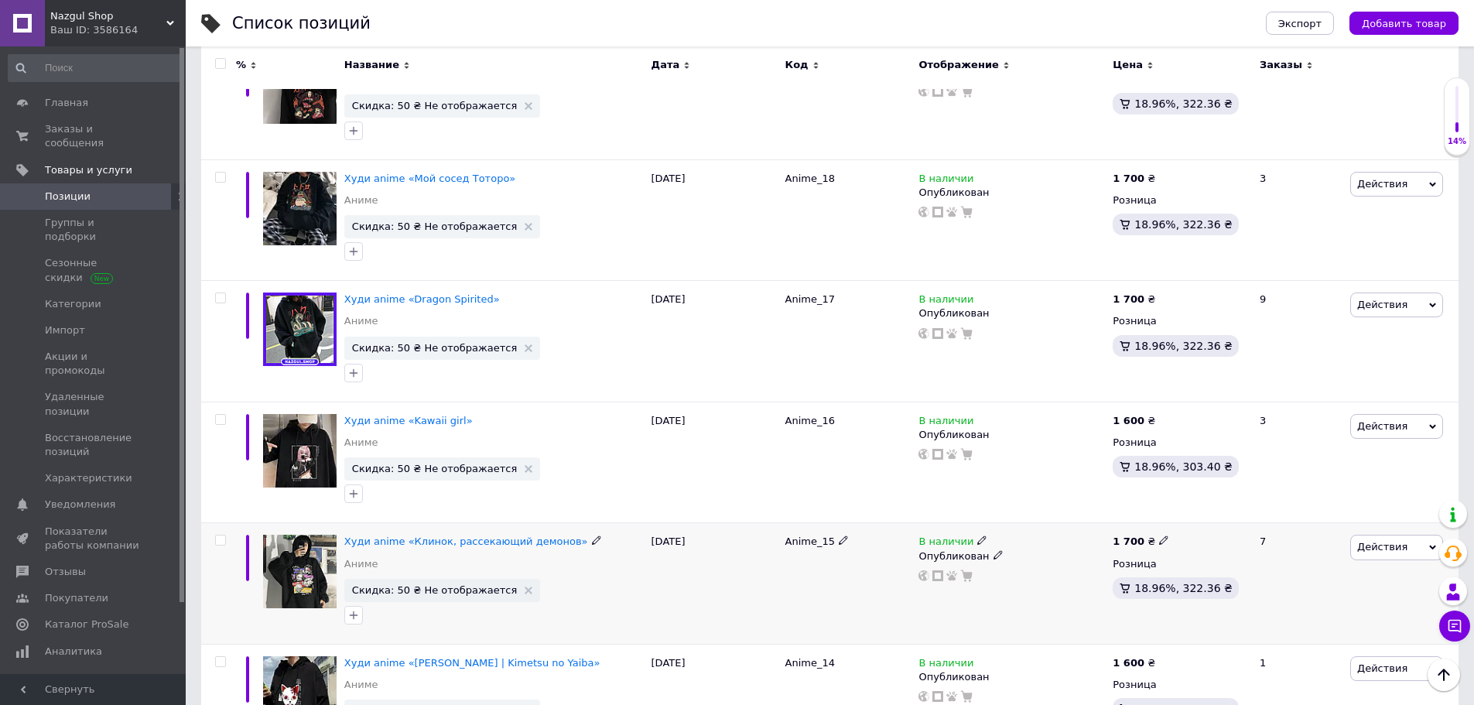
click at [1382, 541] on span "Действия" at bounding box center [1383, 547] width 50 height 12
click at [1267, 632] on li "Скидка" at bounding box center [1333, 643] width 220 height 22
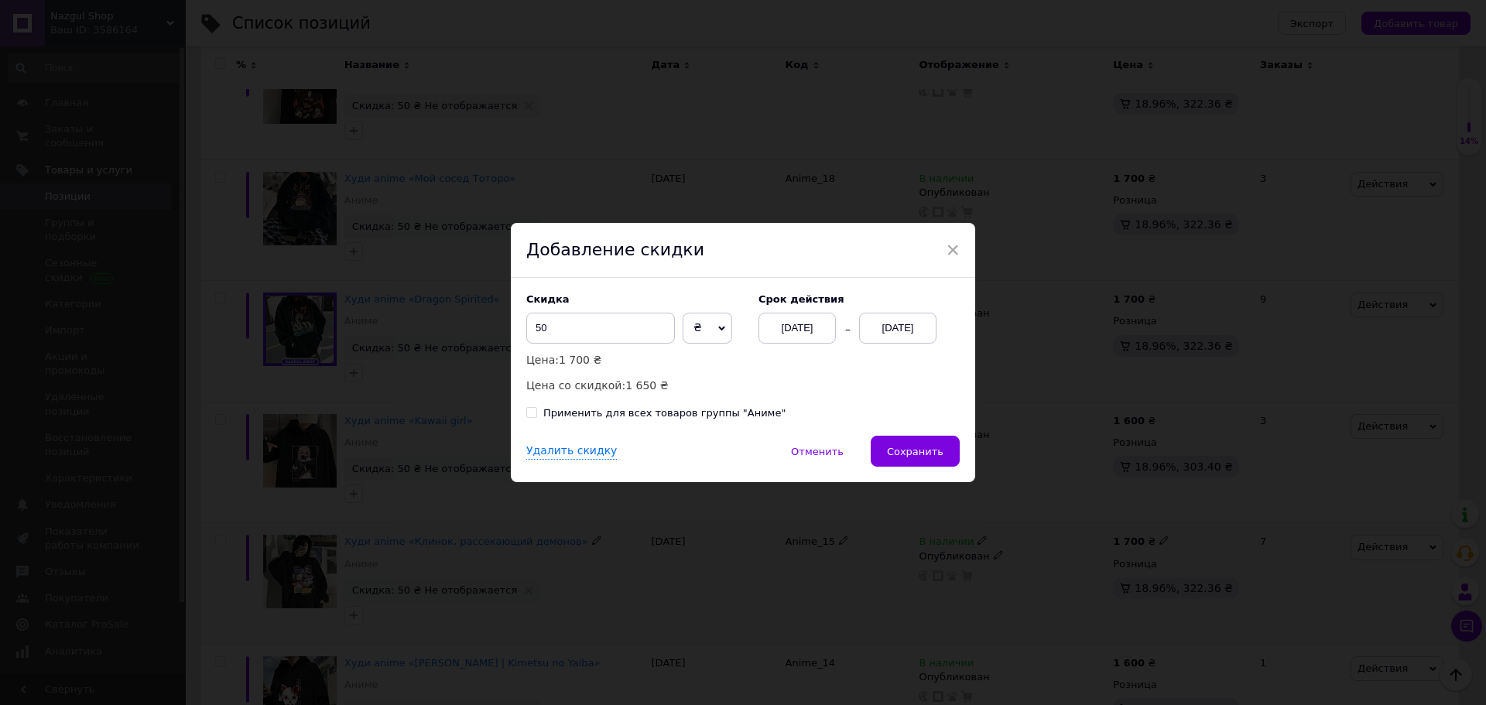
click at [721, 416] on div "Применить для всех товаров группы "Аниме"" at bounding box center [664, 413] width 242 height 14
click at [536, 416] on input "Применить для всех товаров группы "Аниме"" at bounding box center [531, 412] width 10 height 10
checkbox input "true"
click at [902, 454] on span "Сохранить" at bounding box center [915, 452] width 57 height 12
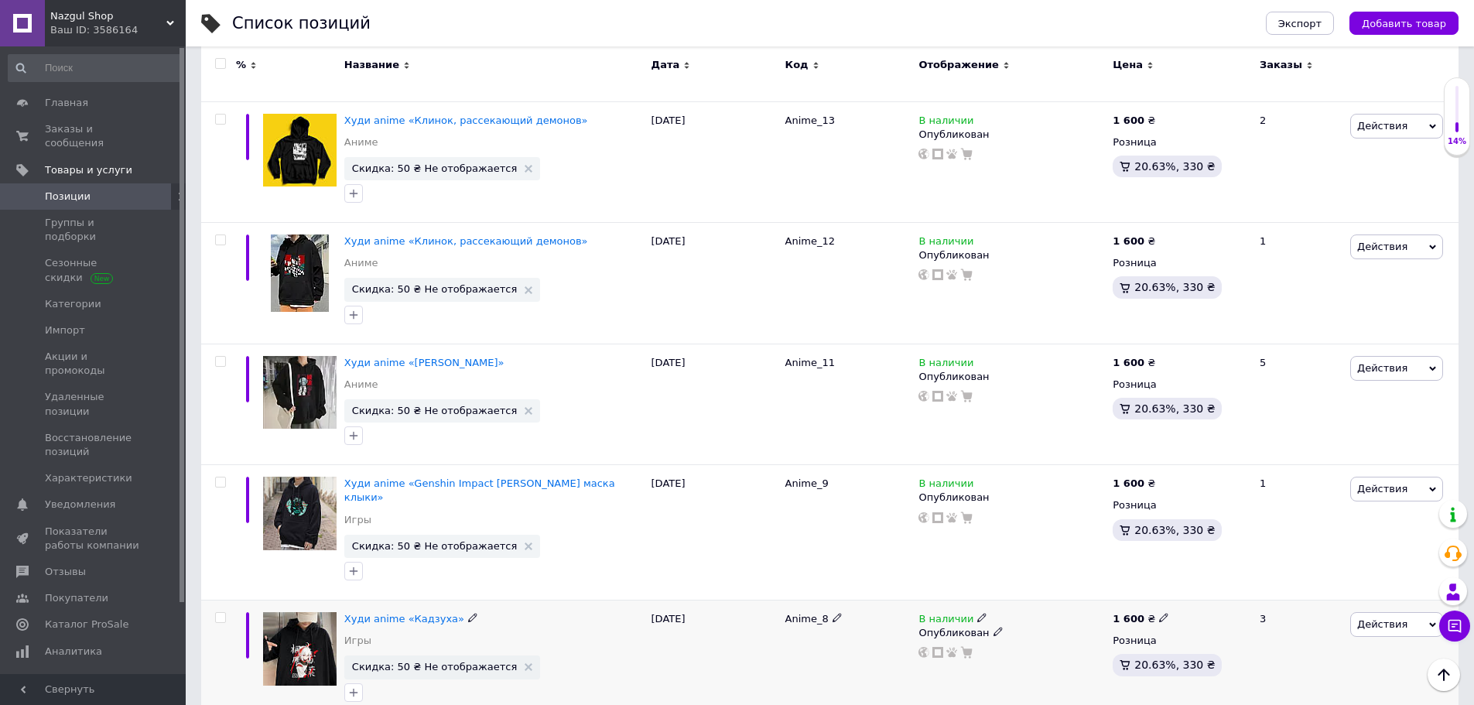
scroll to position [6534, 0]
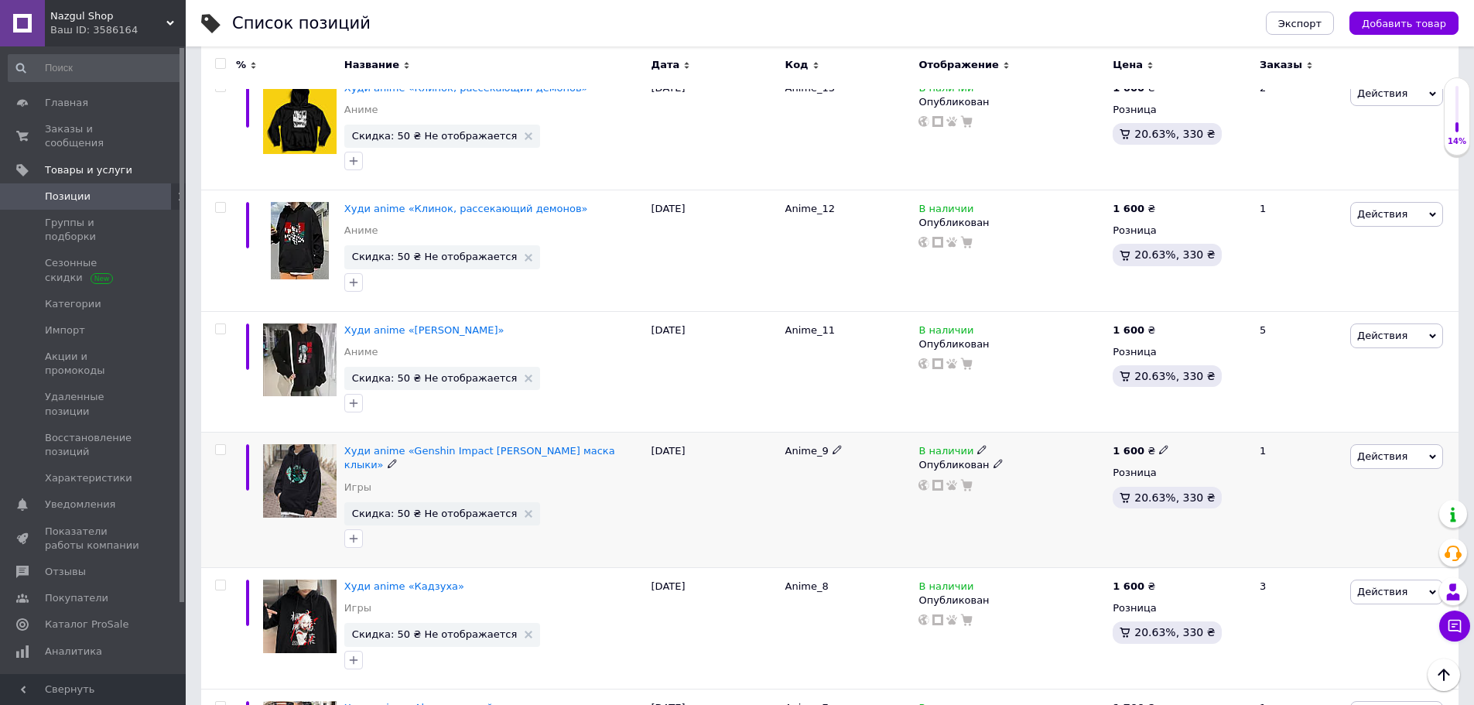
click at [1389, 450] on span "Действия" at bounding box center [1383, 456] width 50 height 12
click at [1276, 541] on li "Скидка" at bounding box center [1333, 552] width 220 height 22
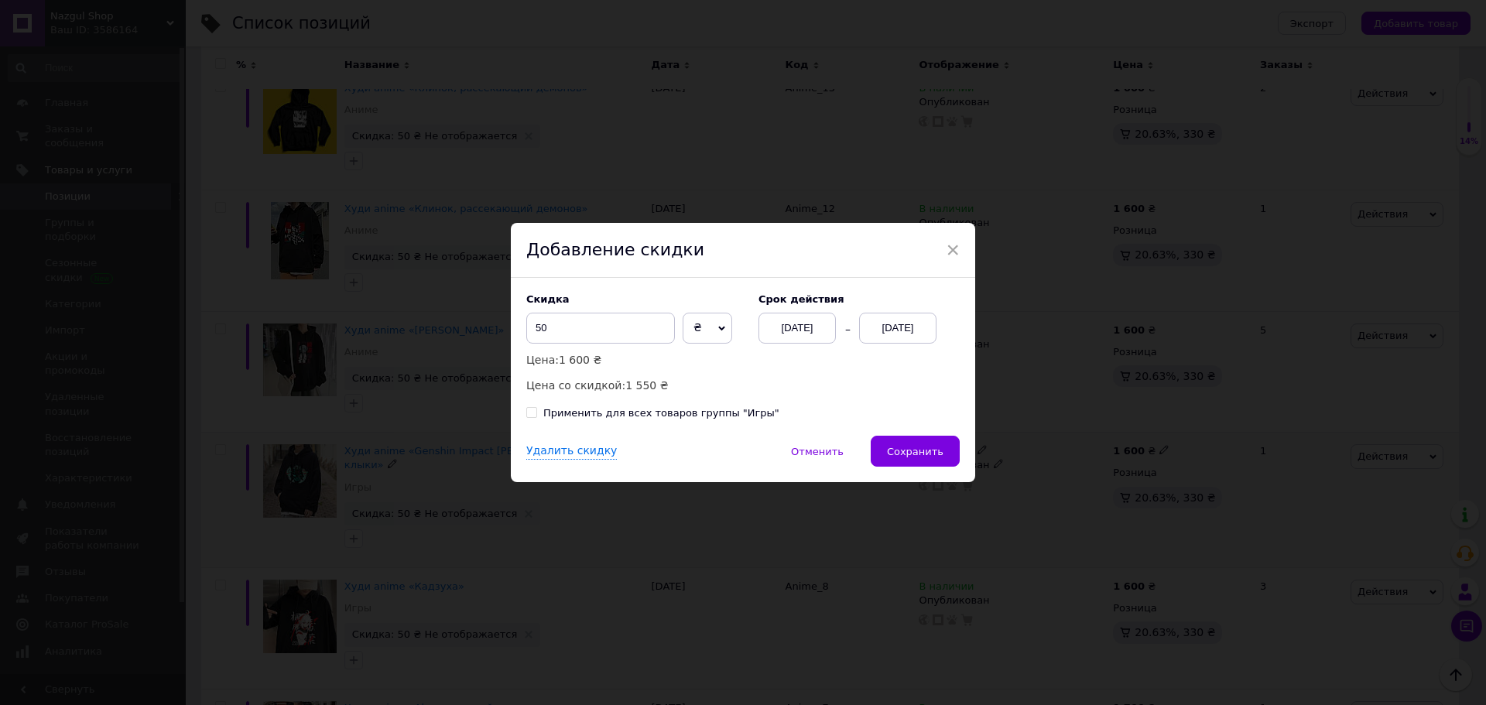
click at [707, 409] on div "Применить для всех товаров группы "Игры"" at bounding box center [661, 413] width 236 height 14
click at [536, 409] on input "Применить для всех товаров группы "Игры"" at bounding box center [531, 412] width 10 height 10
checkbox input "true"
click at [908, 437] on button "Сохранить" at bounding box center [915, 451] width 89 height 31
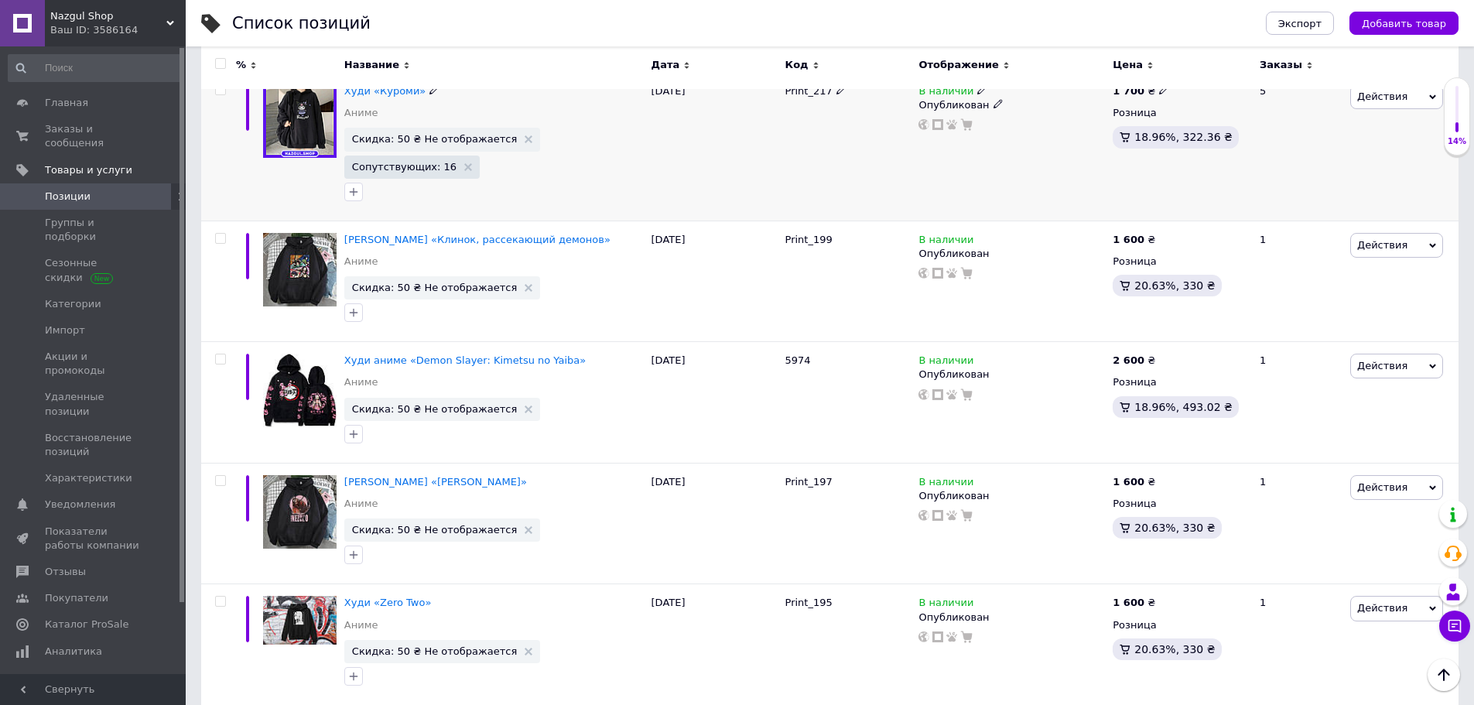
scroll to position [8856, 0]
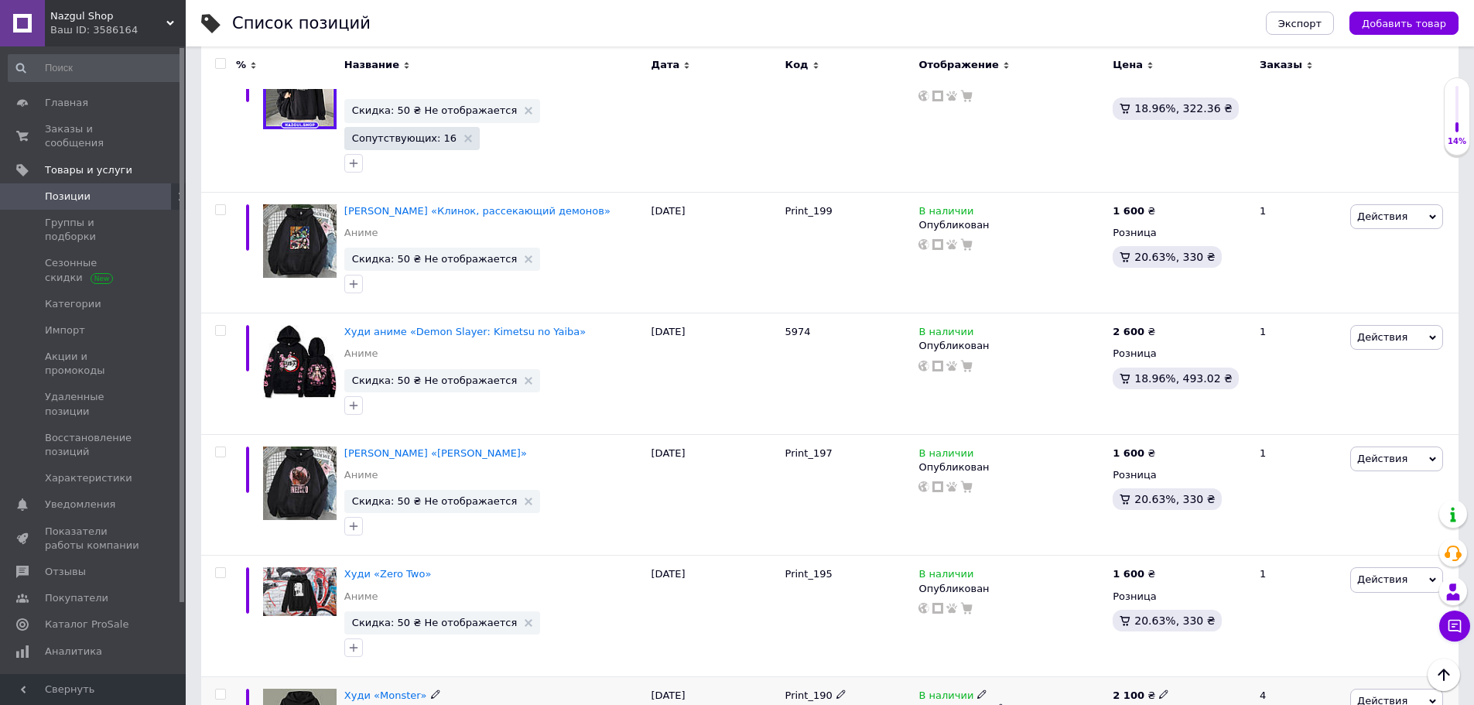
click at [1370, 695] on span "Действия" at bounding box center [1383, 701] width 50 height 12
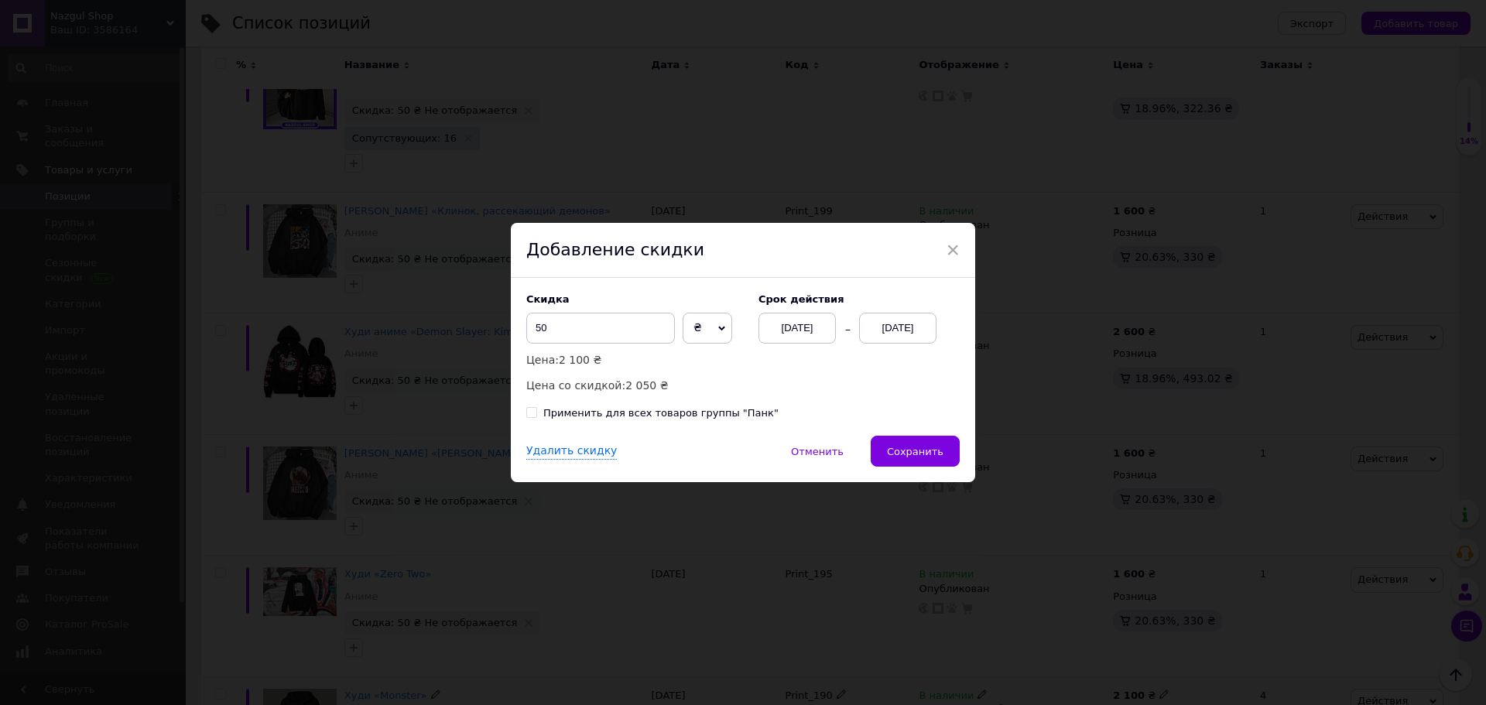
click at [731, 418] on div "Применить для всех товаров группы "Панк"" at bounding box center [660, 413] width 235 height 14
click at [536, 417] on input "Применить для всех товаров группы "Панк"" at bounding box center [531, 412] width 10 height 10
checkbox input "true"
click at [899, 454] on span "Сохранить" at bounding box center [915, 452] width 57 height 12
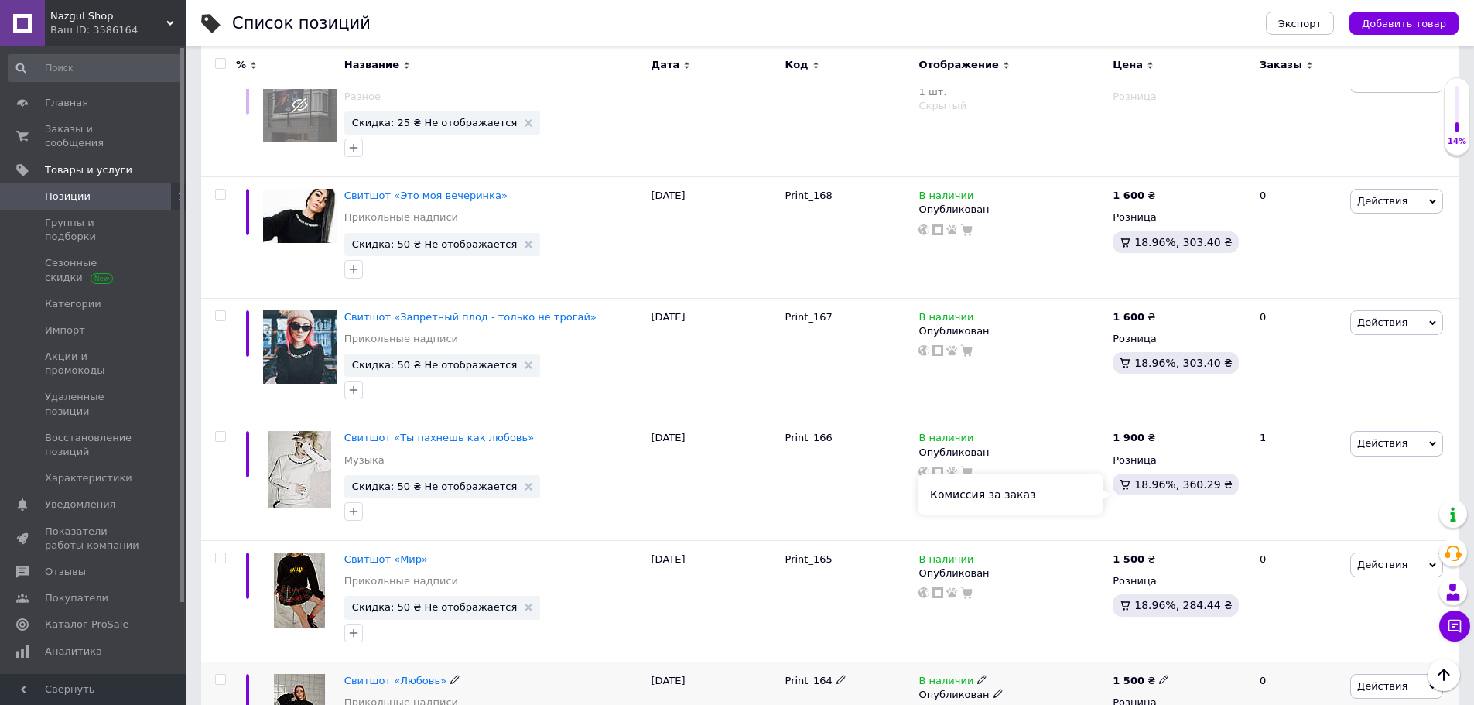
scroll to position [11565, 0]
drag, startPoint x: 1413, startPoint y: 457, endPoint x: 1406, endPoint y: 461, distance: 8.7
click at [1414, 673] on span "Действия" at bounding box center [1397, 685] width 93 height 25
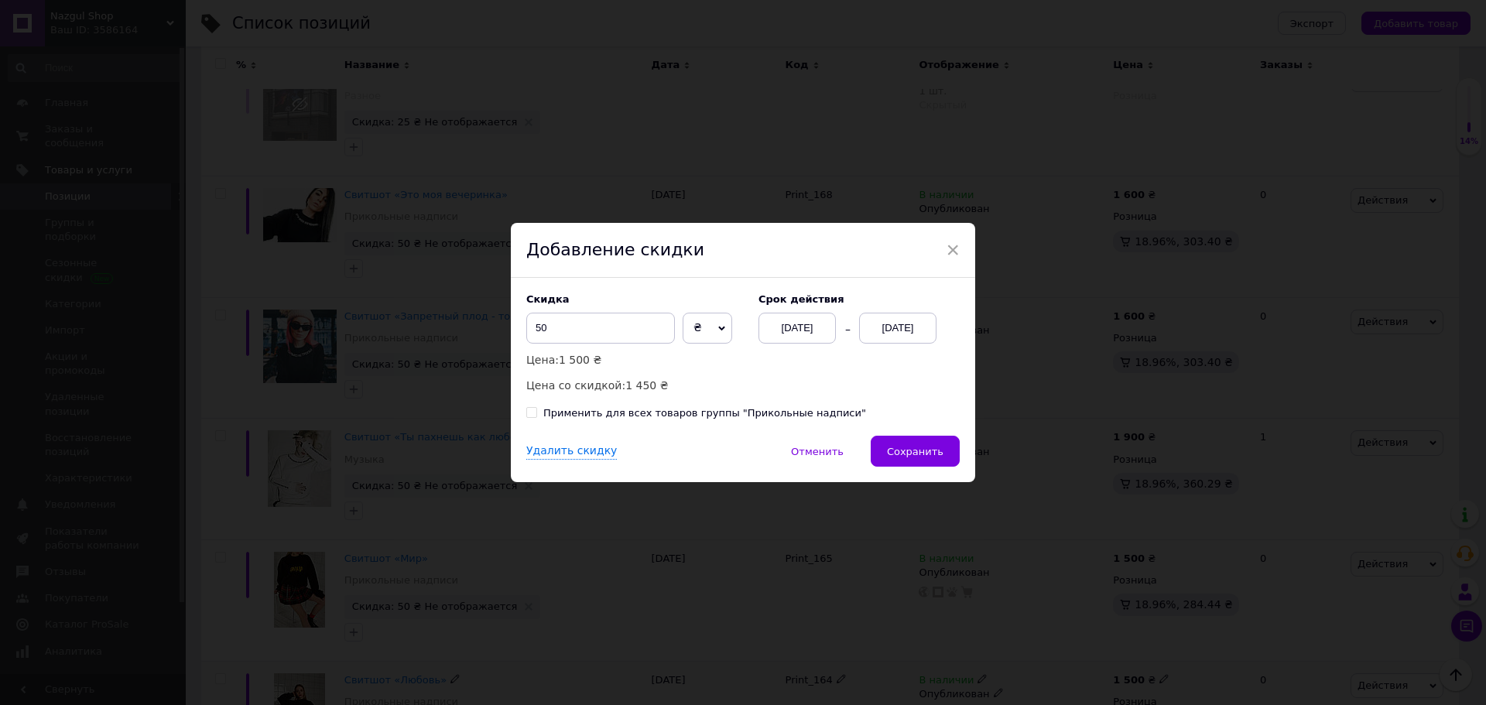
click at [778, 417] on div "Применить для всех товаров группы "Прикольные надписи"" at bounding box center [704, 413] width 323 height 14
click at [536, 417] on input "Применить для всех товаров группы "Прикольные надписи"" at bounding box center [531, 412] width 10 height 10
checkbox input "true"
click at [889, 447] on button "Сохранить" at bounding box center [915, 451] width 89 height 31
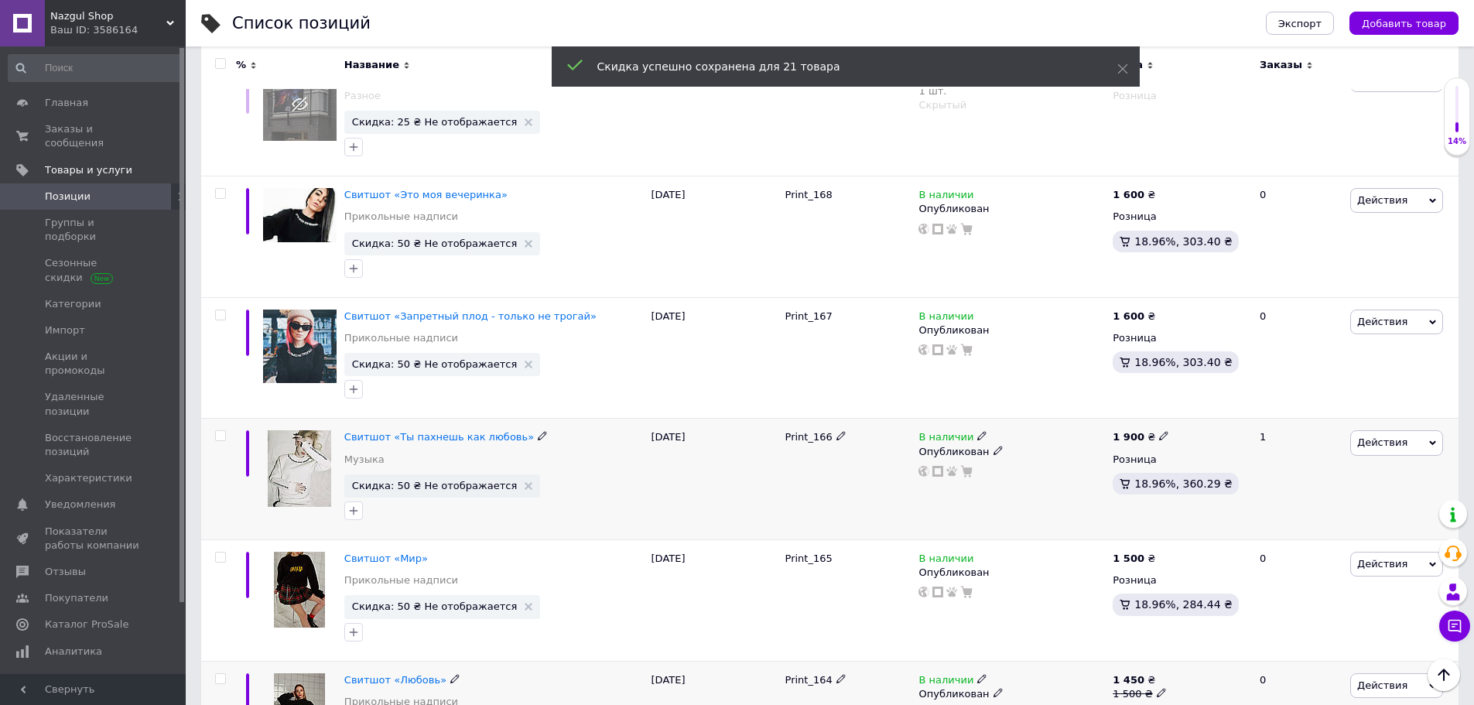
click at [1390, 437] on span "Действия" at bounding box center [1383, 443] width 50 height 12
click at [1276, 527] on li "Скидка" at bounding box center [1333, 538] width 220 height 22
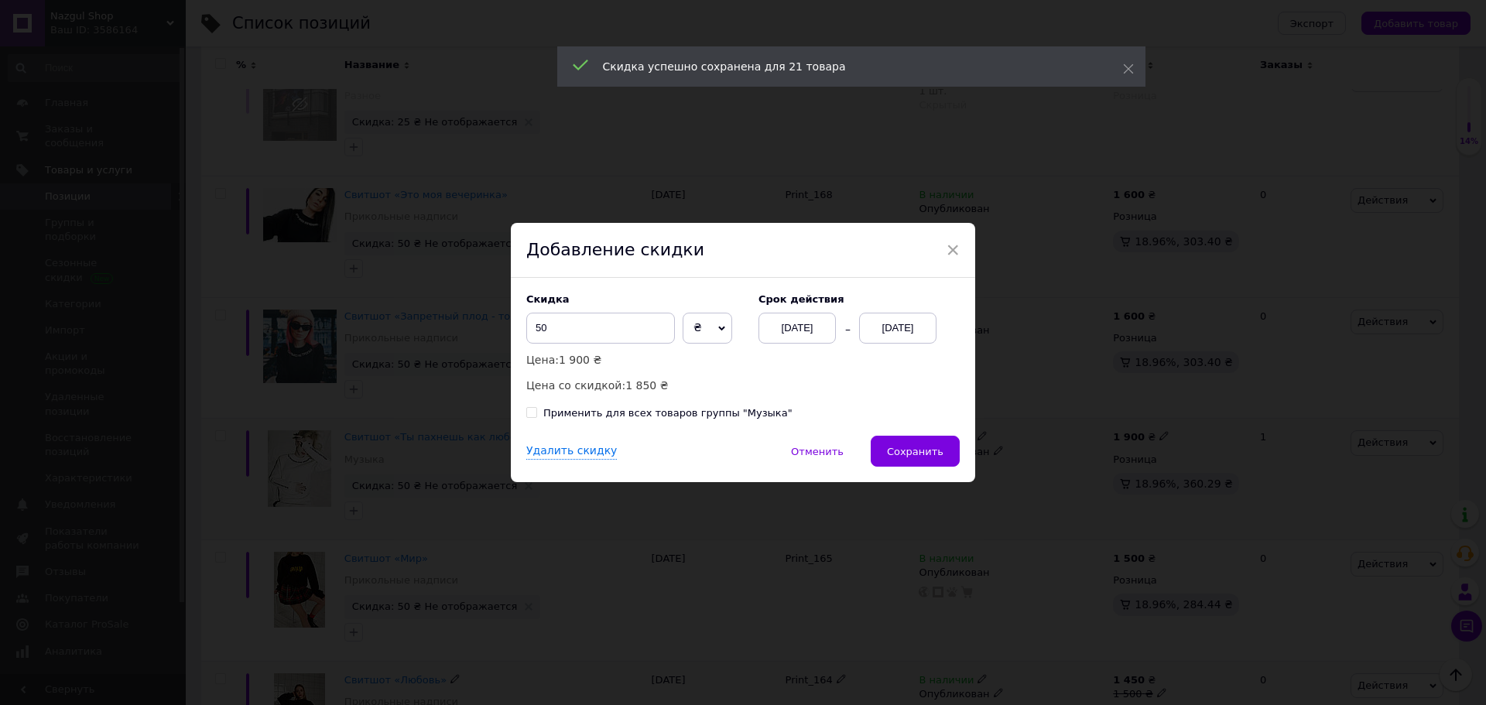
click at [735, 416] on div "Применить для всех товаров группы "Музыка"" at bounding box center [667, 413] width 249 height 14
click at [536, 416] on input "Применить для всех товаров группы "Музыка"" at bounding box center [531, 412] width 10 height 10
checkbox input "true"
click at [911, 443] on button "Сохранить" at bounding box center [915, 451] width 89 height 31
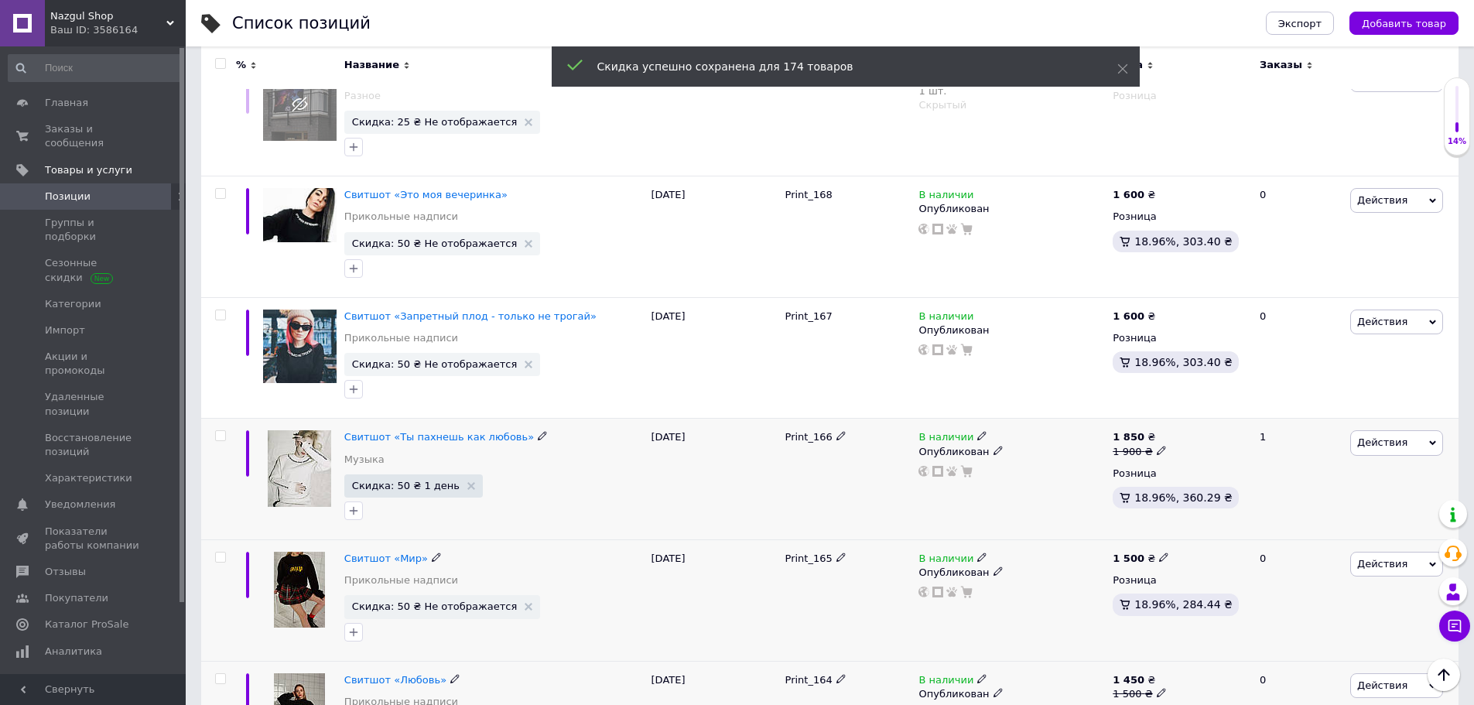
click at [1368, 558] on span "Действия" at bounding box center [1383, 564] width 50 height 12
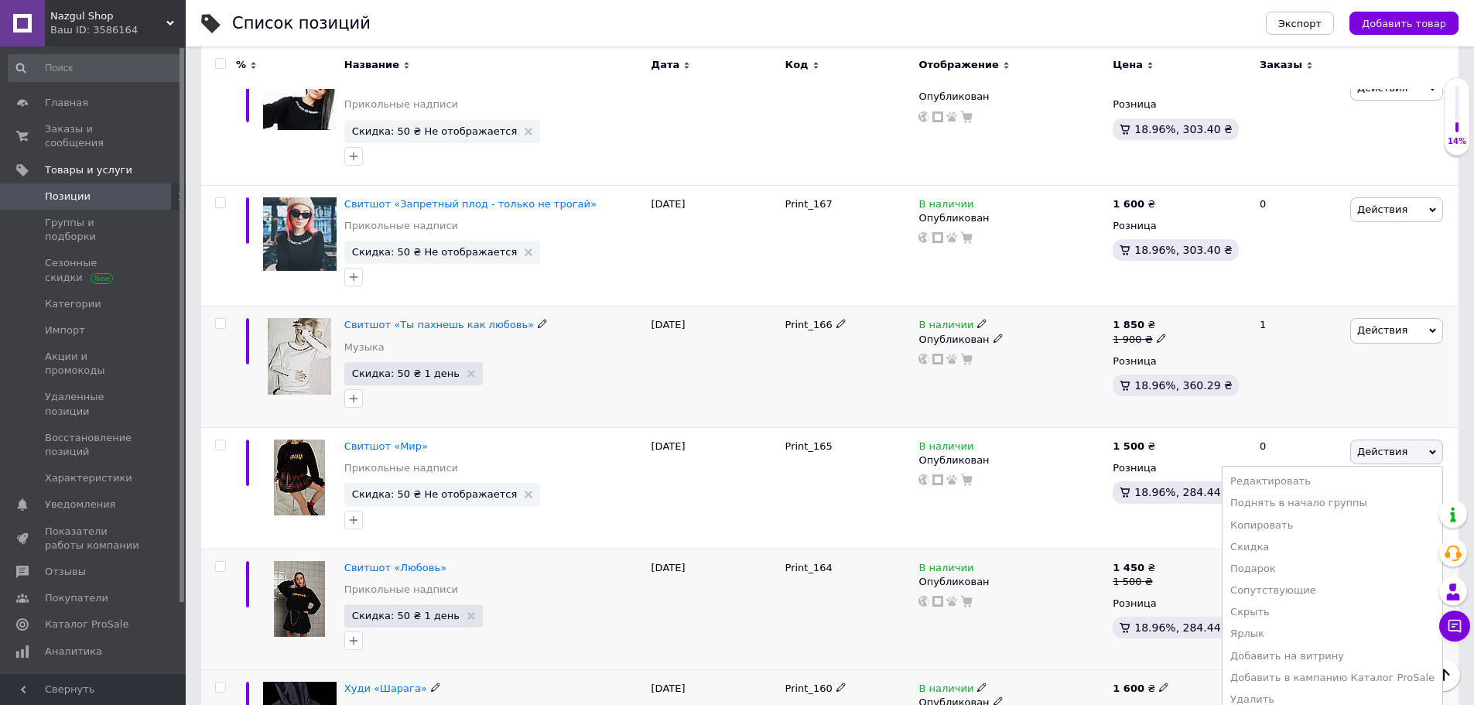
scroll to position [11720, 0]
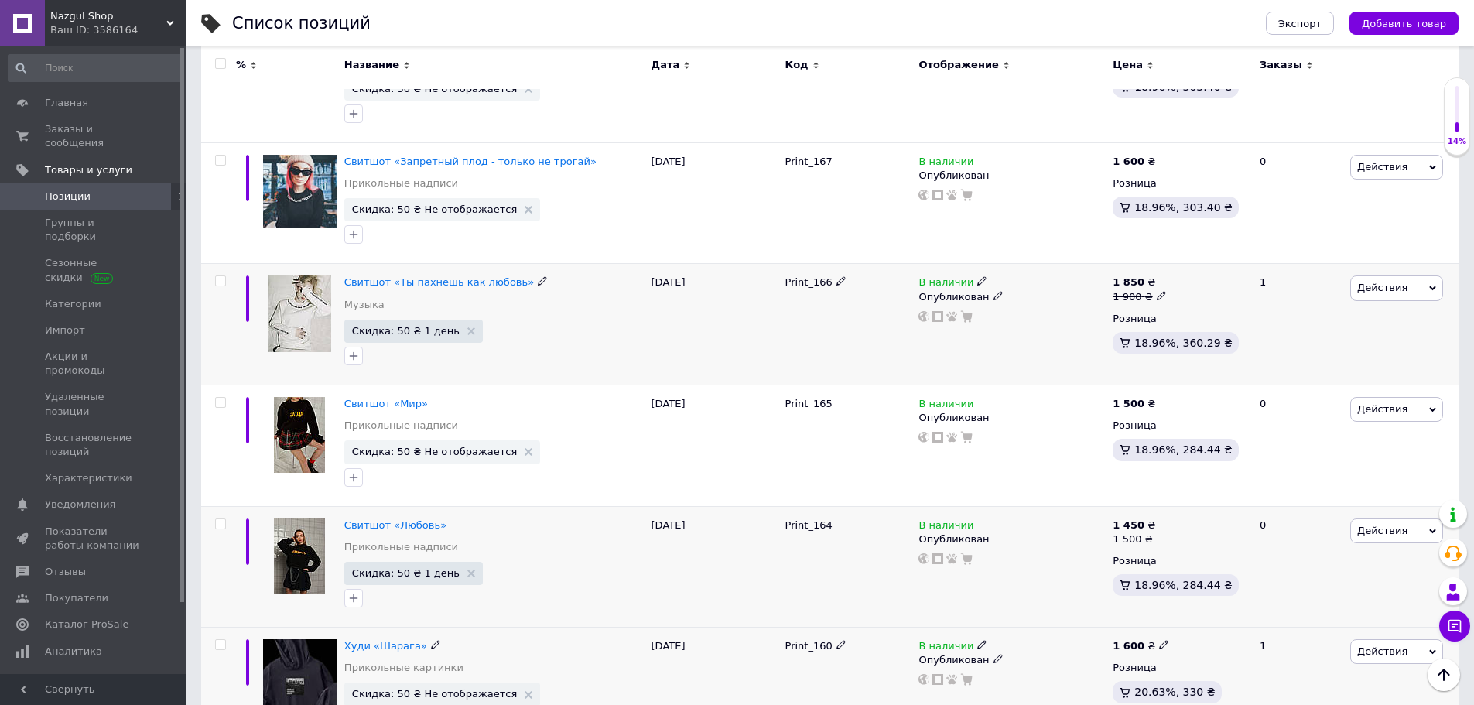
click at [1358, 628] on div "Действия Редактировать Поднять в начало группы Копировать Скидка Подарок Сопутс…" at bounding box center [1403, 689] width 112 height 122
click at [1375, 639] on span "Действия" at bounding box center [1397, 651] width 93 height 25
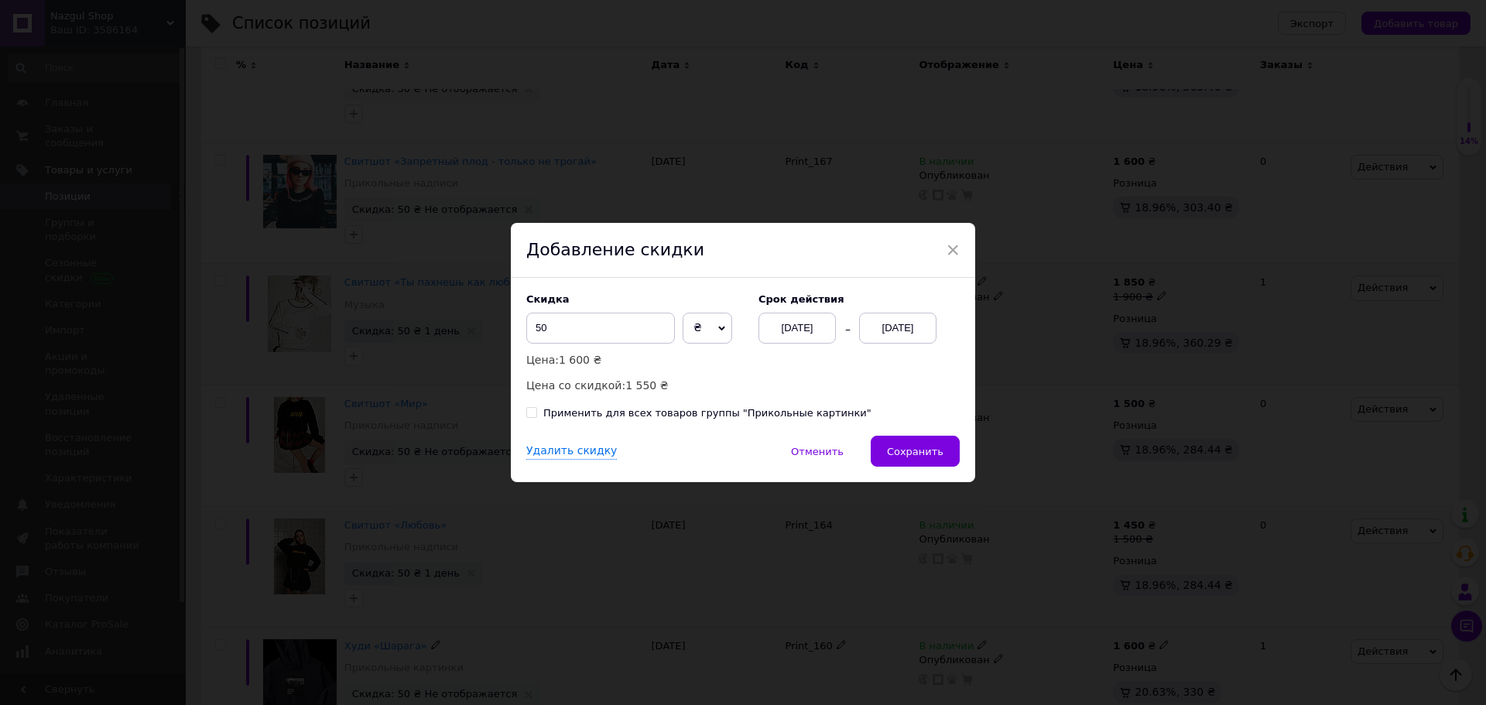
click at [771, 411] on div "Применить для всех товаров группы "Прикольные картинки"" at bounding box center [707, 413] width 328 height 14
click at [536, 411] on input "Применить для всех товаров группы "Прикольные картинки"" at bounding box center [531, 412] width 10 height 10
checkbox input "true"
click at [901, 446] on span "Сохранить" at bounding box center [915, 452] width 57 height 12
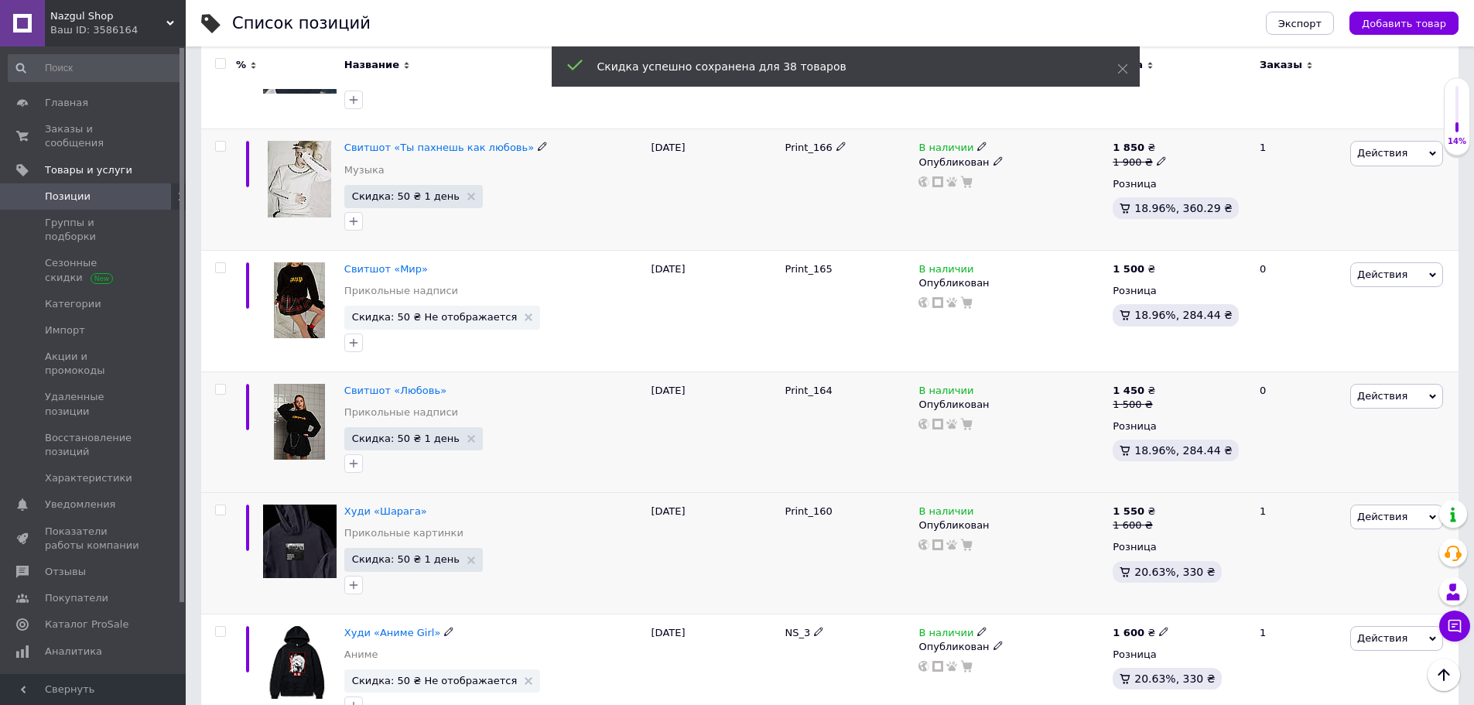
scroll to position [11958, 0]
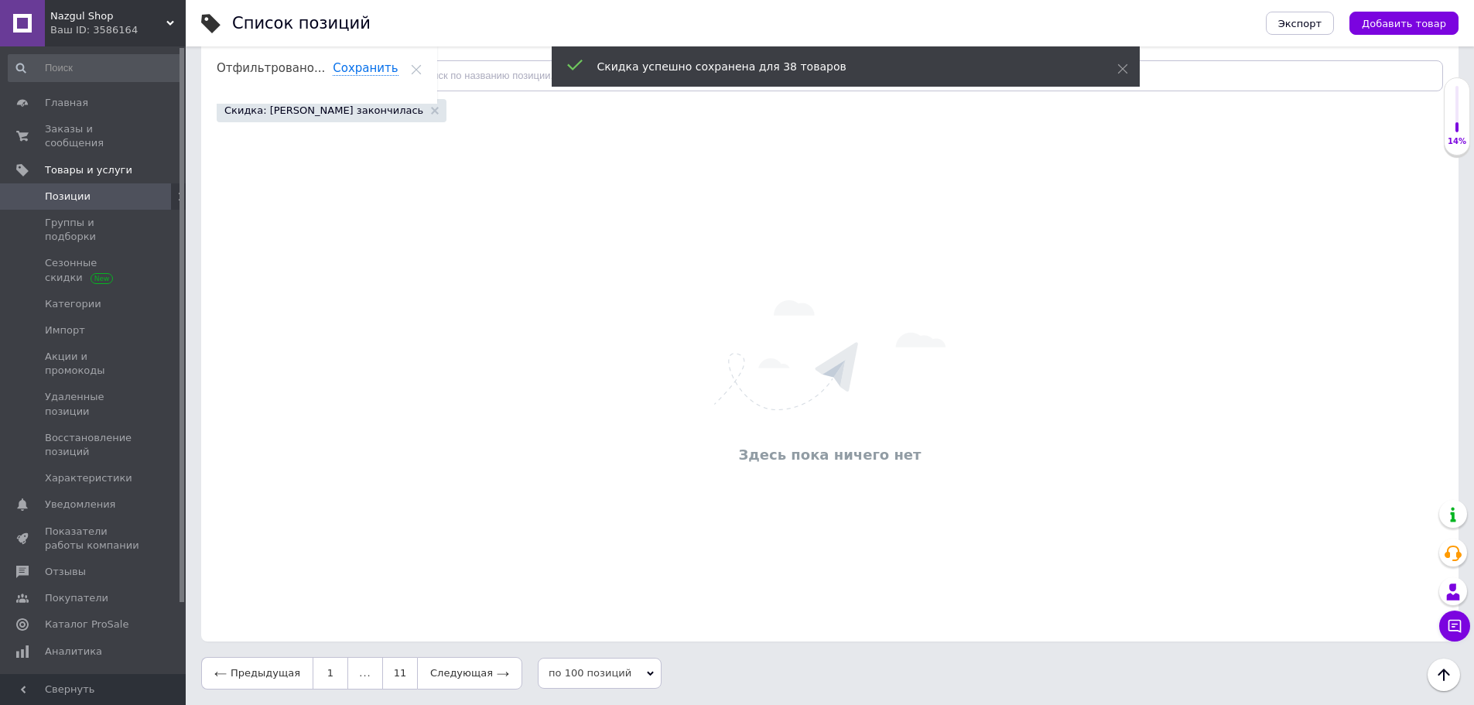
scroll to position [180, 0]
click at [382, 663] on link "11" at bounding box center [399, 673] width 35 height 33
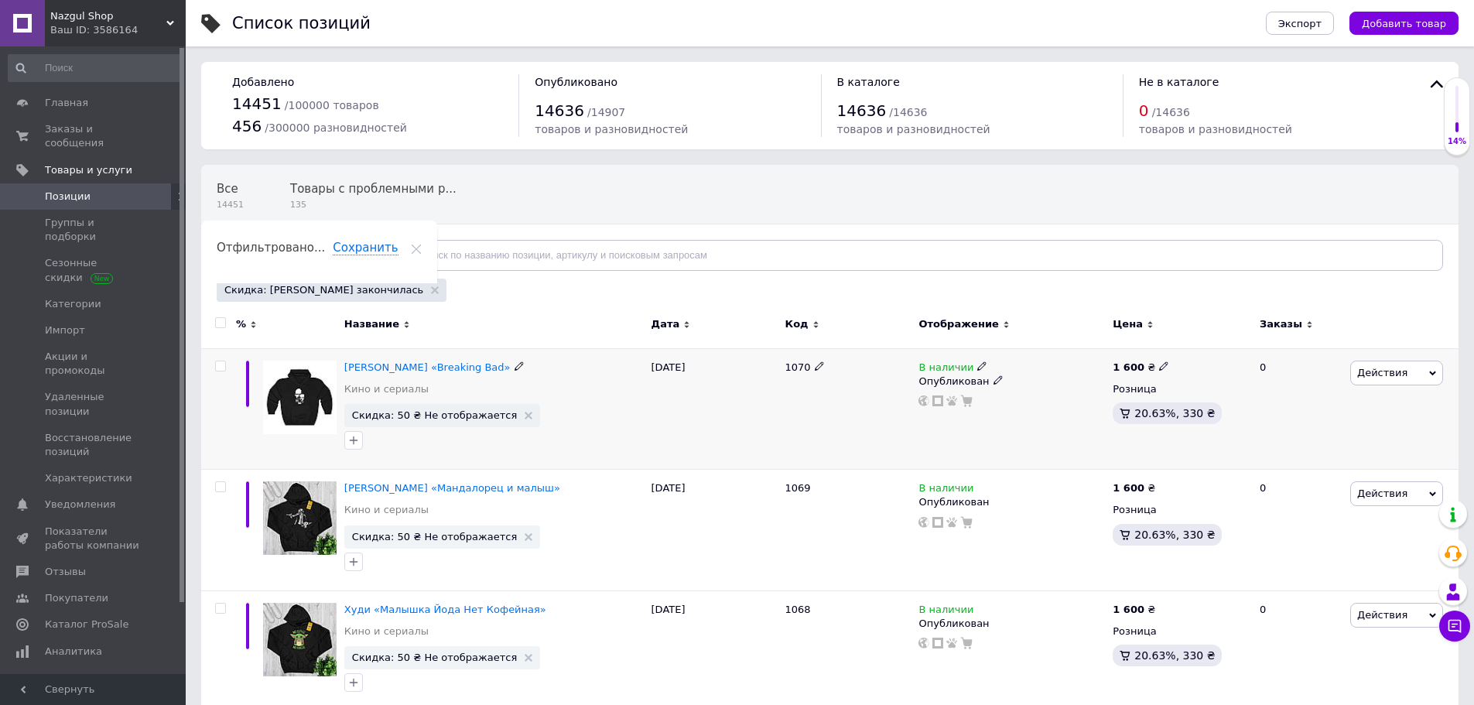
click at [1377, 370] on span "Действия" at bounding box center [1383, 373] width 50 height 12
click at [1285, 459] on li "Скидка" at bounding box center [1333, 468] width 220 height 22
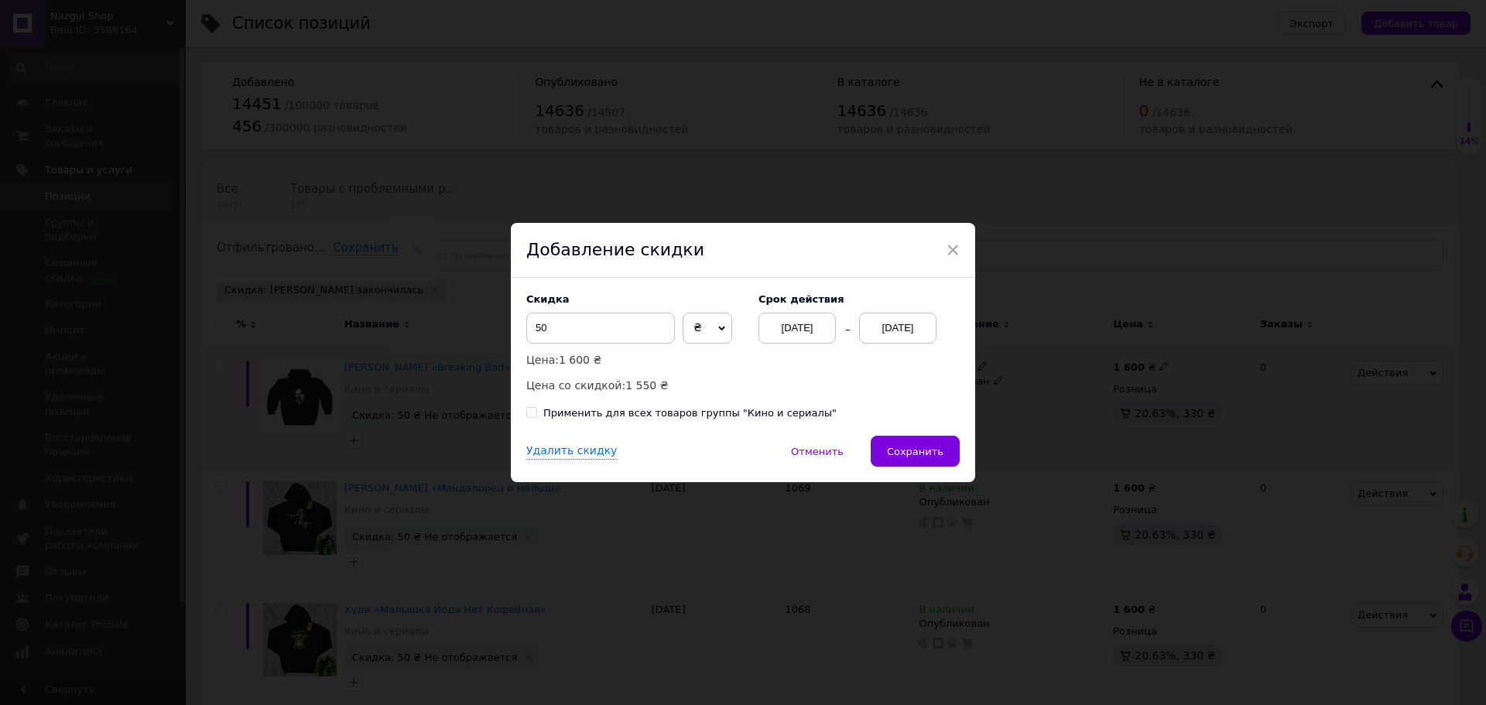
click at [765, 412] on div "Применить для всех товаров группы "Кино и сериалы"" at bounding box center [689, 413] width 293 height 14
click at [536, 412] on input "Применить для всех товаров группы "Кино и сериалы"" at bounding box center [531, 412] width 10 height 10
checkbox input "true"
click at [899, 440] on button "Сохранить" at bounding box center [915, 451] width 89 height 31
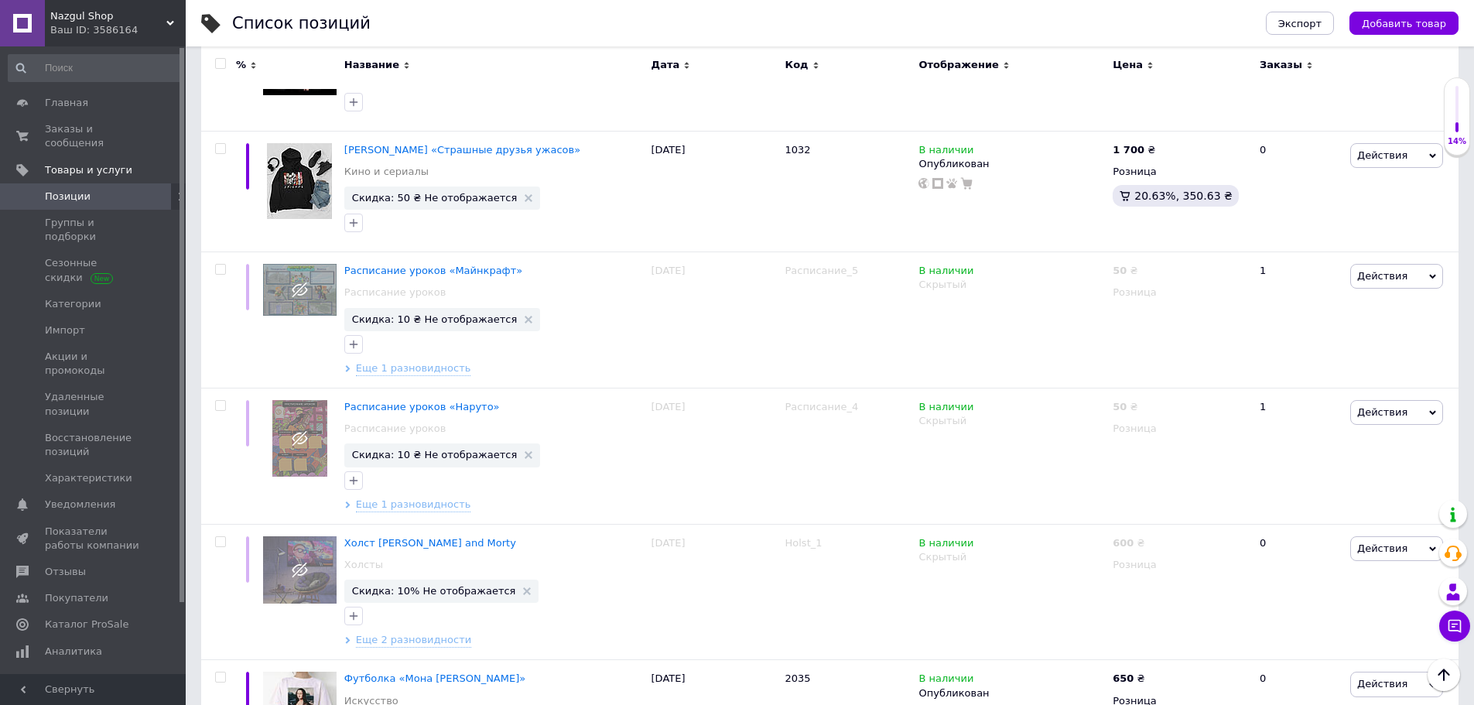
scroll to position [5222, 0]
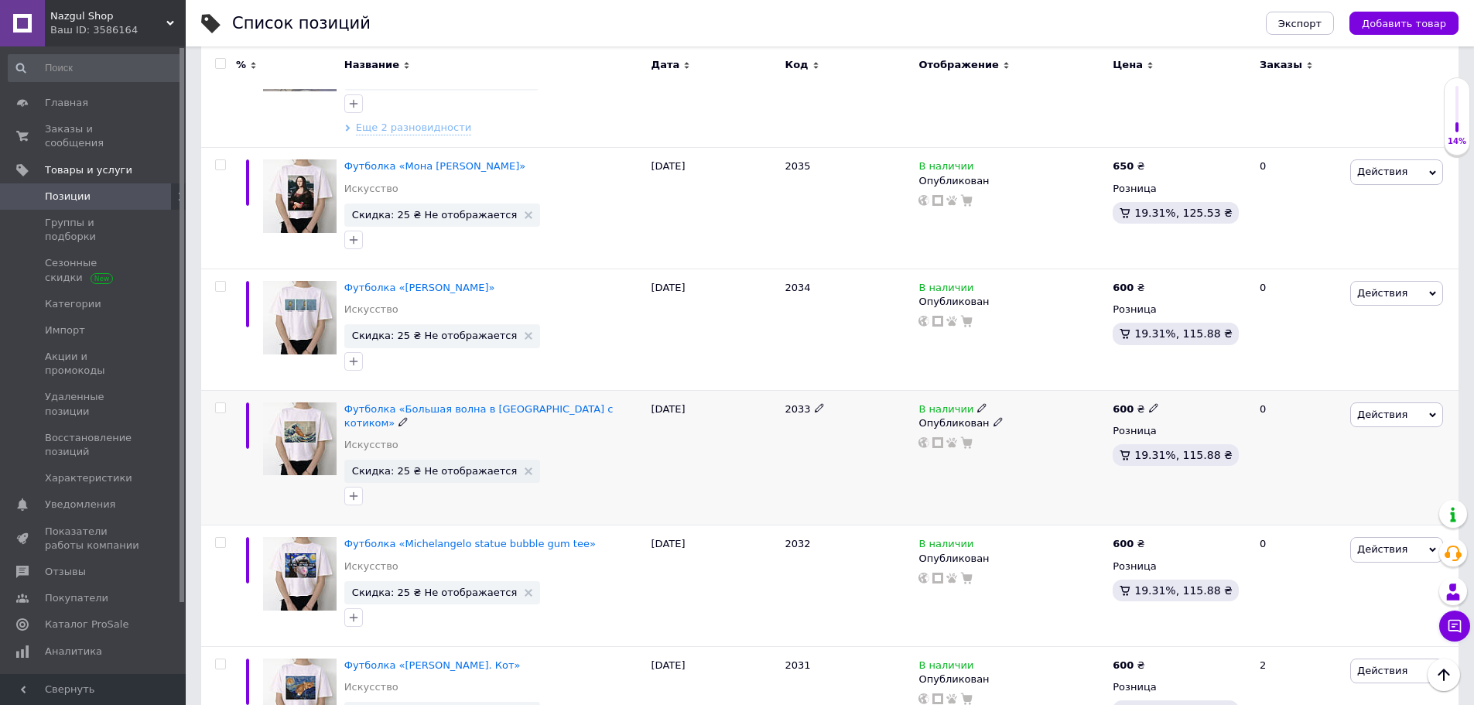
click at [1395, 409] on span "Действия" at bounding box center [1383, 415] width 50 height 12
click at [1286, 498] on li "Скидка" at bounding box center [1333, 509] width 220 height 22
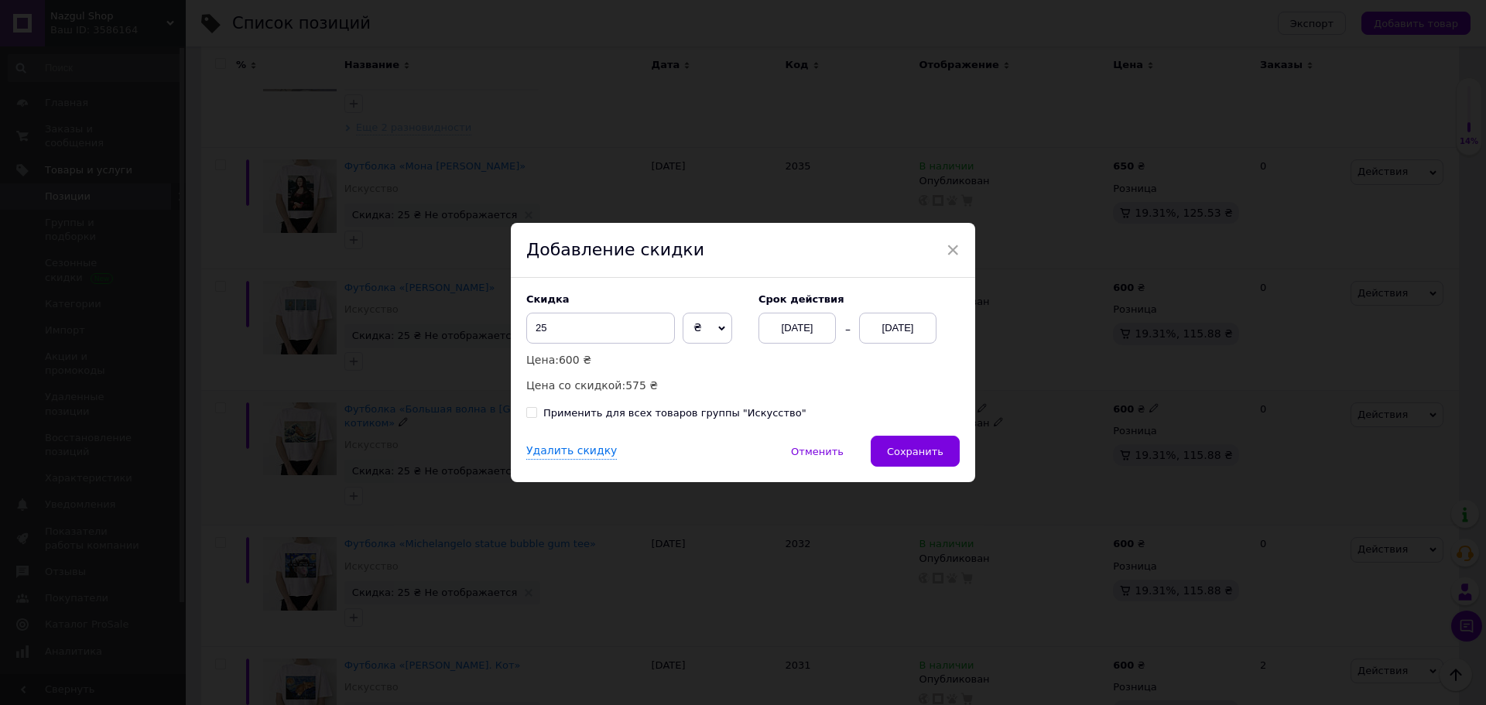
click at [744, 409] on div "Применить для всех товаров группы "Искусство"" at bounding box center [674, 413] width 263 height 14
click at [536, 409] on input "Применить для всех товаров группы "Искусство"" at bounding box center [531, 412] width 10 height 10
checkbox input "true"
click at [917, 449] on span "Сохранить" at bounding box center [915, 452] width 57 height 12
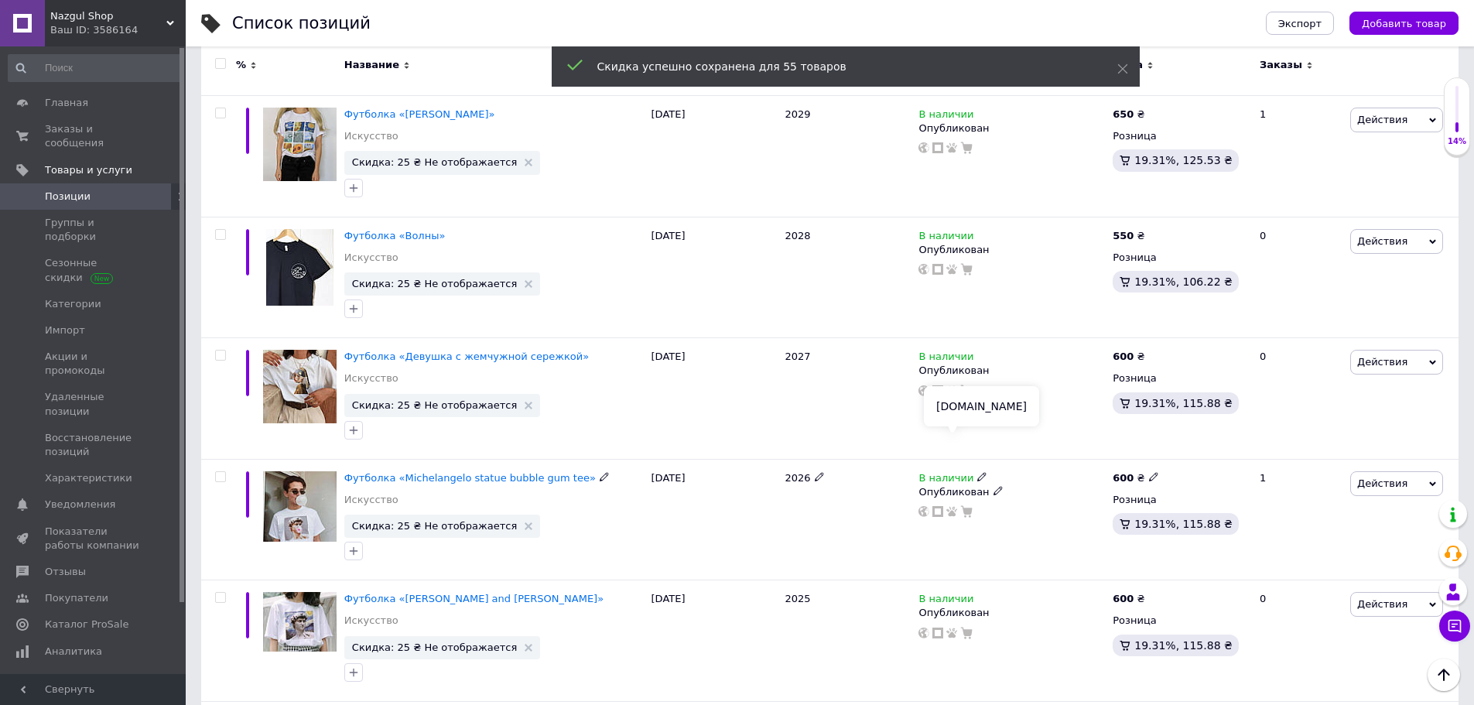
scroll to position [6383, 0]
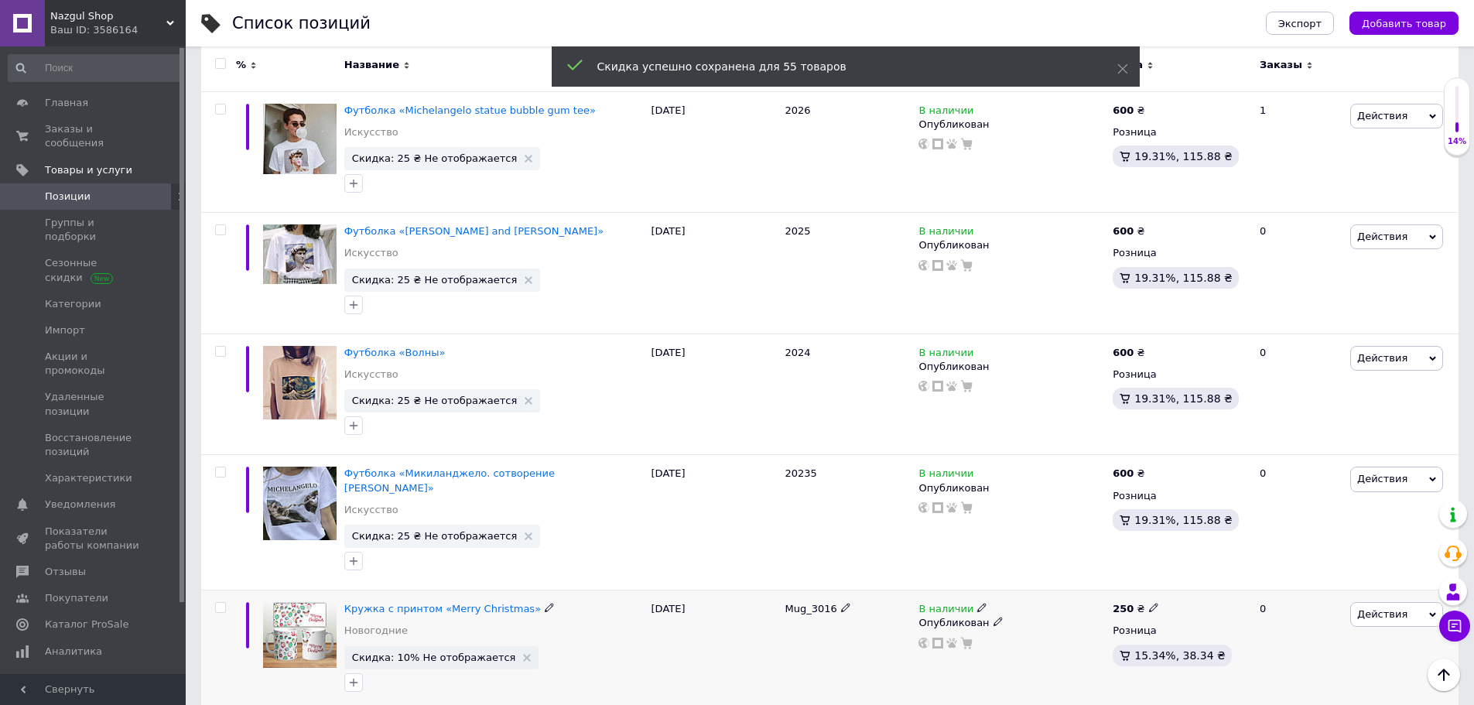
click at [1384, 608] on span "Действия" at bounding box center [1383, 614] width 50 height 12
click at [1272, 699] on li "Скидка" at bounding box center [1333, 710] width 220 height 22
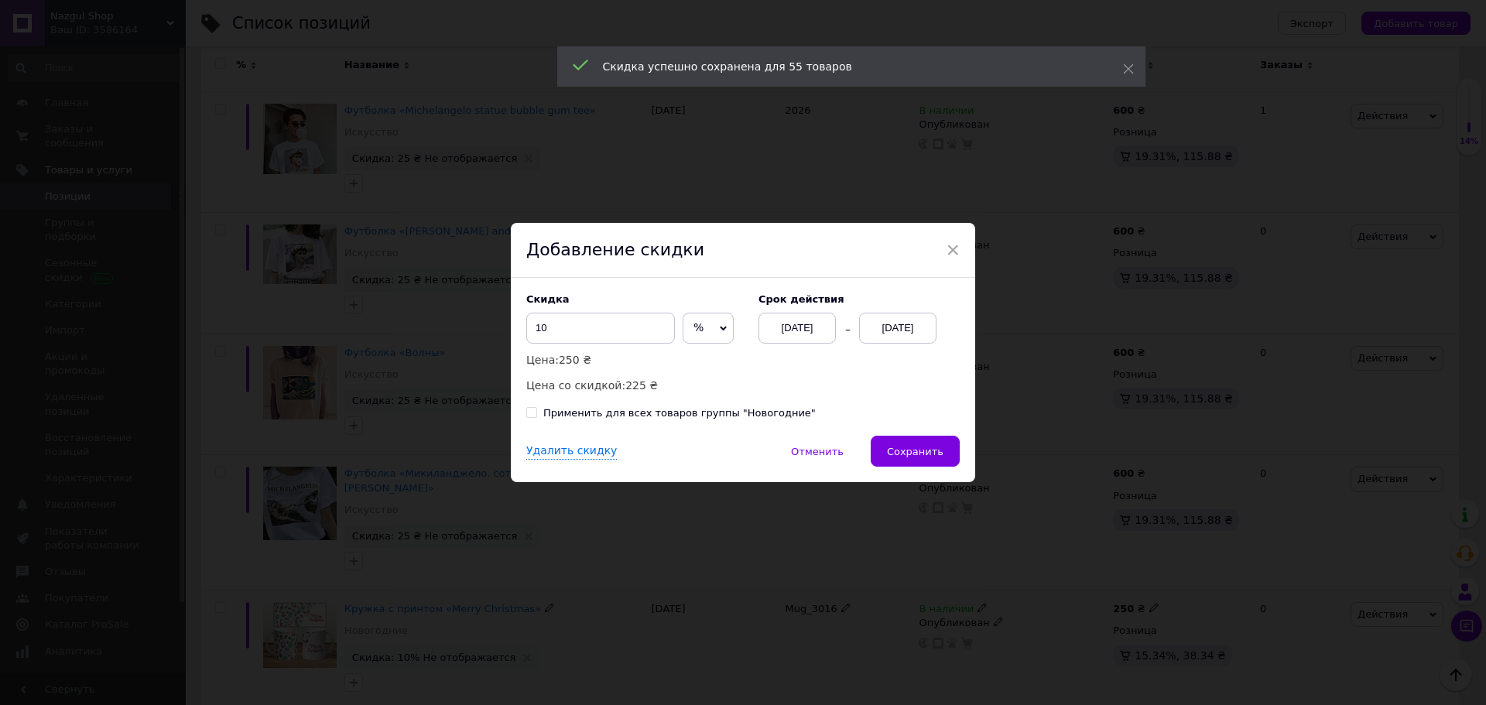
drag, startPoint x: 741, startPoint y: 422, endPoint x: 753, endPoint y: 423, distance: 12.5
click at [741, 421] on div "Скидка 10 % ₴ Цена: 250 ₴ Цена со скидкой: 225 ₴ Cрок действия 12.10.2025 12.10…" at bounding box center [743, 357] width 464 height 158
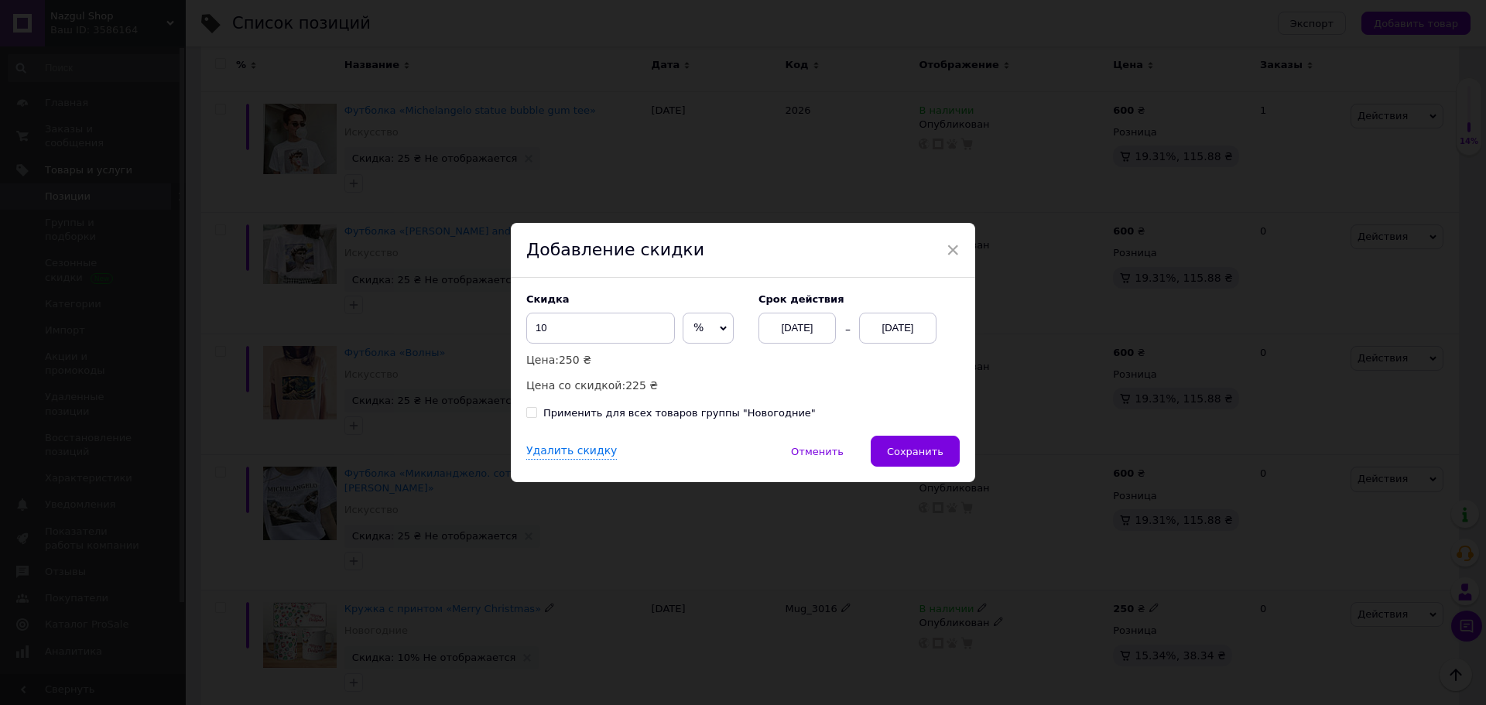
click at [741, 417] on div "Применить для всех товаров группы "Новогодние"" at bounding box center [679, 413] width 272 height 14
click at [536, 417] on input "Применить для всех товаров группы "Новогодние"" at bounding box center [531, 412] width 10 height 10
checkbox input "true"
click at [919, 456] on span "Сохранить" at bounding box center [915, 452] width 57 height 12
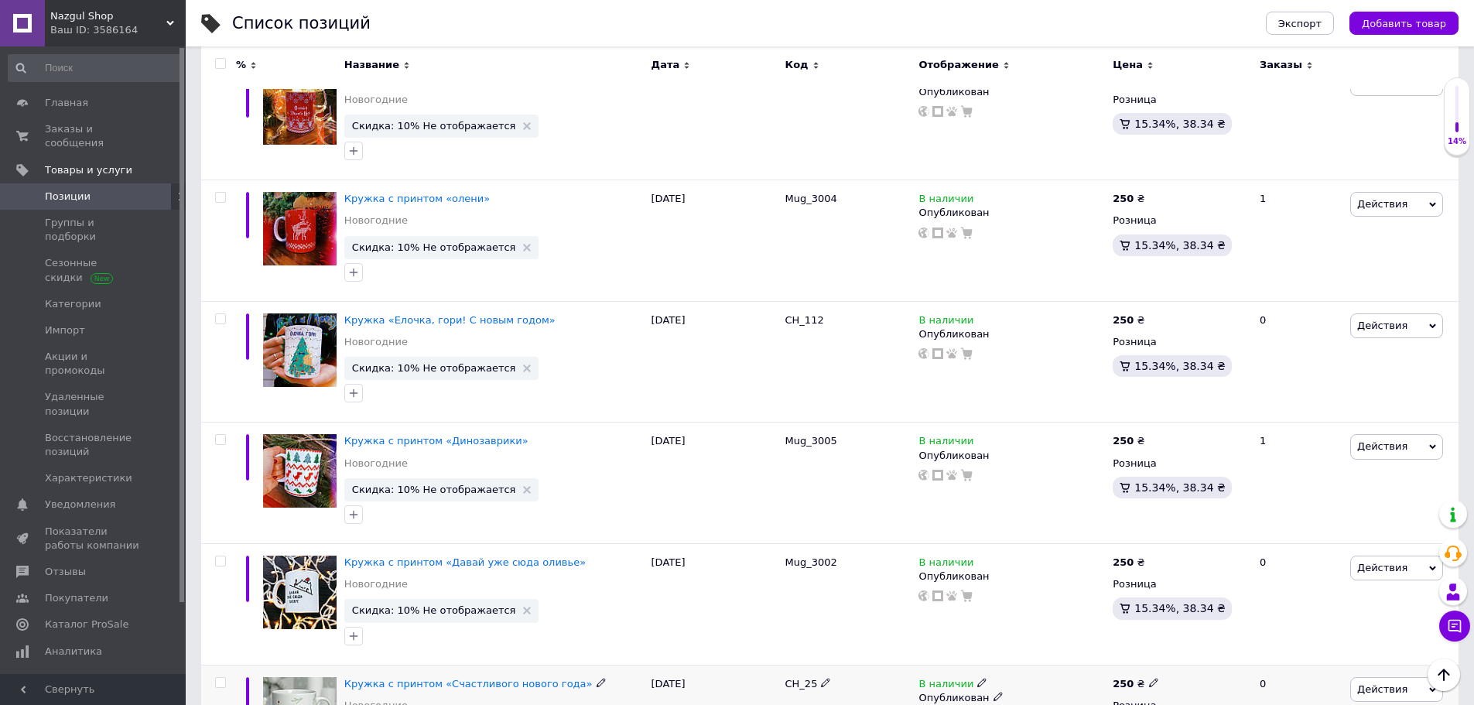
scroll to position [10790, 0]
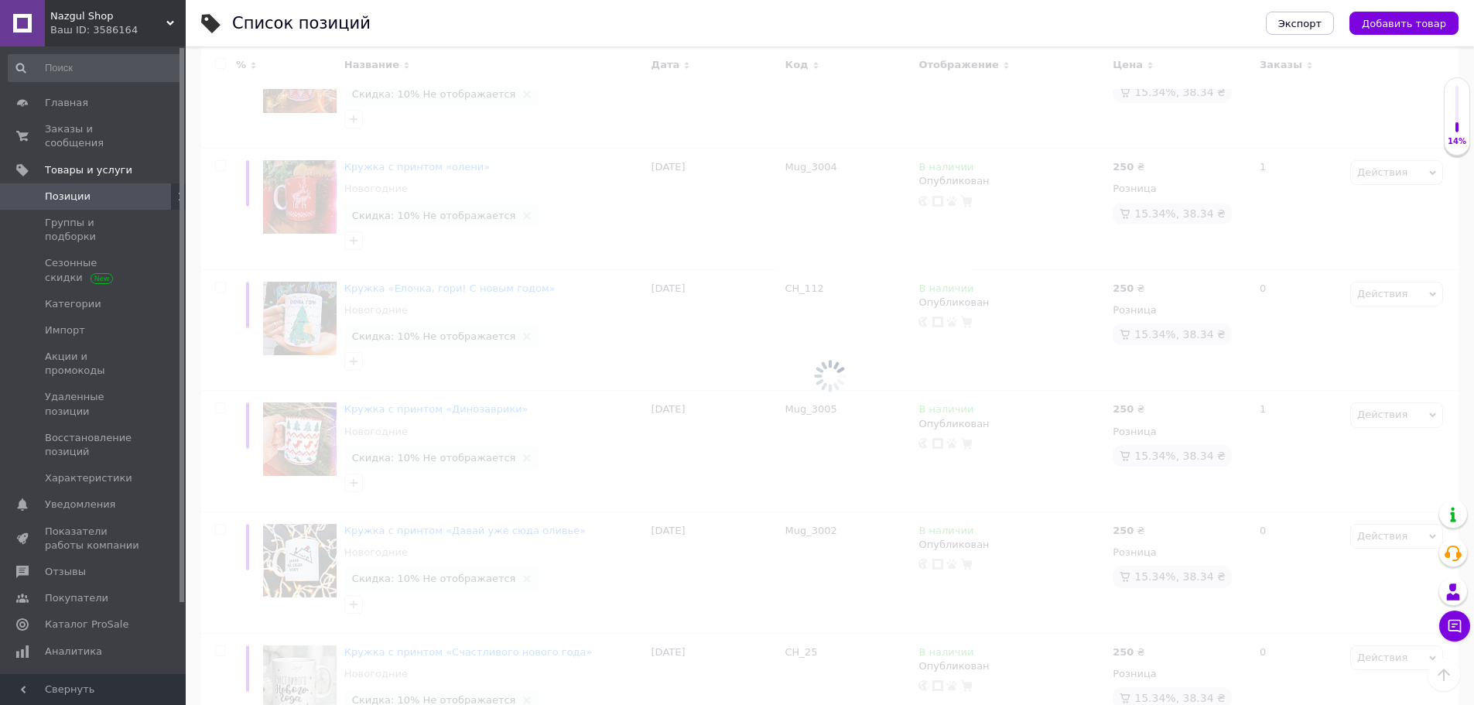
scroll to position [180, 0]
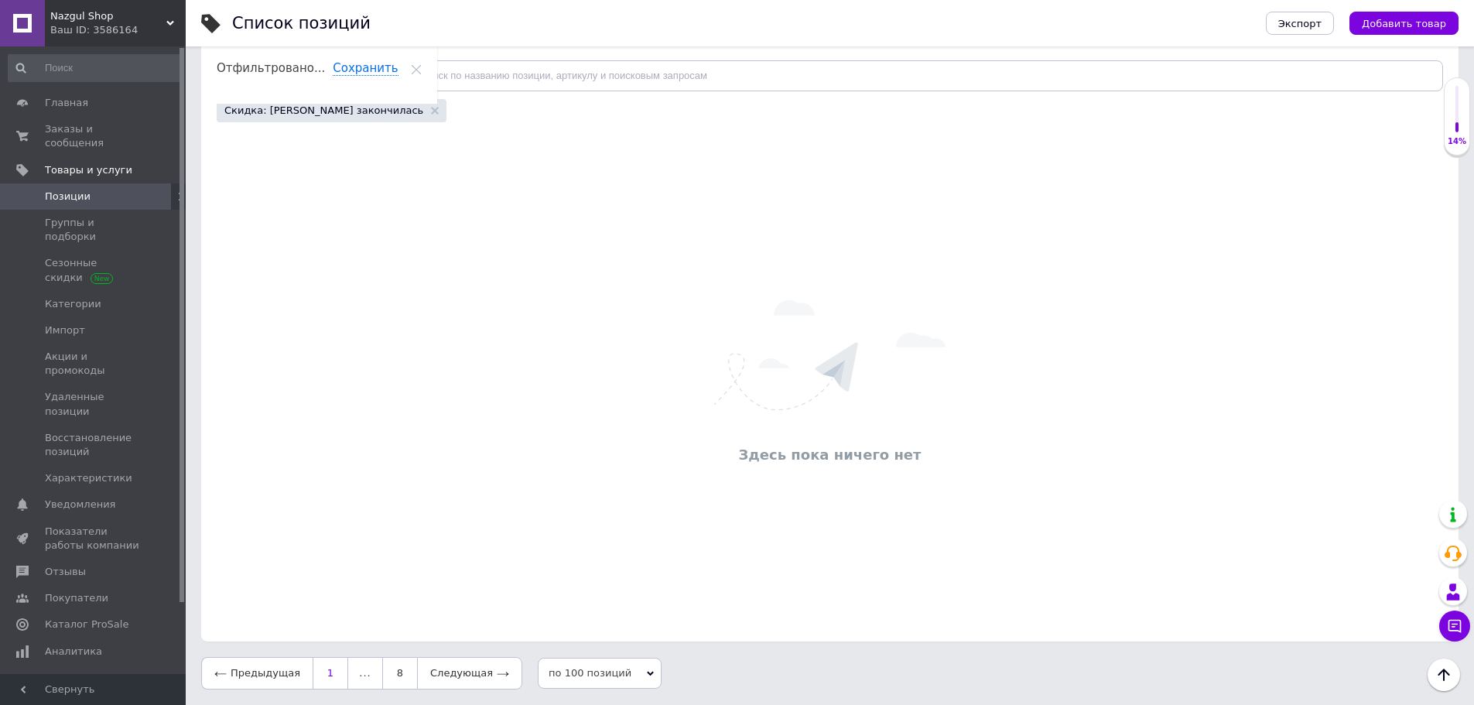
click at [321, 677] on link "1" at bounding box center [331, 673] width 36 height 33
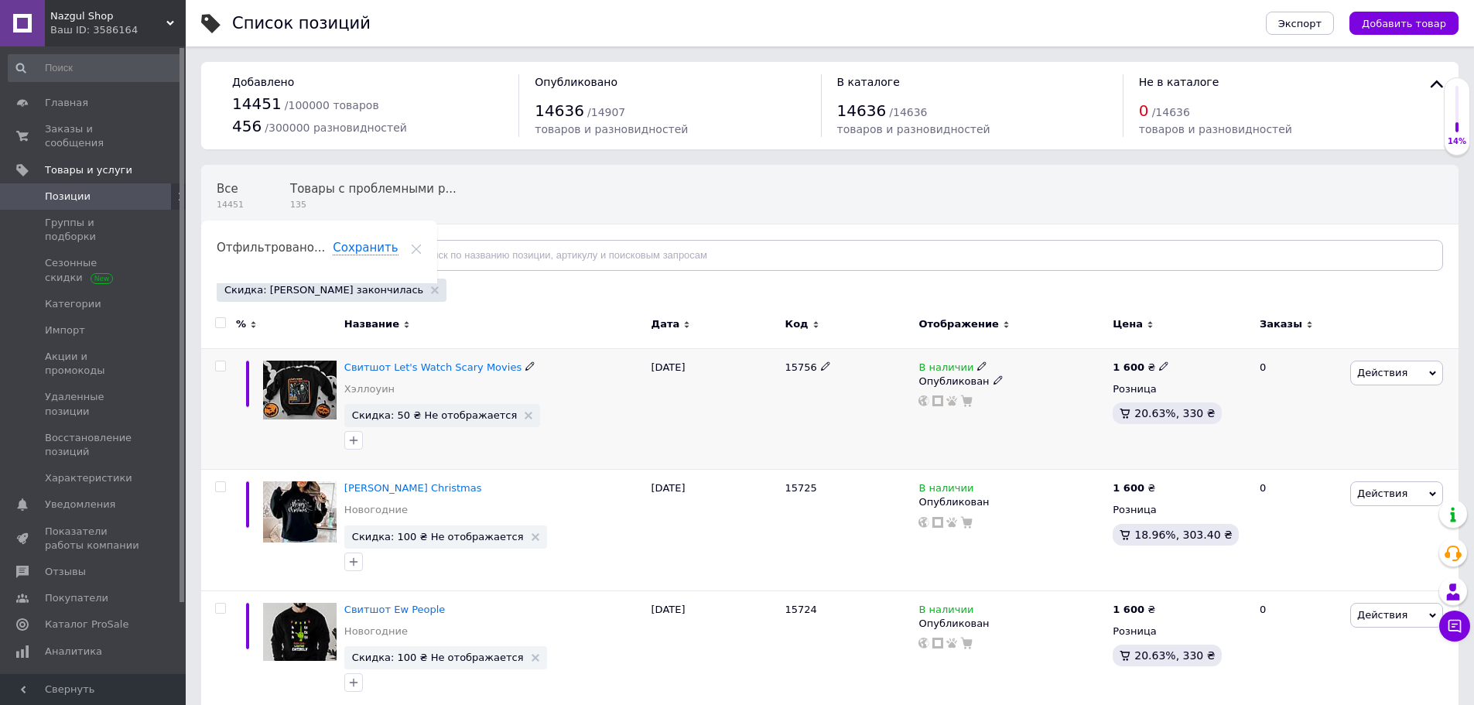
click at [1415, 380] on span "Действия" at bounding box center [1397, 373] width 93 height 25
click at [1266, 464] on li "Скидка" at bounding box center [1333, 468] width 220 height 22
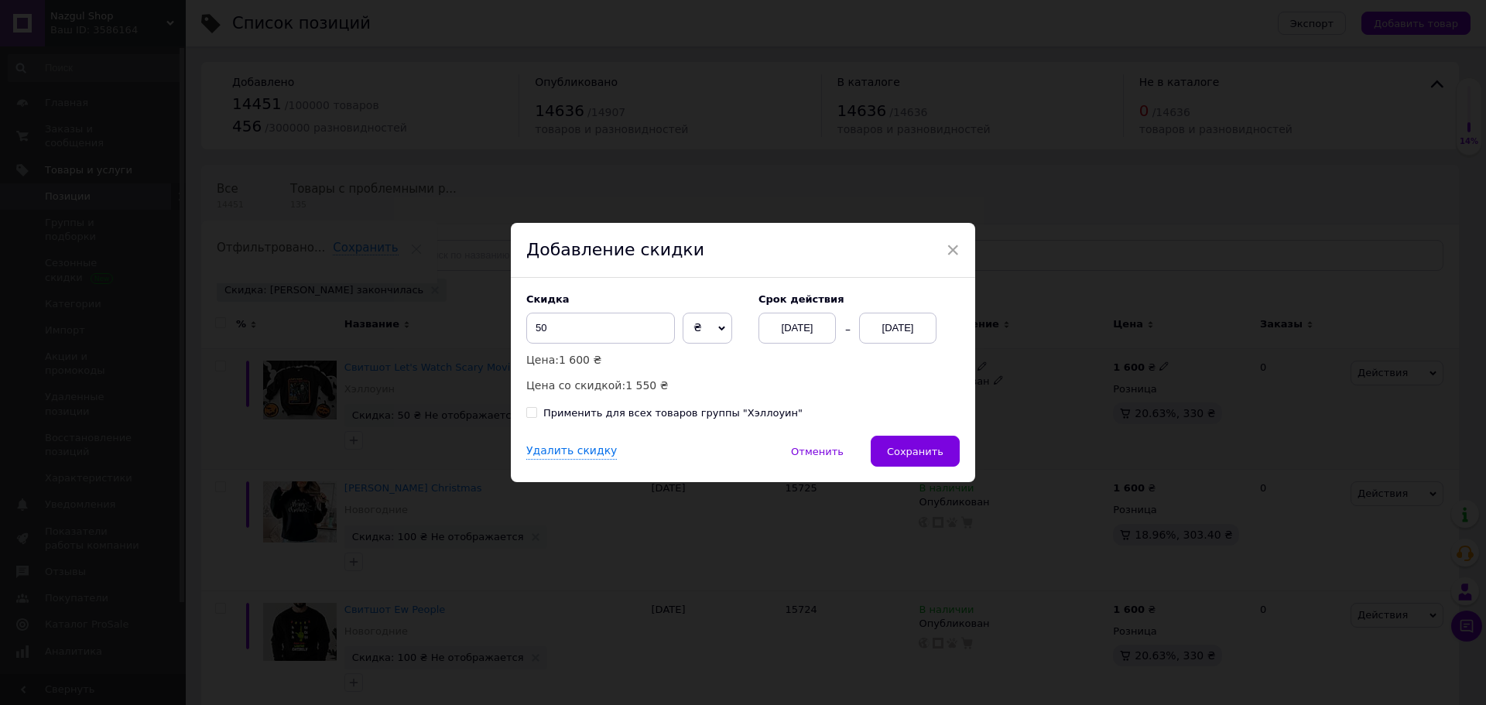
click at [740, 411] on div "Применить для всех товаров группы "Хэллоуин"" at bounding box center [672, 413] width 259 height 14
click at [536, 411] on input "Применить для всех товаров группы "Хэллоуин"" at bounding box center [531, 412] width 10 height 10
checkbox input "true"
click at [879, 442] on button "Сохранить" at bounding box center [915, 451] width 89 height 31
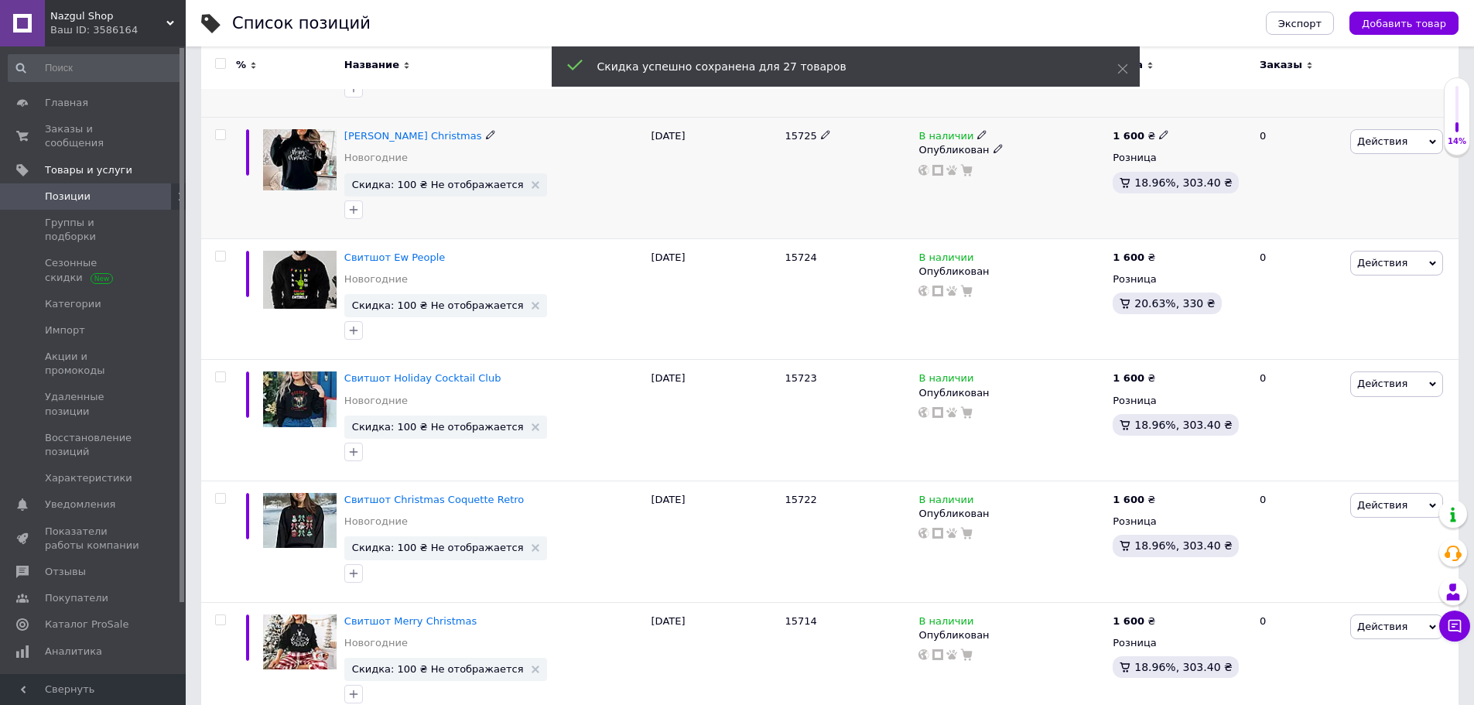
scroll to position [464, 0]
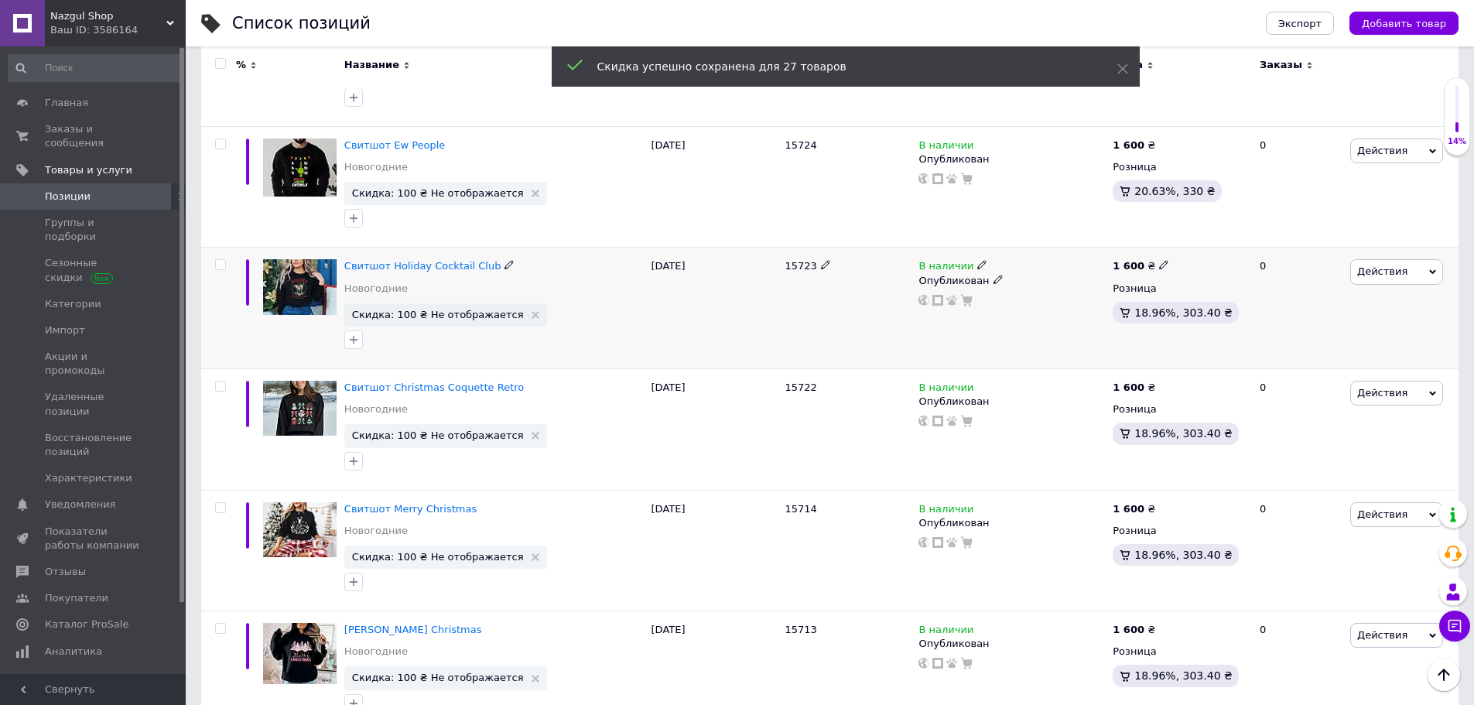
click at [1359, 268] on span "Действия" at bounding box center [1383, 271] width 50 height 12
click at [1266, 368] on li "Скидка" at bounding box center [1333, 367] width 220 height 22
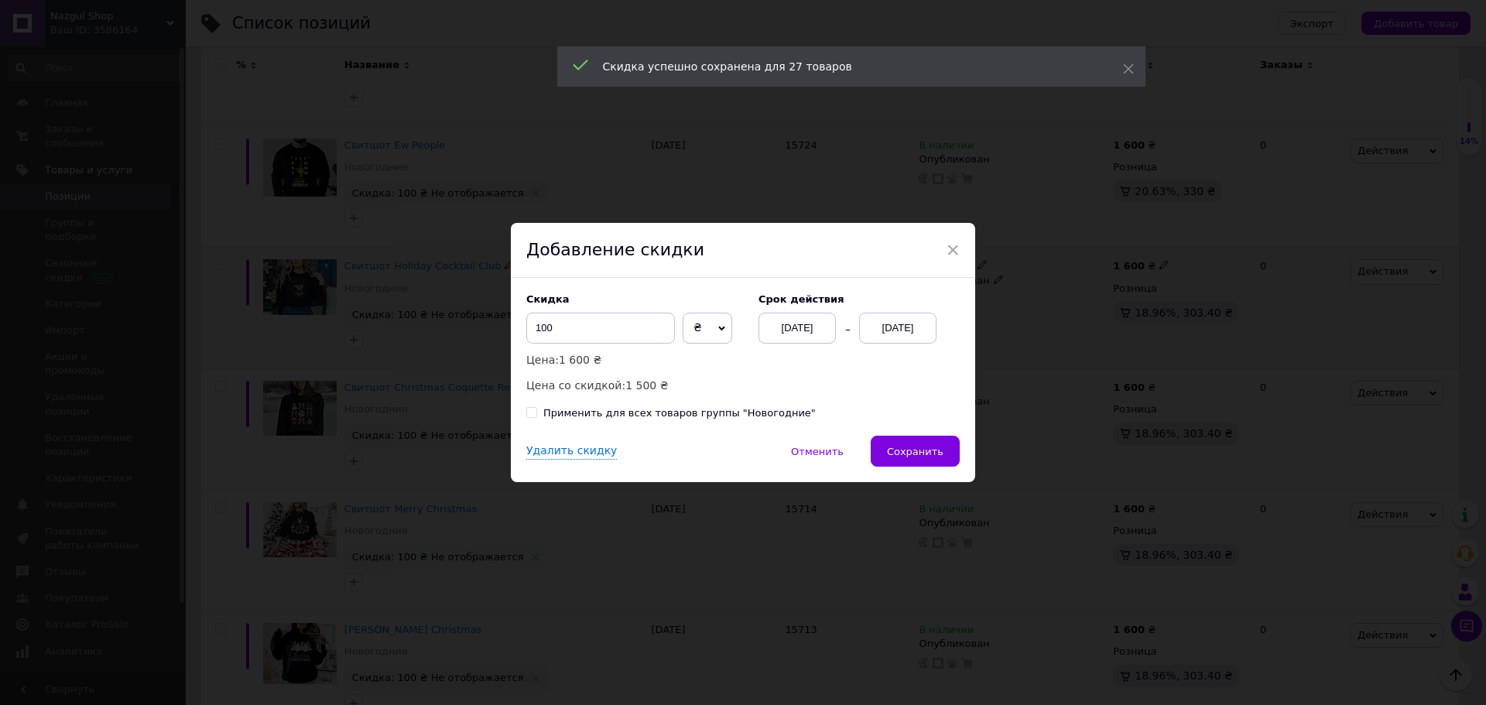
click at [767, 415] on div "Применить для всех товаров группы "Новогодние"" at bounding box center [679, 413] width 272 height 14
click at [536, 415] on input "Применить для всех товаров группы "Новогодние"" at bounding box center [531, 412] width 10 height 10
checkbox input "true"
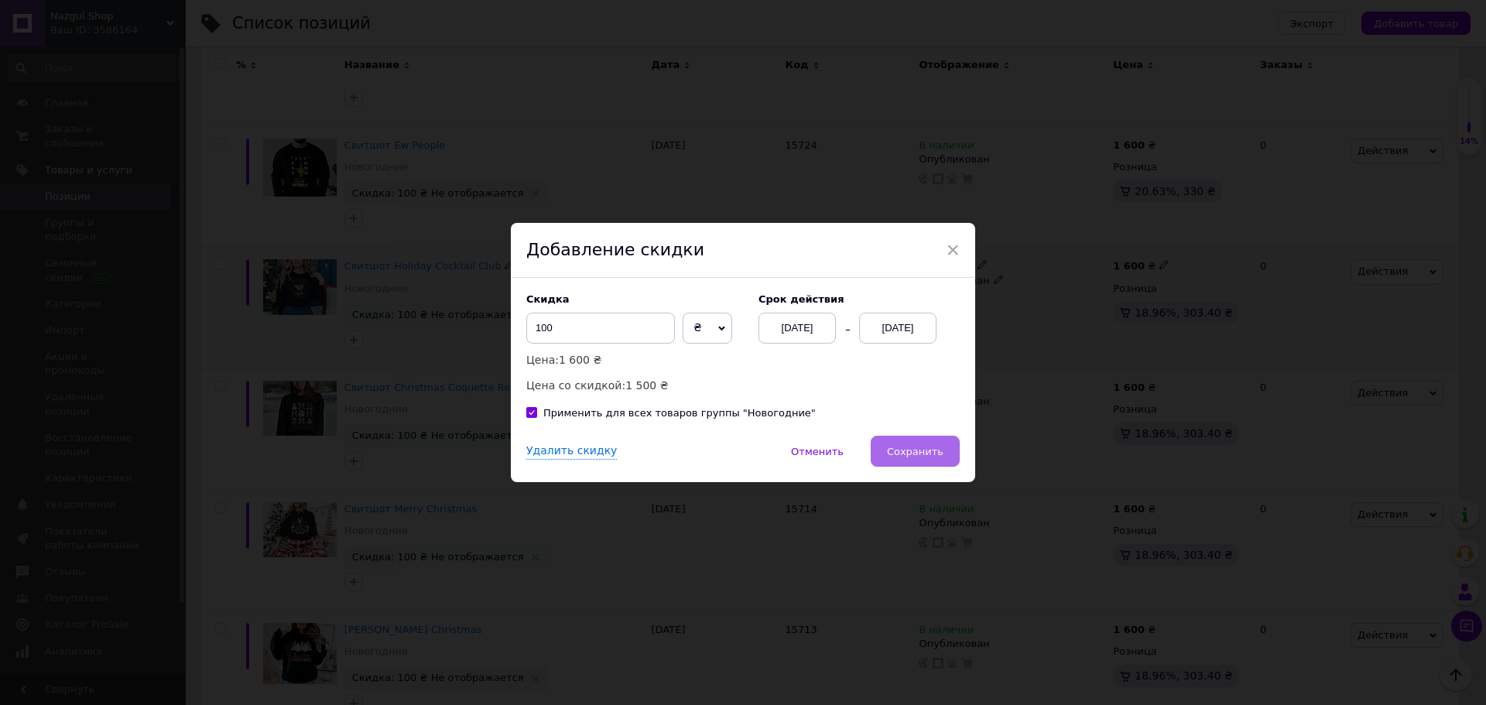
click at [933, 457] on span "Сохранить" at bounding box center [915, 452] width 57 height 12
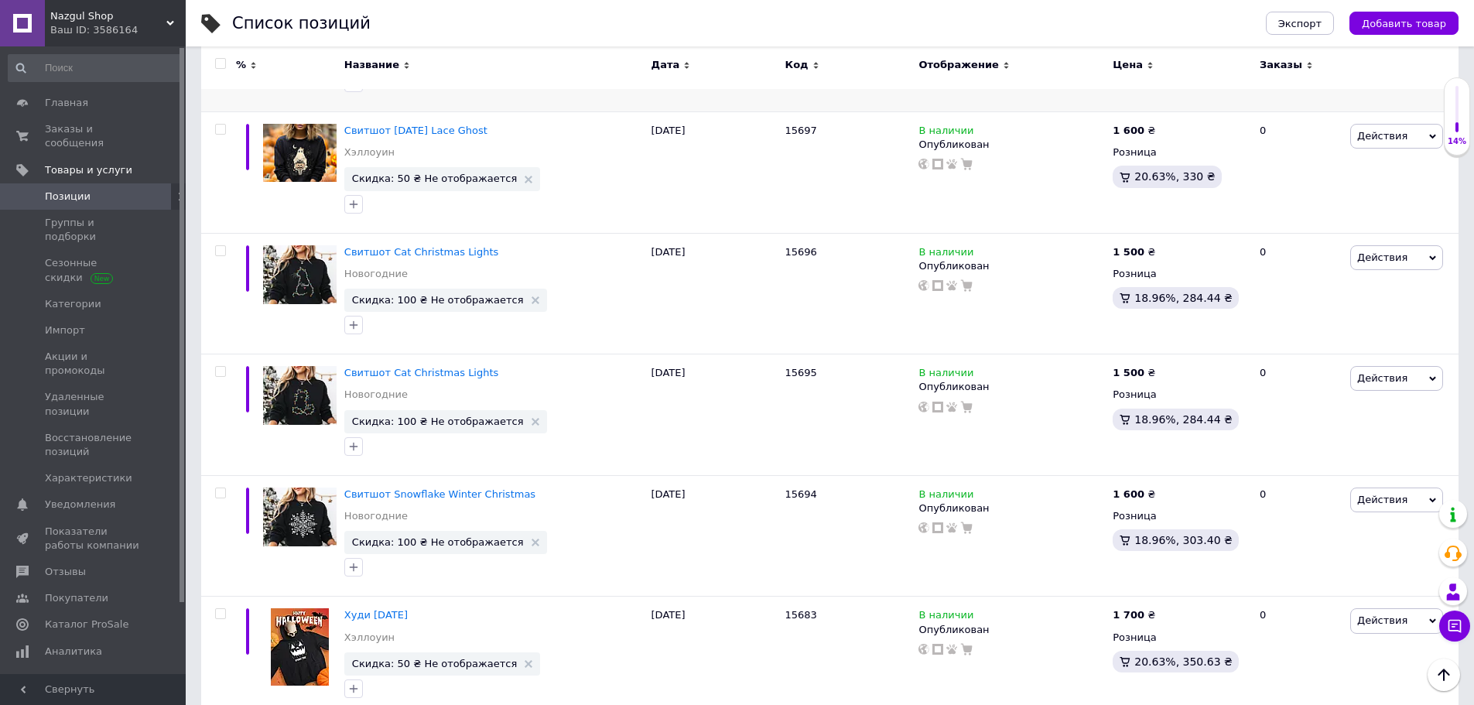
scroll to position [2941, 0]
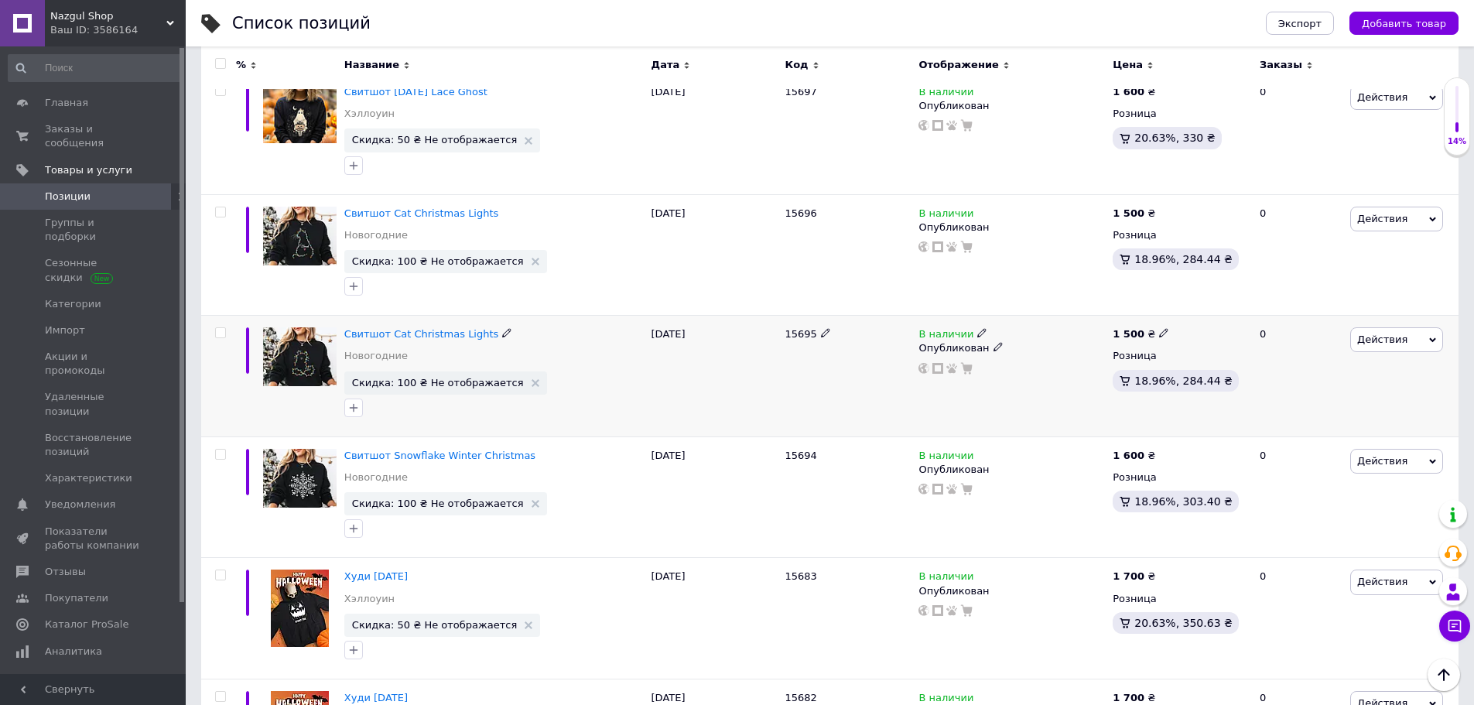
click at [1414, 342] on span "Действия" at bounding box center [1397, 339] width 93 height 25
click at [1282, 430] on li "Скидка" at bounding box center [1333, 435] width 220 height 22
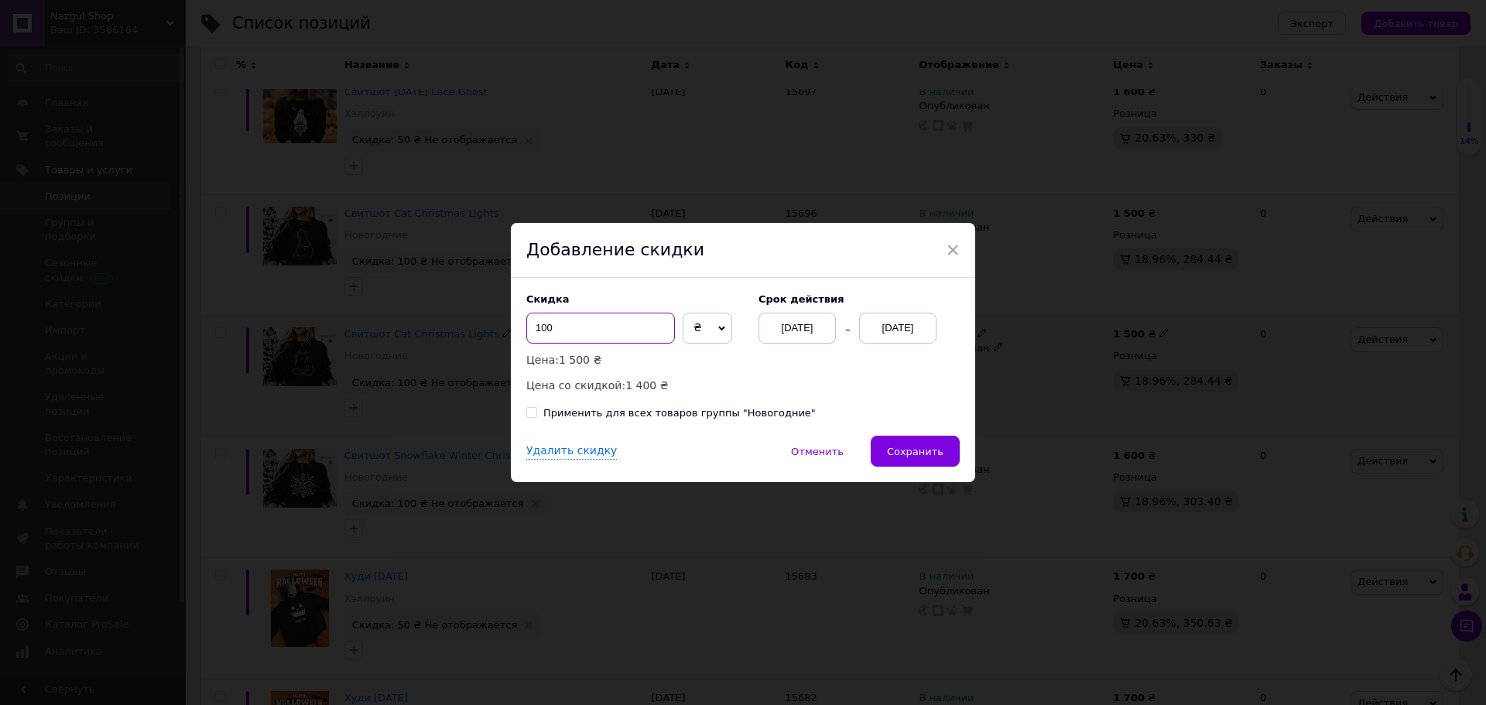
drag, startPoint x: 543, startPoint y: 331, endPoint x: 531, endPoint y: 331, distance: 11.6
click at [531, 331] on input "100" at bounding box center [600, 328] width 149 height 31
type input "50"
click at [702, 419] on div "Применить для всех товаров группы "Новогодние"" at bounding box center [679, 413] width 272 height 14
click at [536, 417] on input "Применить для всех товаров группы "Новогодние"" at bounding box center [531, 412] width 10 height 10
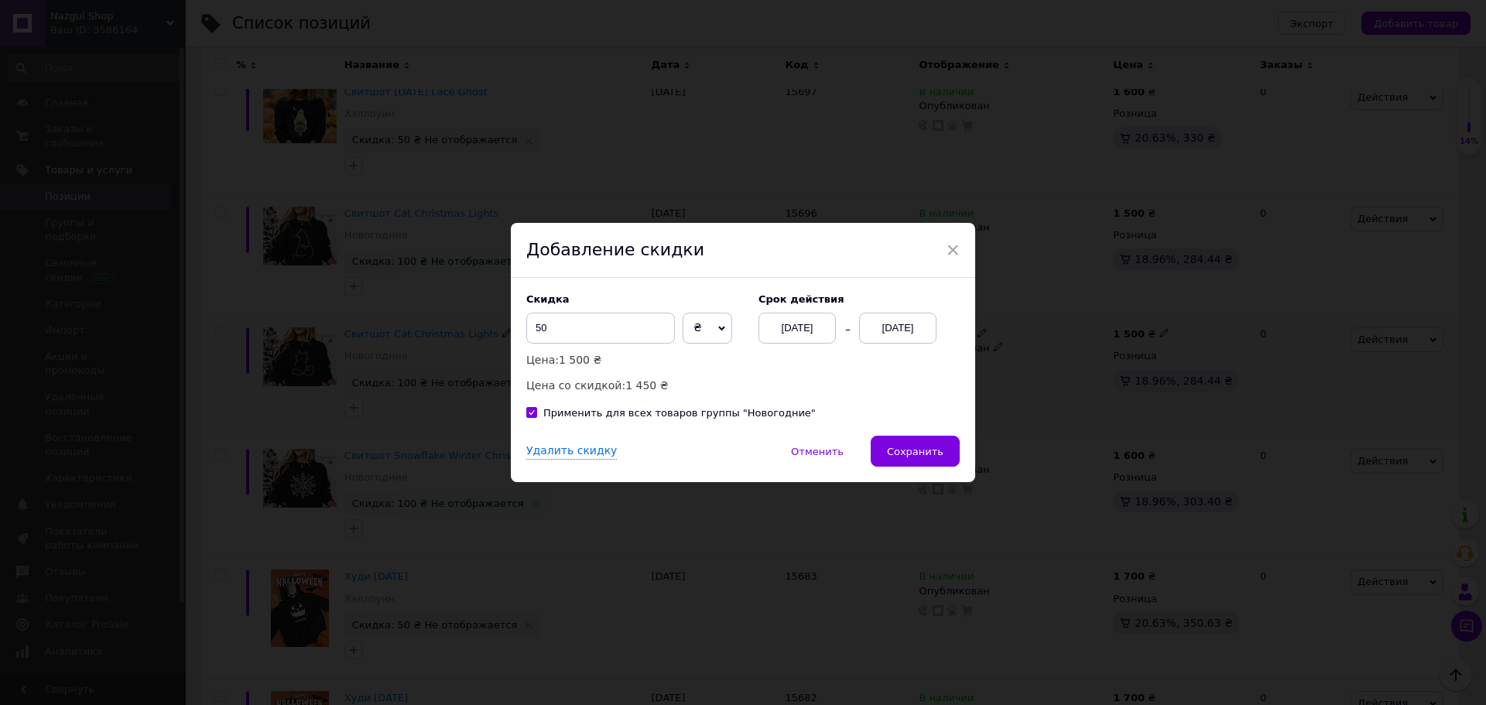
checkbox input "true"
click at [933, 450] on span "Сохранить" at bounding box center [915, 452] width 57 height 12
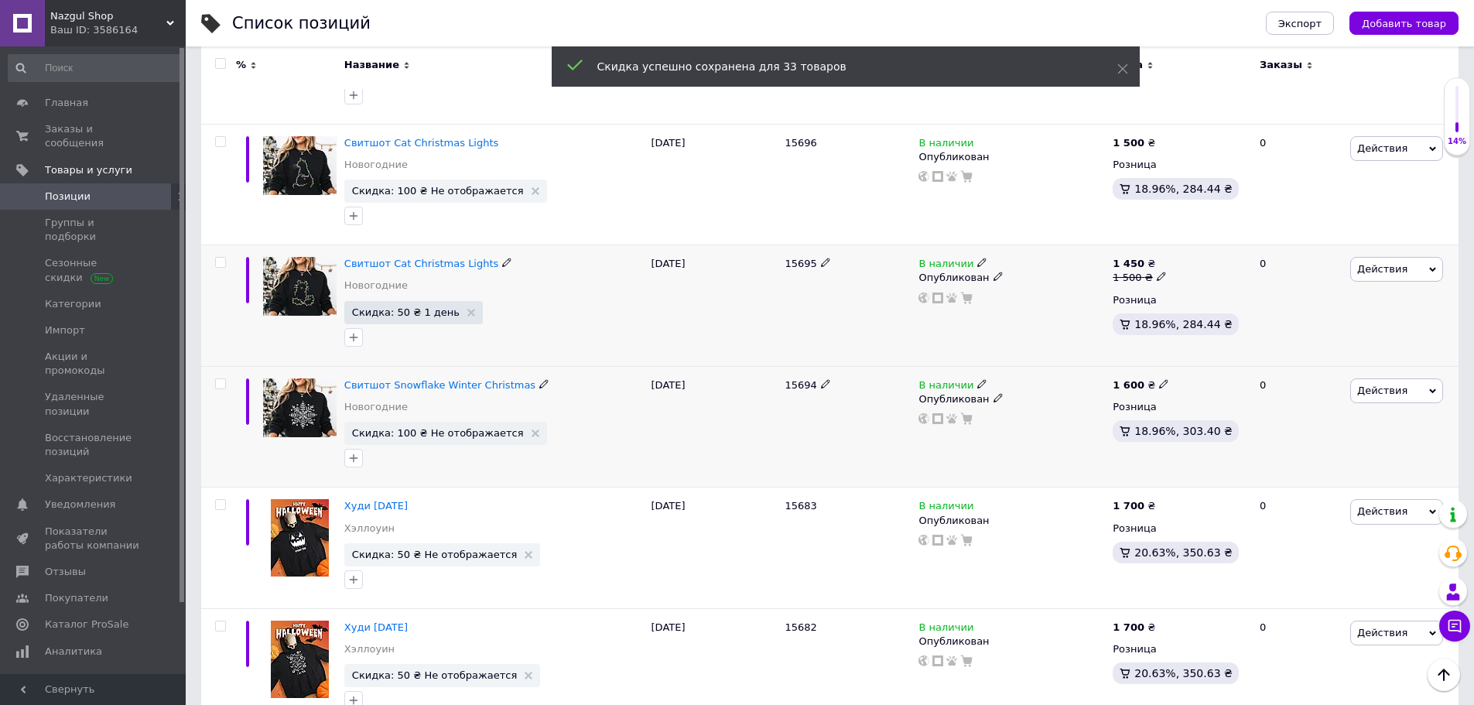
scroll to position [3560, 0]
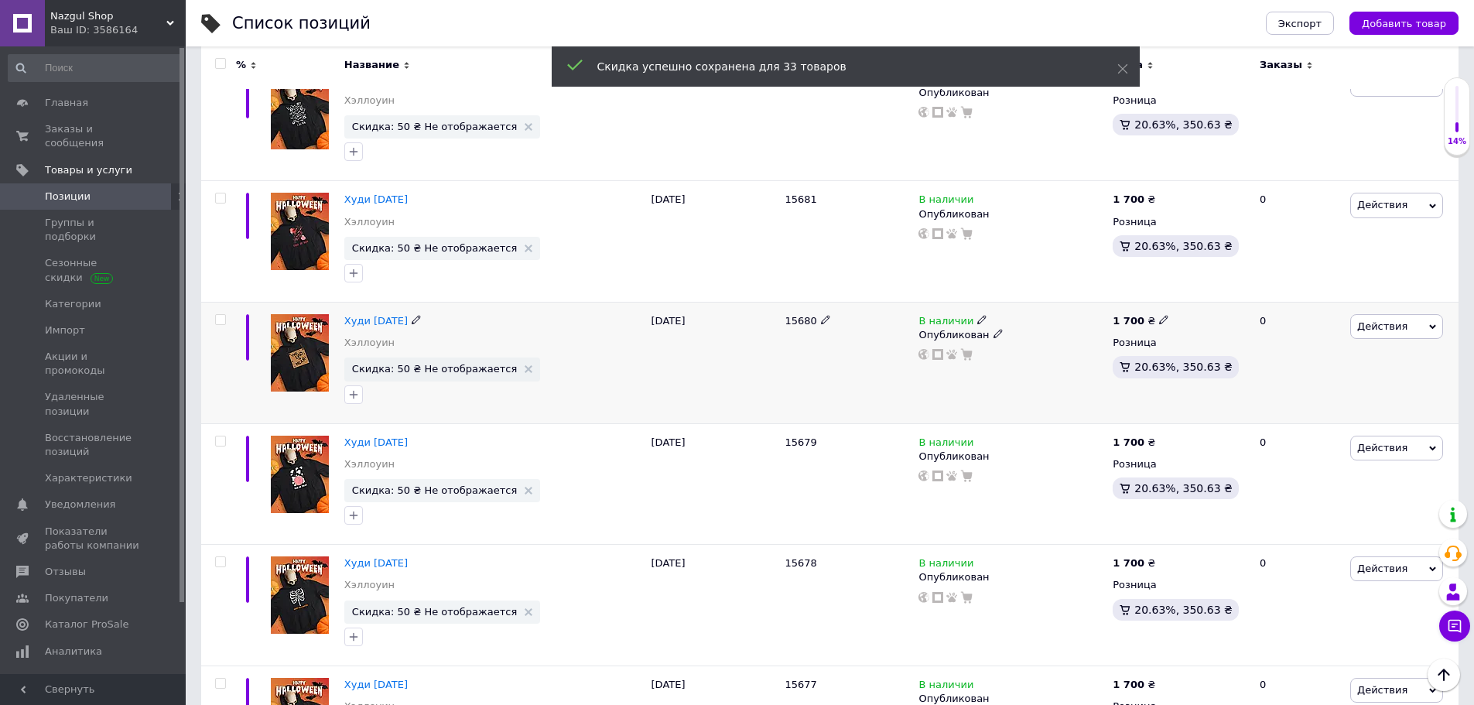
click at [1403, 336] on span "Действия" at bounding box center [1397, 326] width 93 height 25
click at [1266, 419] on li "Скидка" at bounding box center [1333, 422] width 220 height 22
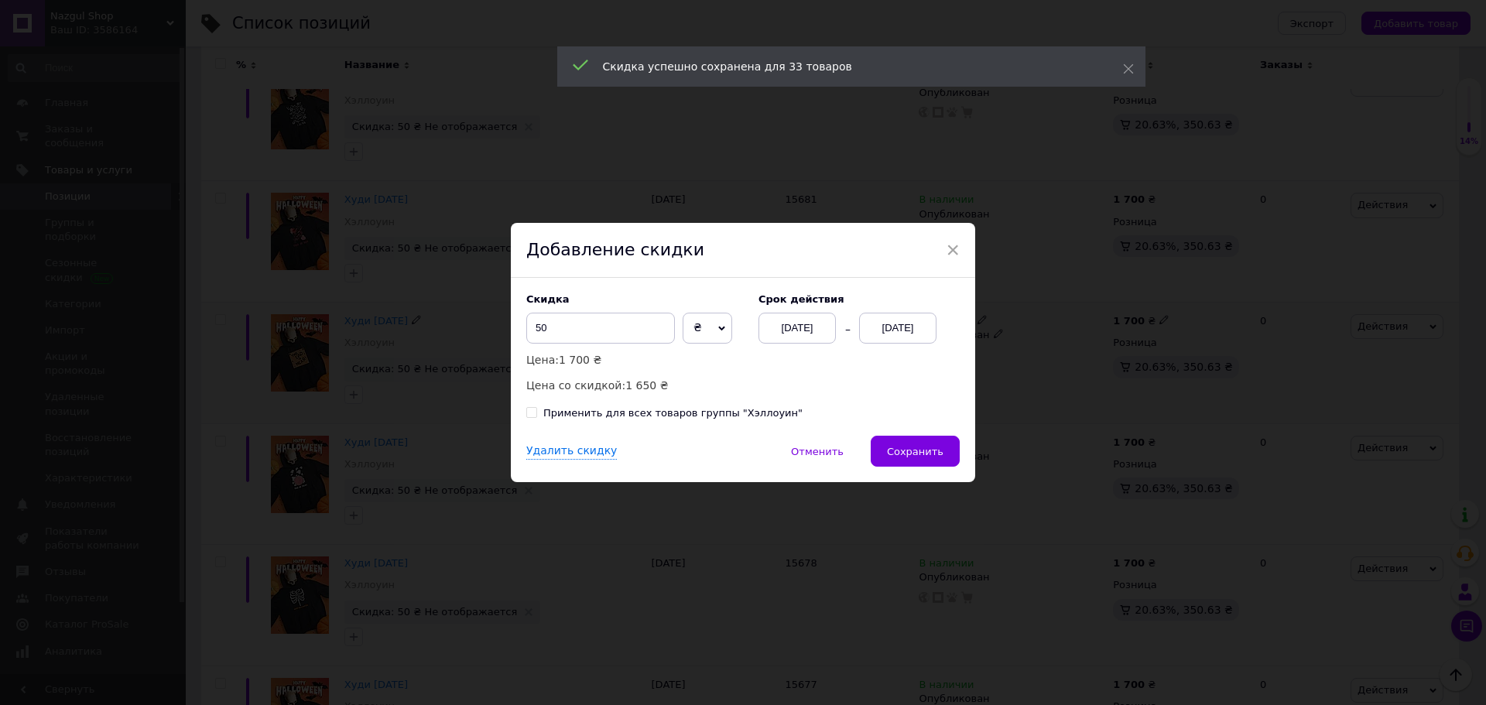
click at [732, 413] on div "Применить для всех товаров группы "Хэллоуин"" at bounding box center [672, 413] width 259 height 14
click at [536, 413] on input "Применить для всех товаров группы "Хэллоуин"" at bounding box center [531, 412] width 10 height 10
checkbox input "true"
click at [906, 443] on button "Сохранить" at bounding box center [915, 451] width 89 height 31
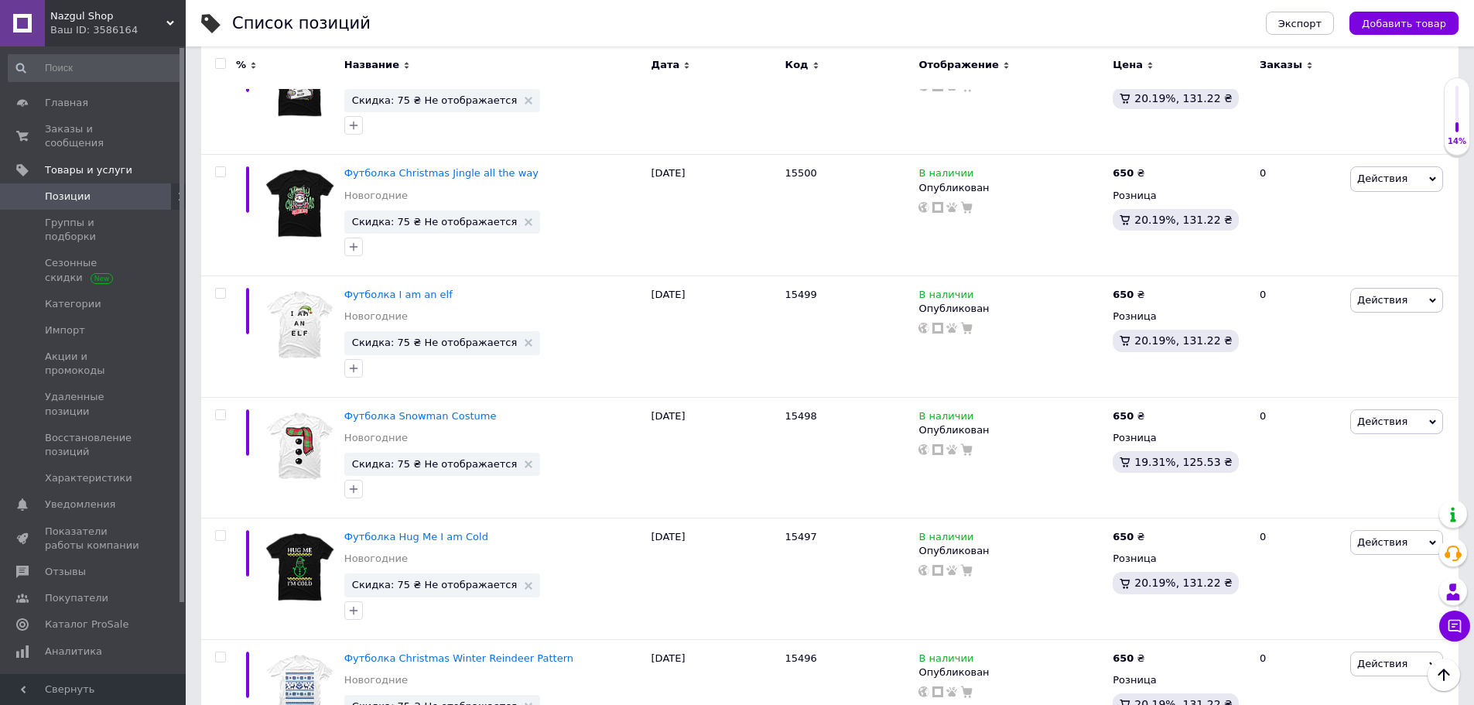
scroll to position [10449, 0]
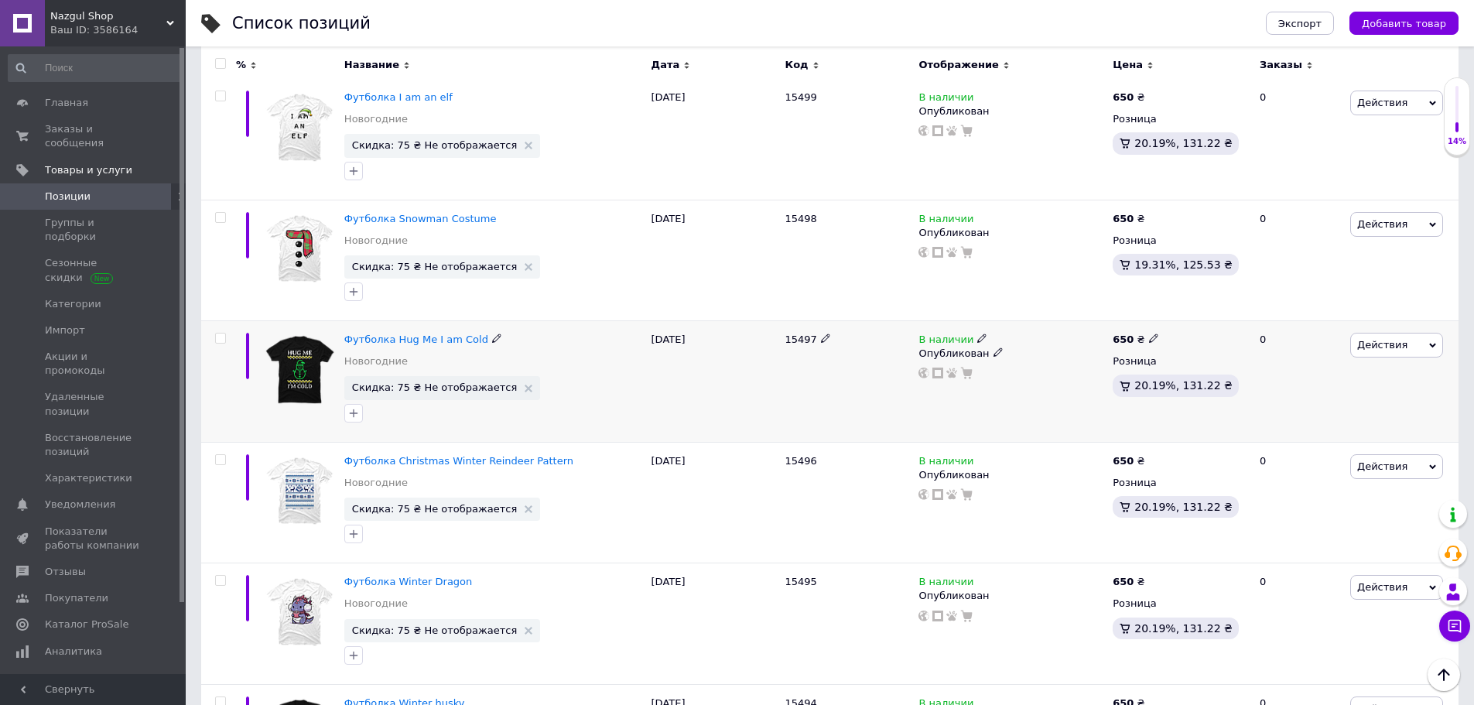
click at [1406, 343] on span "Действия" at bounding box center [1397, 345] width 93 height 25
click at [1284, 437] on li "Скидка" at bounding box center [1333, 441] width 220 height 22
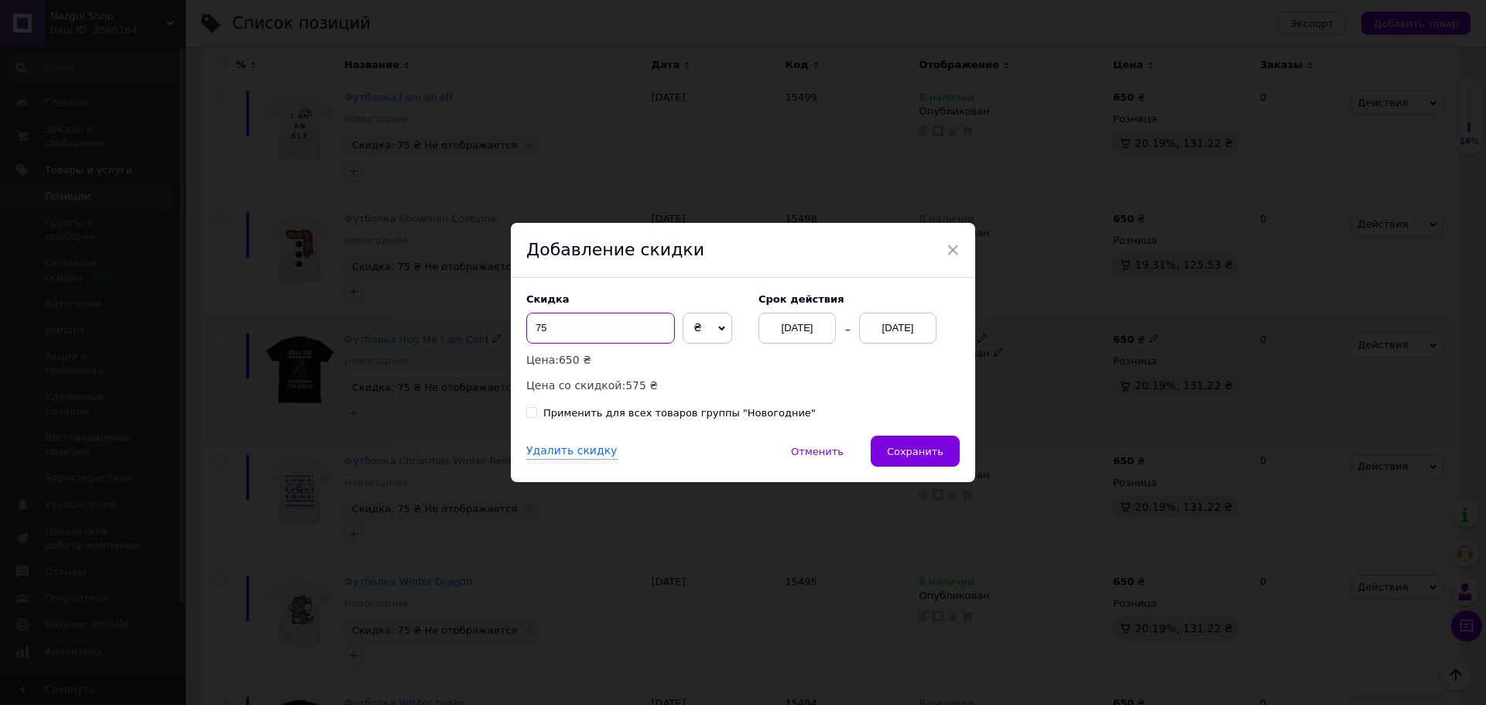
click at [631, 331] on input "75" at bounding box center [600, 328] width 149 height 31
type input "25"
click at [745, 415] on div "Применить для всех товаров группы "Новогодние"" at bounding box center [679, 413] width 272 height 14
click at [536, 415] on input "Применить для всех товаров группы "Новогодние"" at bounding box center [531, 412] width 10 height 10
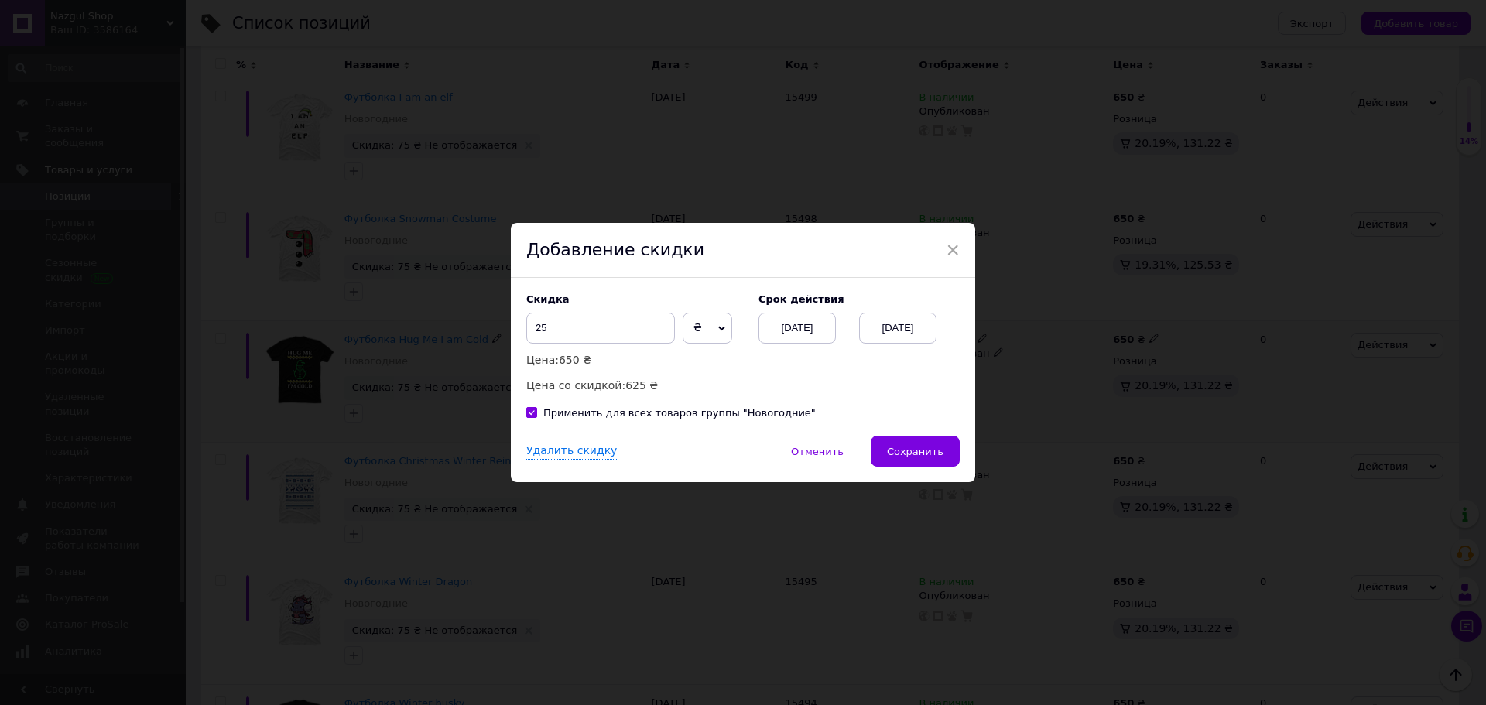
checkbox input "true"
click at [887, 444] on button "Сохранить" at bounding box center [915, 451] width 89 height 31
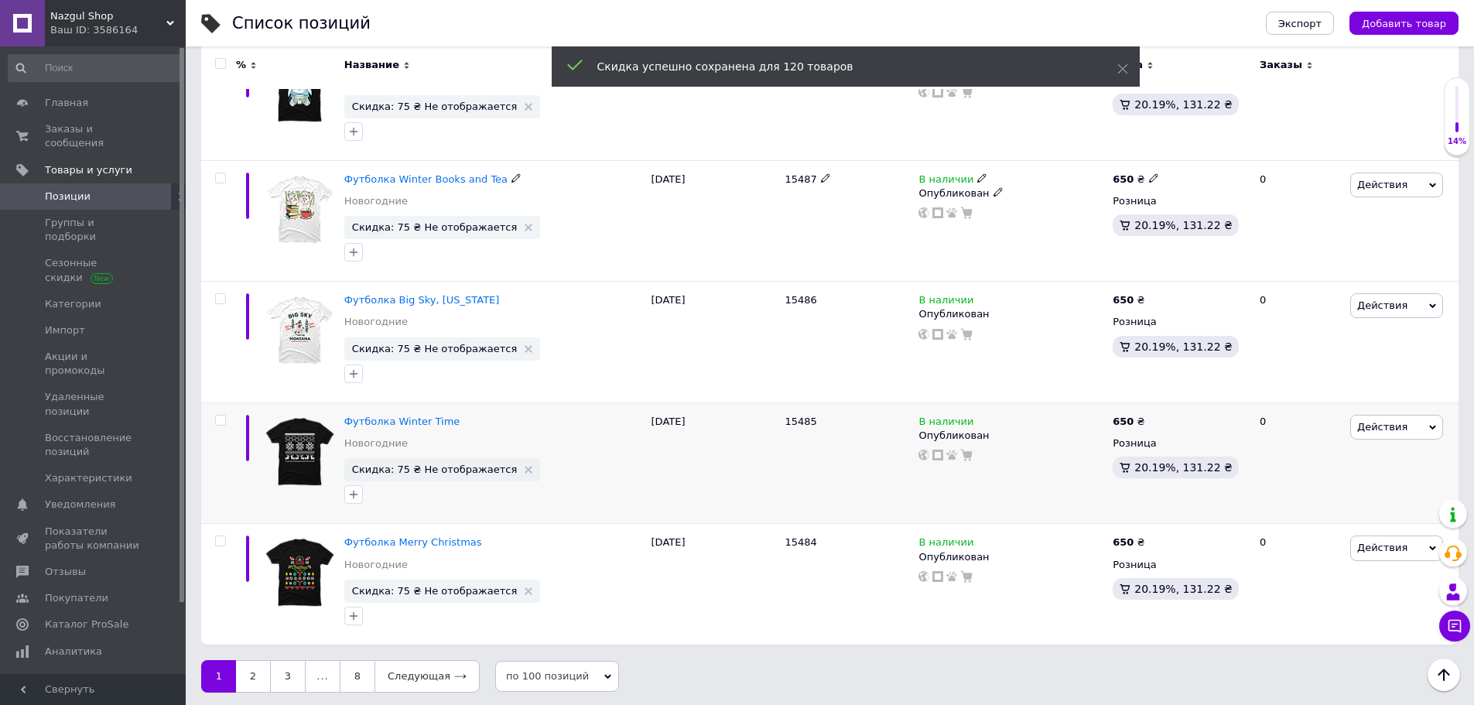
scroll to position [11825, 0]
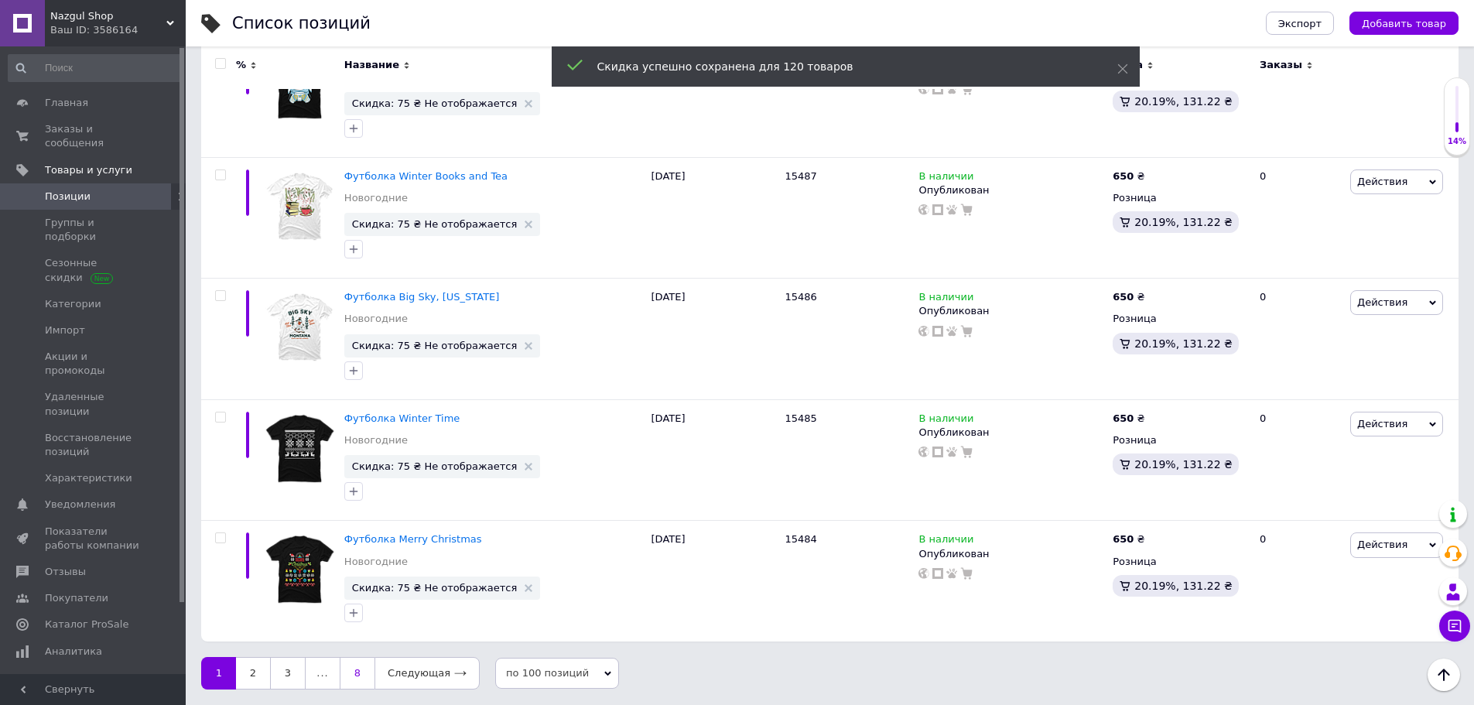
click at [353, 668] on link "8" at bounding box center [357, 673] width 35 height 33
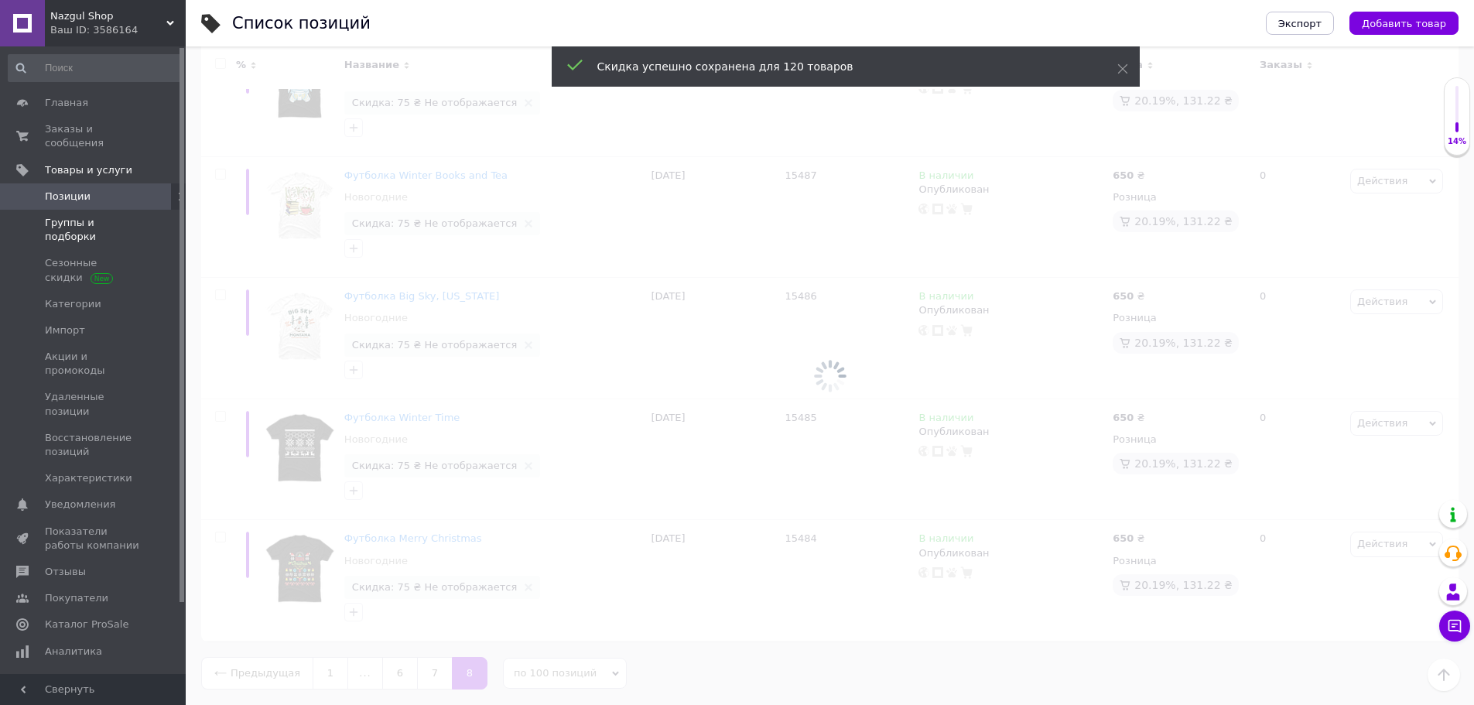
scroll to position [180, 0]
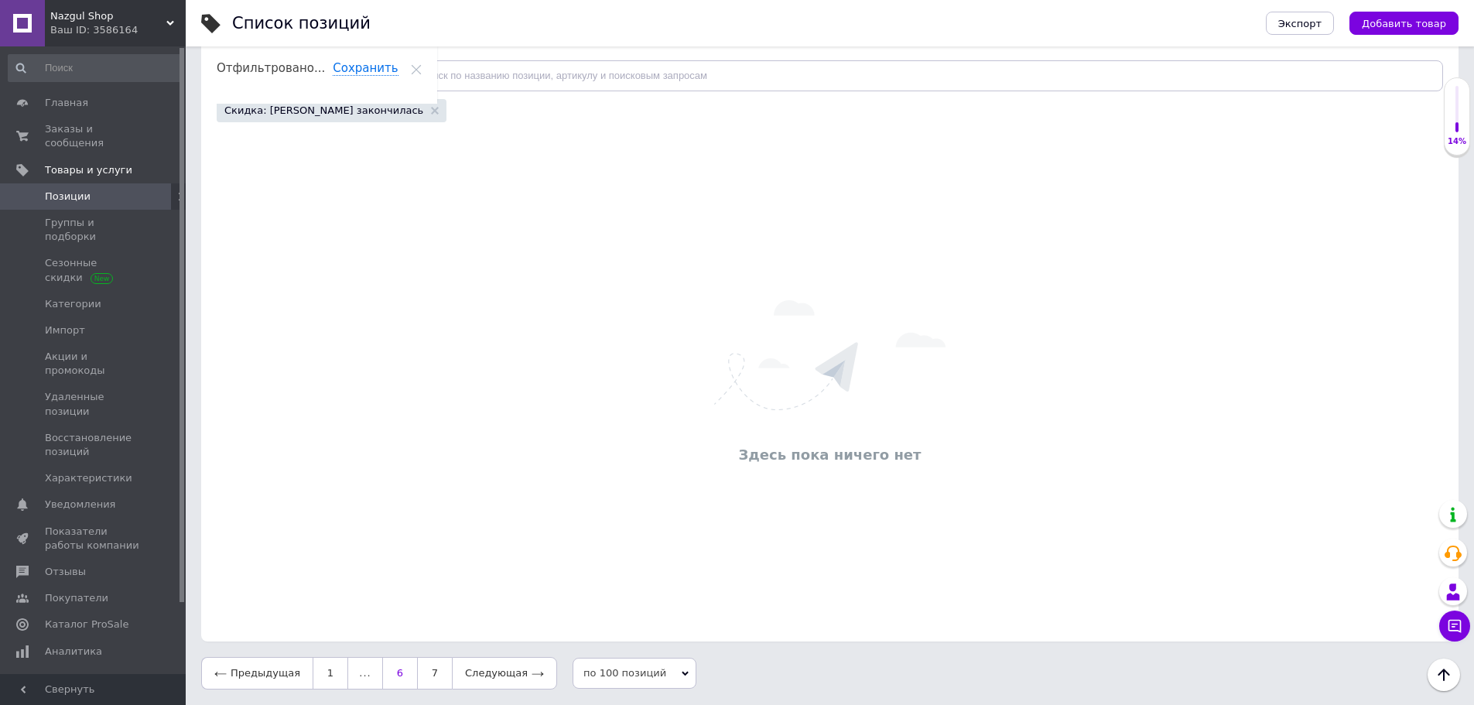
click at [383, 671] on link "6" at bounding box center [399, 673] width 35 height 33
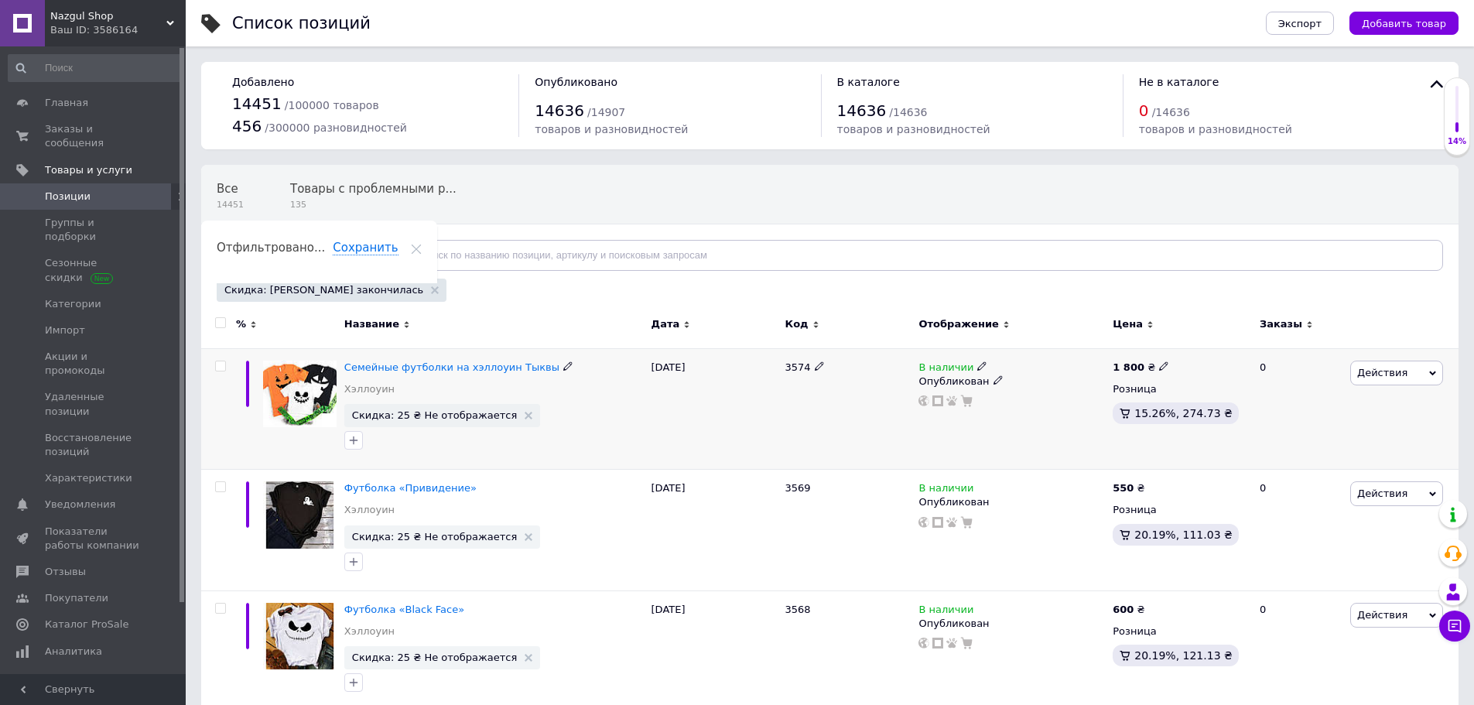
click at [1409, 377] on span "Действия" at bounding box center [1397, 373] width 93 height 25
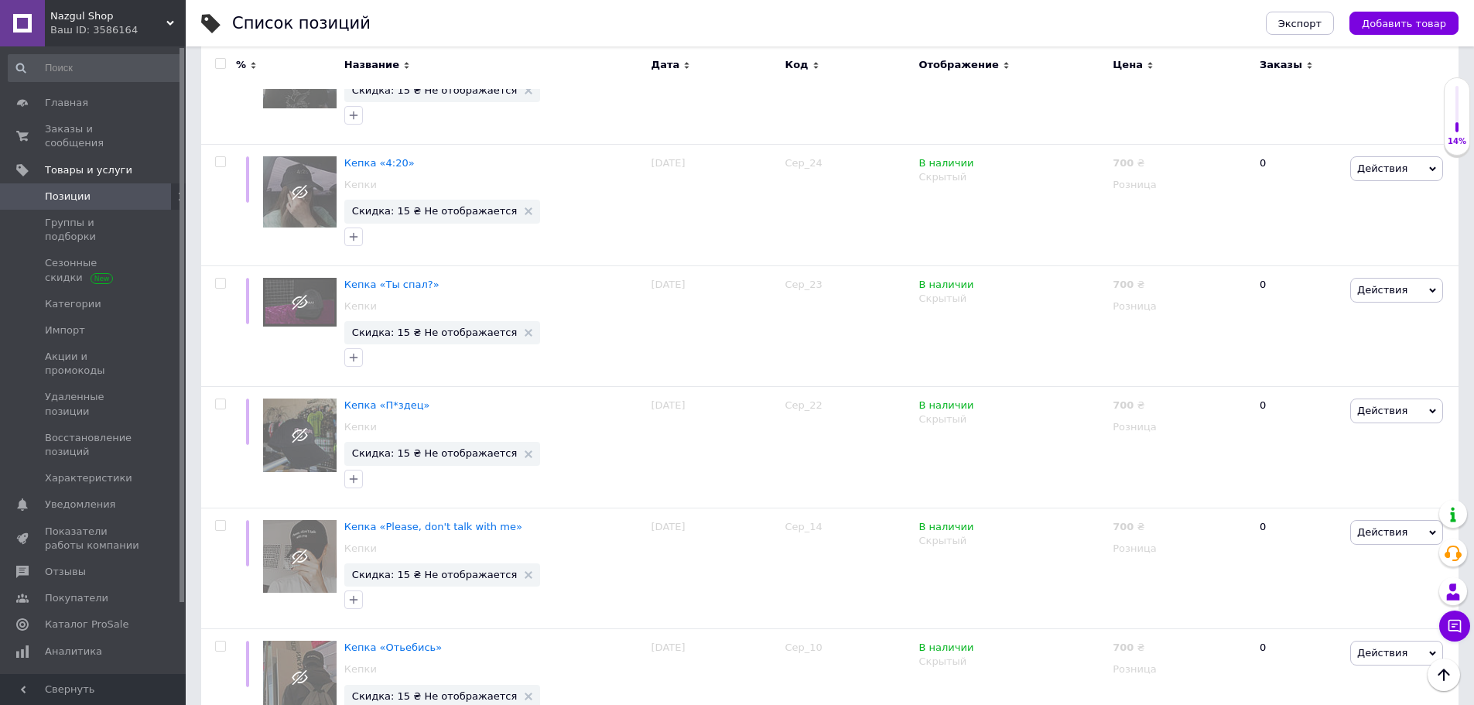
scroll to position [5143, 0]
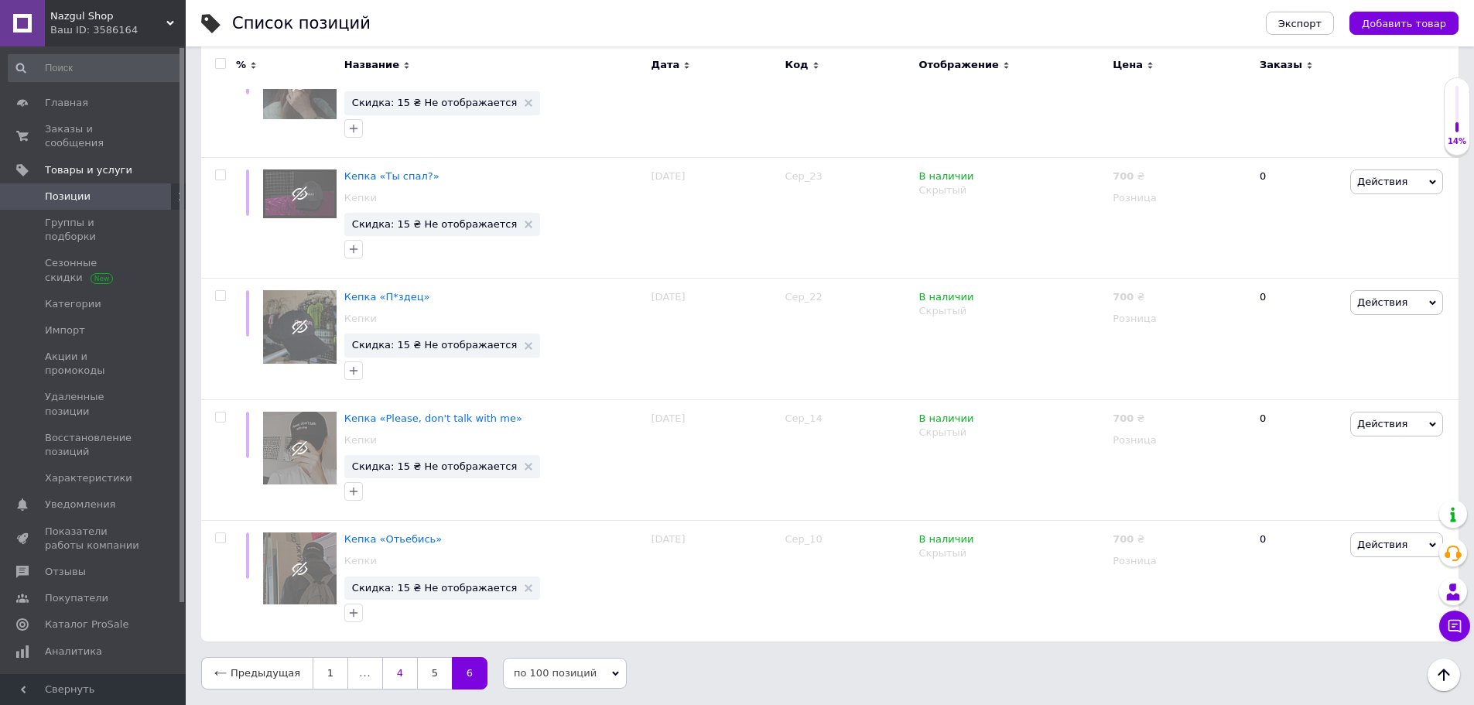
click at [392, 676] on link "4" at bounding box center [399, 673] width 35 height 33
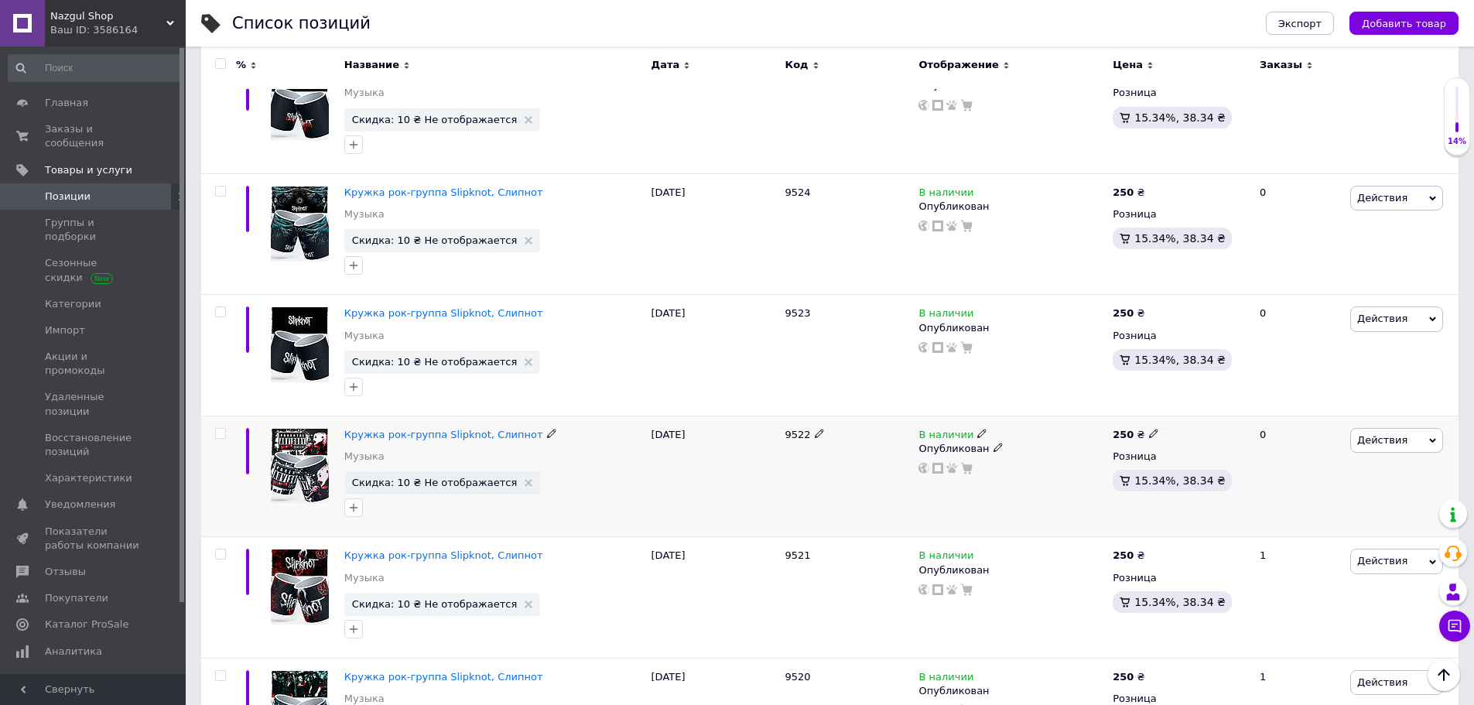
click at [1358, 440] on span "Действия" at bounding box center [1383, 440] width 50 height 12
click at [1302, 531] on li "Скидка" at bounding box center [1333, 536] width 220 height 22
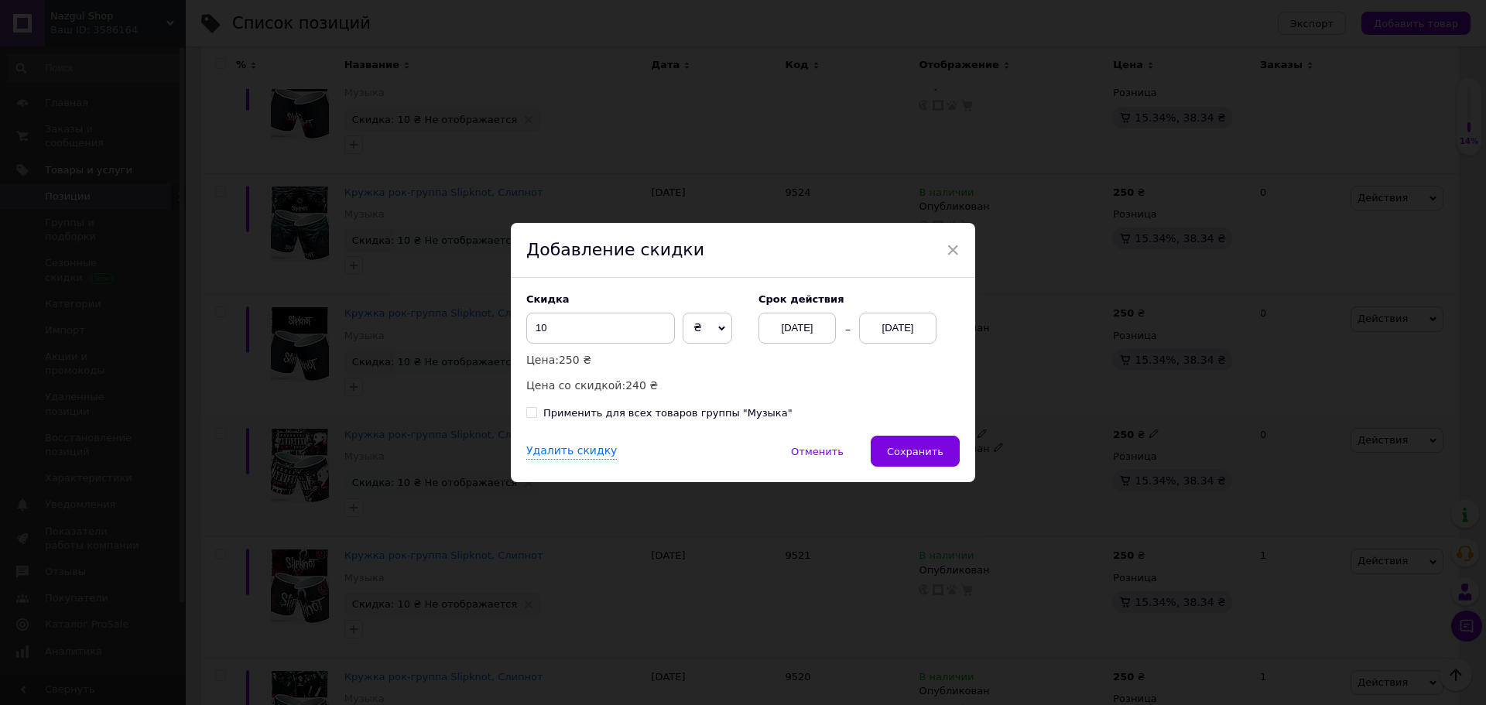
click at [742, 412] on div "Применить для всех товаров группы "Музыка"" at bounding box center [667, 413] width 249 height 14
click at [536, 412] on input "Применить для всех товаров группы "Музыка"" at bounding box center [531, 412] width 10 height 10
checkbox input "true"
click at [954, 451] on button "Сохранить" at bounding box center [915, 451] width 89 height 31
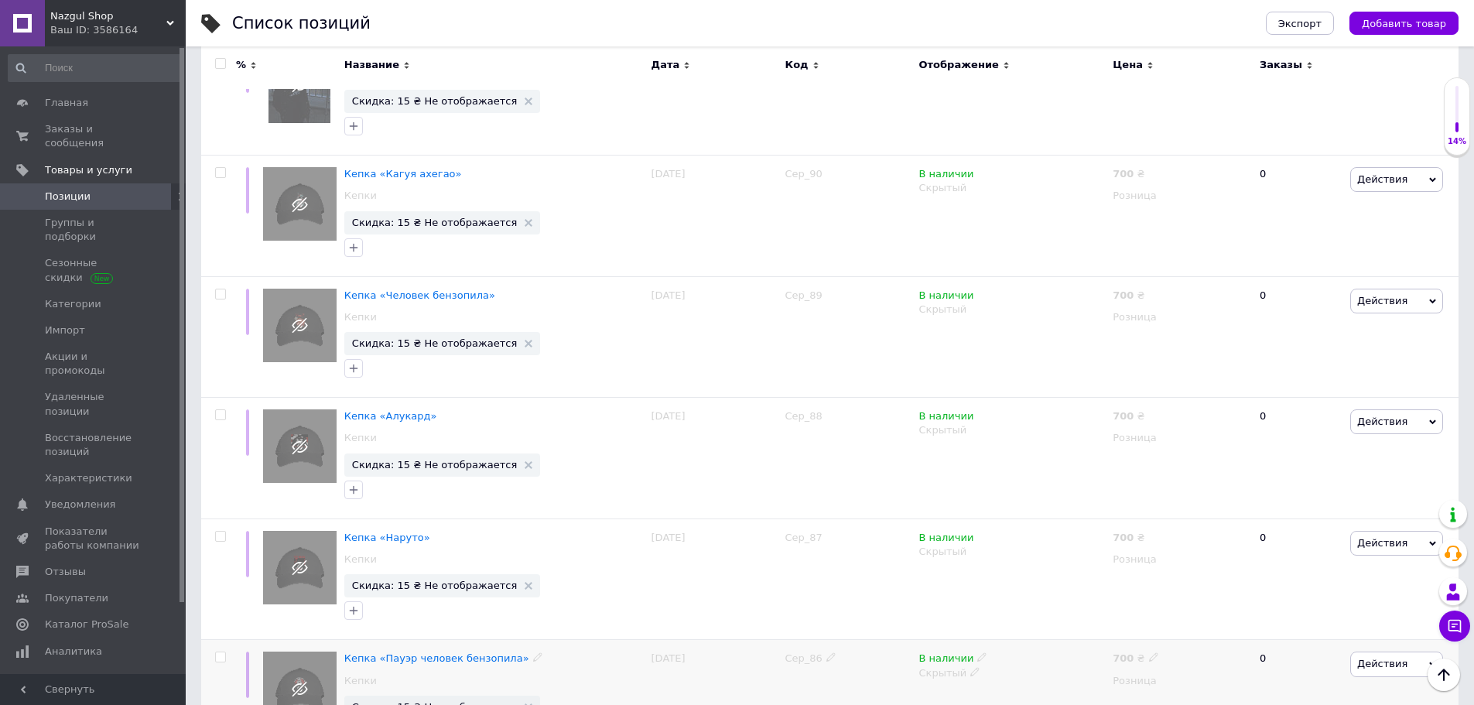
scroll to position [11825, 0]
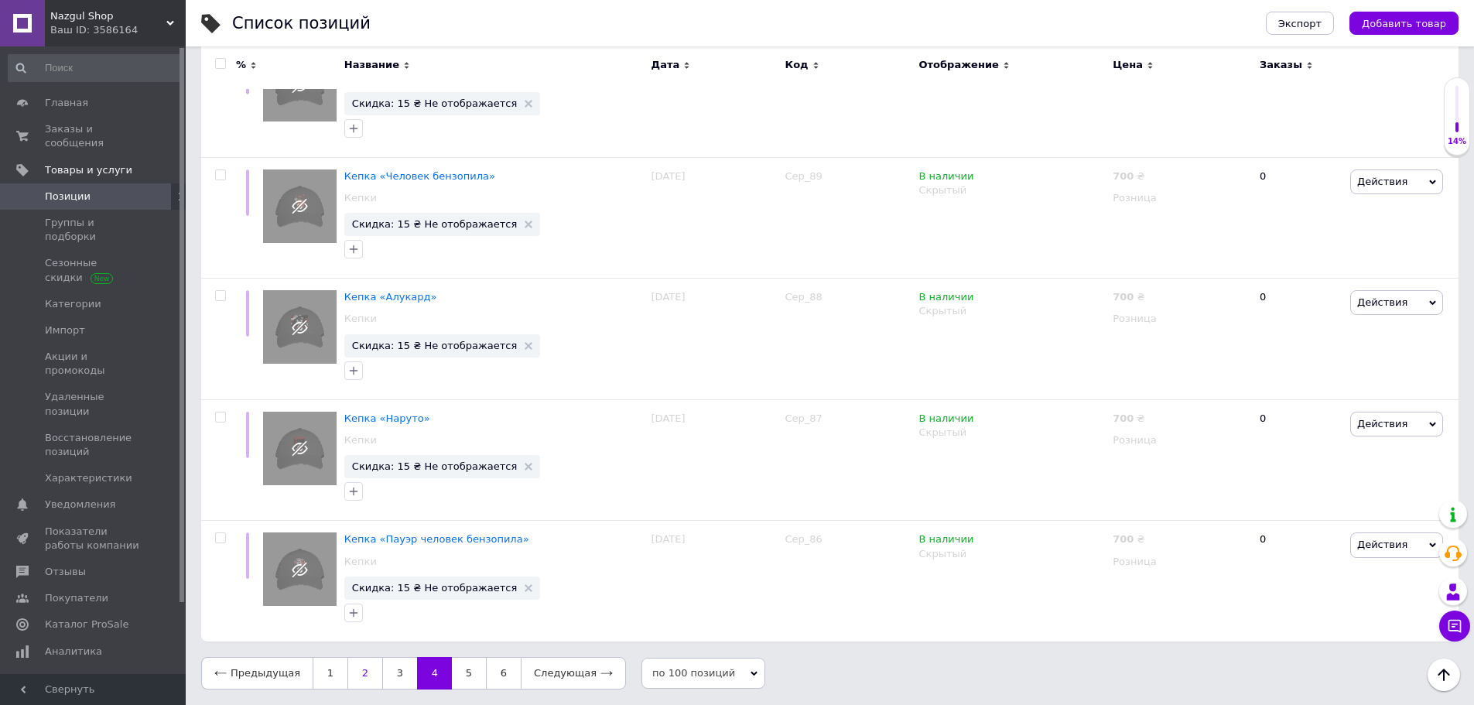
click at [364, 668] on link "2" at bounding box center [365, 673] width 35 height 33
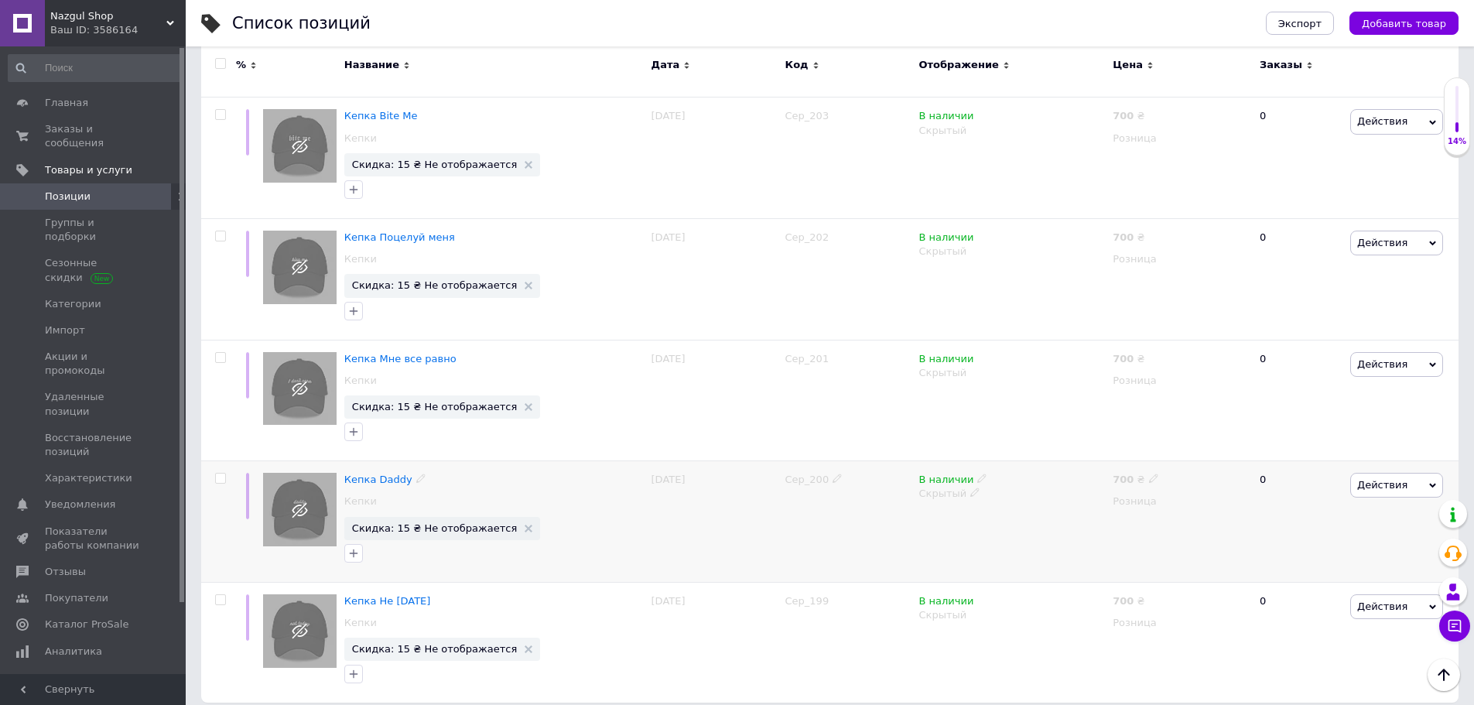
scroll to position [11912, 0]
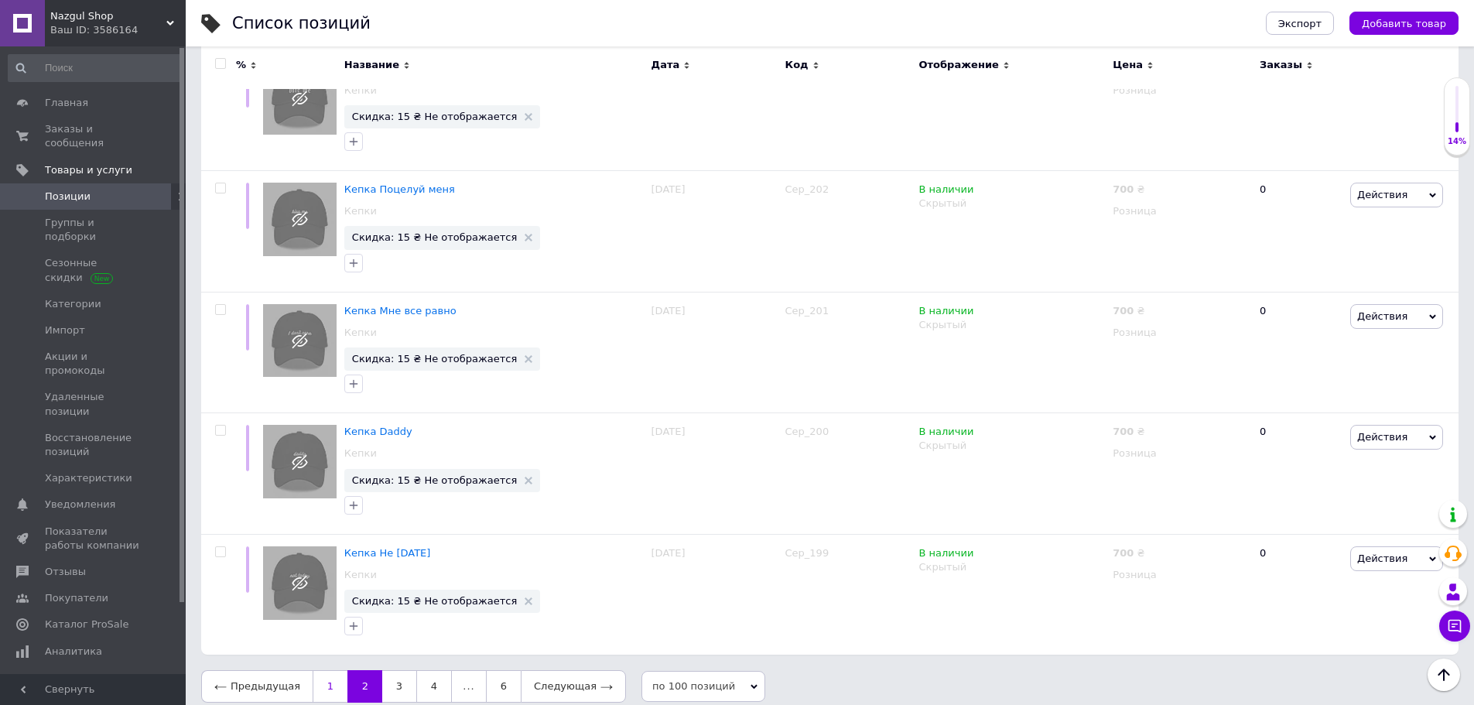
click at [331, 682] on link "1" at bounding box center [330, 686] width 35 height 33
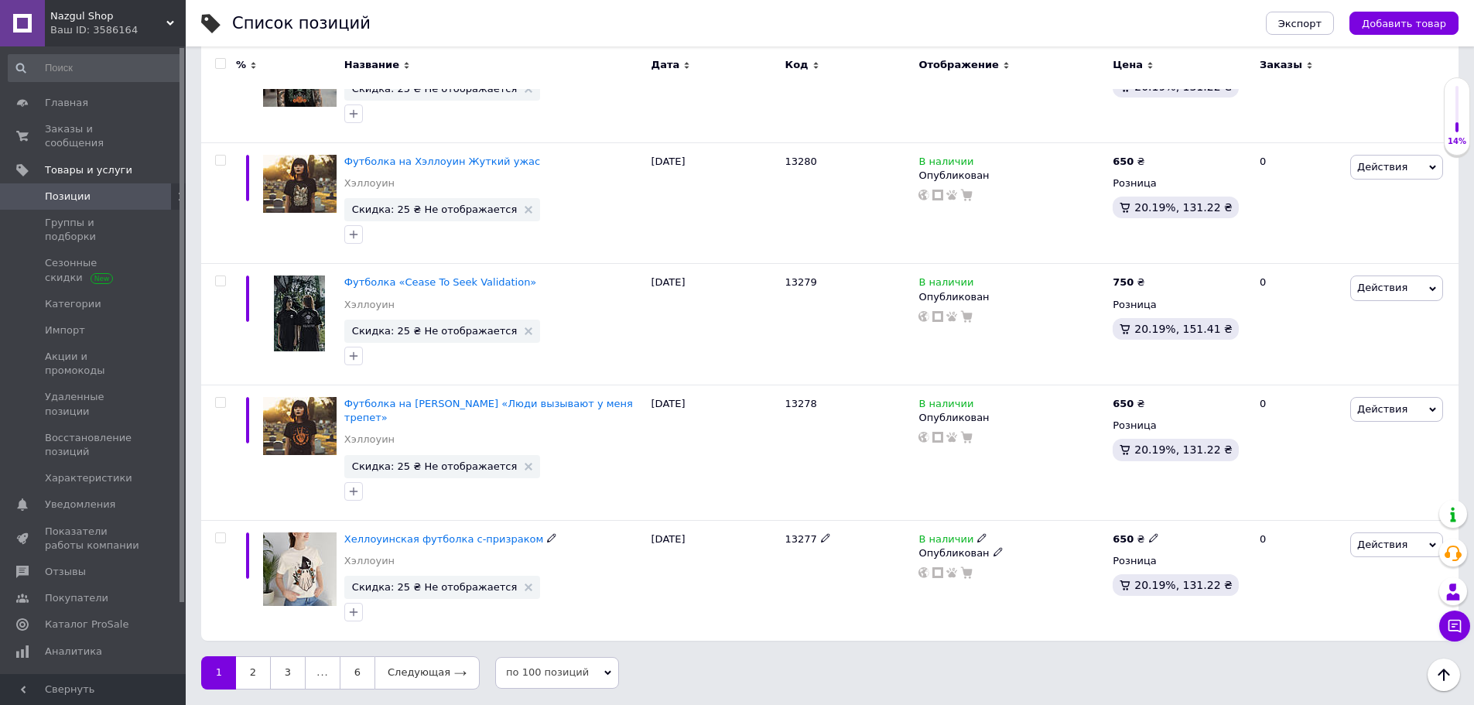
scroll to position [11839, 0]
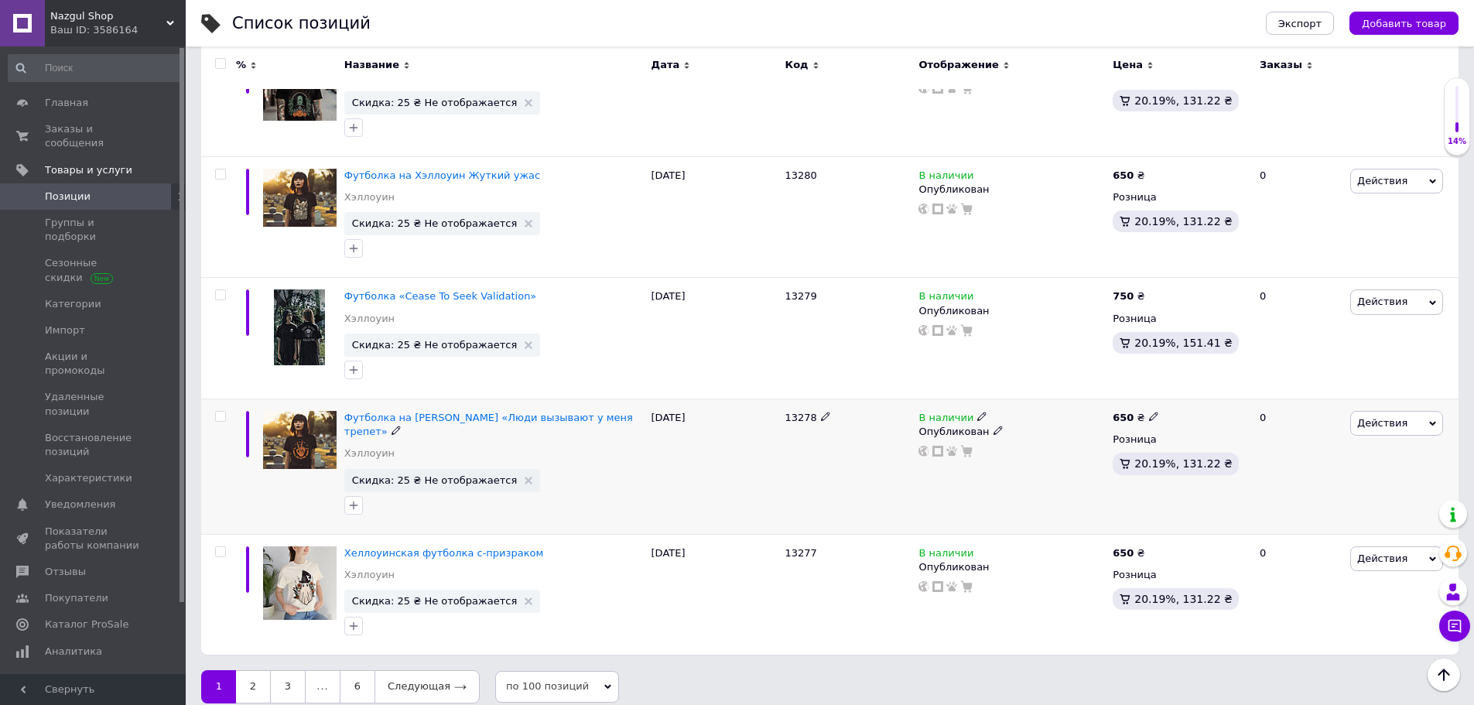
click at [1386, 417] on span "Действия" at bounding box center [1383, 423] width 50 height 12
click at [1269, 513] on li "Скидка" at bounding box center [1333, 519] width 220 height 22
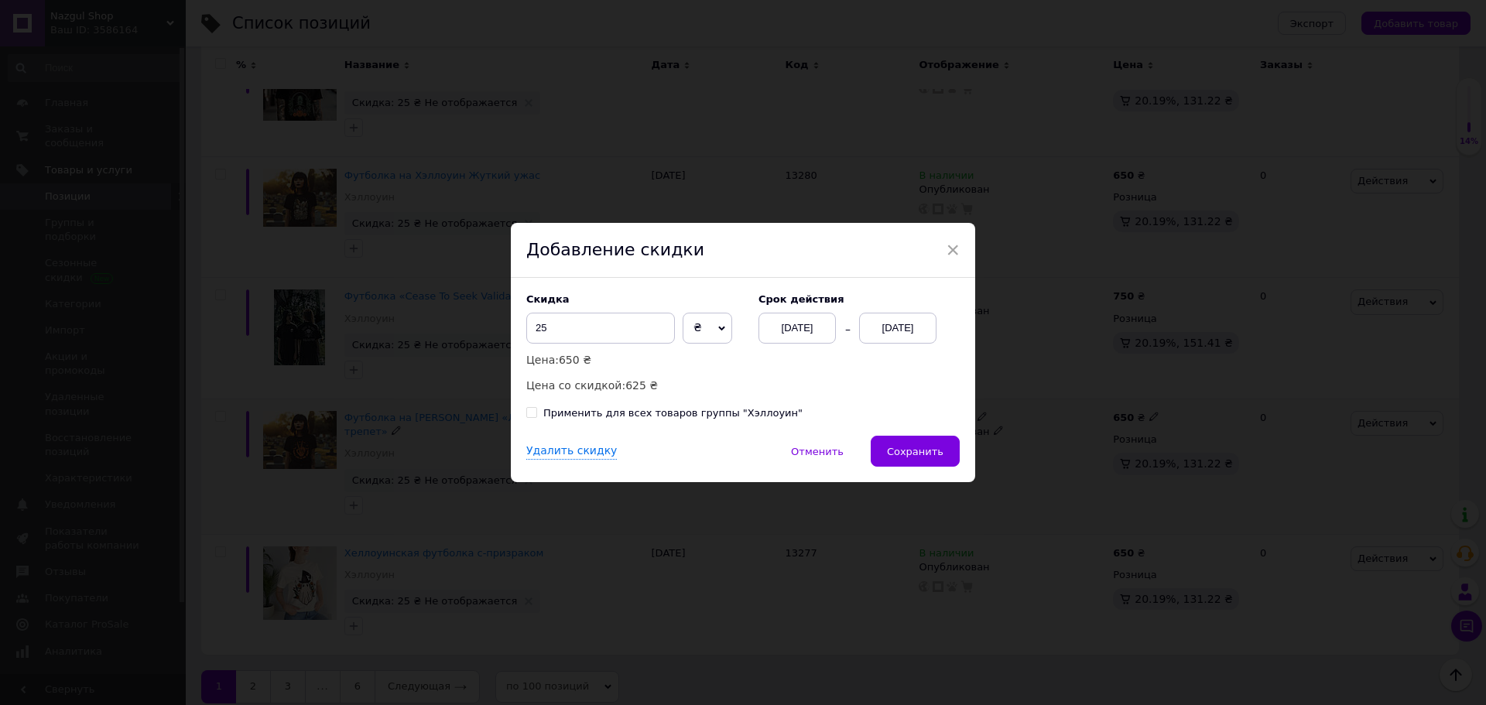
click at [743, 408] on div "Применить для всех товаров группы "Хэллоуин"" at bounding box center [672, 413] width 259 height 14
click at [536, 408] on input "Применить для всех товаров группы "Хэллоуин"" at bounding box center [531, 412] width 10 height 10
checkbox input "true"
click at [905, 446] on span "Сохранить" at bounding box center [915, 452] width 57 height 12
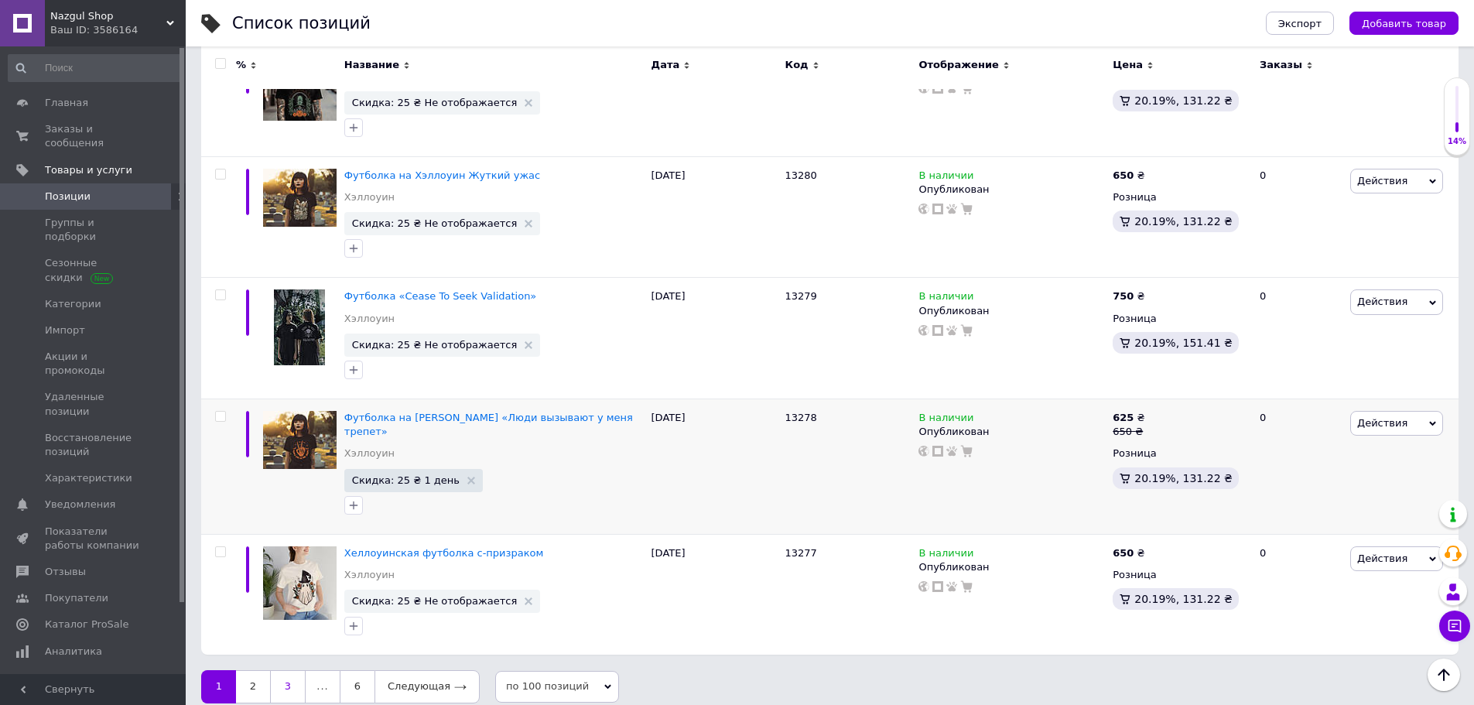
click at [289, 678] on link "3" at bounding box center [288, 686] width 36 height 33
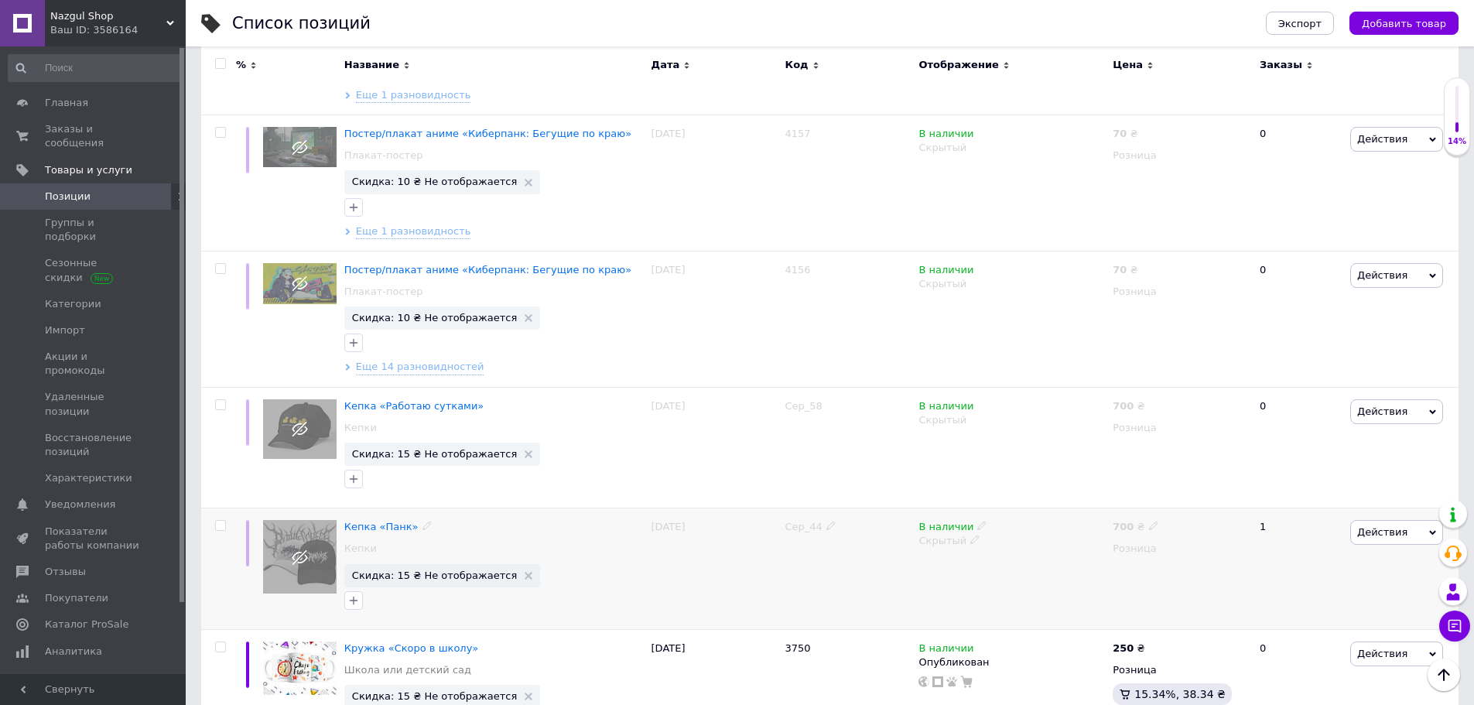
scroll to position [12156, 0]
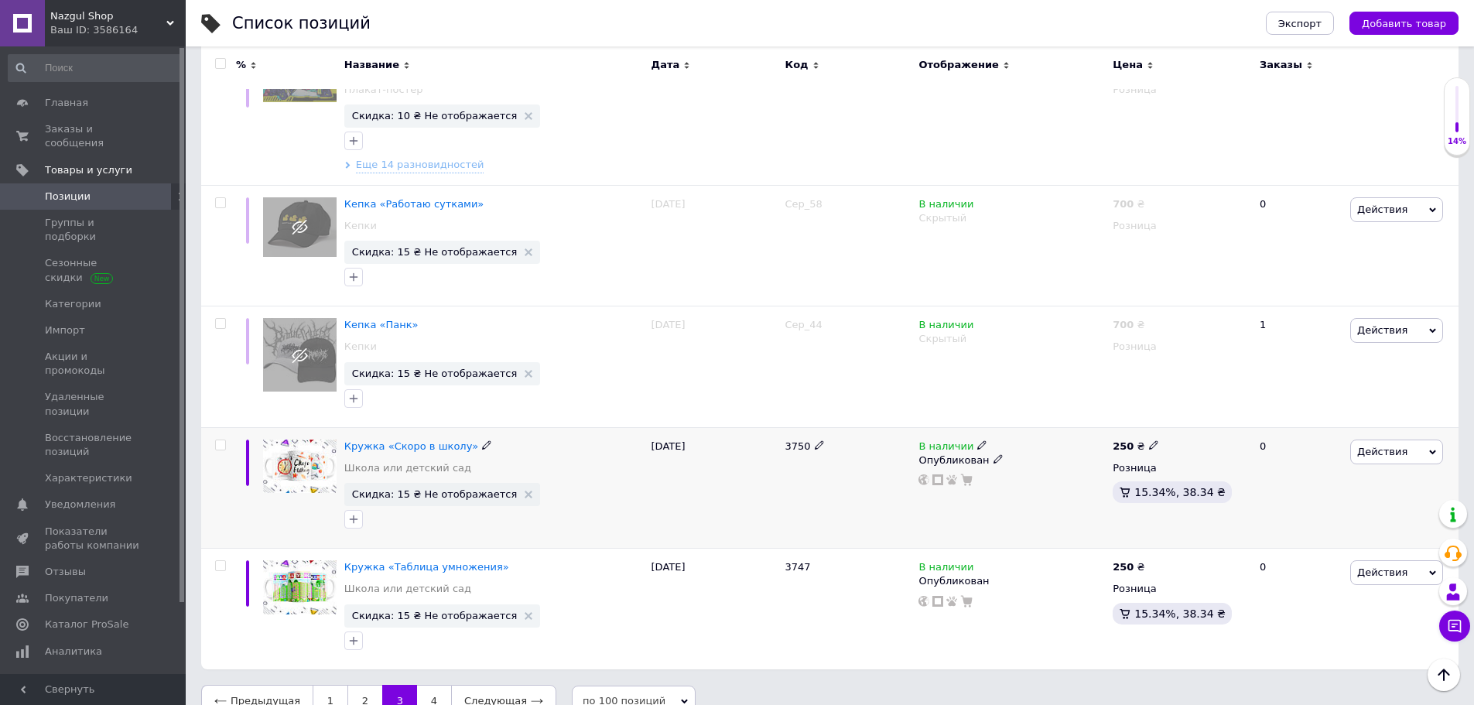
click at [1361, 446] on span "Действия" at bounding box center [1383, 452] width 50 height 12
click at [1272, 536] on li "Скидка" at bounding box center [1333, 547] width 220 height 22
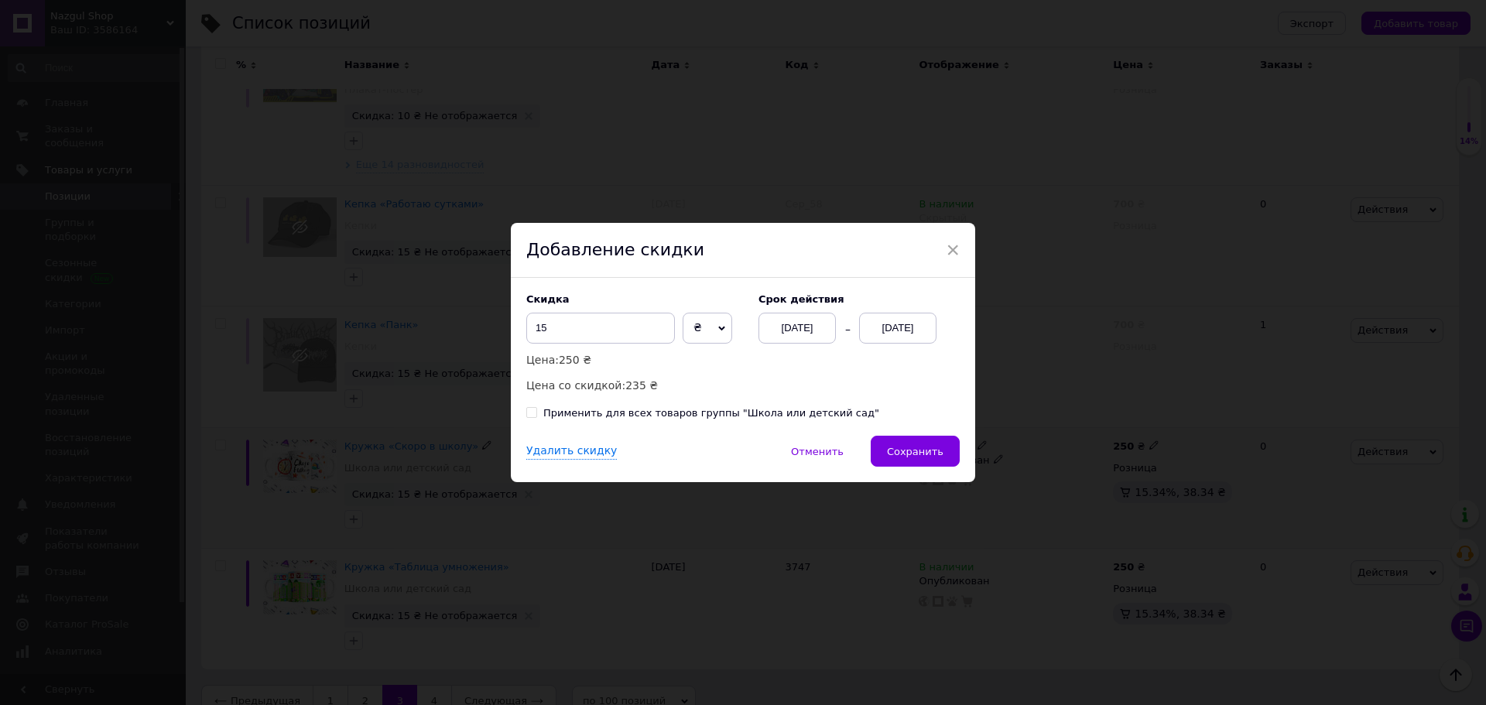
click at [756, 414] on div "Применить для всех товаров группы "Школа или детский сад"" at bounding box center [711, 413] width 336 height 14
click at [536, 414] on input "Применить для всех товаров группы "Школа или детский сад"" at bounding box center [531, 412] width 10 height 10
checkbox input "true"
click at [905, 456] on span "Сохранить" at bounding box center [915, 452] width 57 height 12
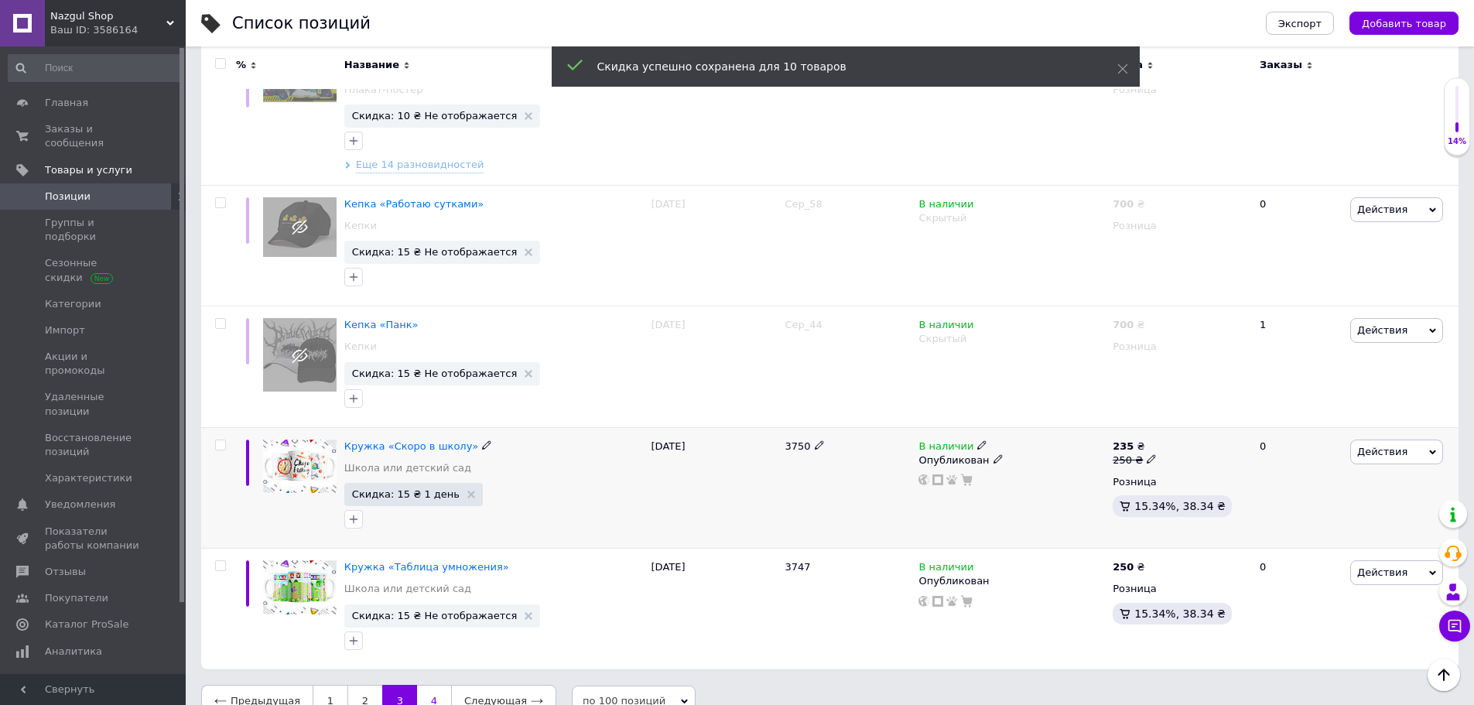
click at [425, 685] on link "4" at bounding box center [434, 701] width 34 height 33
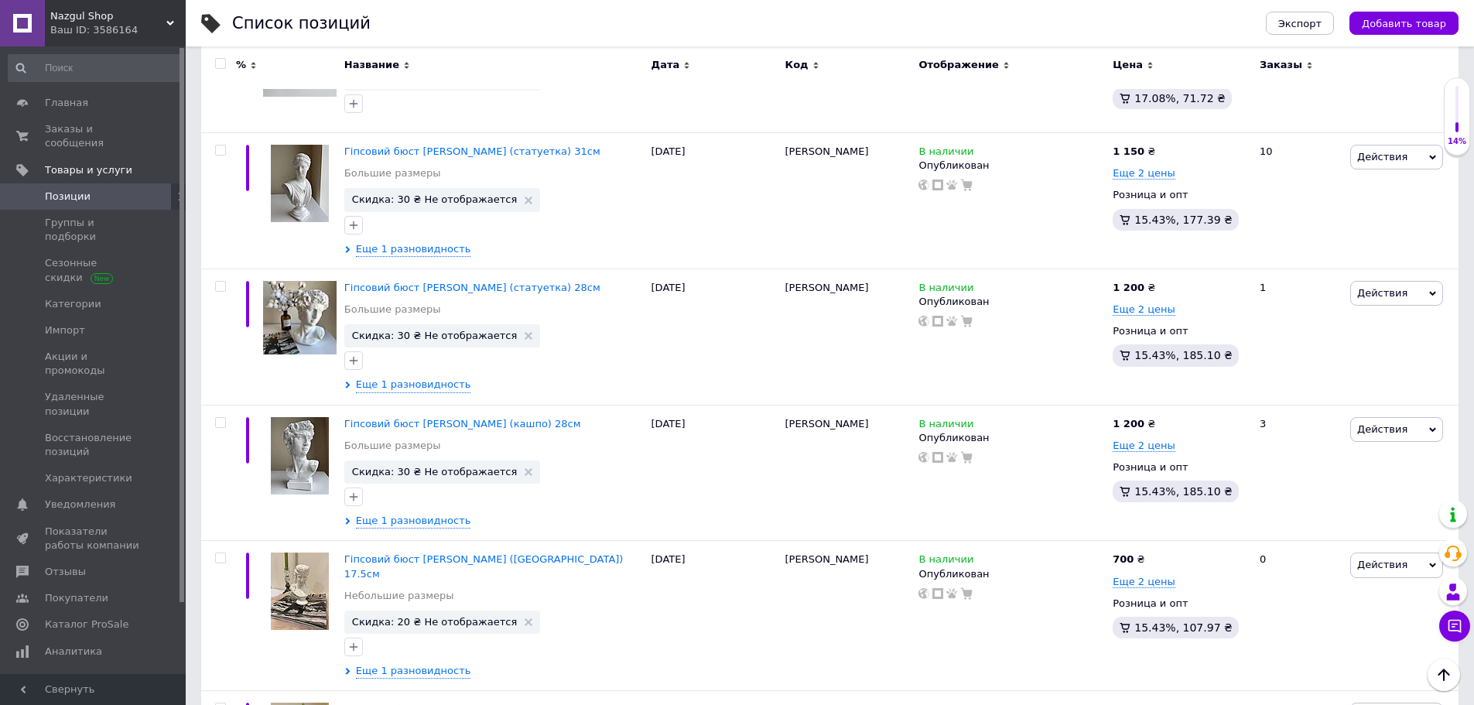
scroll to position [921, 0]
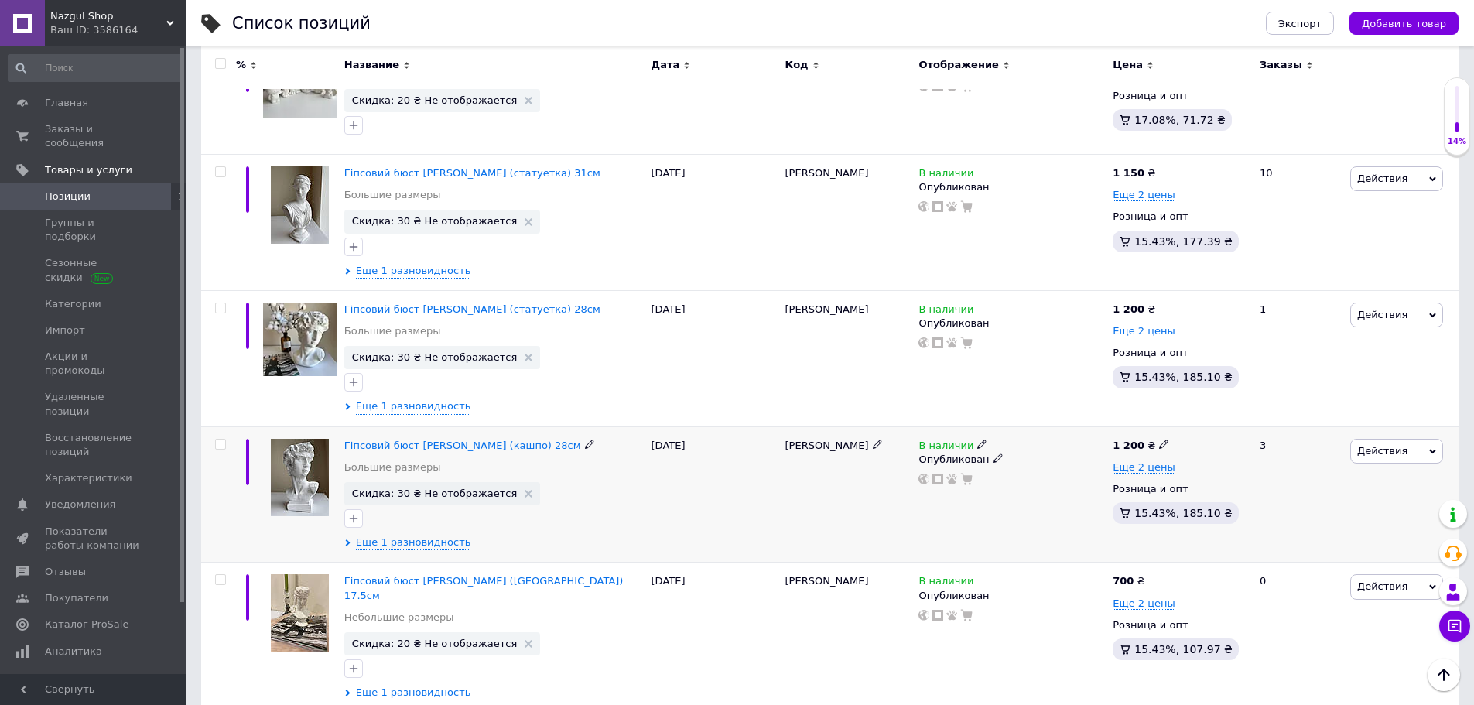
click at [1397, 446] on span "Действия" at bounding box center [1383, 451] width 50 height 12
click at [1282, 540] on li "Скидка" at bounding box center [1333, 546] width 220 height 22
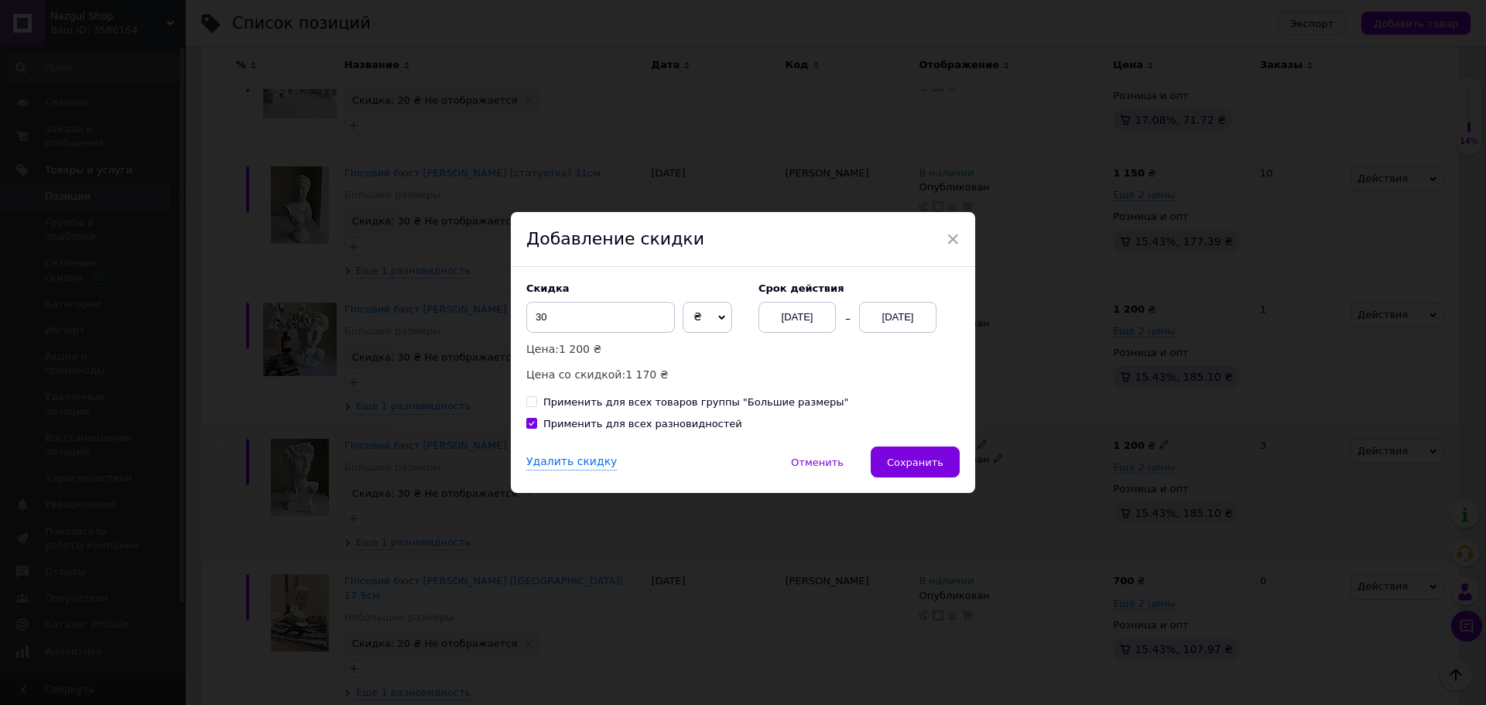
click at [753, 405] on div "Применить для всех товаров группы "Большие размеры"" at bounding box center [696, 403] width 306 height 14
click at [536, 405] on input "Применить для всех товаров группы "Большие размеры"" at bounding box center [531, 401] width 10 height 10
checkbox input "true"
click at [928, 467] on span "Сохранить" at bounding box center [915, 463] width 57 height 12
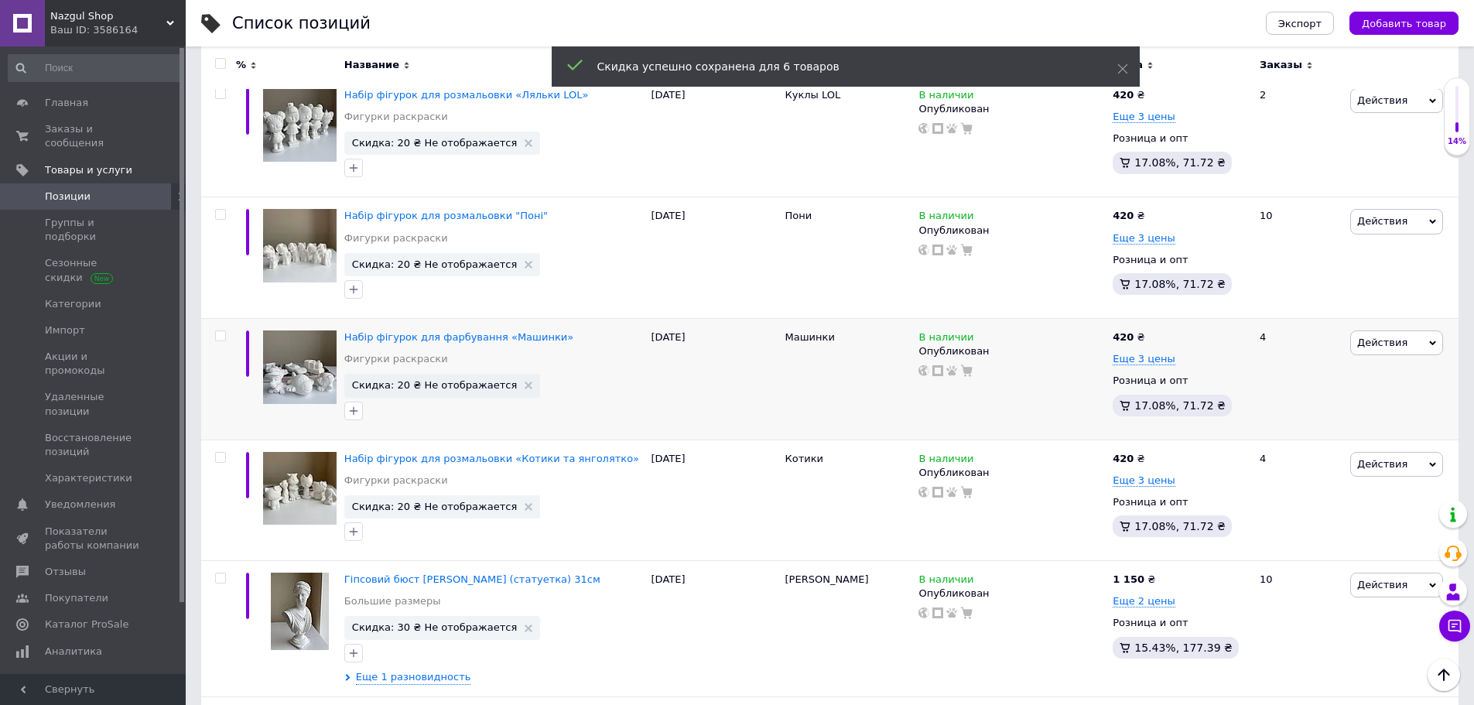
scroll to position [457, 0]
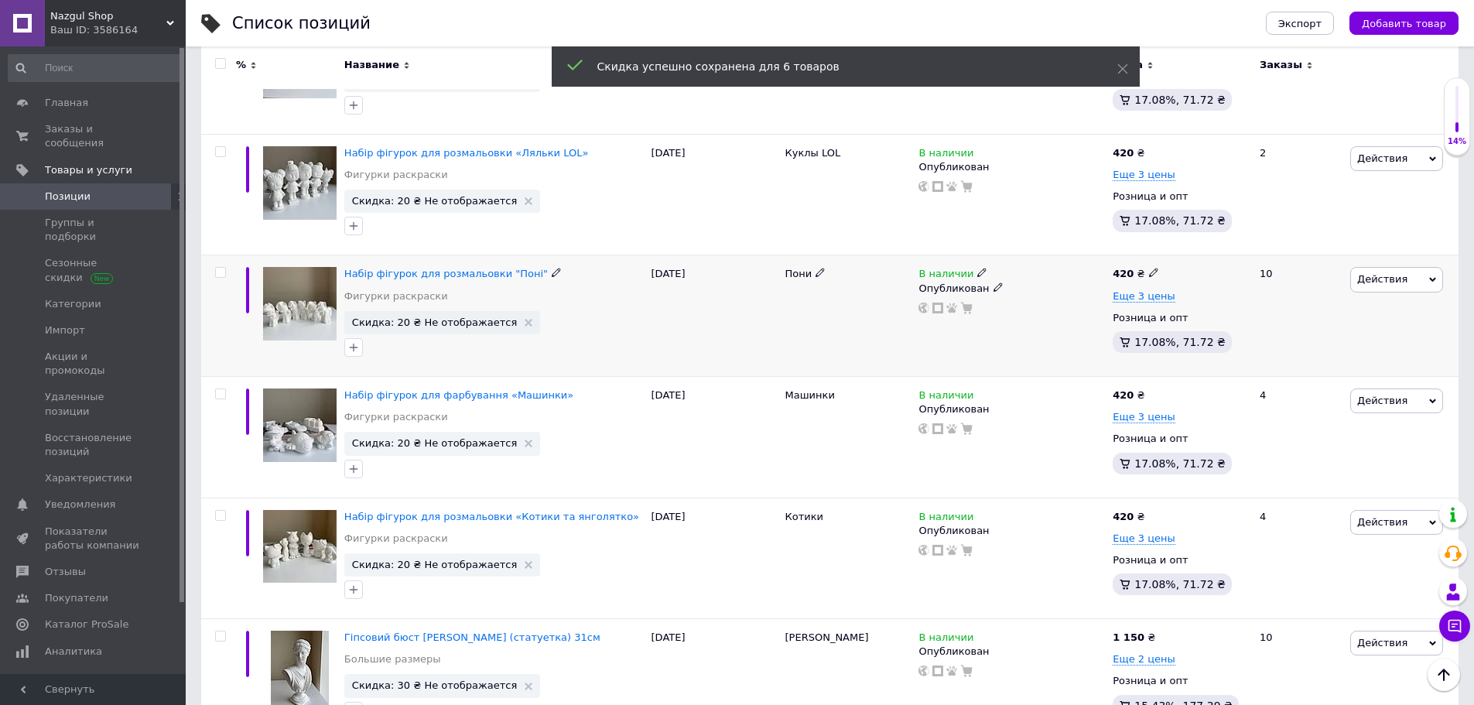
click at [1399, 270] on span "Действия" at bounding box center [1397, 279] width 93 height 25
click at [1279, 371] on li "Скидка" at bounding box center [1333, 375] width 220 height 22
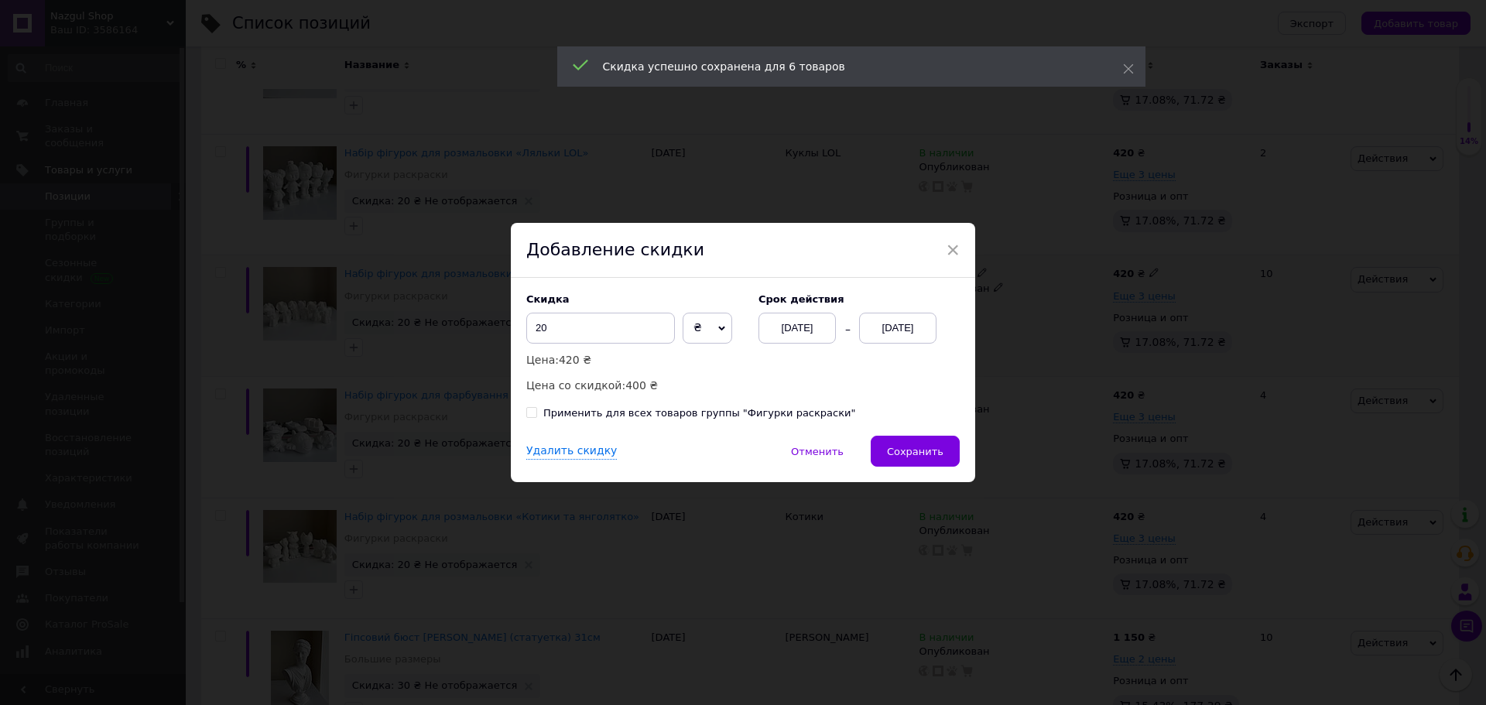
click at [695, 415] on div "Применить для всех товаров группы "Фигурки раскраски"" at bounding box center [699, 413] width 313 height 14
click at [536, 415] on input "Применить для всех товаров группы "Фигурки раскраски"" at bounding box center [531, 412] width 10 height 10
checkbox input "true"
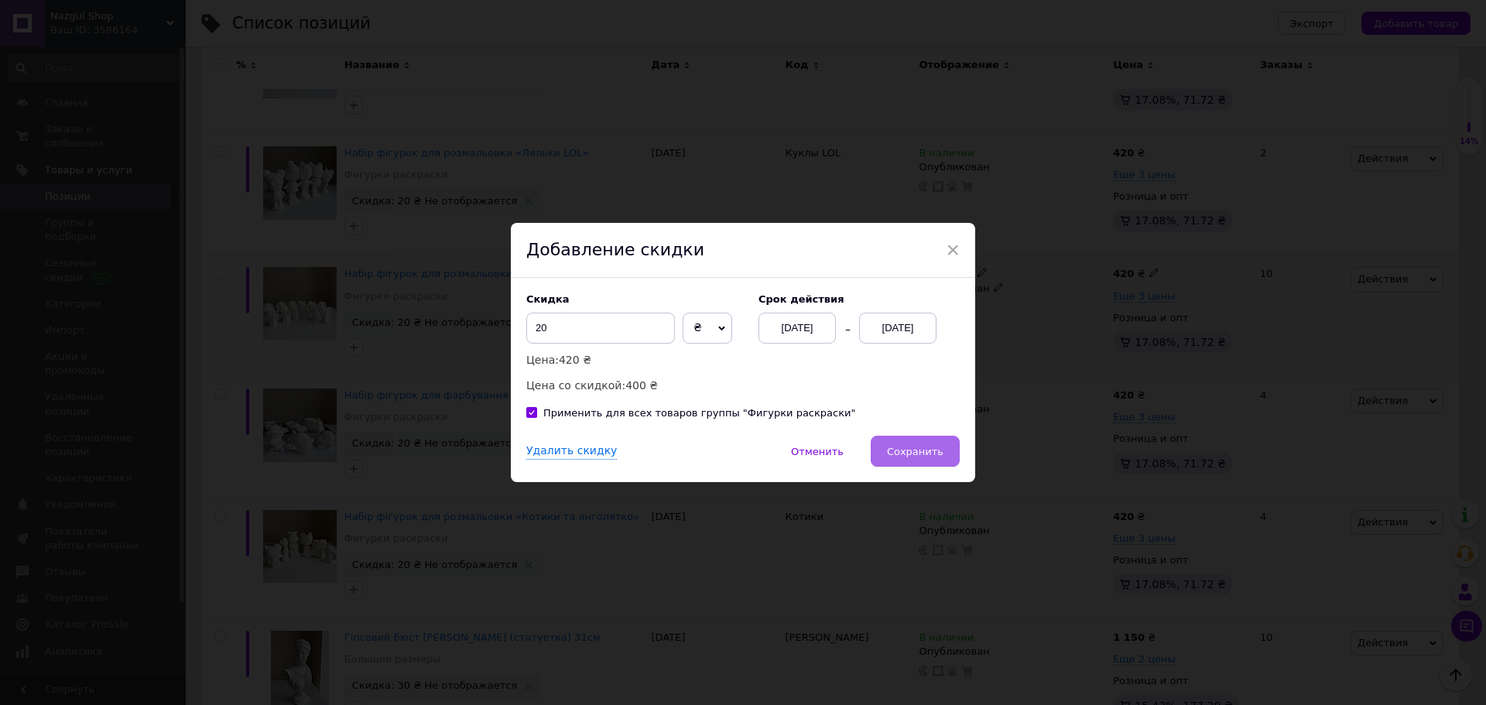
click at [918, 461] on button "Сохранить" at bounding box center [915, 451] width 89 height 31
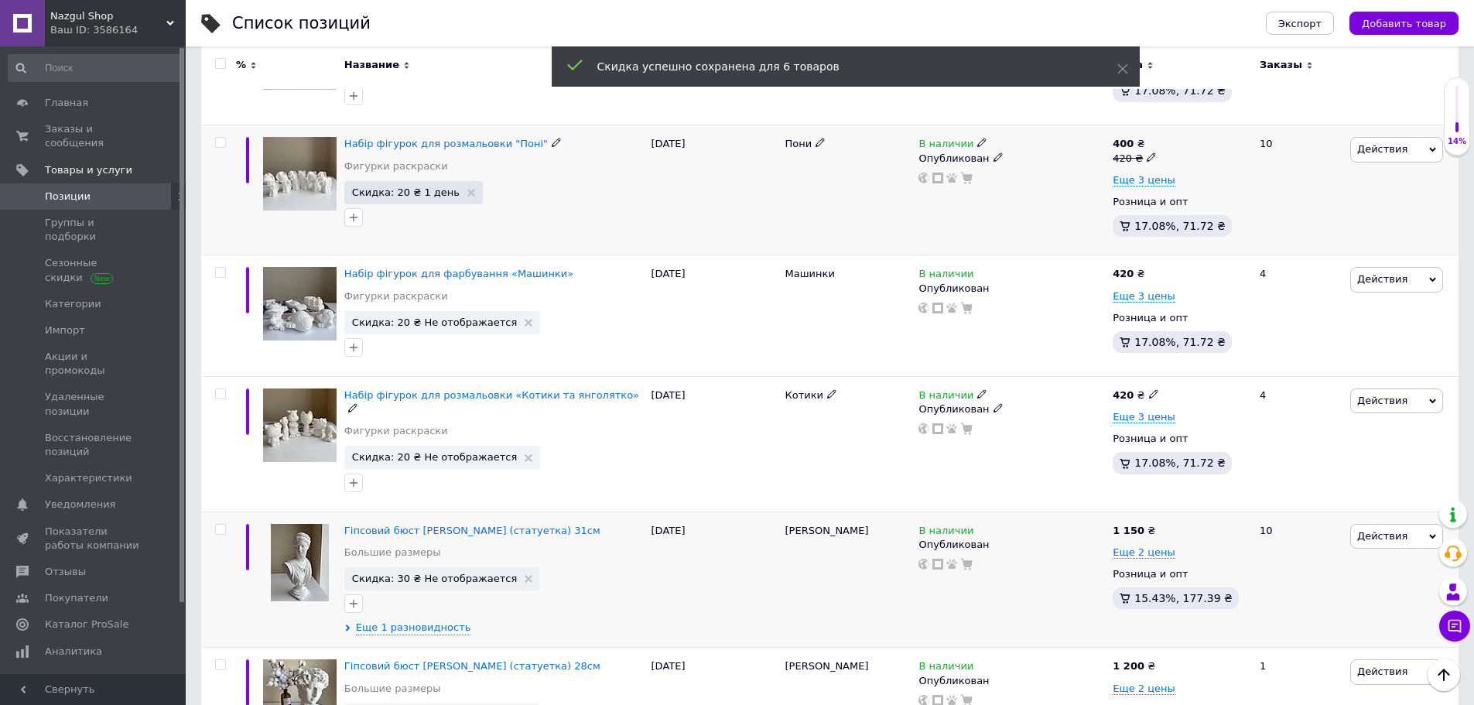
scroll to position [611, 0]
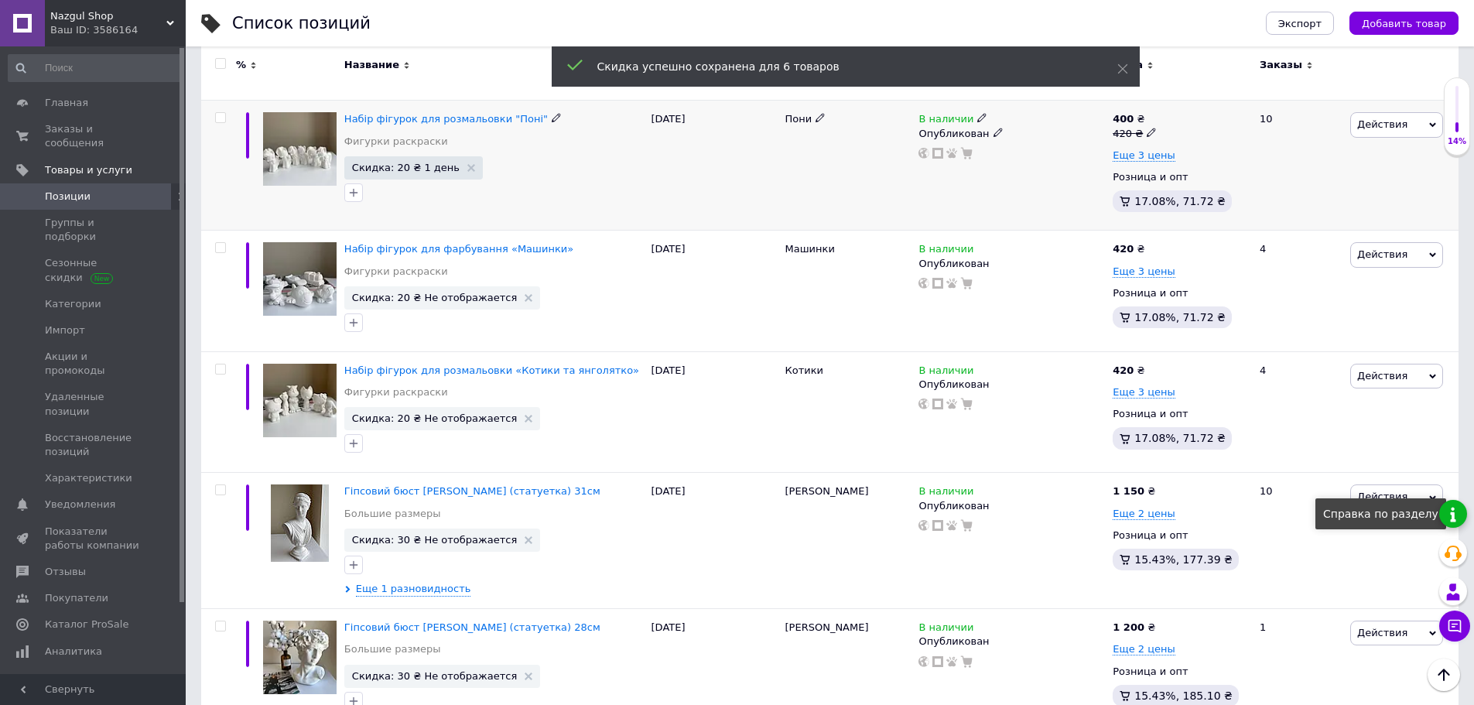
click at [1444, 504] on link at bounding box center [1454, 514] width 28 height 28
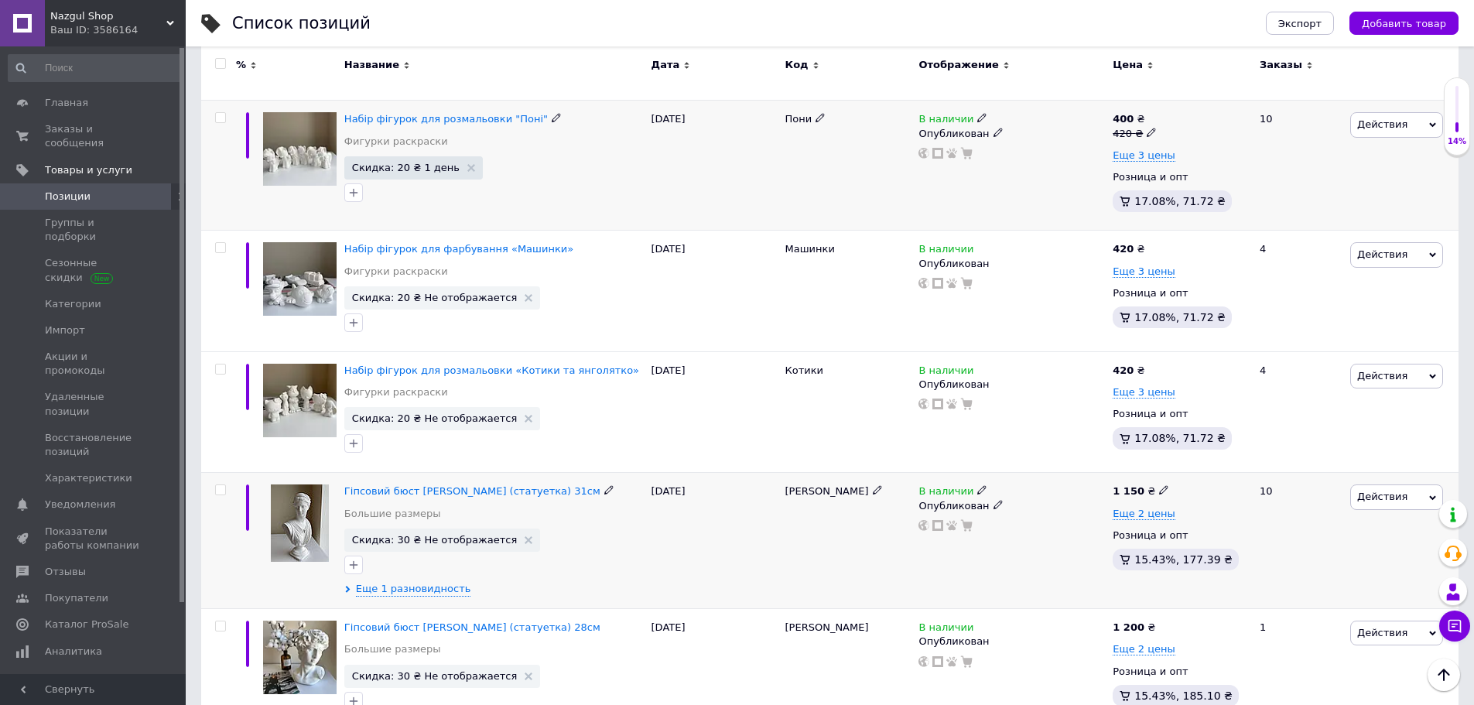
click at [1383, 488] on span "Действия" at bounding box center [1397, 497] width 93 height 25
click at [1295, 587] on li "Скидка" at bounding box center [1333, 592] width 220 height 22
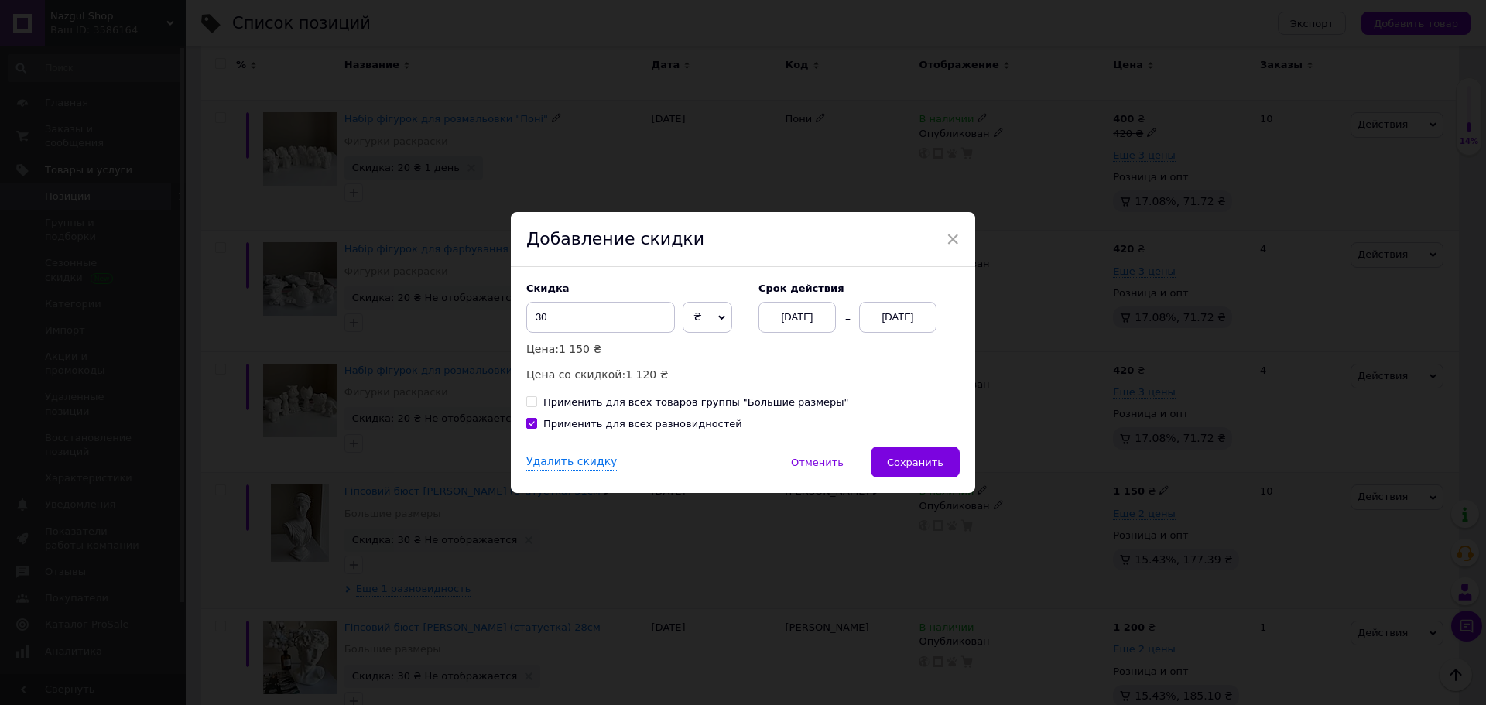
click at [762, 401] on div "Применить для всех товаров группы "Большие размеры"" at bounding box center [696, 403] width 306 height 14
click at [536, 401] on input "Применить для всех товаров группы "Большие размеры"" at bounding box center [531, 401] width 10 height 10
checkbox input "true"
click at [920, 474] on button "Сохранить" at bounding box center [915, 462] width 89 height 31
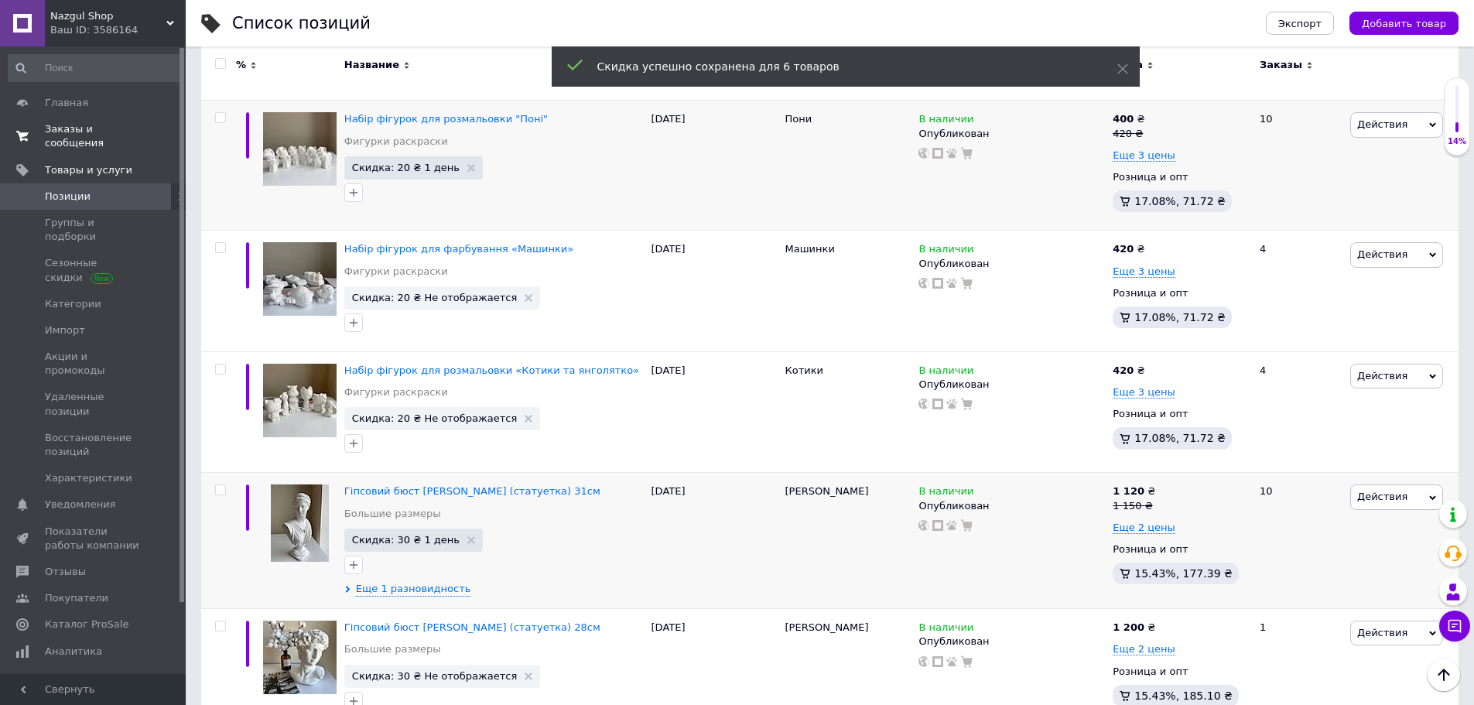
click at [98, 120] on link "Заказы и сообщения 0 0" at bounding box center [95, 136] width 190 height 40
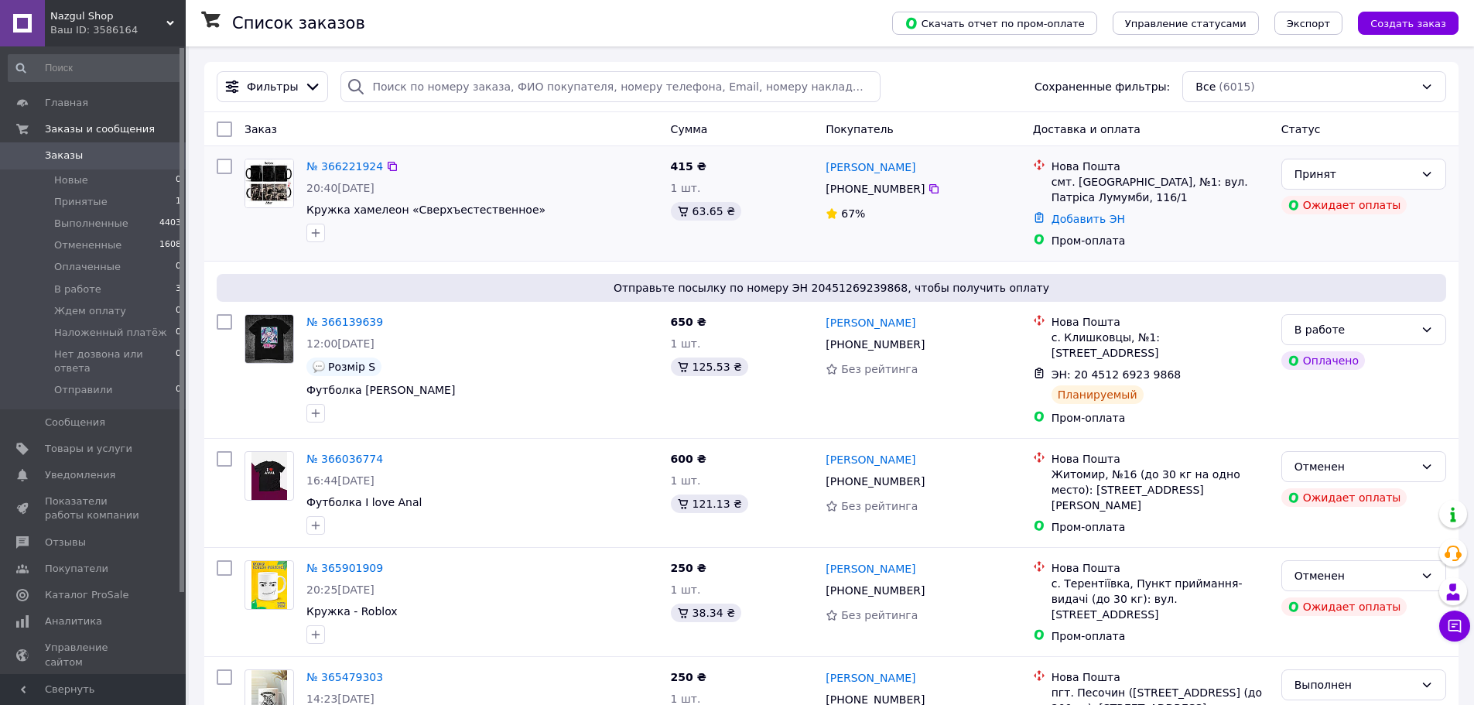
click at [259, 257] on div "№ 366221924 20:40, 11.10.2025 Кружка хамелеон «Сверхъестественное» 415 ₴ 1 шт. …" at bounding box center [831, 203] width 1255 height 115
click at [344, 170] on link "№ 366221924" at bounding box center [344, 166] width 77 height 12
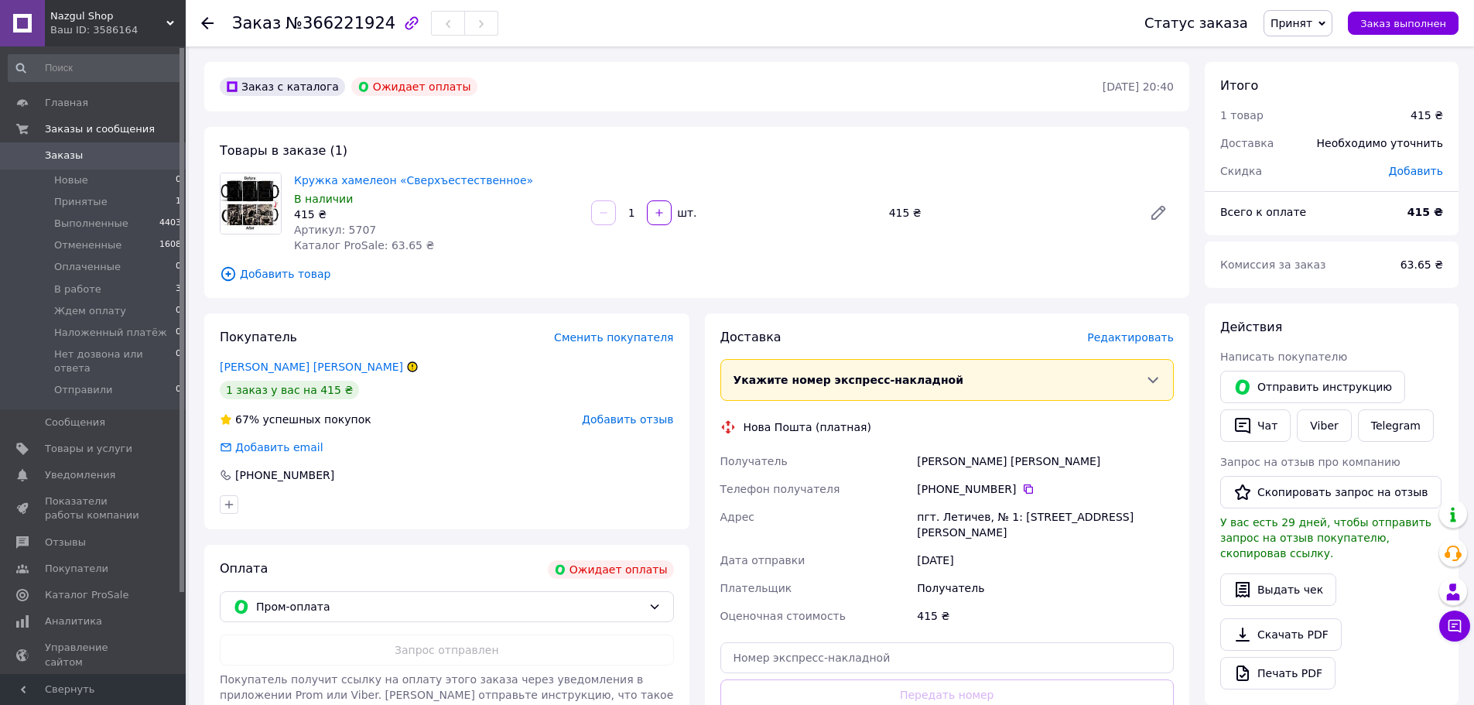
click at [1290, 27] on span "Принят" at bounding box center [1292, 23] width 42 height 12
click at [1298, 78] on li "Отменен" at bounding box center [1337, 77] width 144 height 23
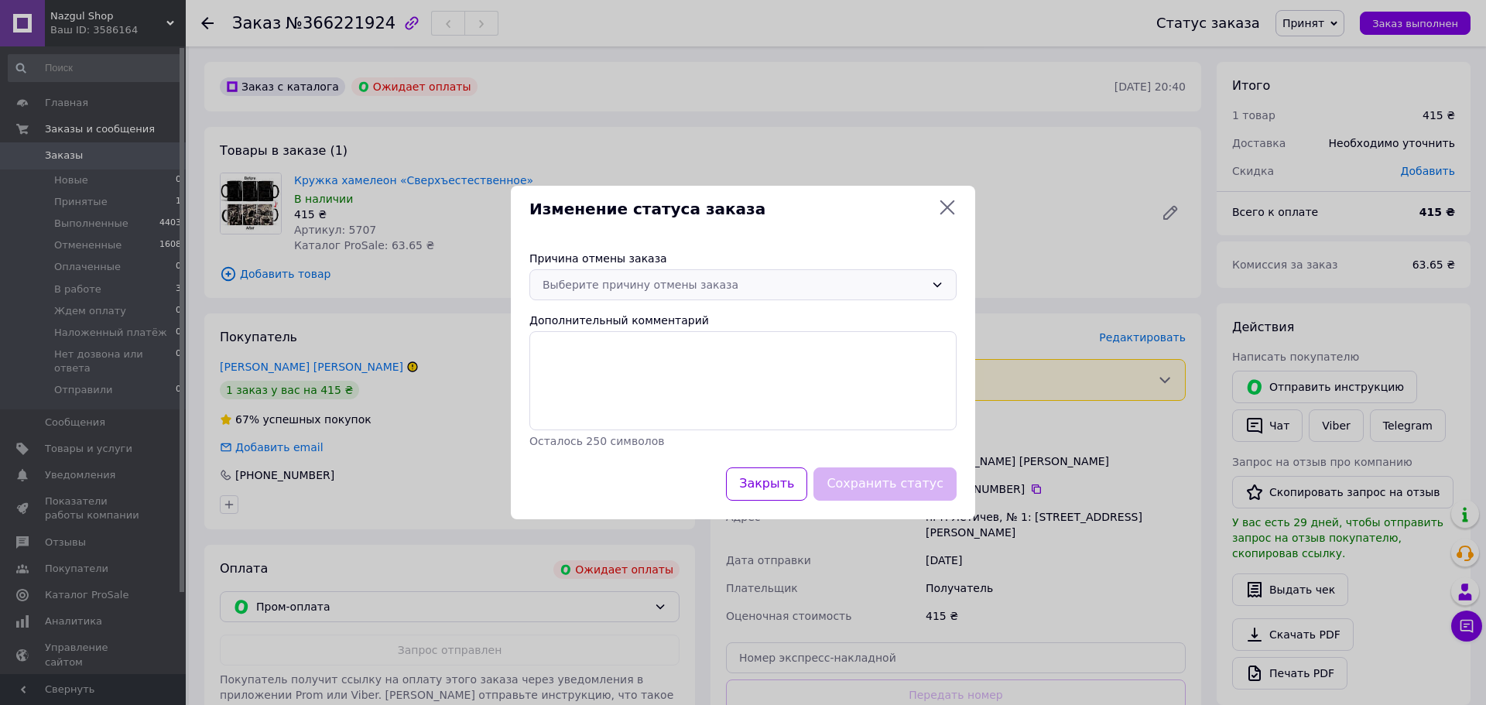
click at [609, 285] on div "Выберите причину отмены заказа" at bounding box center [734, 284] width 382 height 17
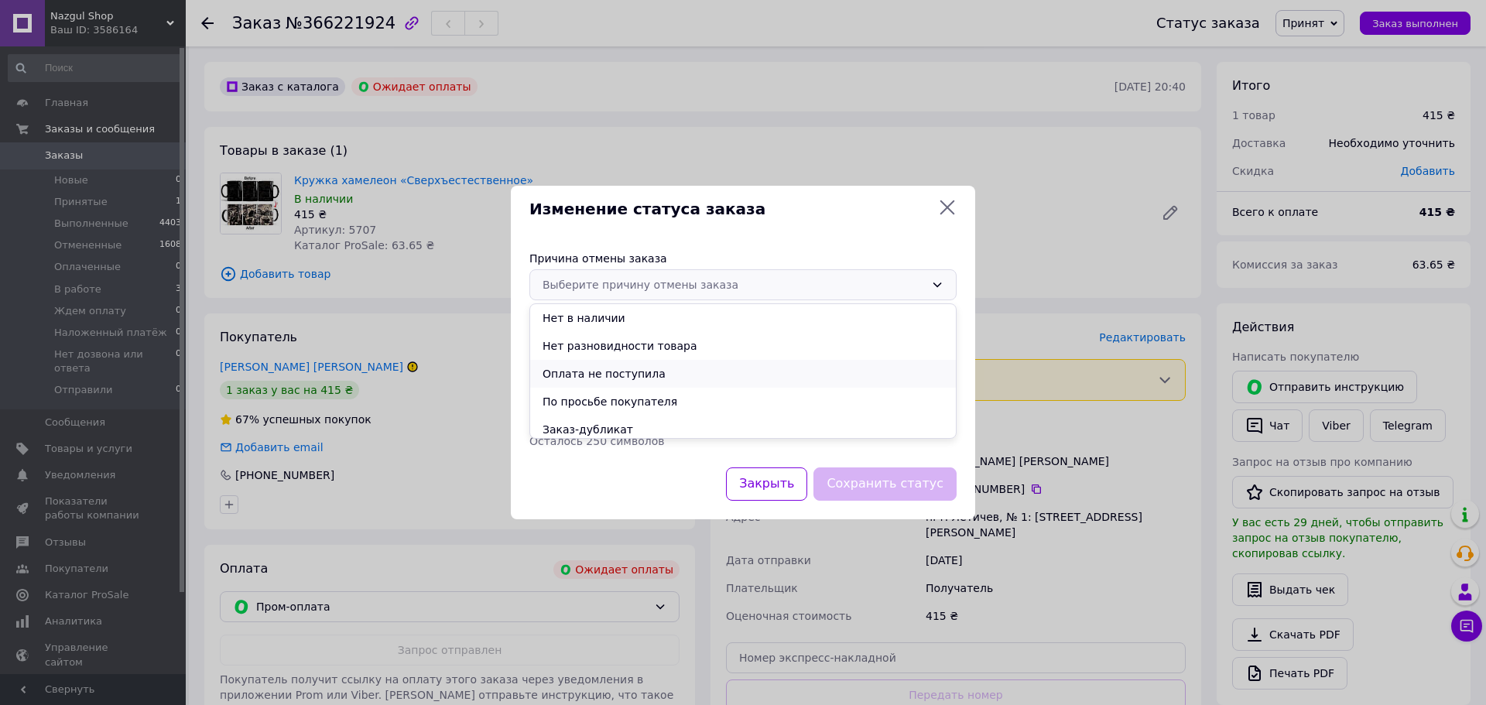
click at [589, 372] on li "Оплата не поступила" at bounding box center [743, 374] width 426 height 28
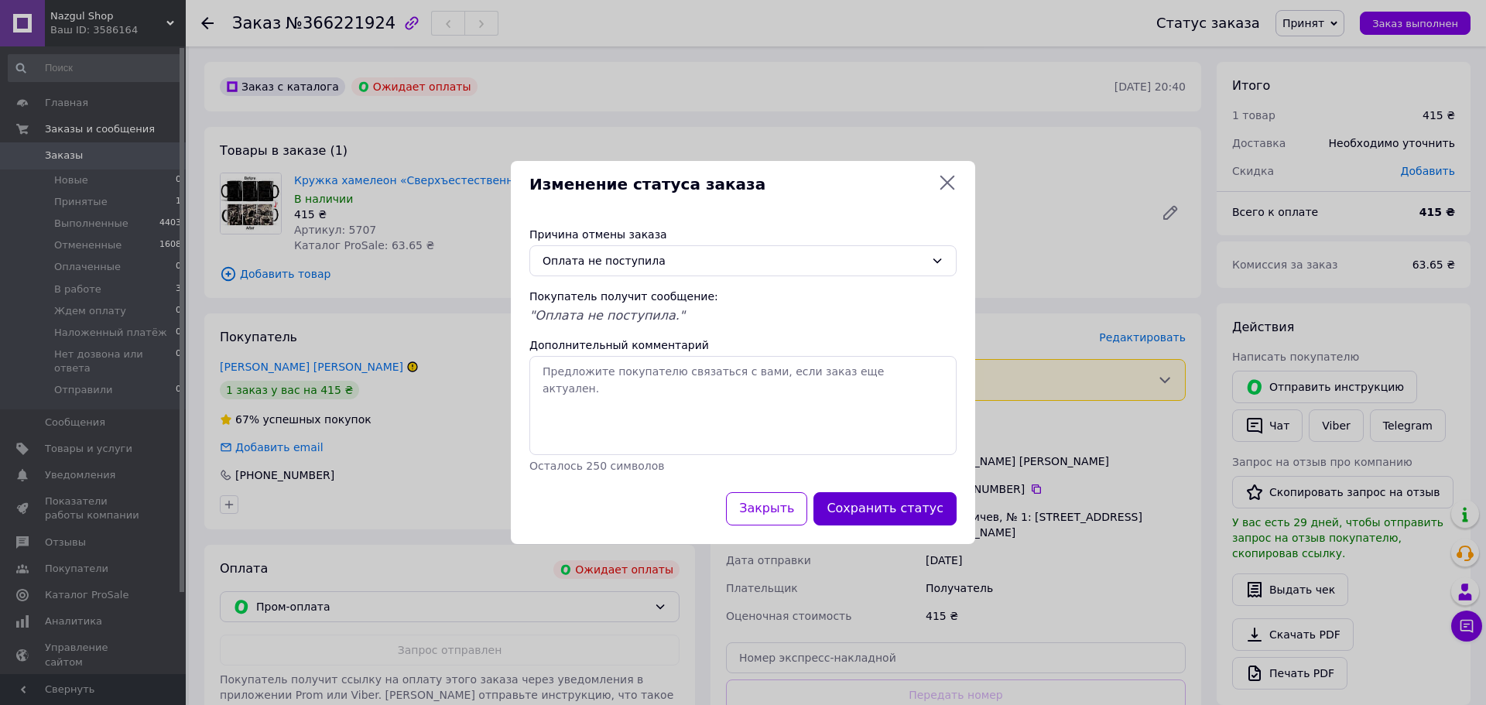
click at [861, 496] on button "Сохранить статус" at bounding box center [884, 508] width 143 height 33
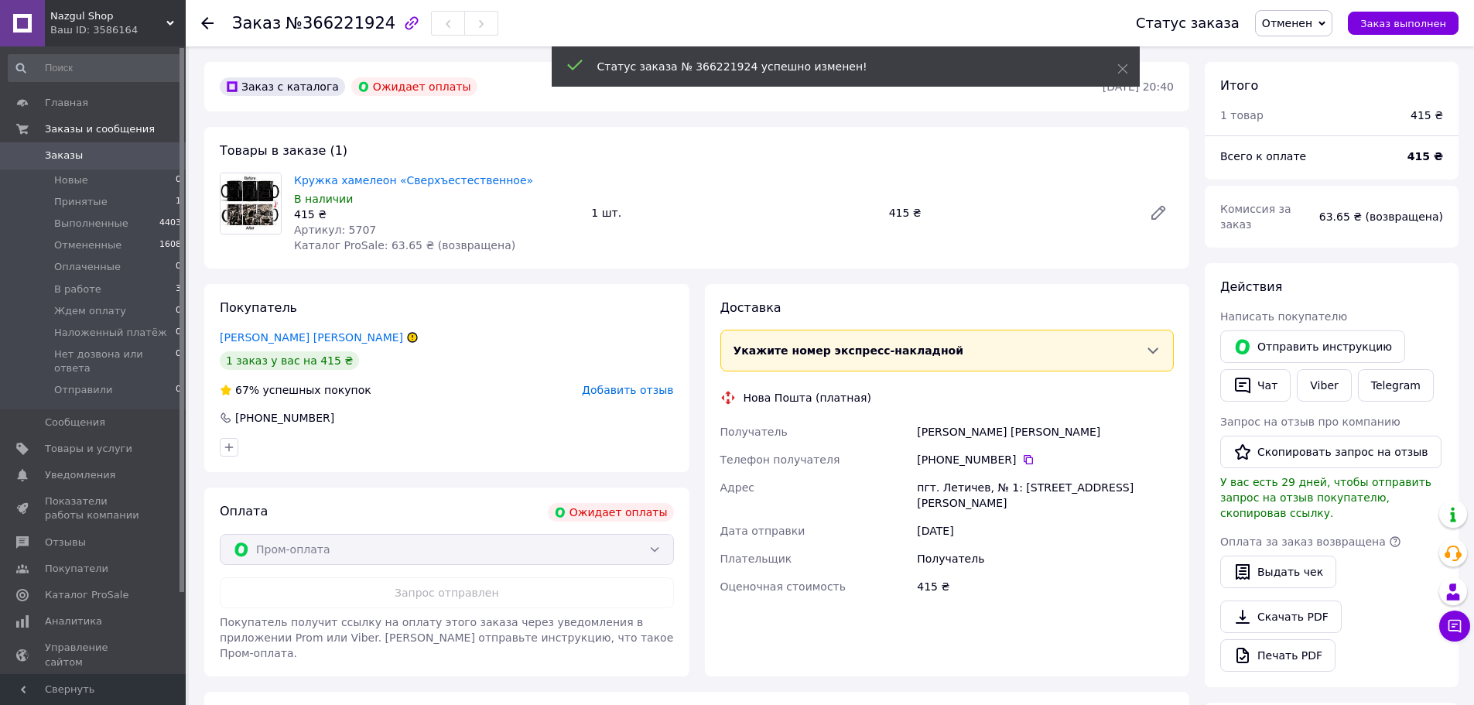
click at [623, 416] on div "[PHONE_NUMBER]" at bounding box center [446, 417] width 457 height 15
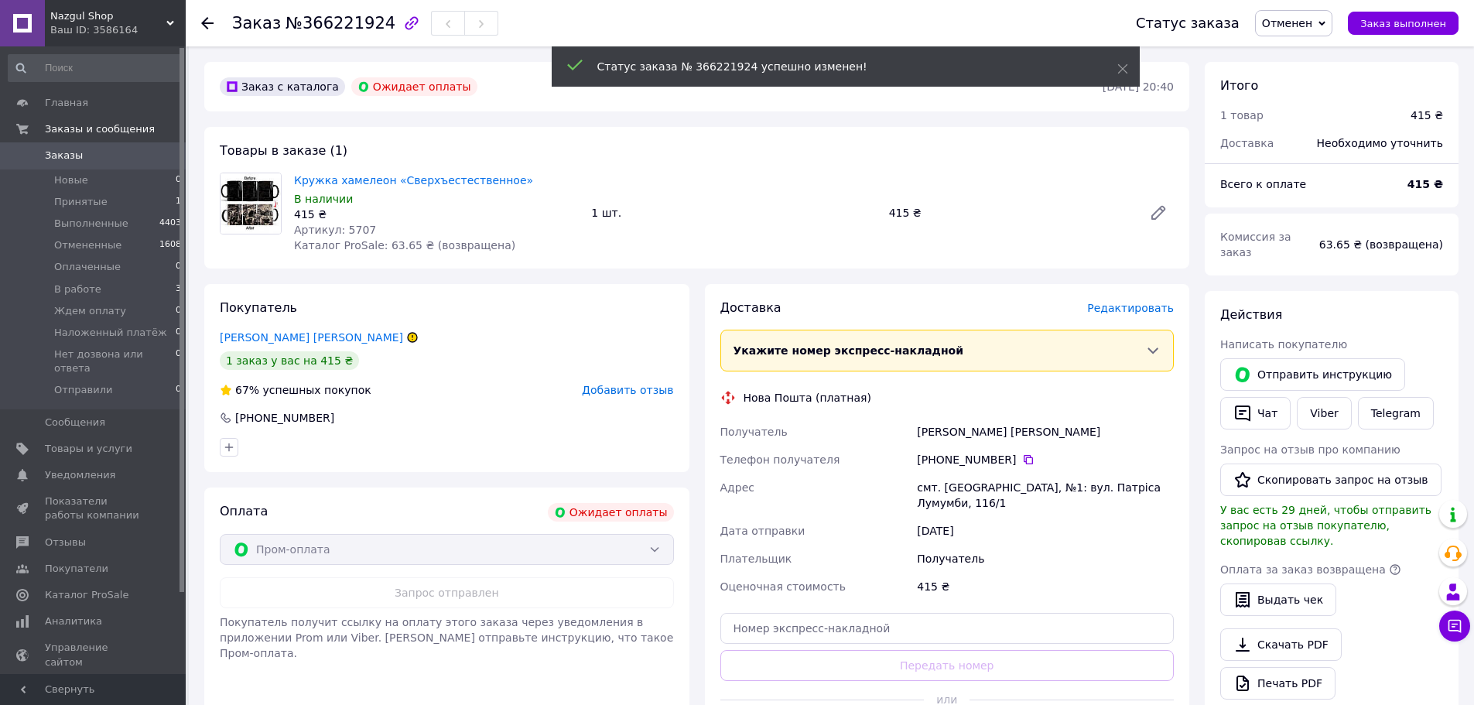
click at [657, 392] on span "Добавить отзыв" at bounding box center [627, 390] width 91 height 12
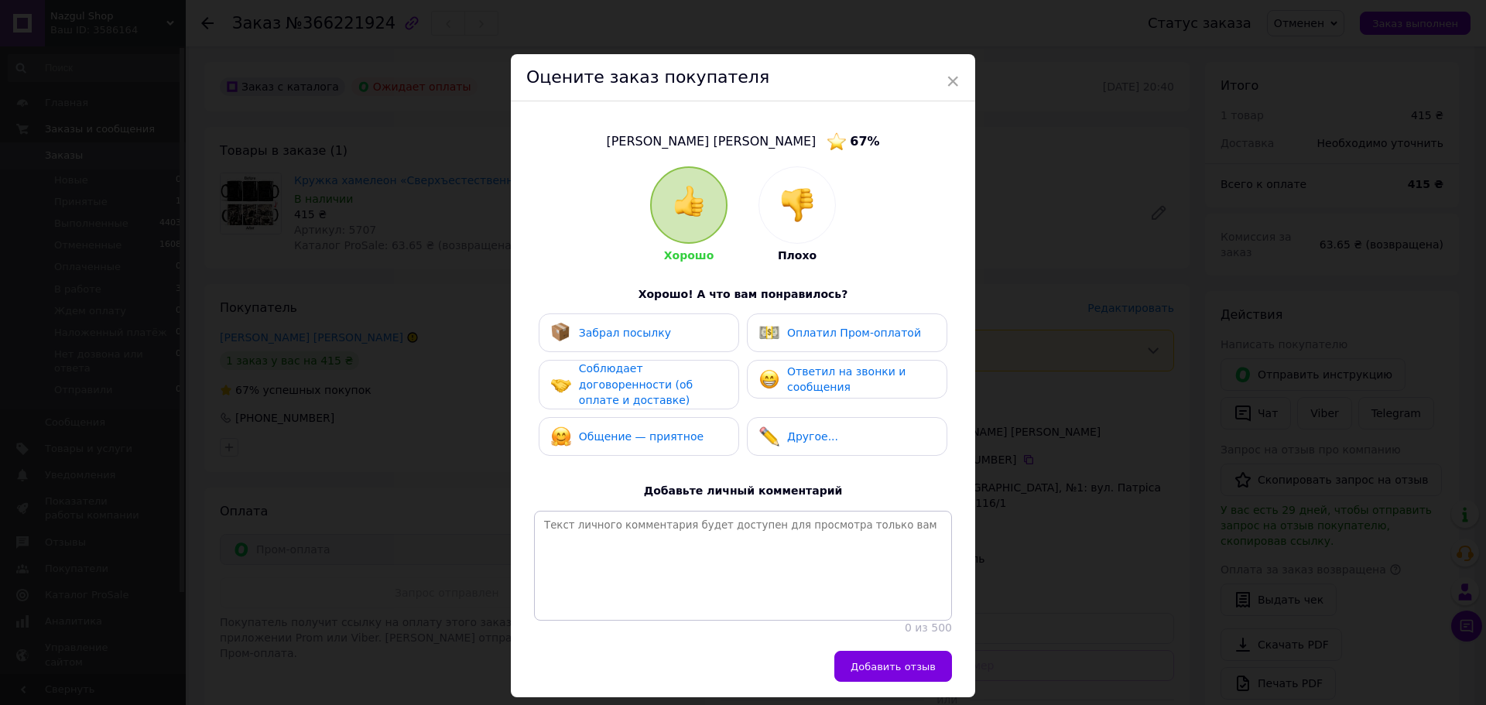
click at [775, 230] on div at bounding box center [797, 205] width 76 height 76
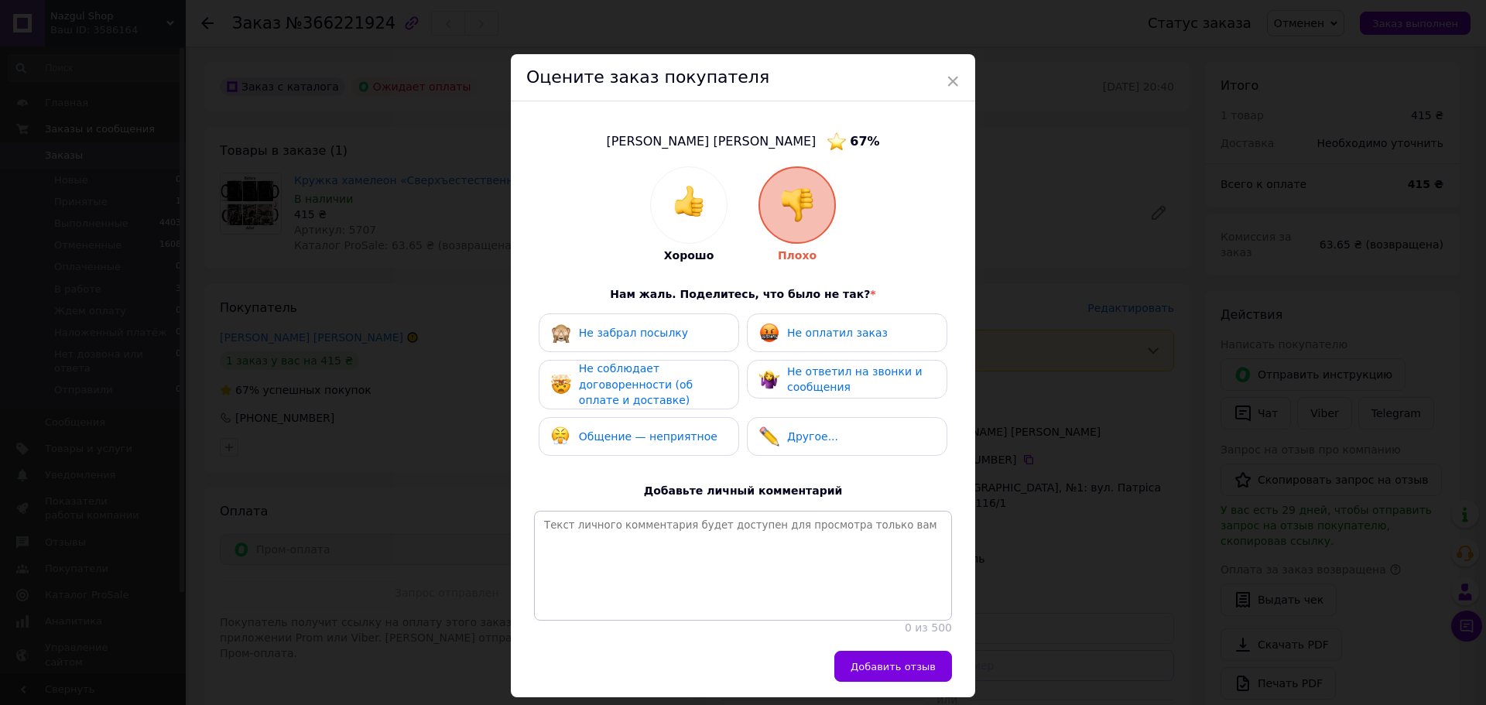
click at [808, 317] on div "Не оплатил заказ" at bounding box center [847, 332] width 200 height 39
drag, startPoint x: 714, startPoint y: 374, endPoint x: 766, endPoint y: 374, distance: 51.9
click at [716, 374] on div "Не соблюдает договоренности (об оплате и доставке)" at bounding box center [652, 385] width 147 height 48
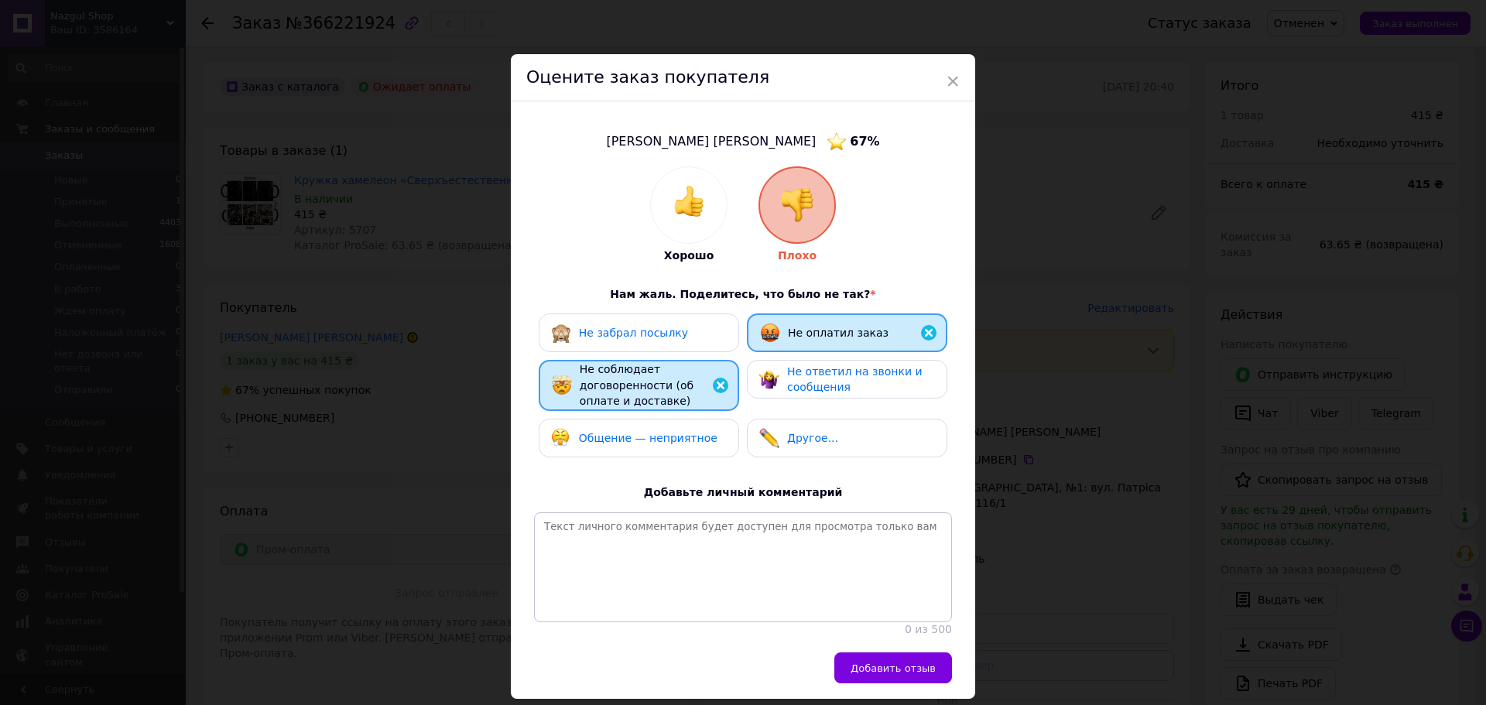
click at [830, 372] on span "Не ответил на звонки и сообщения" at bounding box center [854, 379] width 135 height 29
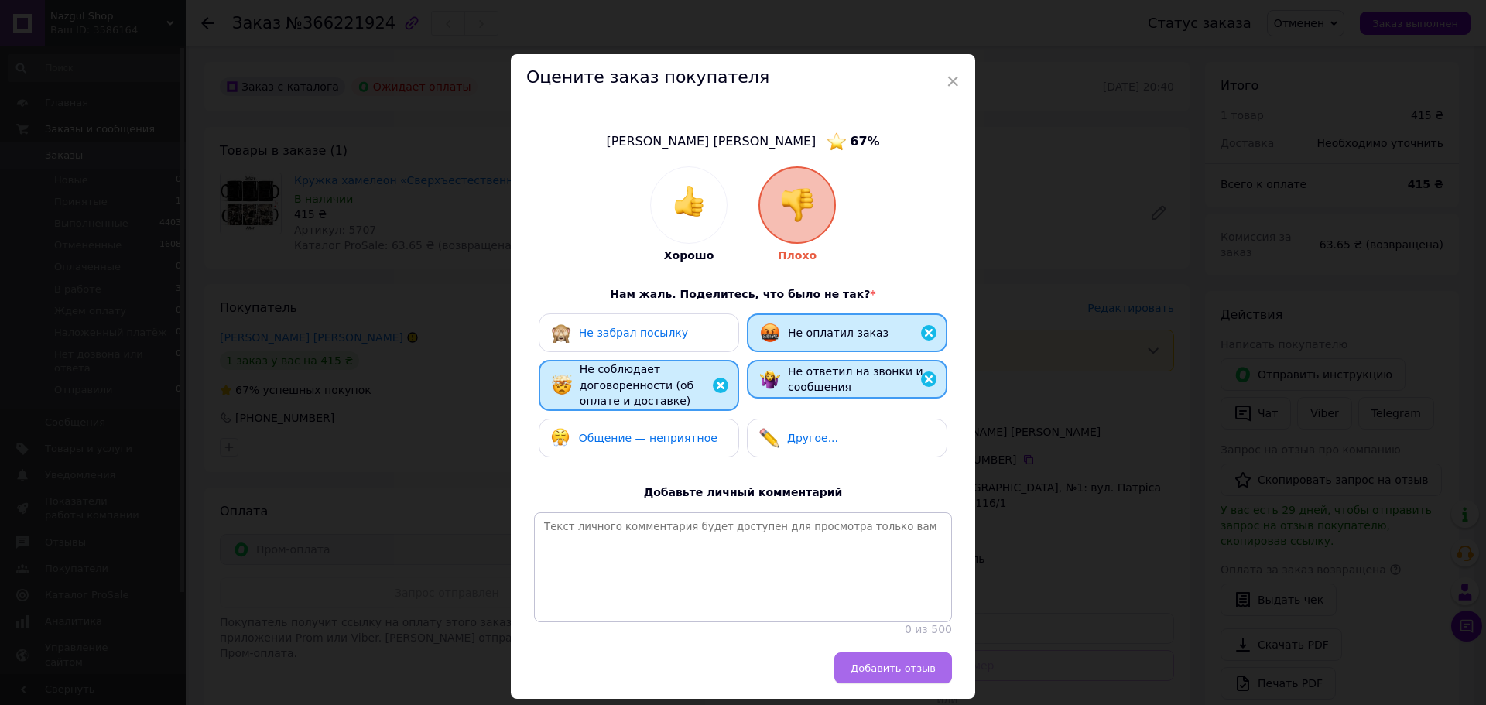
click at [898, 673] on span "Добавить отзыв" at bounding box center [893, 669] width 85 height 12
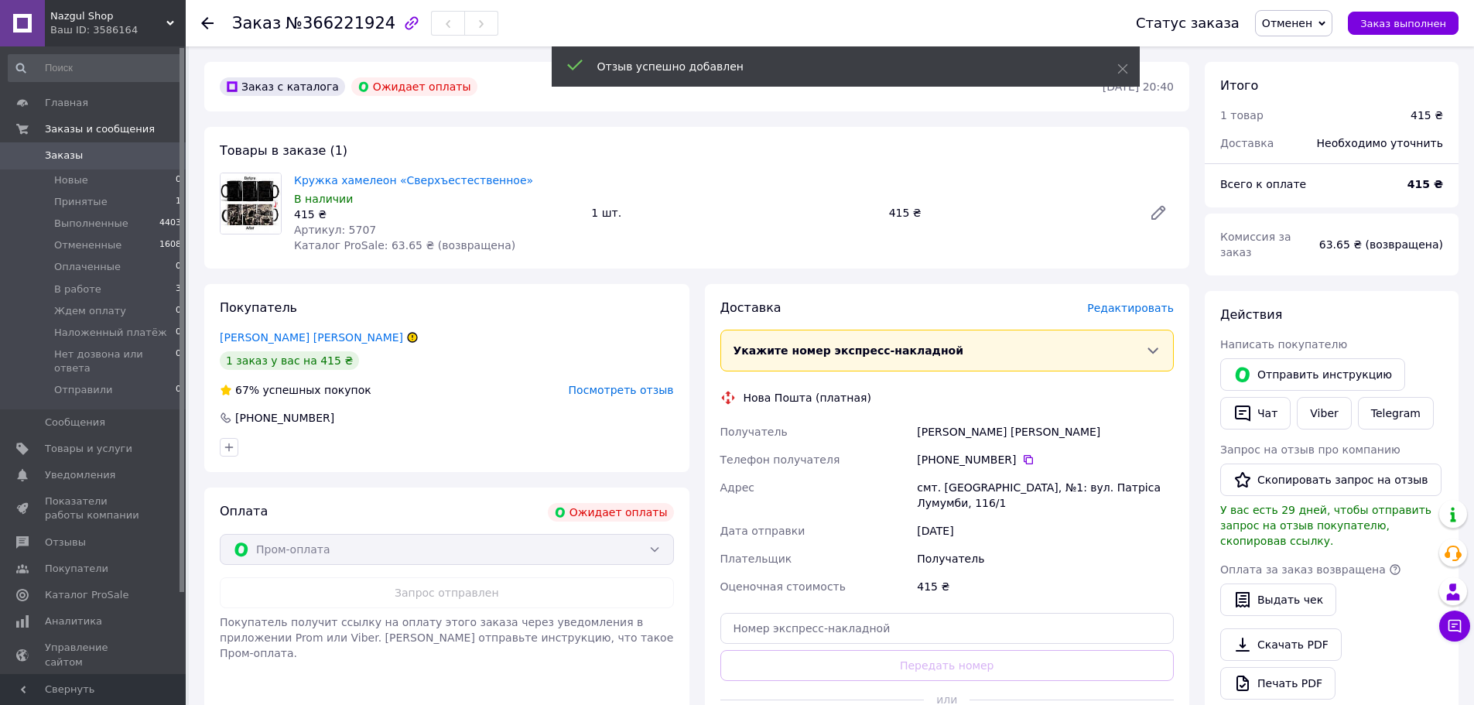
click at [139, 152] on span "Заказы" at bounding box center [94, 156] width 98 height 14
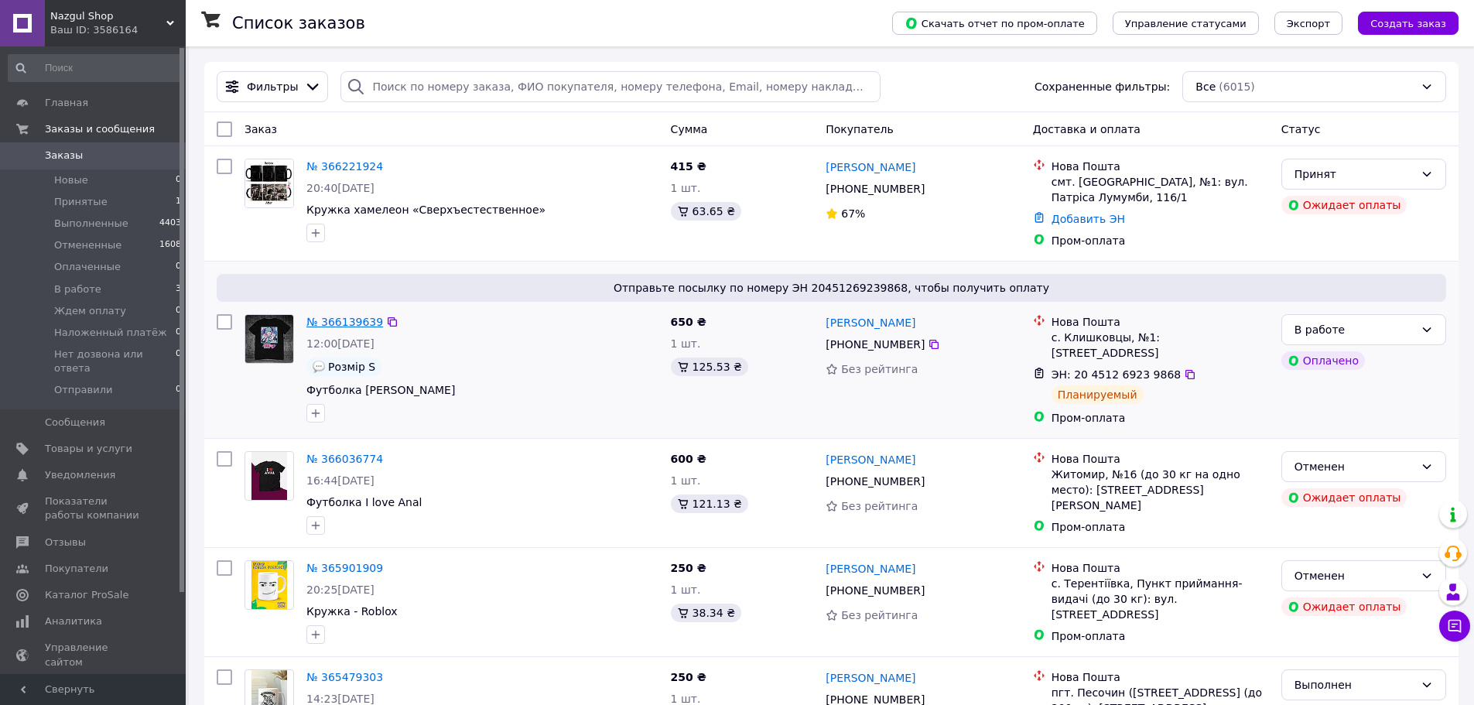
click at [339, 320] on link "№ 366139639" at bounding box center [344, 322] width 77 height 12
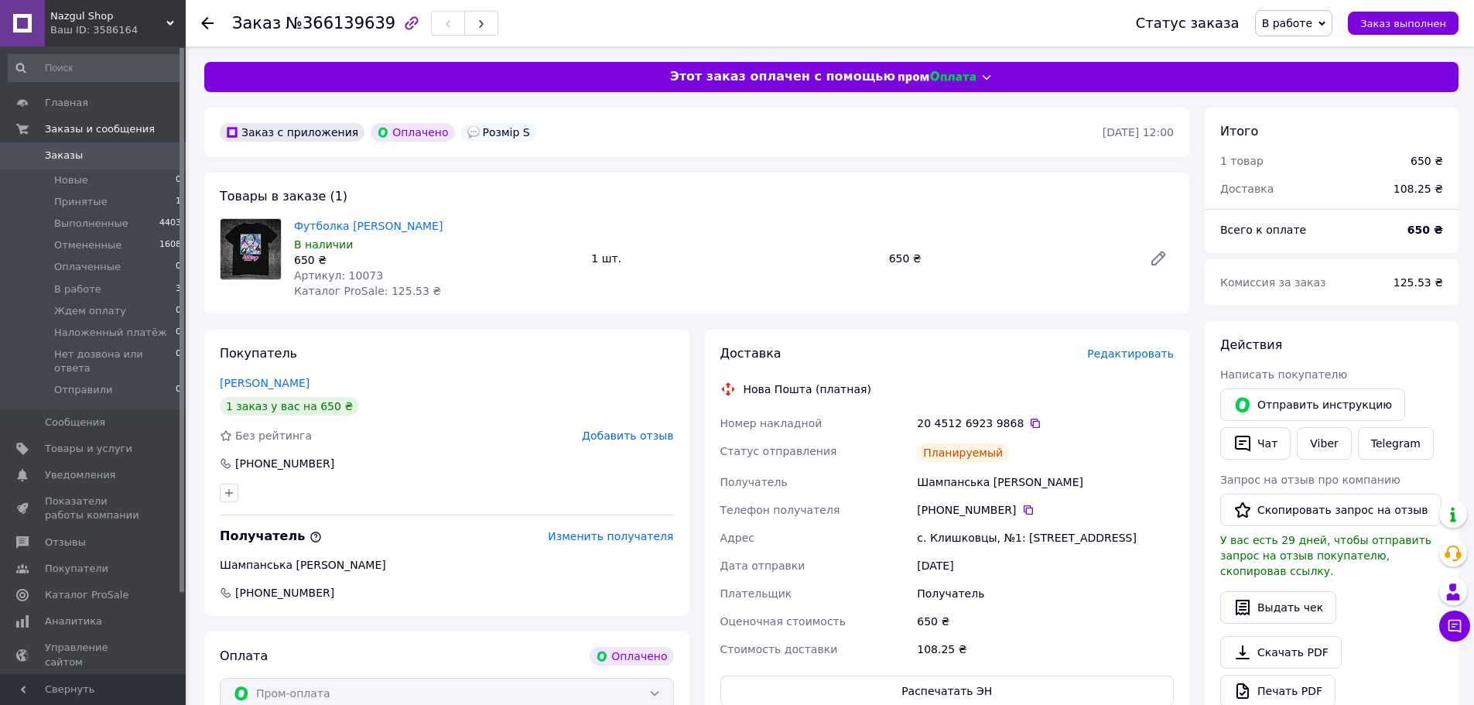
click at [361, 275] on span "Артикул: 10073" at bounding box center [338, 275] width 89 height 12
click at [361, 274] on span "Артикул: 10073" at bounding box center [338, 275] width 89 height 12
copy span "10073"
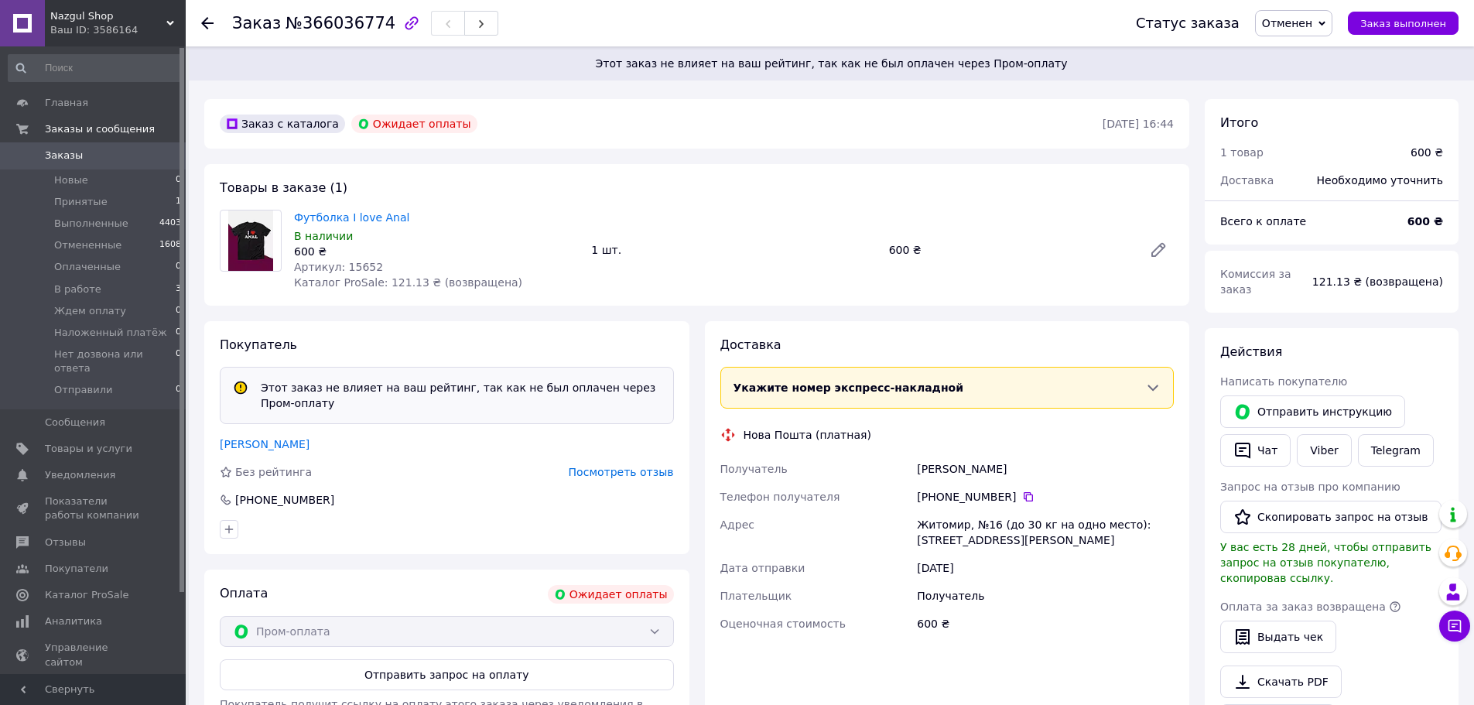
click at [354, 263] on span "Артикул: 15652" at bounding box center [338, 267] width 89 height 12
copy span "15652"
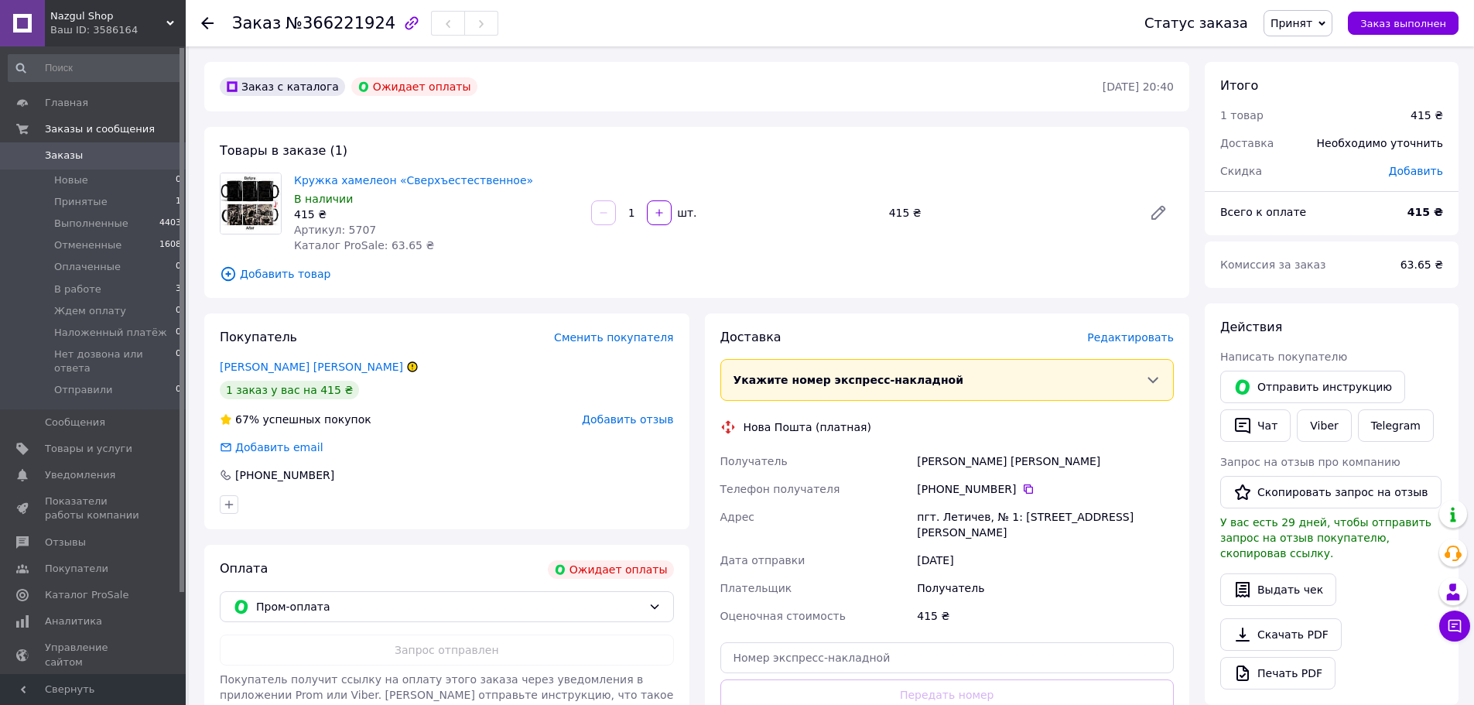
click at [356, 226] on span "Артикул: 5707" at bounding box center [335, 230] width 82 height 12
copy span "5707"
